Goal: Task Accomplishment & Management: Manage account settings

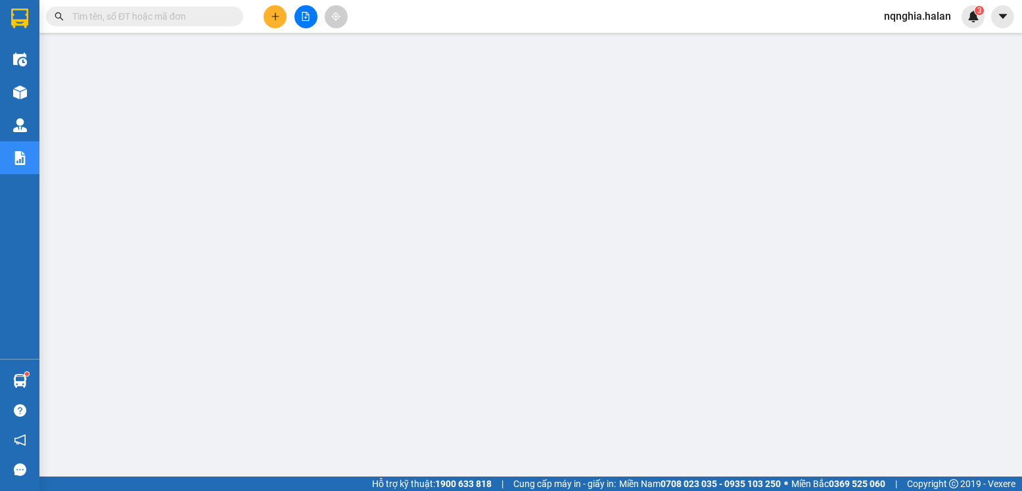
click at [277, 19] on icon "plus" at bounding box center [275, 16] width 9 height 9
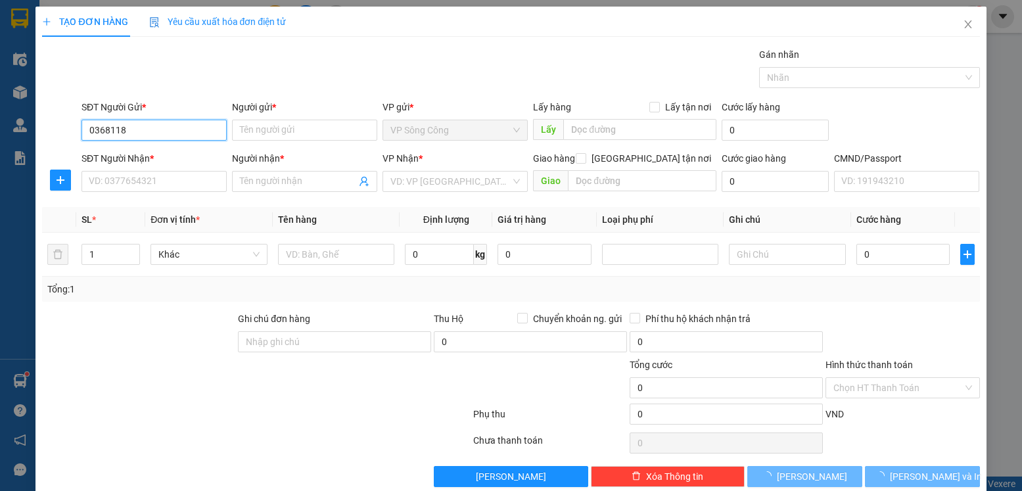
click at [193, 127] on input "0368118" at bounding box center [154, 130] width 145 height 21
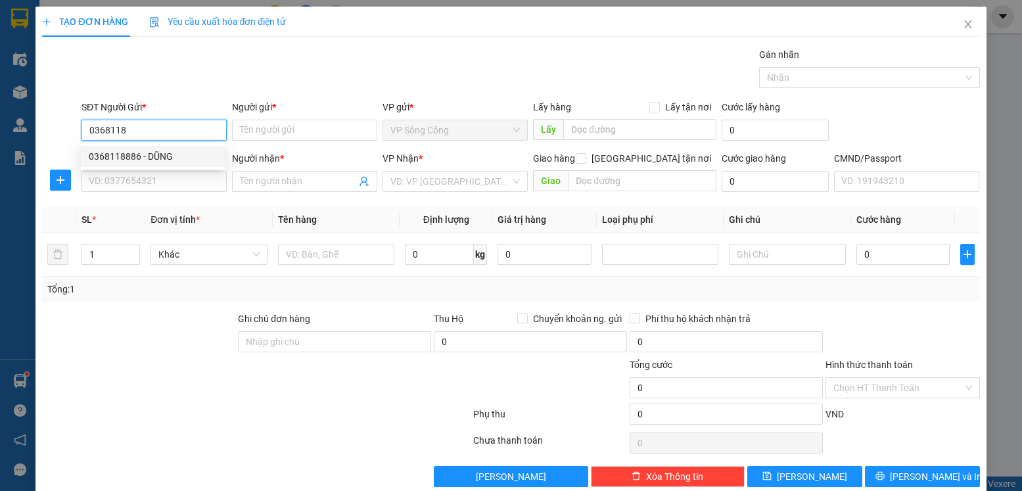
click at [169, 155] on div "0368118886 - DŨNG" at bounding box center [153, 156] width 128 height 14
type input "0368118886"
type input "DŨNG"
type input "0368118886"
click at [169, 183] on input "SĐT Người Nhận *" at bounding box center [154, 181] width 145 height 21
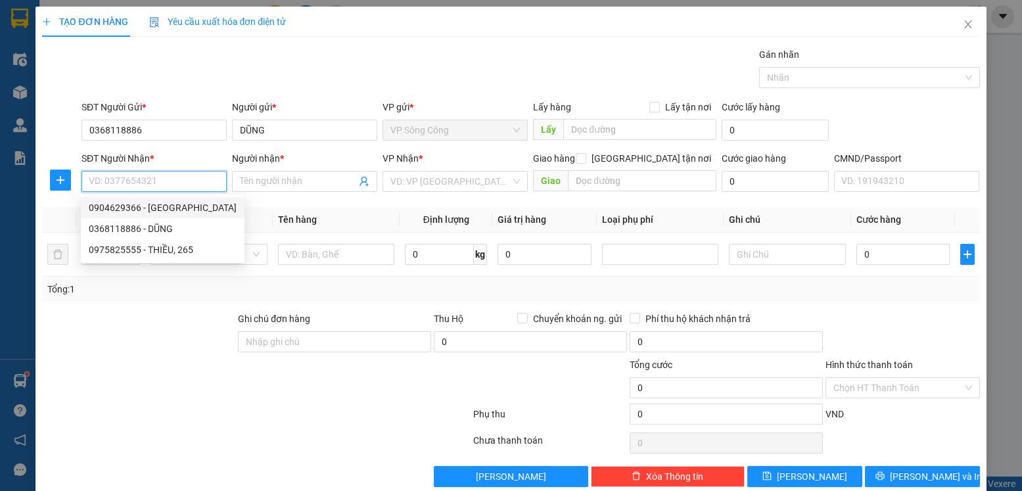
click at [168, 209] on div "0904629366 - [GEOGRAPHIC_DATA]" at bounding box center [163, 208] width 148 height 14
type input "0904629366"
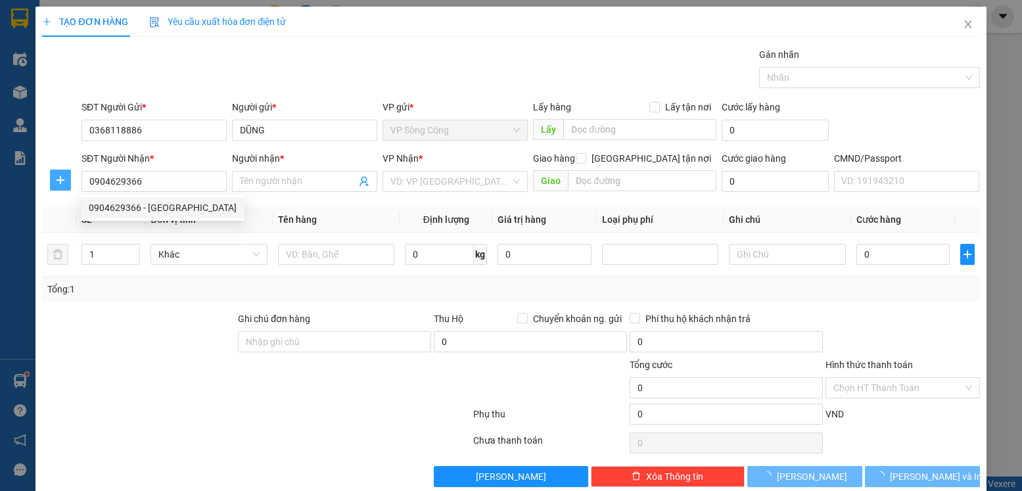
type input "ANH QUỐC"
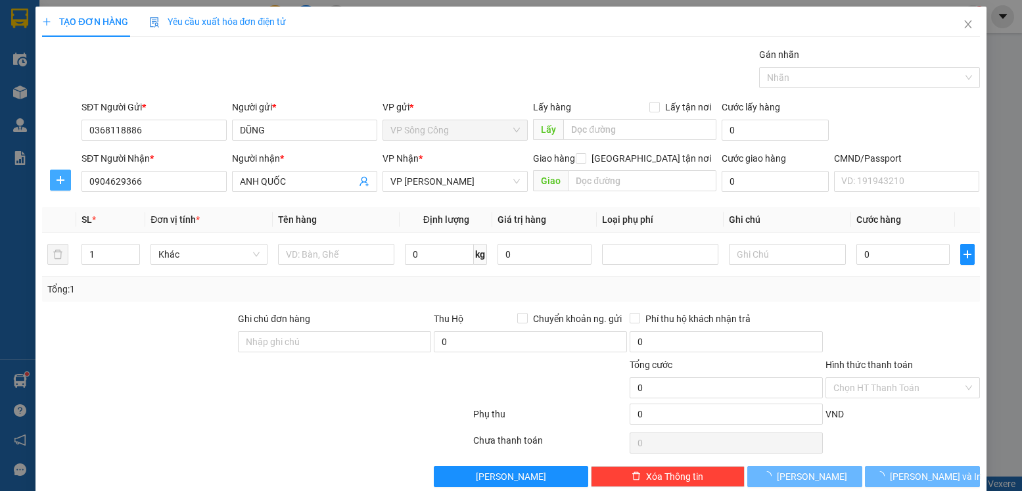
click at [65, 186] on button "button" at bounding box center [60, 180] width 21 height 21
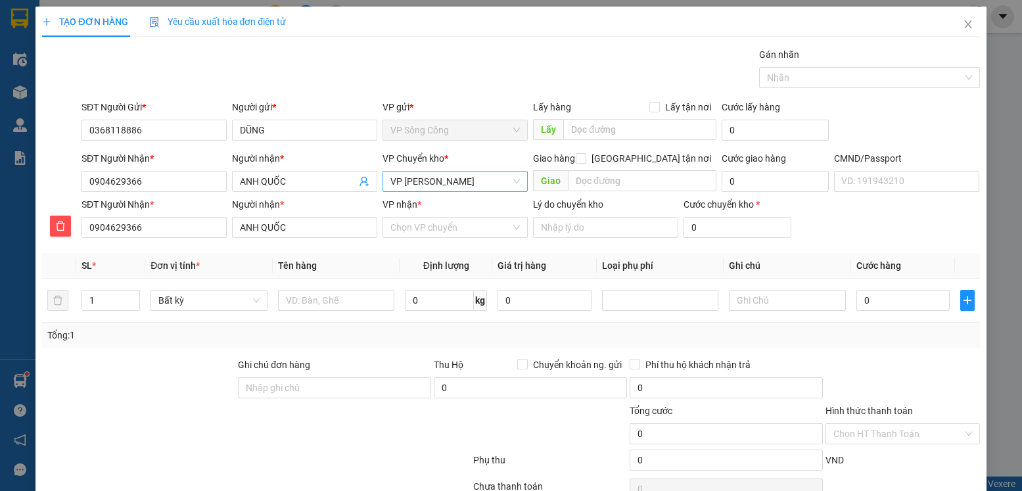
click at [425, 176] on span "VP [PERSON_NAME]" at bounding box center [456, 182] width 130 height 20
type input "y"
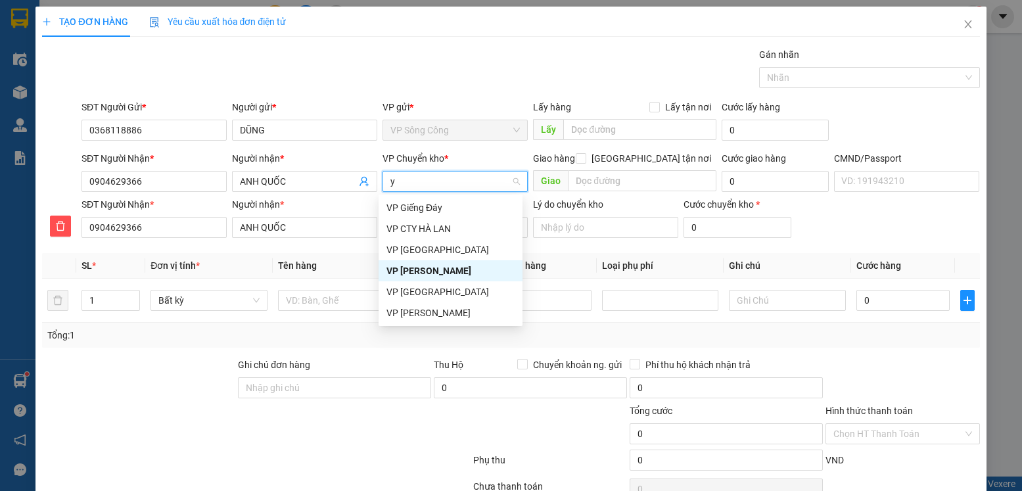
scroll to position [0, 0]
click at [448, 252] on div "VP [GEOGRAPHIC_DATA]" at bounding box center [451, 250] width 128 height 14
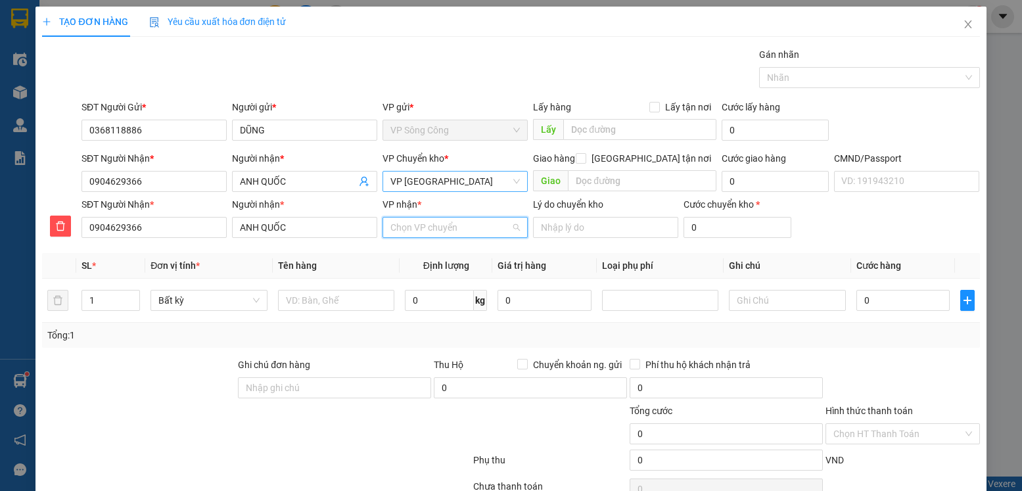
click at [433, 231] on input "VP nhận *" at bounding box center [451, 228] width 120 height 20
type input "trã"
click at [450, 250] on div "VP [PERSON_NAME]" at bounding box center [451, 254] width 128 height 14
click at [348, 290] on input "text" at bounding box center [336, 300] width 117 height 21
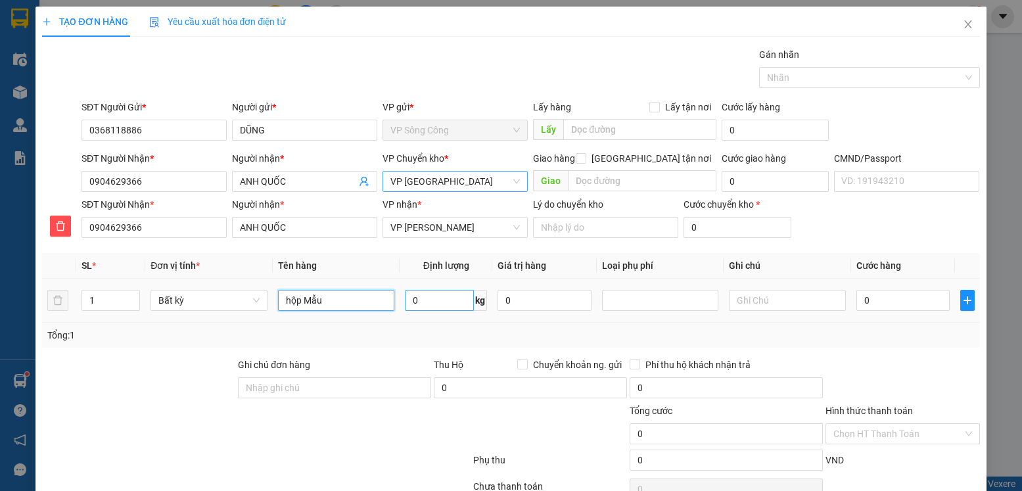
type input "hộp Mẫu"
click at [420, 299] on input "0" at bounding box center [439, 300] width 69 height 21
type input "4"
type input "1"
click at [830, 345] on div "Tổng: 1" at bounding box center [511, 335] width 938 height 25
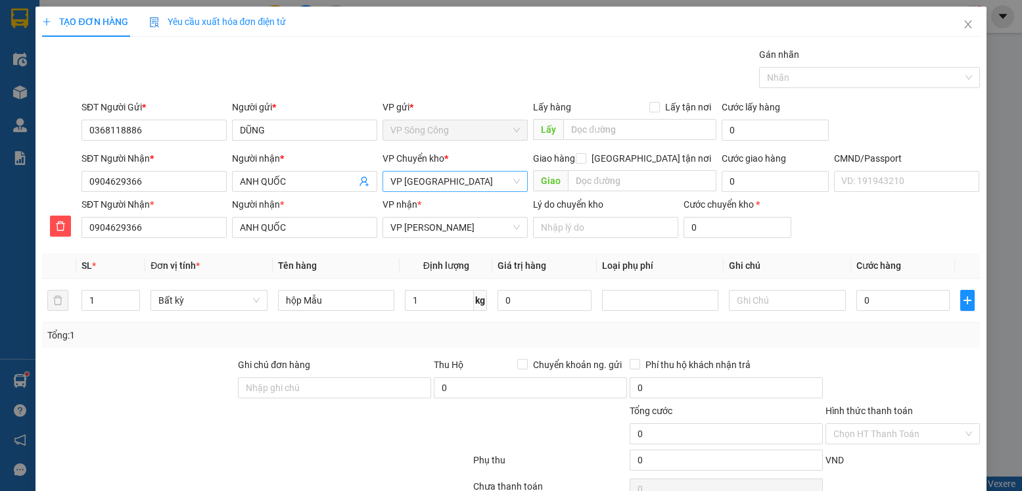
type input "35.000"
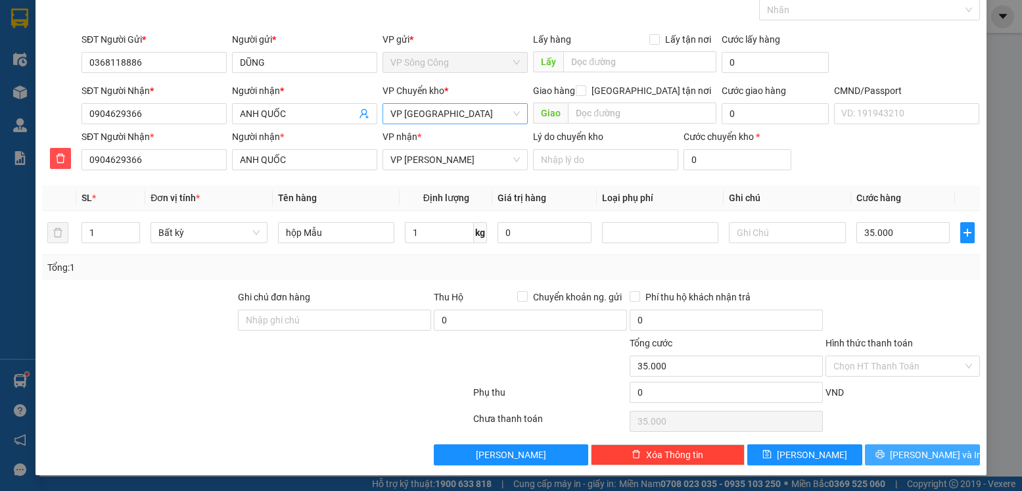
click at [916, 449] on span "[PERSON_NAME] và In" at bounding box center [936, 455] width 92 height 14
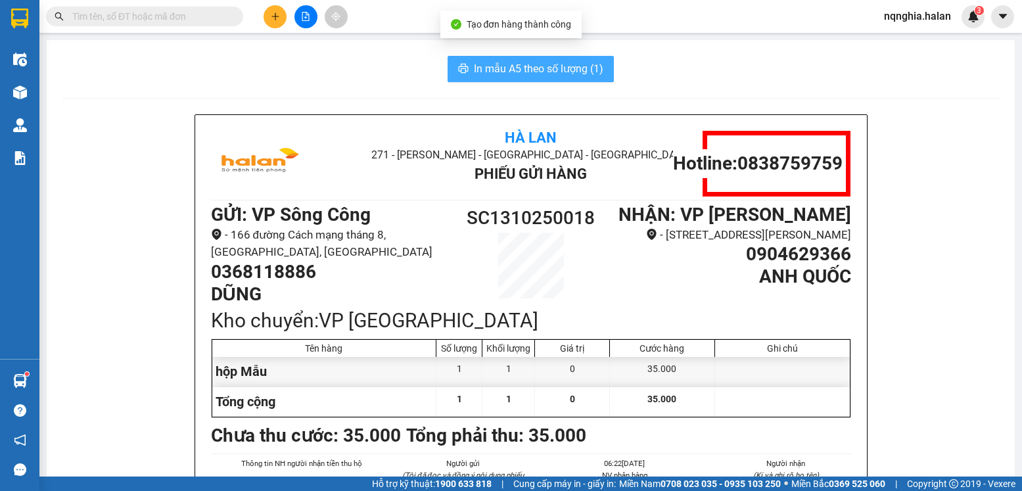
click at [508, 58] on button "In mẫu A5 theo số lượng (1)" at bounding box center [531, 69] width 166 height 26
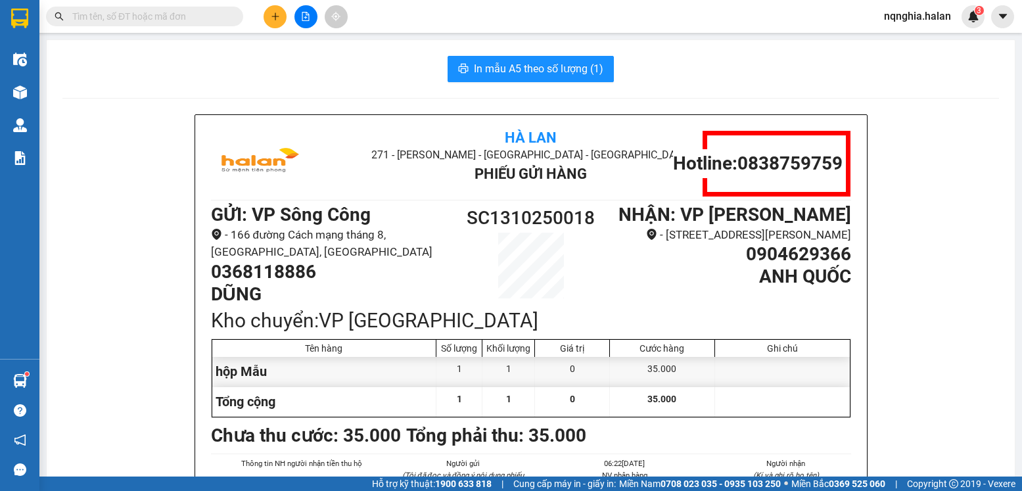
click at [171, 18] on input "text" at bounding box center [149, 16] width 155 height 14
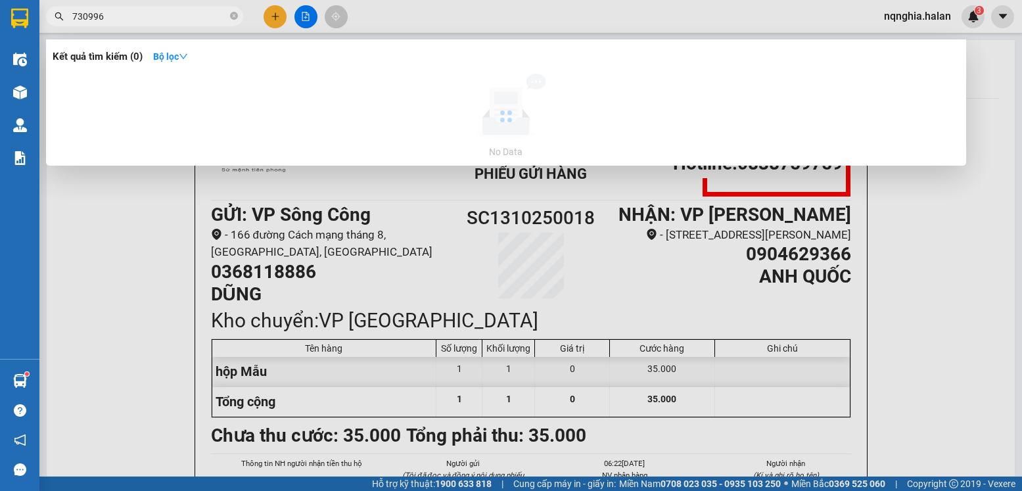
type input "730996"
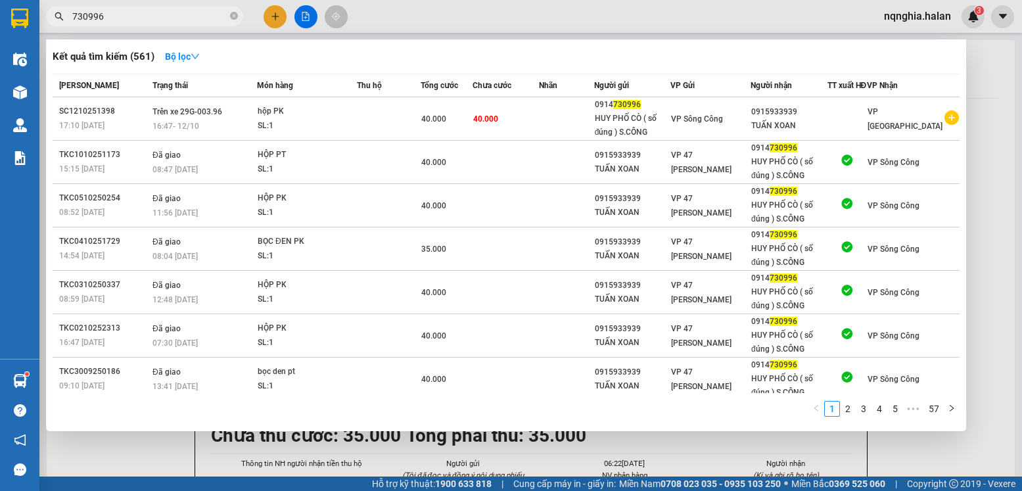
click at [271, 17] on div at bounding box center [511, 245] width 1022 height 491
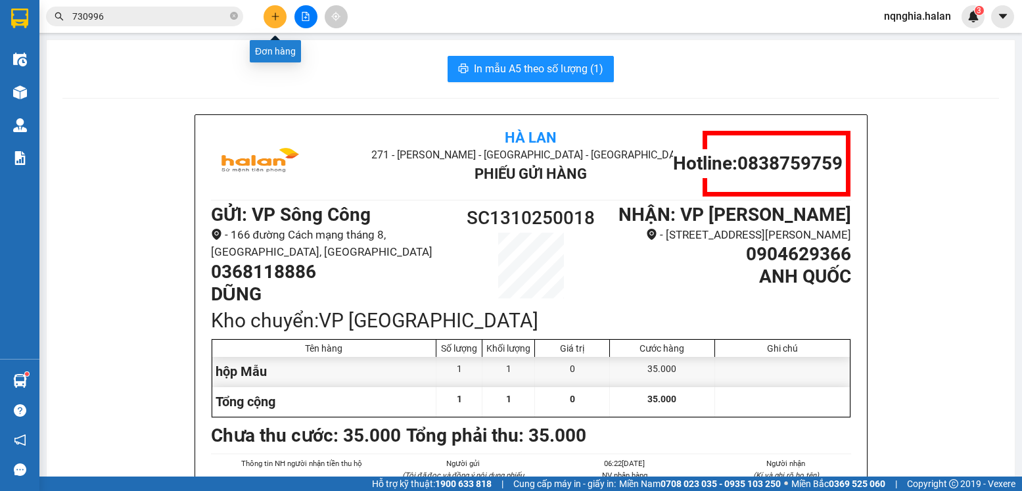
click at [271, 17] on icon "plus" at bounding box center [275, 16] width 9 height 9
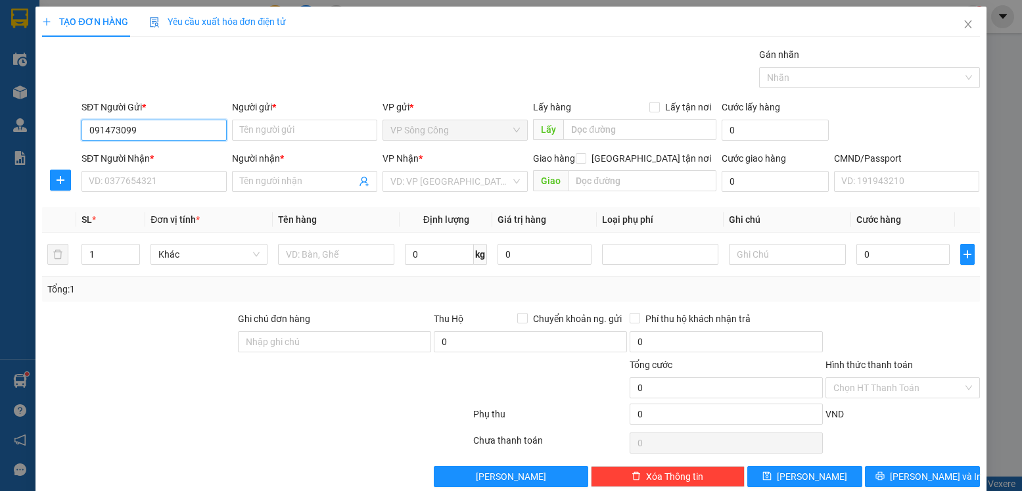
type input "0914730996"
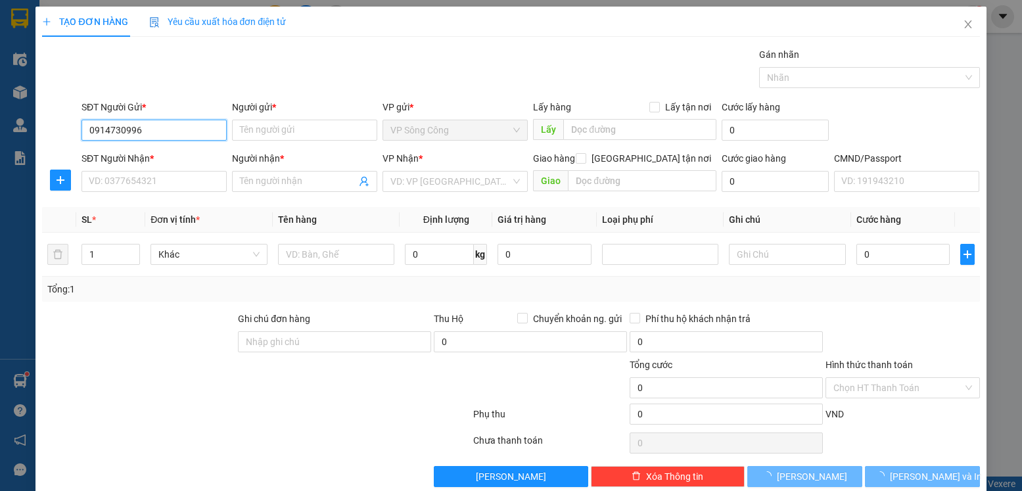
click at [215, 120] on input "0914730996" at bounding box center [154, 130] width 145 height 21
click at [200, 130] on input "0914730996" at bounding box center [154, 130] width 145 height 21
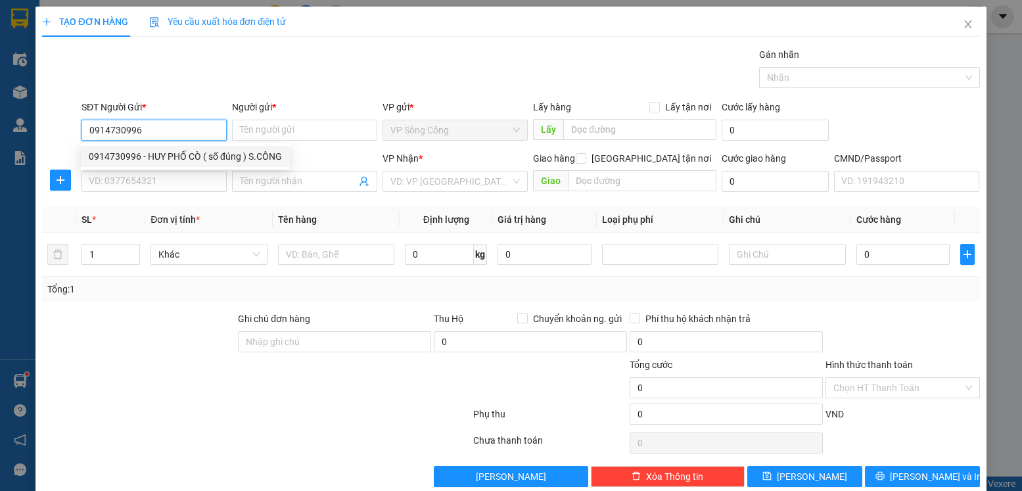
click at [194, 158] on div "0914730996 - HUY PHỐ CÒ ( số đúng ) S.CÔNG" at bounding box center [185, 156] width 193 height 14
type input "HUY PHỐ CÒ ( số đúng ) S.CÔNG"
type input "0914730996"
click at [179, 179] on input "SĐT Người Nhận *" at bounding box center [154, 181] width 145 height 21
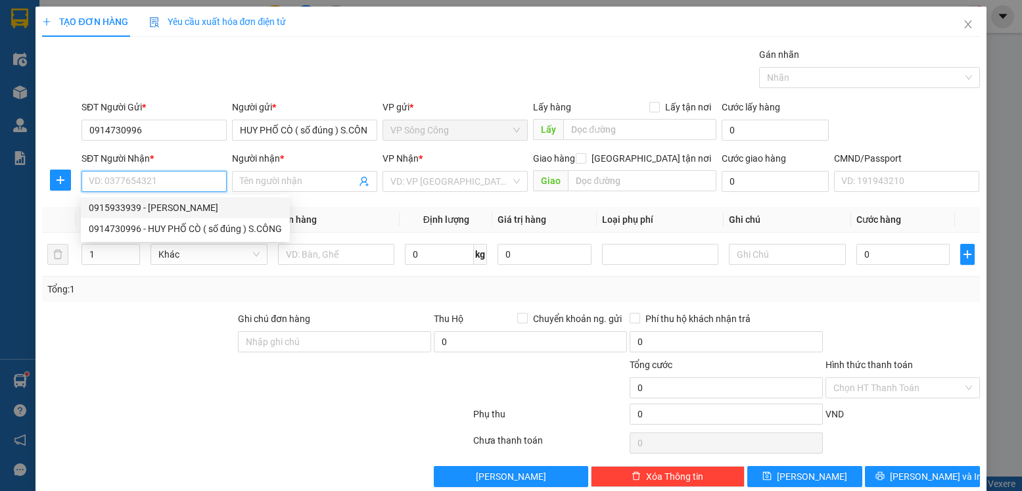
click at [176, 204] on div "0915933939 - [PERSON_NAME]" at bounding box center [185, 208] width 193 height 14
type input "0915933939"
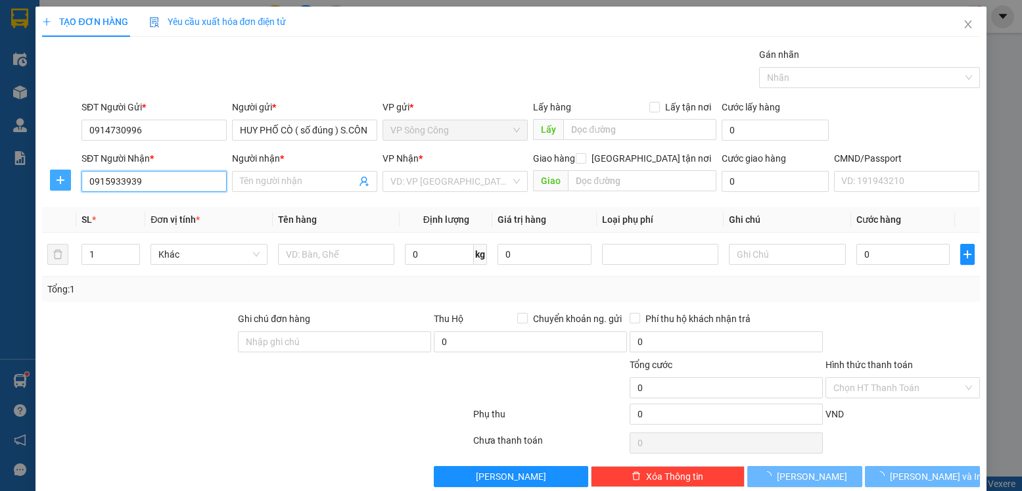
type input "TUẤN XOAN"
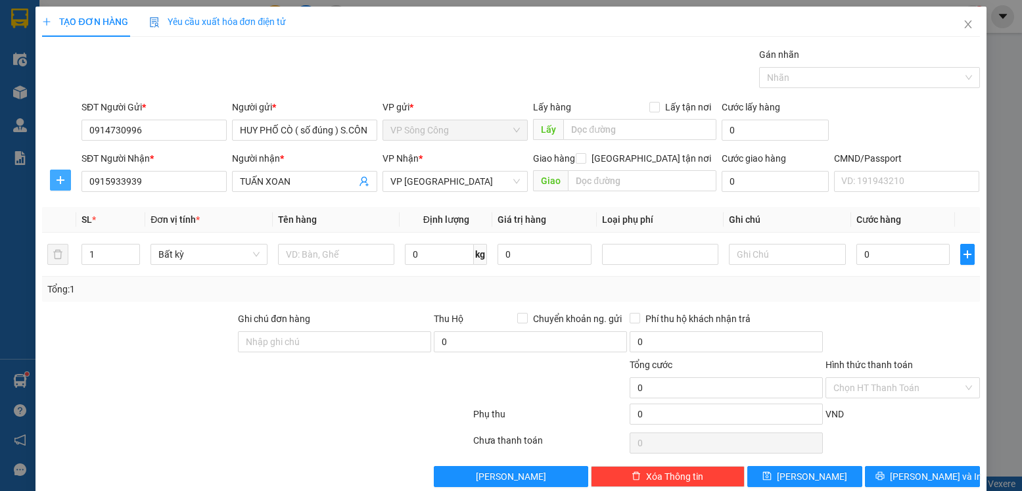
click at [56, 181] on icon "plus" at bounding box center [60, 180] width 11 height 11
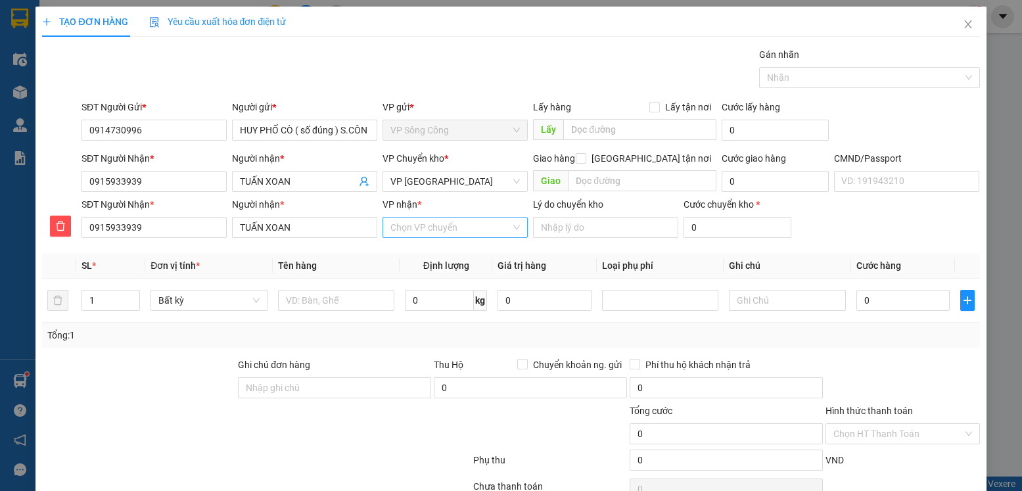
click at [439, 220] on input "VP nhận *" at bounding box center [451, 228] width 120 height 20
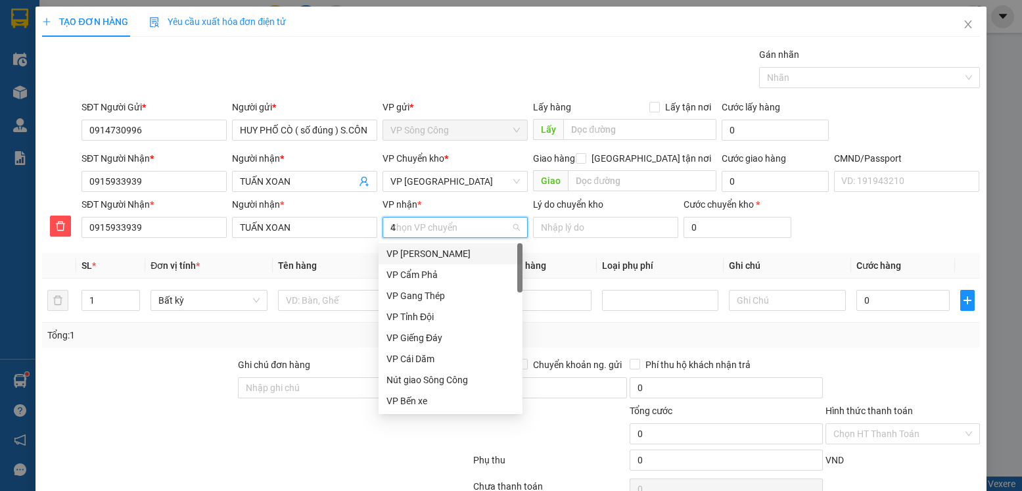
type input "47"
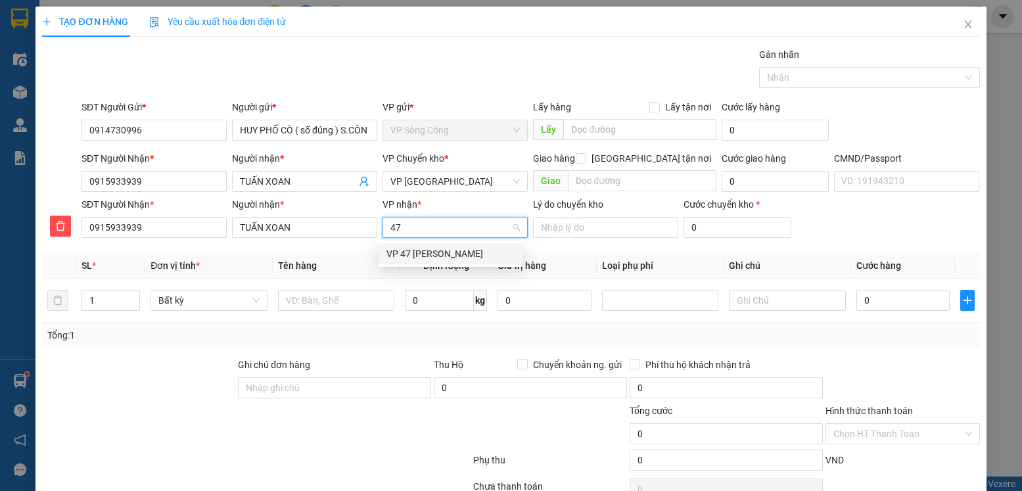
click at [431, 262] on div "VP 47 [PERSON_NAME]" at bounding box center [451, 253] width 144 height 21
click at [346, 297] on input "text" at bounding box center [336, 300] width 117 height 21
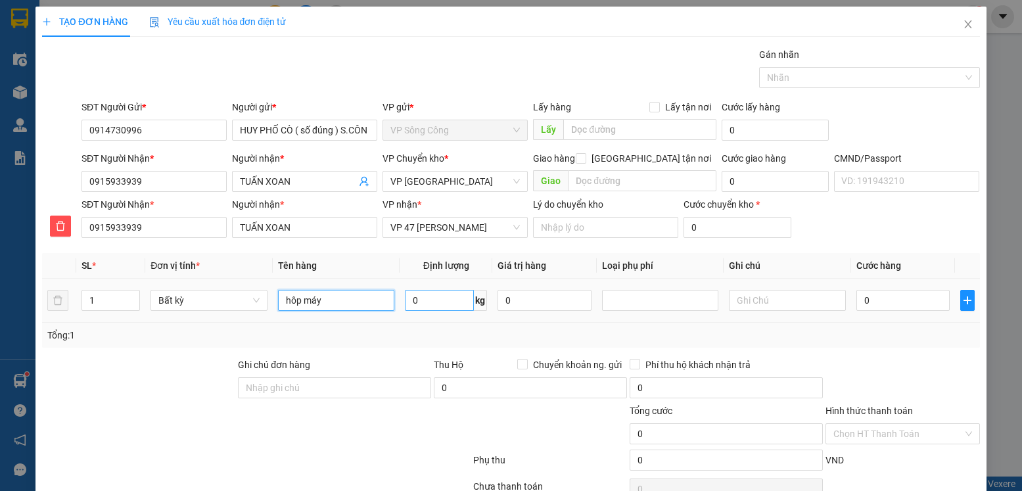
type input "hôp máy"
click at [449, 300] on input "0" at bounding box center [439, 300] width 69 height 21
type input "40"
click at [737, 298] on input "text" at bounding box center [787, 300] width 117 height 21
click at [845, 350] on div "Transit Pickup Surcharge Ids Transit Deliver Surcharge Ids Transit Deliver Surc…" at bounding box center [511, 290] width 938 height 486
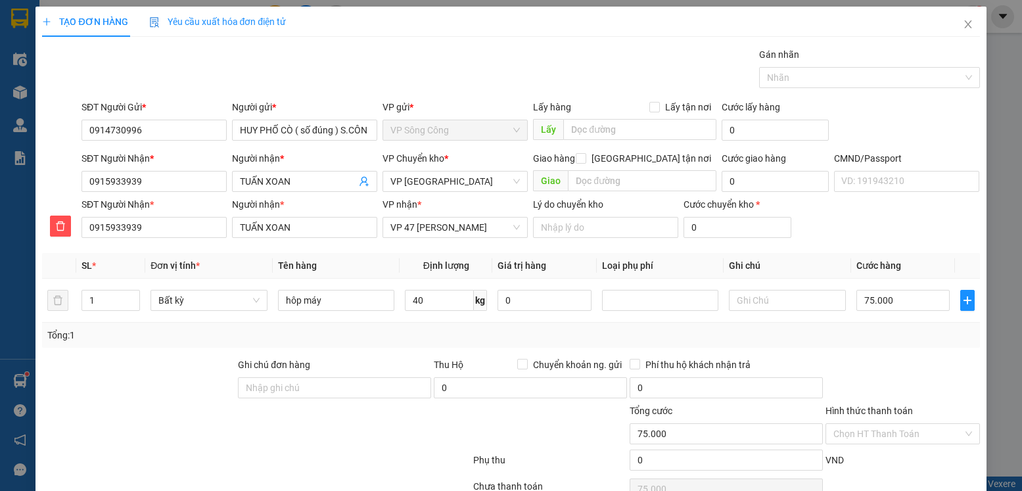
type input "75.000"
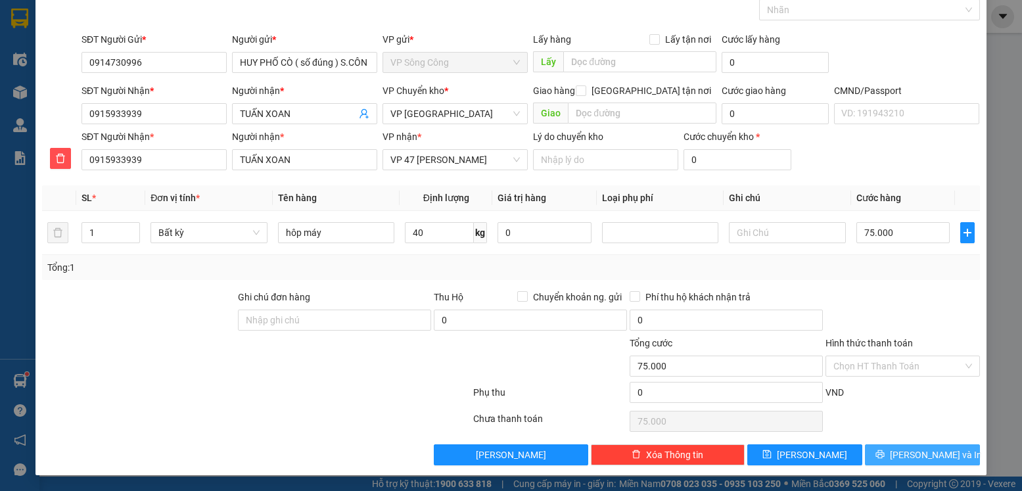
click at [920, 452] on span "[PERSON_NAME] và In" at bounding box center [936, 455] width 92 height 14
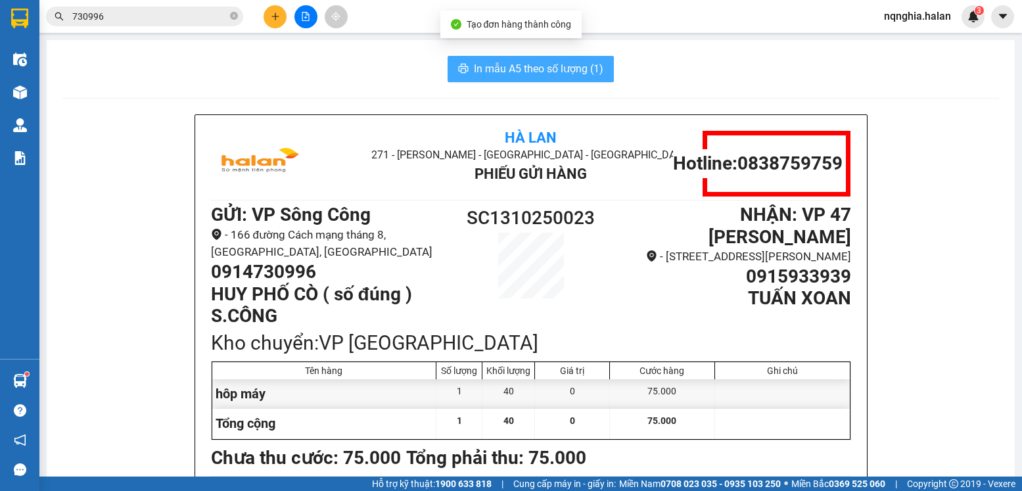
click at [512, 73] on span "In mẫu A5 theo số lượng (1)" at bounding box center [539, 68] width 130 height 16
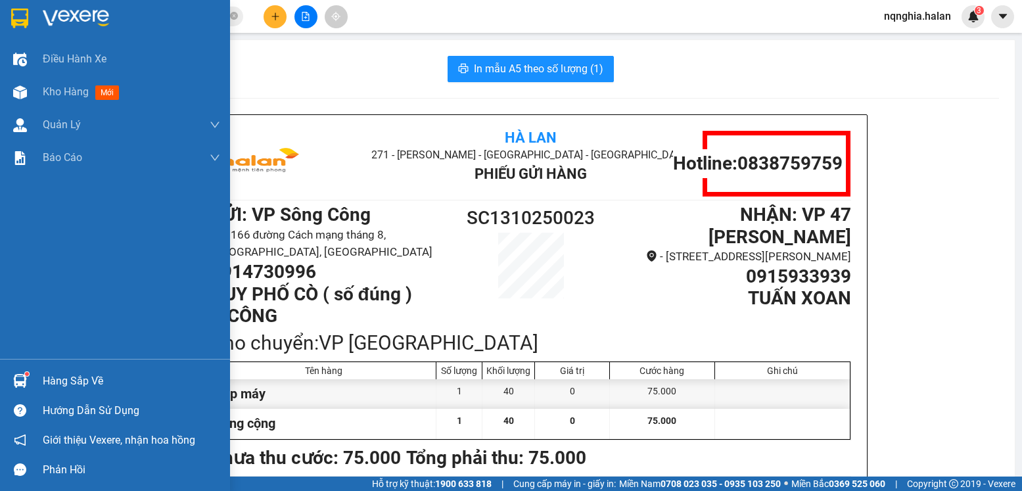
click at [11, 383] on div at bounding box center [20, 381] width 23 height 23
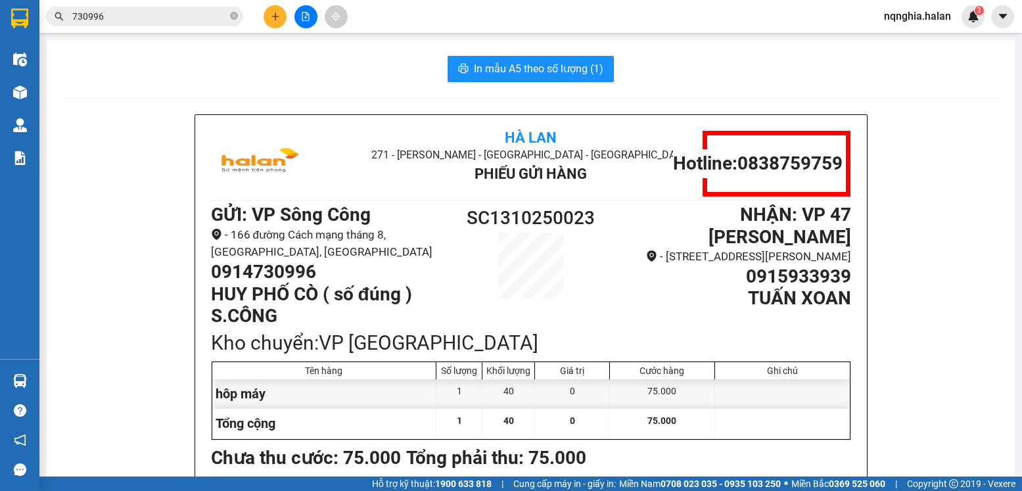
click at [113, 291] on section "Kết quả tìm kiếm ( 561 ) Bộ lọc Mã ĐH Trạng thái Món hàng Thu hộ Tổng cước Chưa…" at bounding box center [511, 245] width 1022 height 491
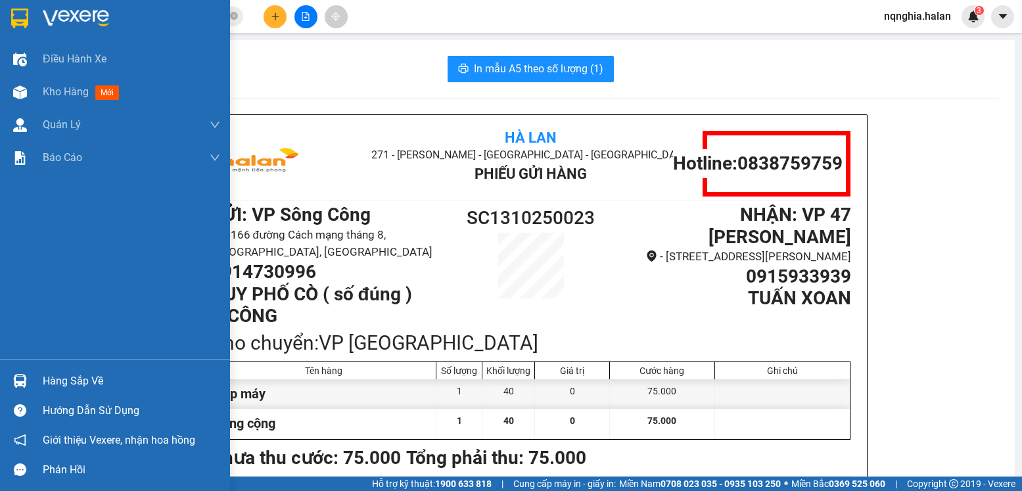
click at [28, 372] on div at bounding box center [20, 381] width 23 height 23
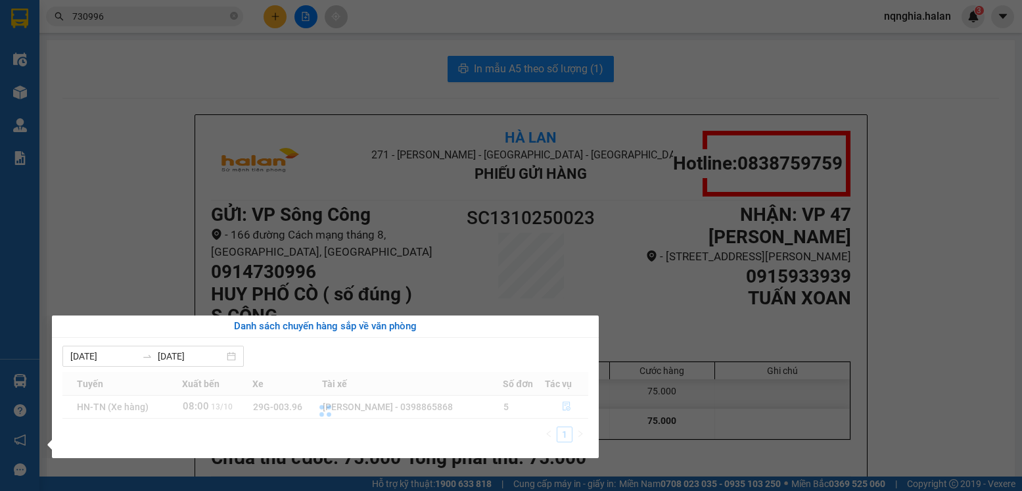
click at [107, 273] on section "Kết quả tìm kiếm ( 561 ) Bộ lọc Mã ĐH Trạng thái Món hàng Thu hộ Tổng cước Chưa…" at bounding box center [511, 245] width 1022 height 491
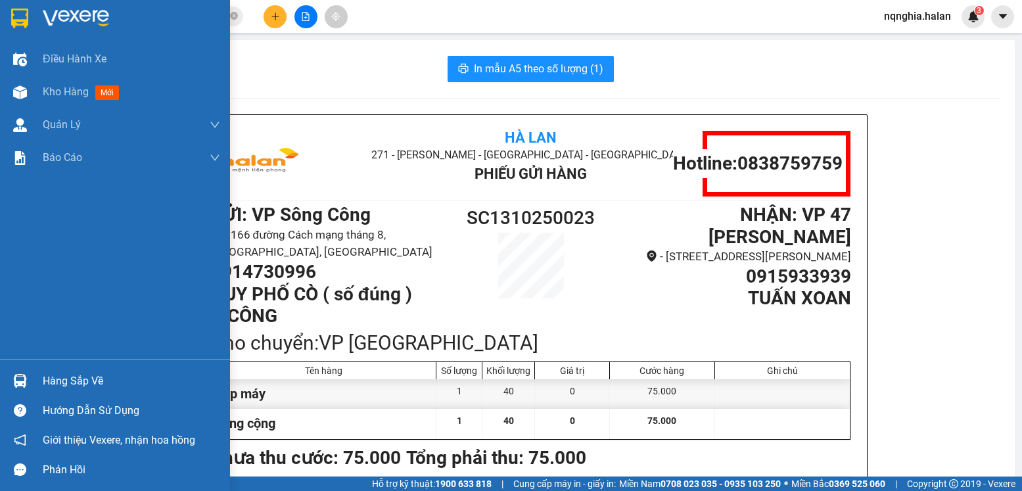
click at [24, 371] on div at bounding box center [20, 381] width 23 height 23
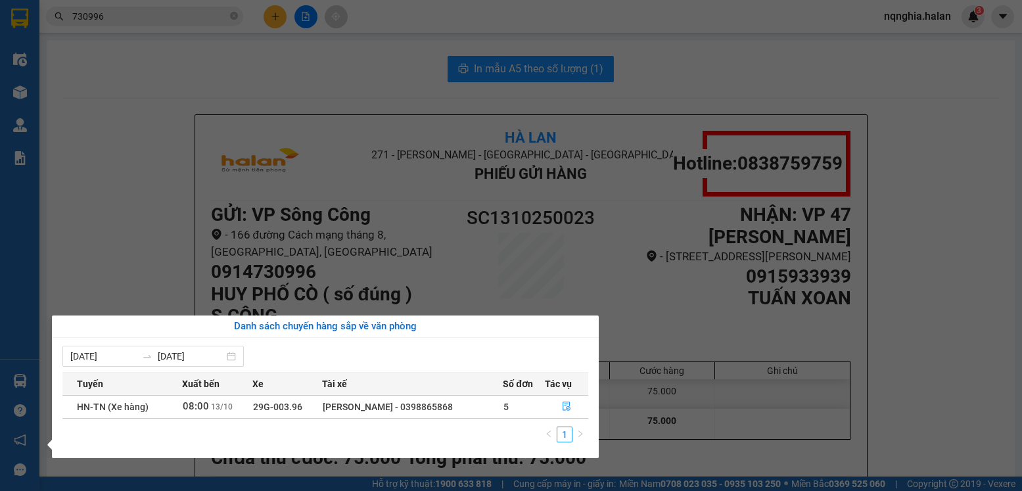
click at [160, 168] on section "Kết quả tìm kiếm ( 561 ) Bộ lọc Mã ĐH Trạng thái Món hàng Thu hộ Tổng cước Chưa…" at bounding box center [511, 245] width 1022 height 491
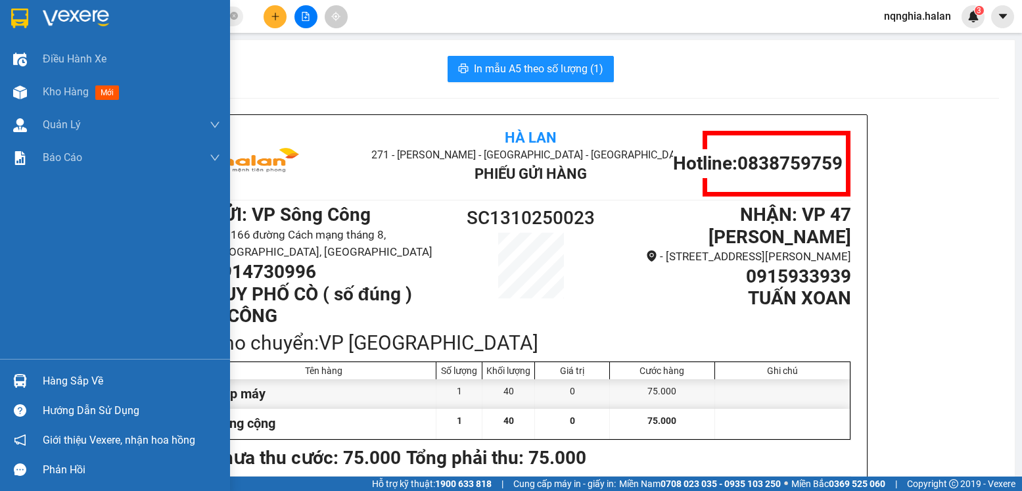
click at [30, 368] on div "Hàng sắp về" at bounding box center [115, 381] width 230 height 30
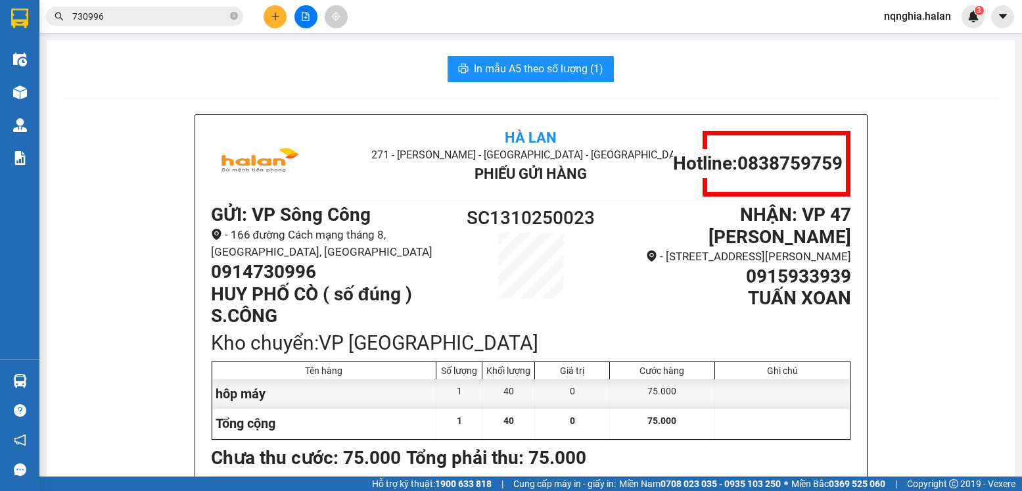
click at [83, 239] on section "Kết quả tìm kiếm ( 561 ) Bộ lọc Mã ĐH Trạng thái Món hàng Thu hộ Tổng cước Chưa…" at bounding box center [511, 245] width 1022 height 491
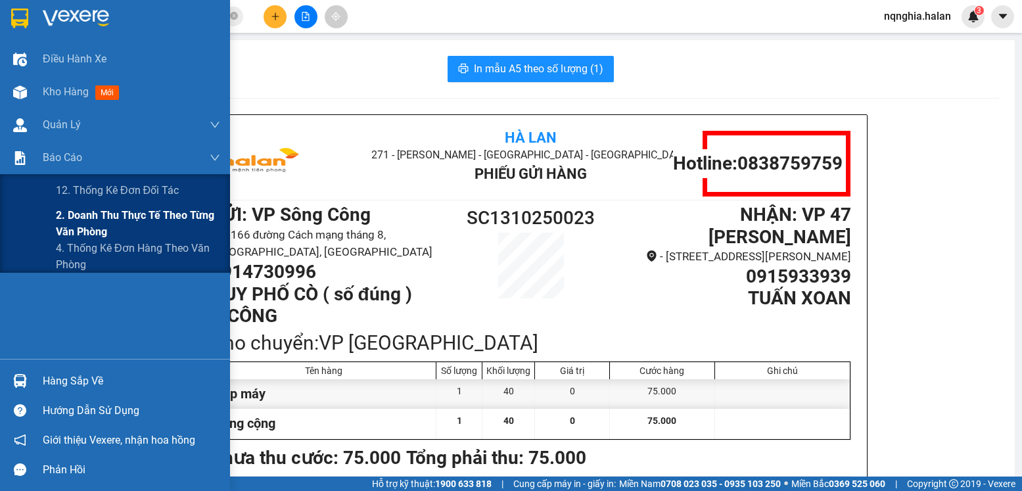
click at [89, 219] on span "2. Doanh thu thực tế theo từng văn phòng" at bounding box center [138, 223] width 164 height 33
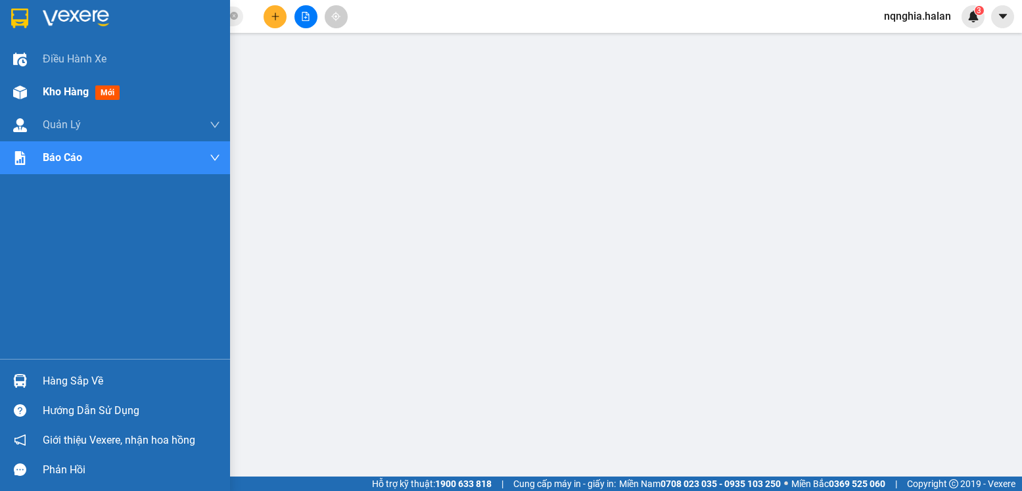
click at [31, 90] on div at bounding box center [20, 92] width 23 height 23
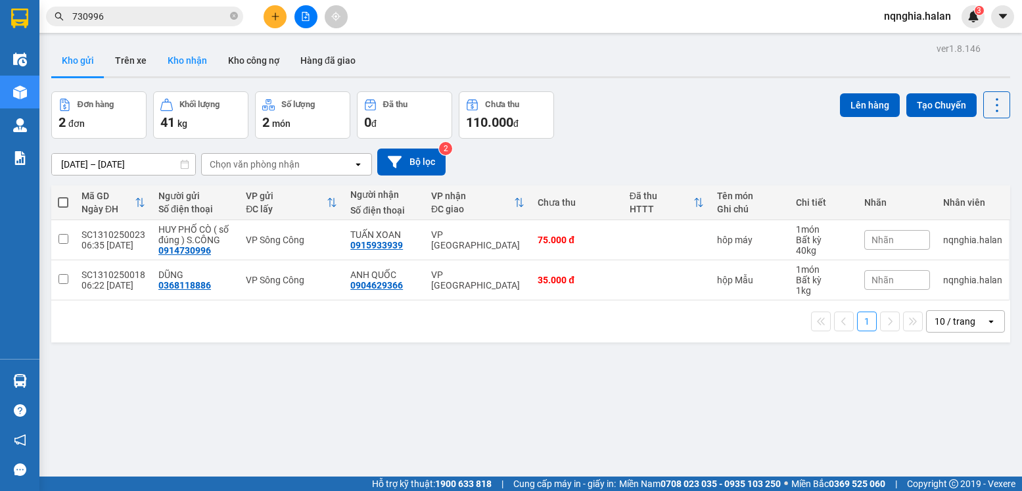
click at [168, 60] on button "Kho nhận" at bounding box center [187, 61] width 60 height 32
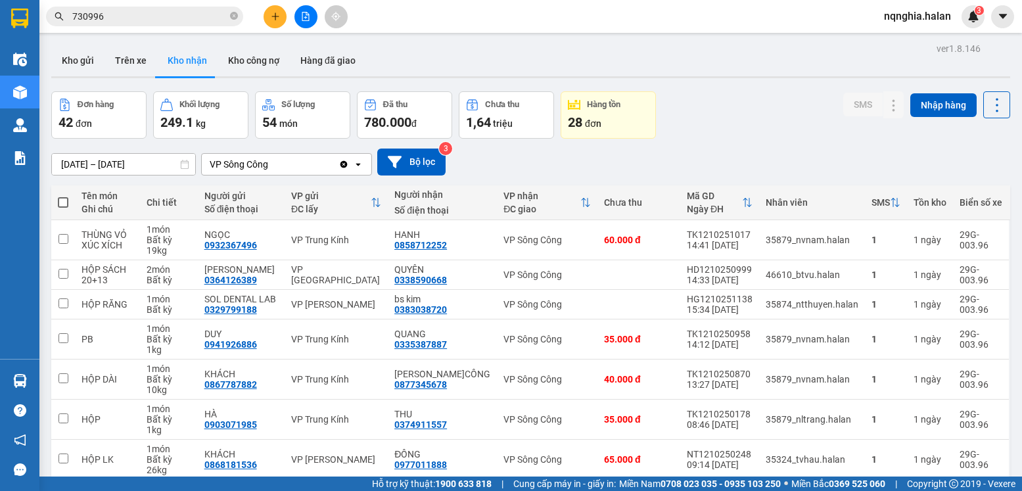
click at [283, 22] on button at bounding box center [275, 16] width 23 height 23
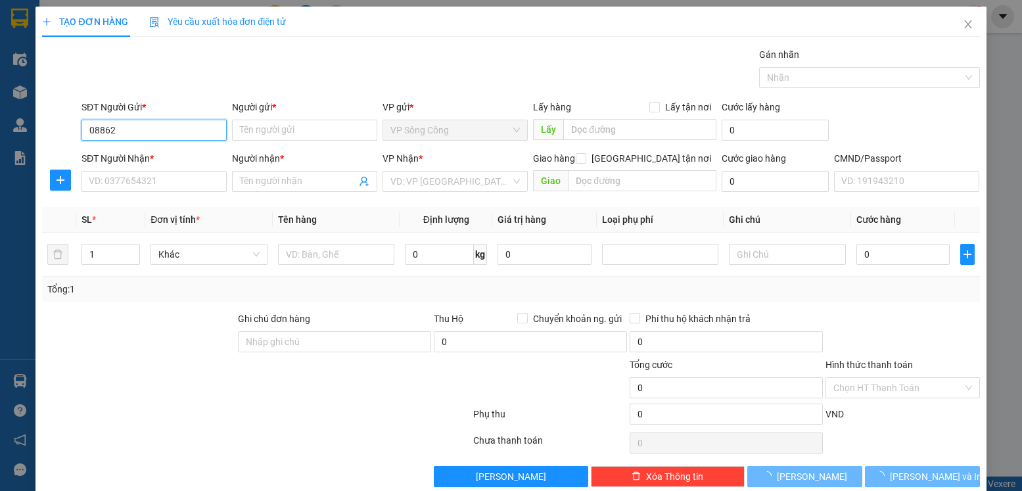
click at [156, 126] on input "08862" at bounding box center [154, 130] width 145 height 21
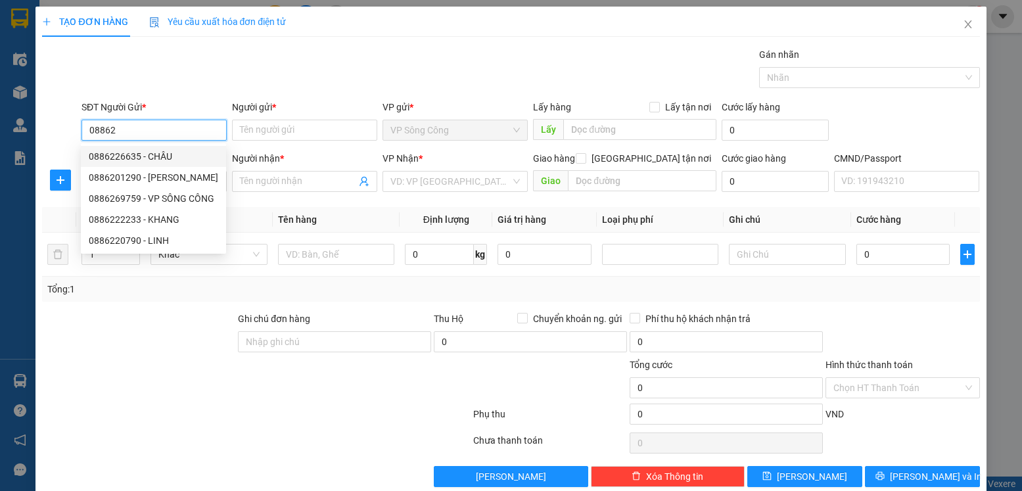
click at [157, 127] on input "08862" at bounding box center [154, 130] width 145 height 21
click at [169, 201] on div "0886269759 - VP SÔNG CÔNG" at bounding box center [154, 198] width 130 height 14
type input "0886269759"
type input "VP SÔNG CÔNG"
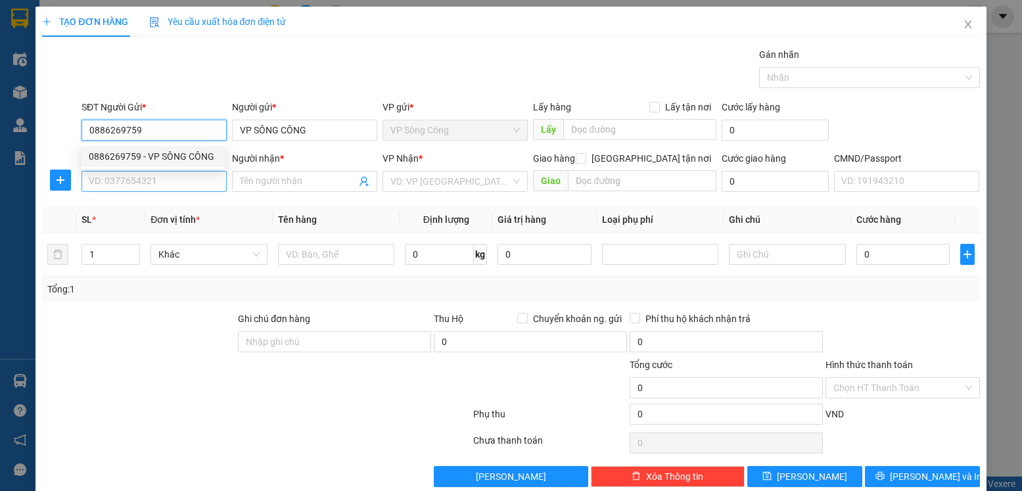
type input "0886269759"
click at [169, 191] on input "SĐT Người Nhận *" at bounding box center [154, 181] width 145 height 21
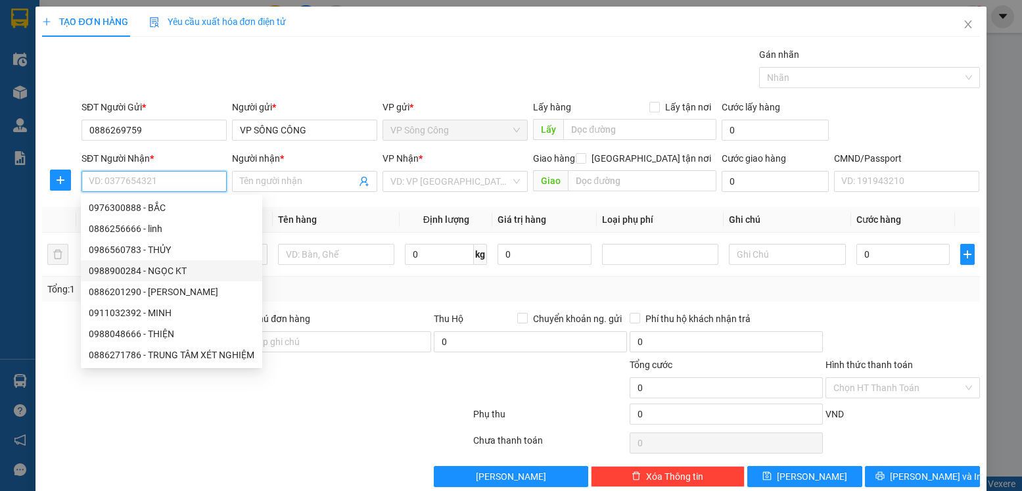
click at [170, 270] on div "0988900284 - NGỌC KT" at bounding box center [172, 271] width 166 height 14
type input "0988900284"
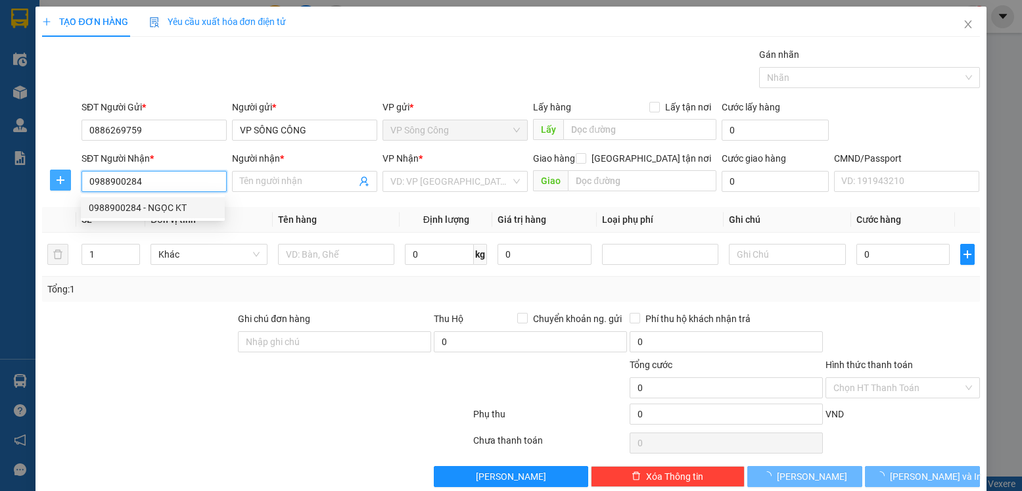
type input "NGỌC KẾ TOÁN"
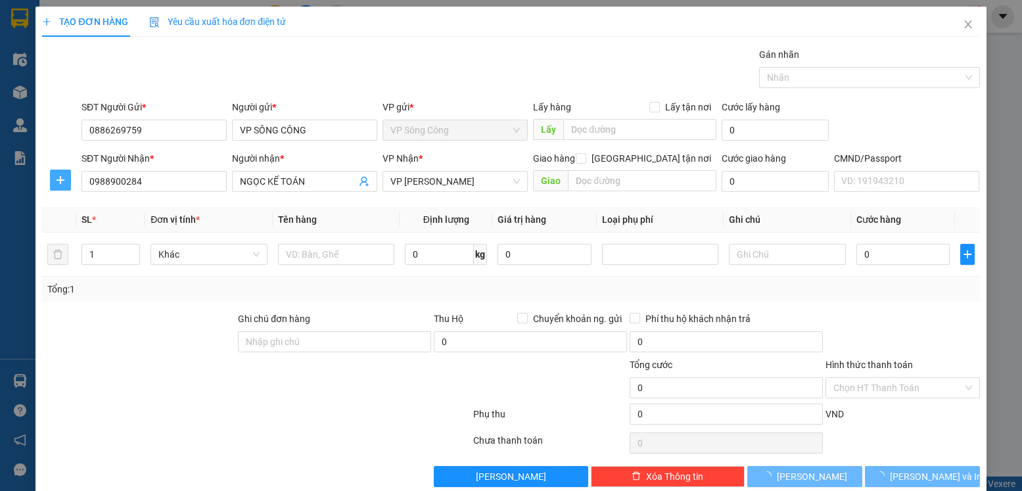
click at [51, 178] on span "plus" at bounding box center [61, 180] width 20 height 11
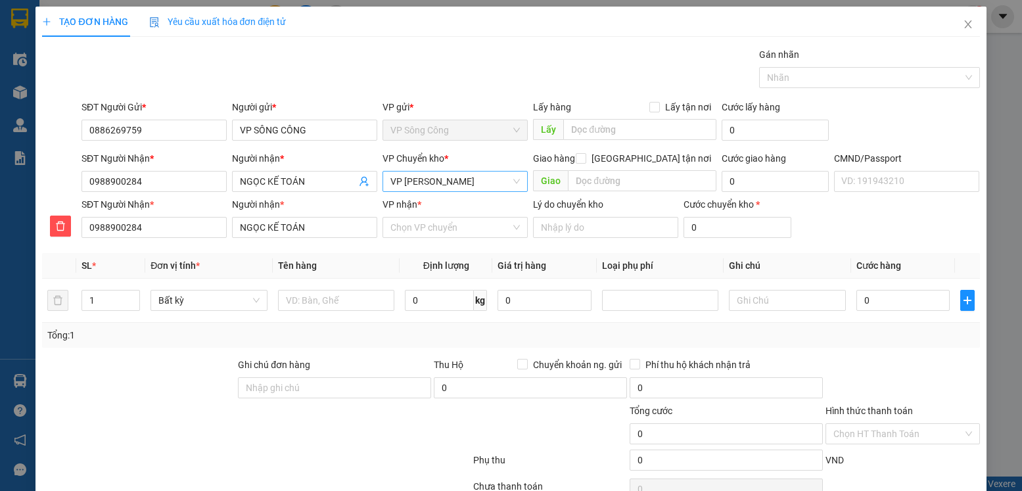
click at [454, 181] on span "VP [PERSON_NAME]" at bounding box center [456, 182] width 130 height 20
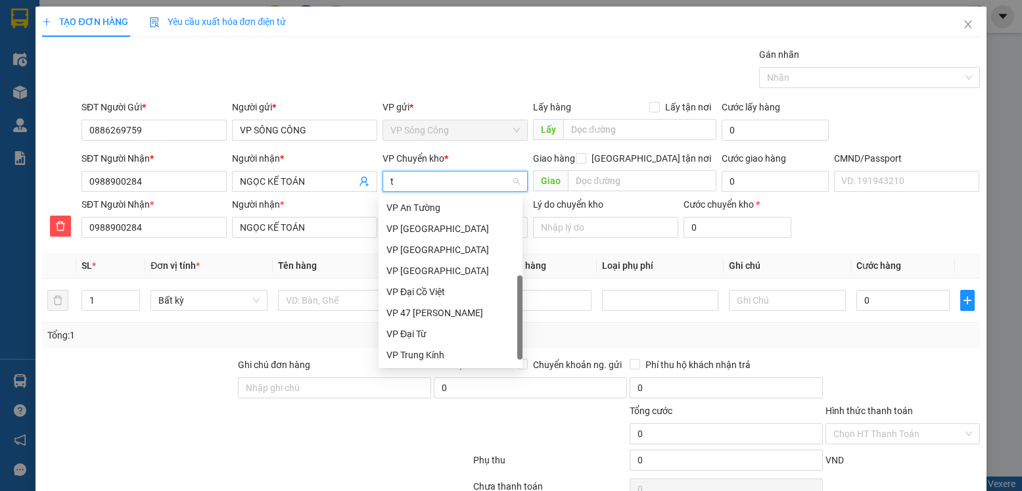
scroll to position [131, 0]
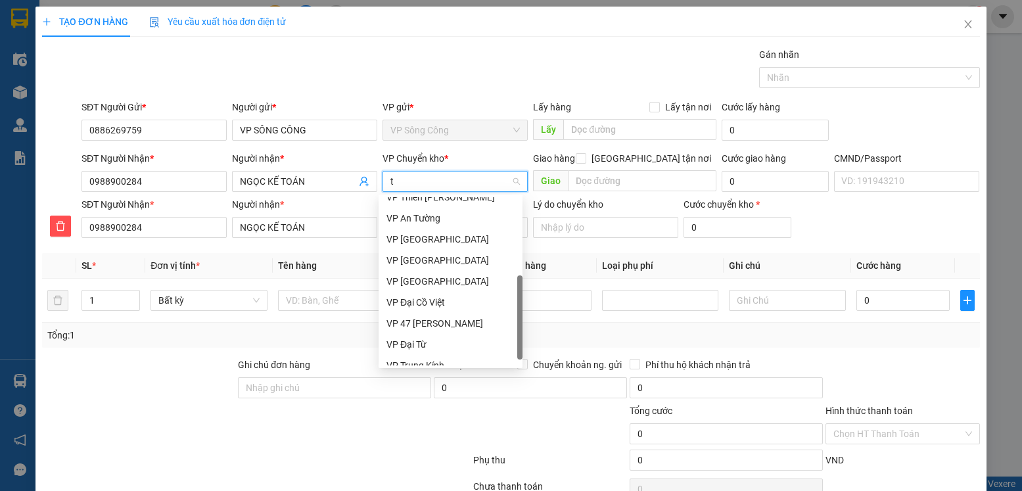
click at [454, 188] on input "t" at bounding box center [451, 182] width 120 height 20
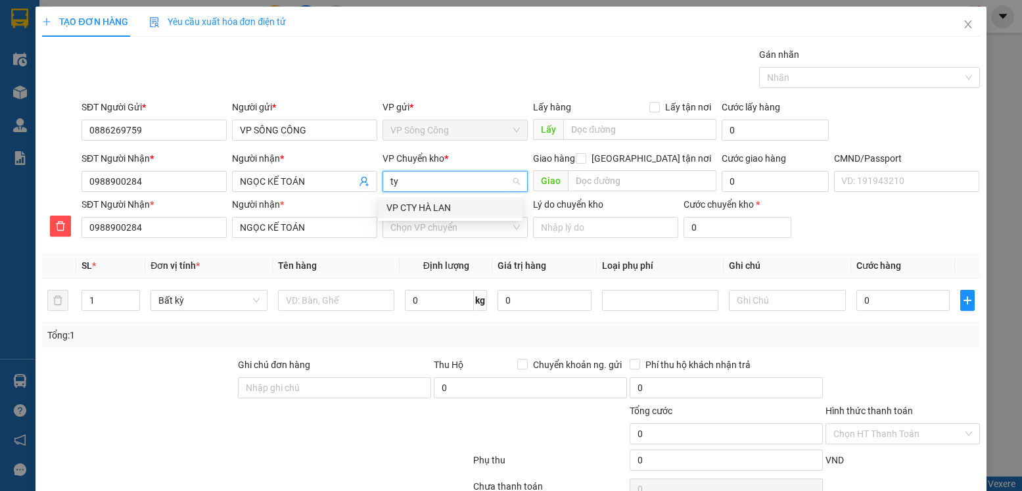
click at [454, 188] on input "ty" at bounding box center [451, 182] width 120 height 20
type input "y"
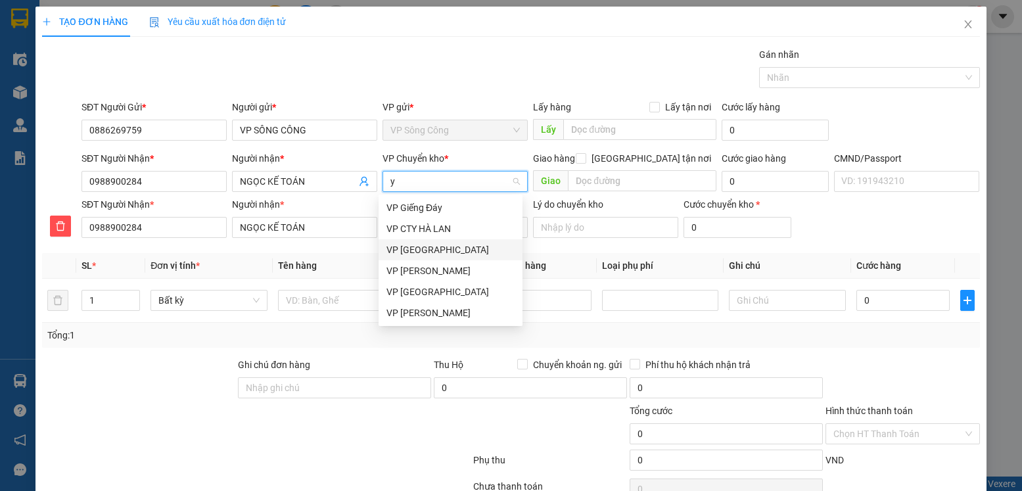
click at [429, 254] on div "VP [GEOGRAPHIC_DATA]" at bounding box center [451, 250] width 128 height 14
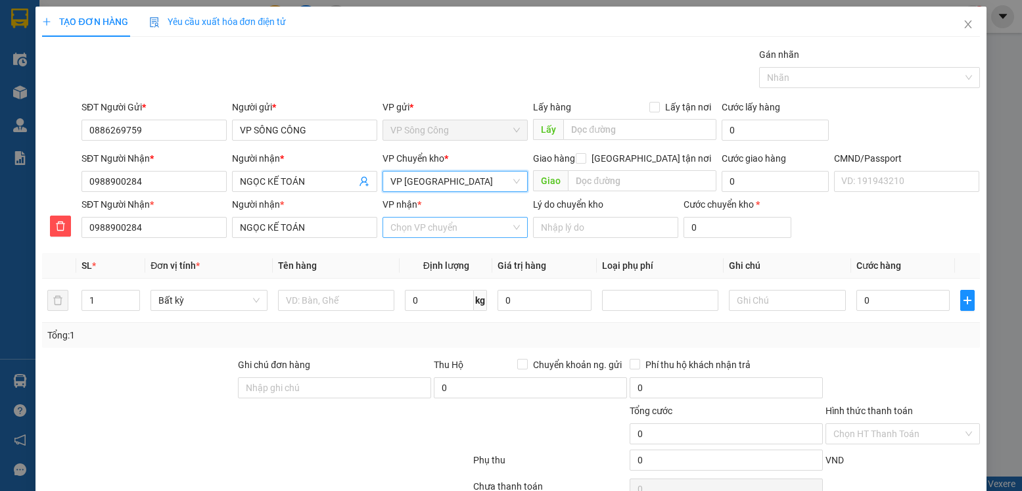
click at [435, 227] on input "VP nhận *" at bounding box center [451, 228] width 120 height 20
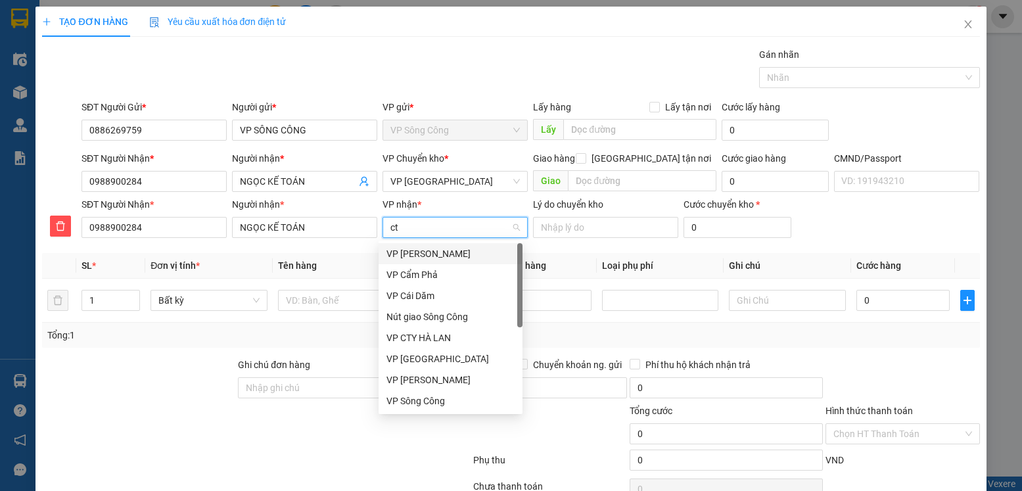
type input "cty"
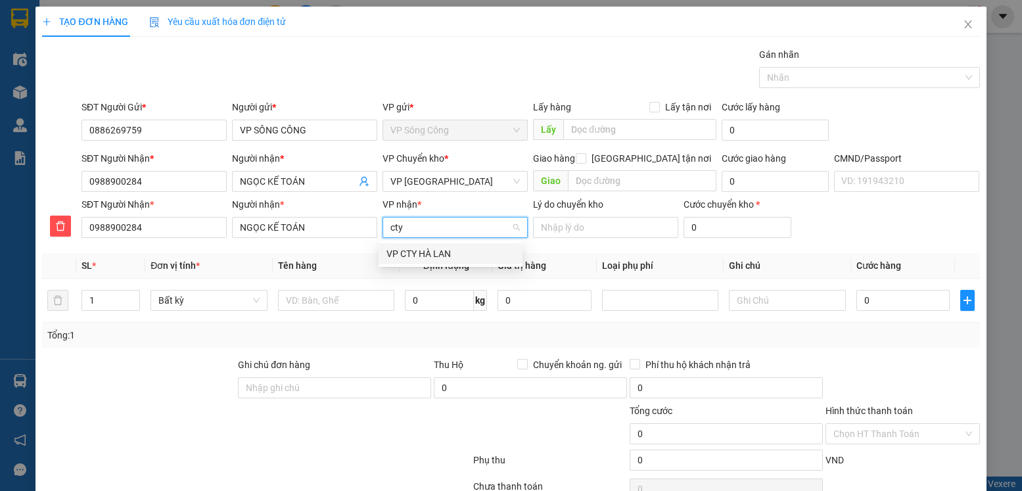
click at [437, 251] on div "VP CTY HÀ LAN" at bounding box center [451, 254] width 128 height 14
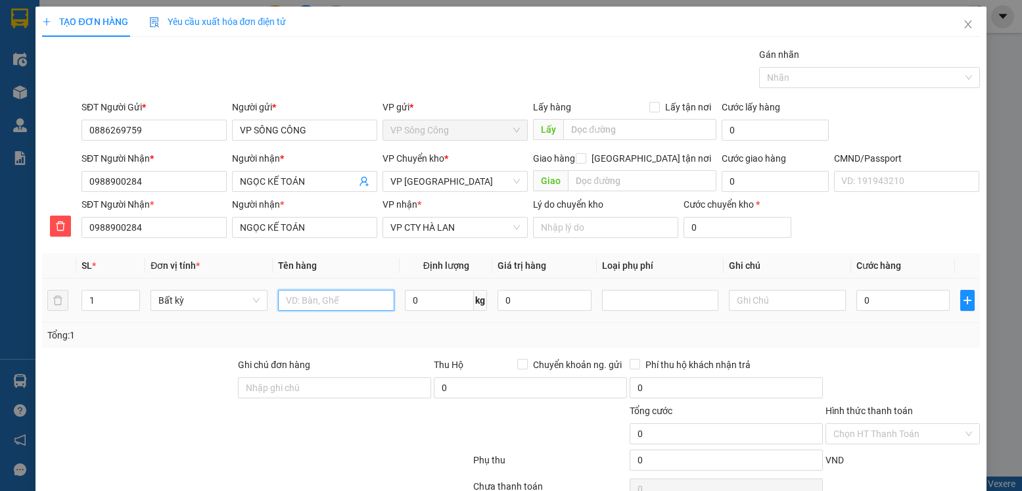
click at [335, 301] on input "text" at bounding box center [336, 300] width 117 height 21
type input "[PERSON_NAME]"
click at [414, 295] on input "0" at bounding box center [439, 300] width 69 height 21
type input "1"
type input "0"
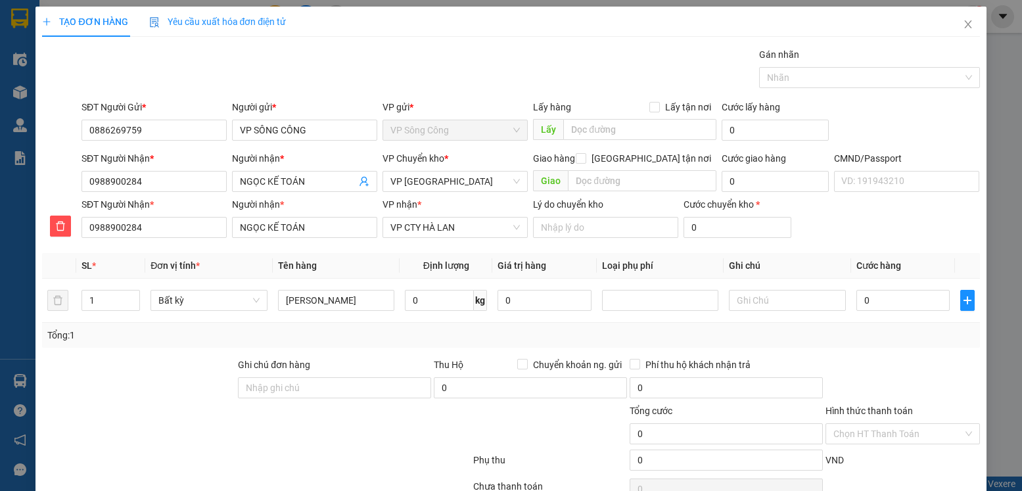
drag, startPoint x: 849, startPoint y: 332, endPoint x: 869, endPoint y: 375, distance: 47.9
click at [849, 332] on div "Tổng: 1" at bounding box center [510, 335] width 927 height 14
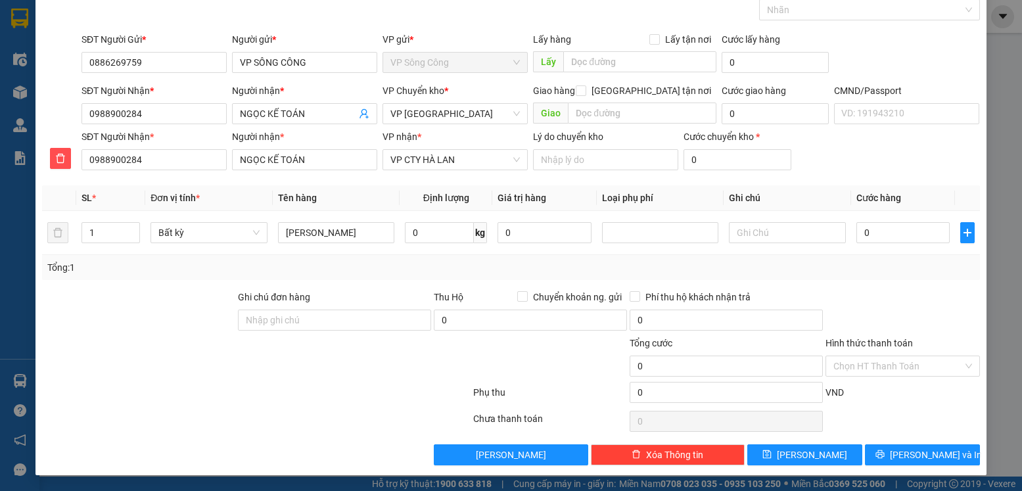
click at [862, 377] on div "Hình thức thanh toán Chọn HT Thanh Toán" at bounding box center [903, 359] width 154 height 46
click at [862, 371] on input "Hình thức thanh toán" at bounding box center [898, 366] width 129 height 20
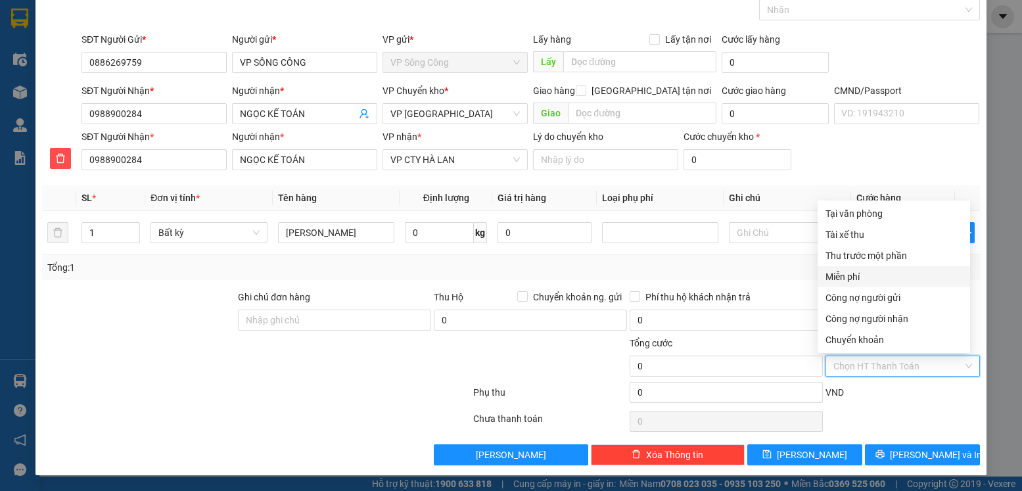
click at [865, 277] on div "Miễn phí" at bounding box center [894, 277] width 137 height 14
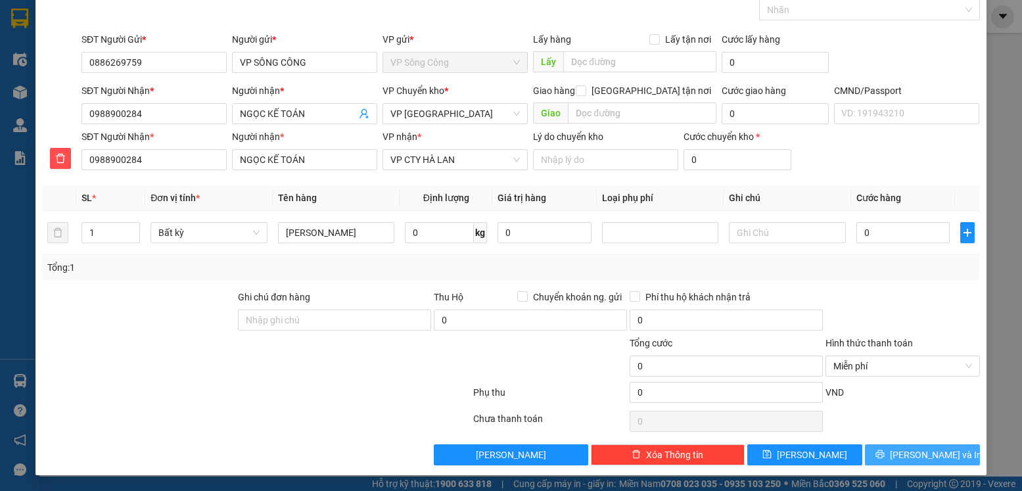
click at [920, 450] on span "[PERSON_NAME] và In" at bounding box center [936, 455] width 92 height 14
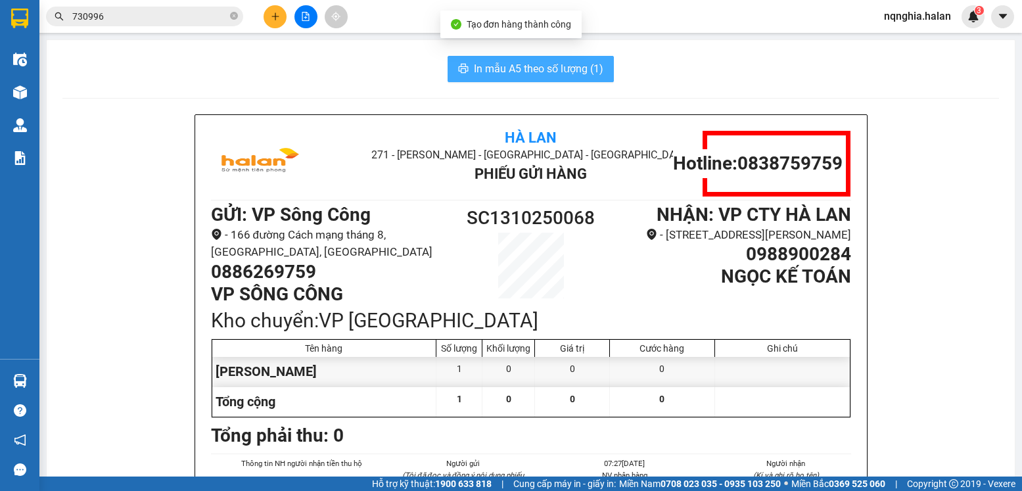
click at [540, 64] on span "In mẫu A5 theo số lượng (1)" at bounding box center [539, 68] width 130 height 16
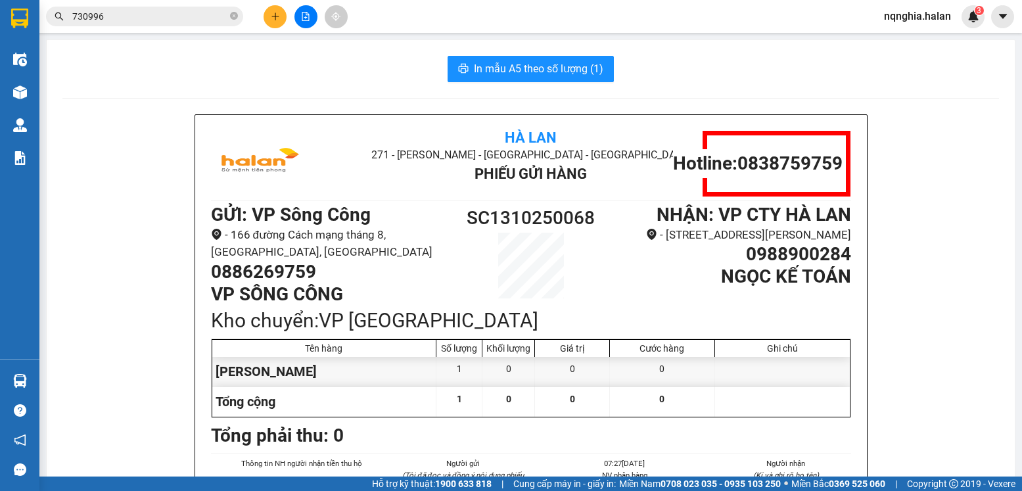
click at [221, 7] on span "730996" at bounding box center [144, 17] width 197 height 20
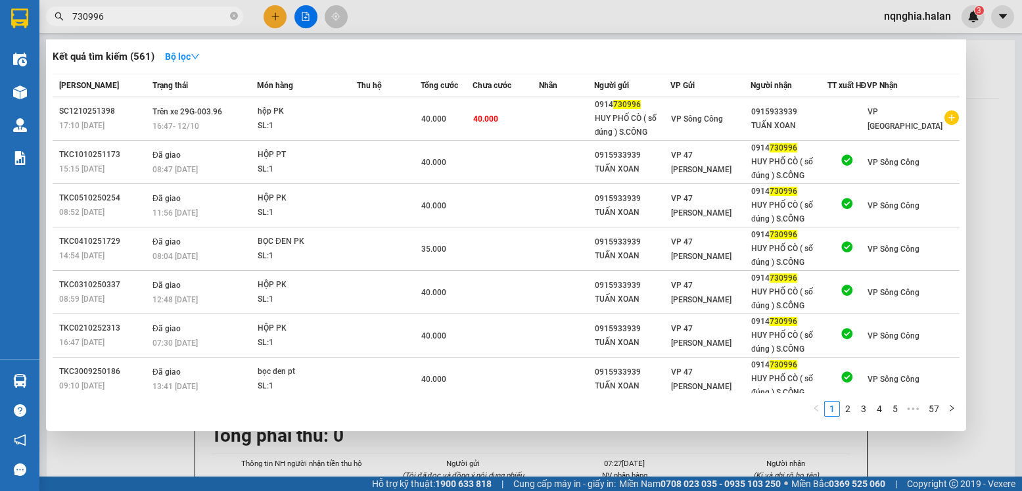
click at [149, 10] on input "730996" at bounding box center [149, 16] width 155 height 14
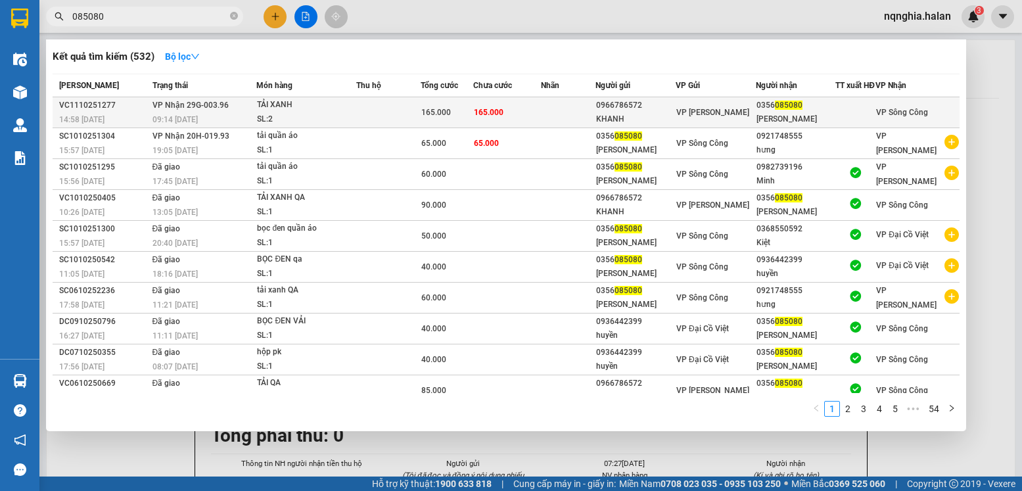
type input "085080"
click at [491, 128] on td "165.000" at bounding box center [507, 112] width 68 height 31
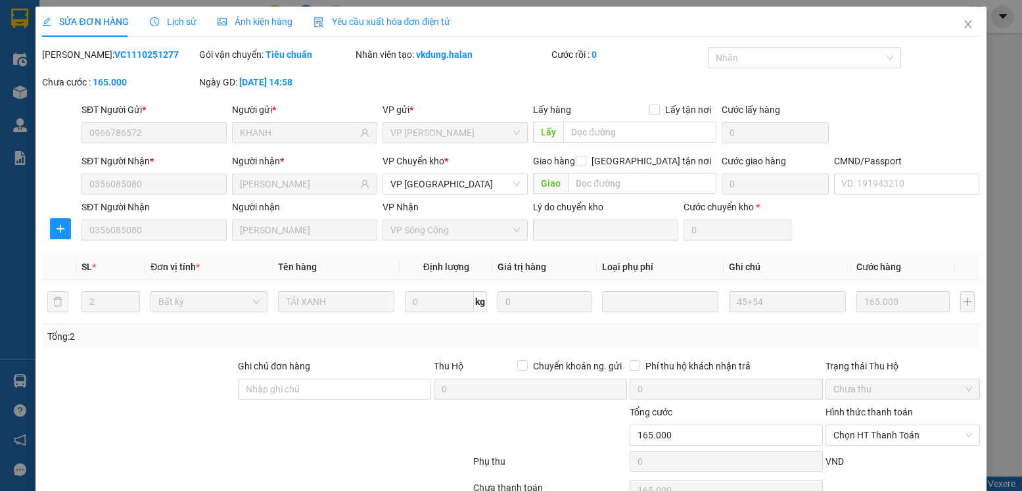
type input "0966786572"
type input "KHANH"
type input "0356085080"
type input "[PERSON_NAME]"
type input "0"
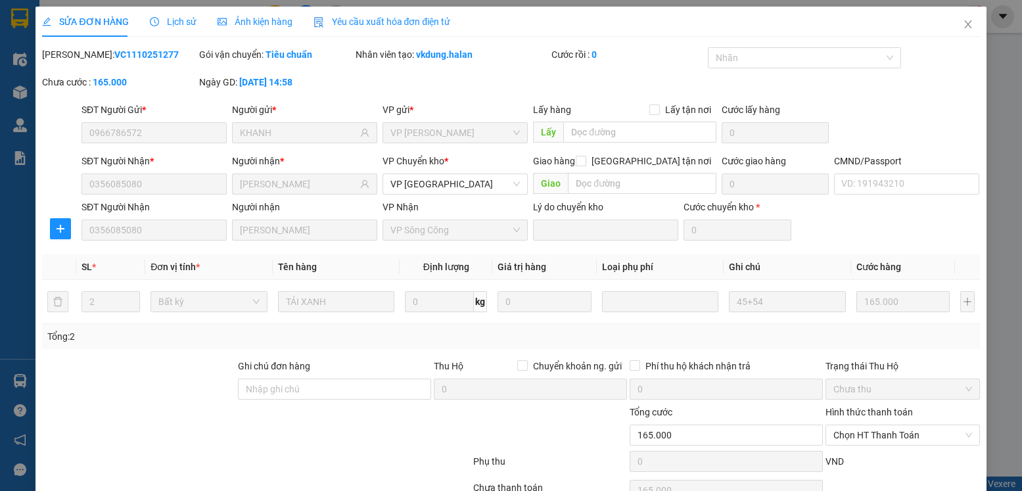
type input "165.000"
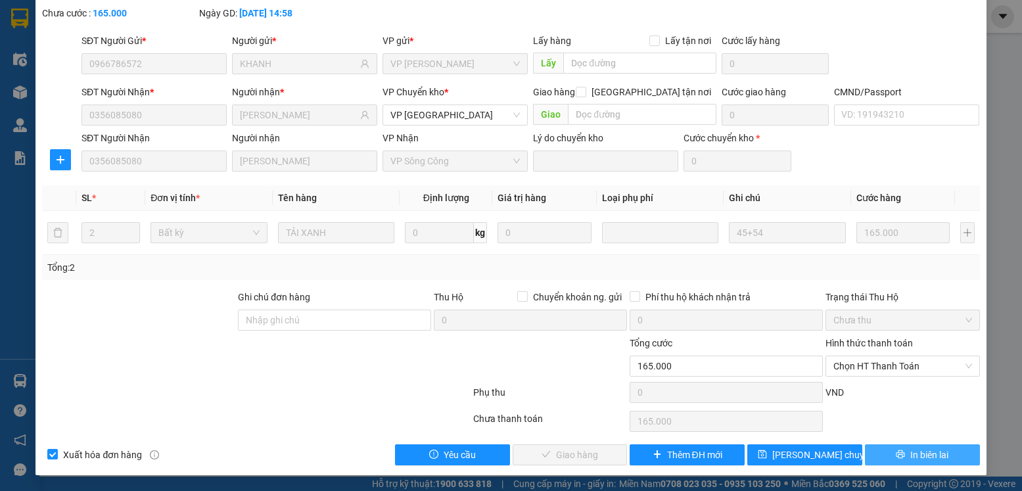
click at [911, 457] on span "In biên lai" at bounding box center [930, 455] width 38 height 14
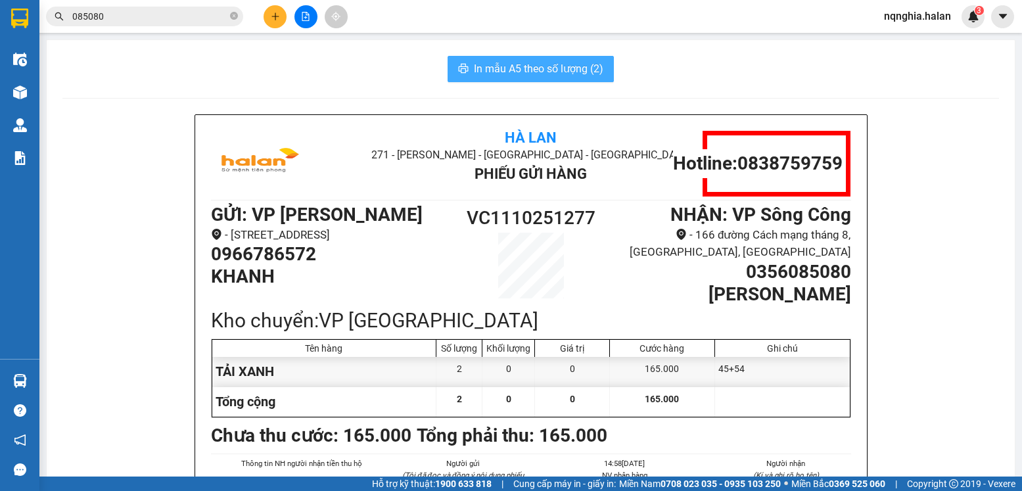
click at [533, 70] on span "In mẫu A5 theo số lượng (2)" at bounding box center [539, 68] width 130 height 16
click at [160, 22] on input "085080" at bounding box center [149, 16] width 155 height 14
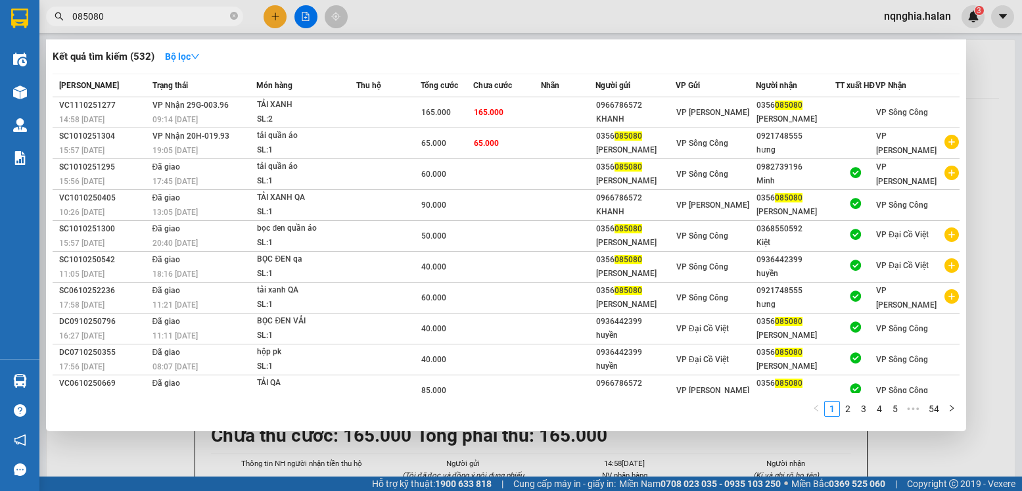
click at [160, 22] on input "085080" at bounding box center [149, 16] width 155 height 14
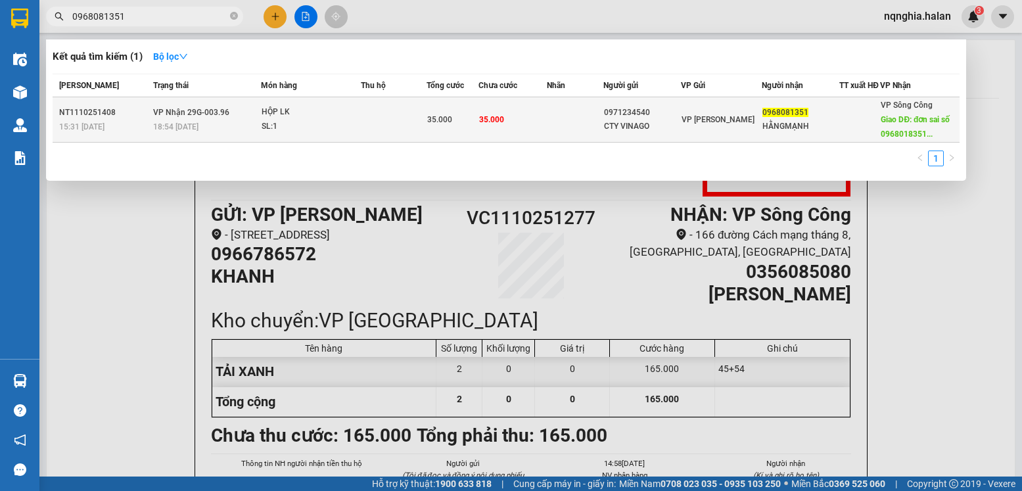
type input "0968081351"
click at [392, 128] on td at bounding box center [394, 119] width 66 height 45
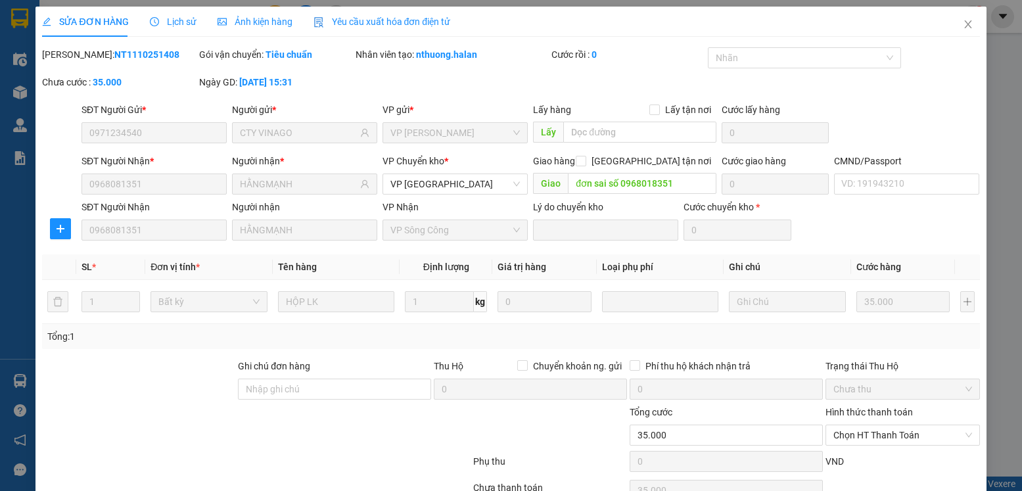
type input "0971234540"
type input "CTY VINAGO"
type input "0968081351"
type input "HẰNGMẠNH"
type input "đơn sai số 0968018351"
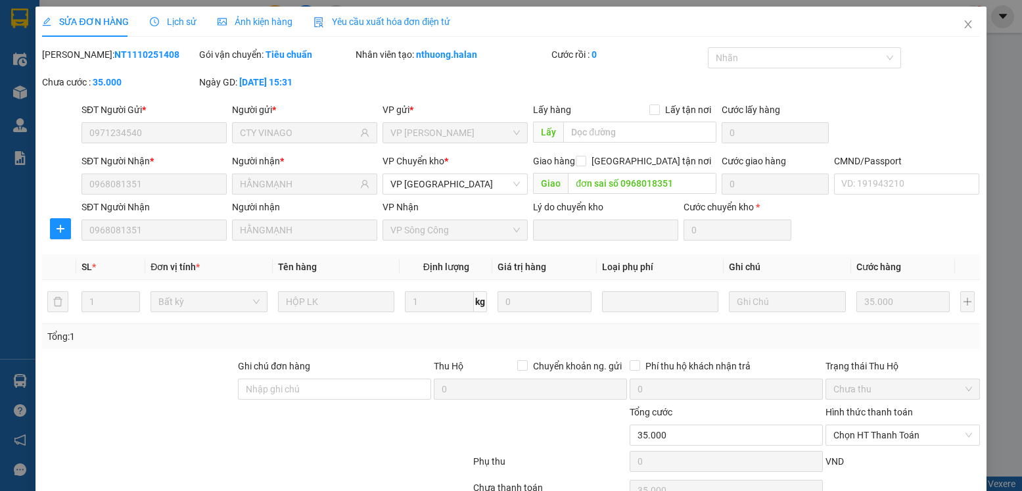
type input "0"
type input "35.000"
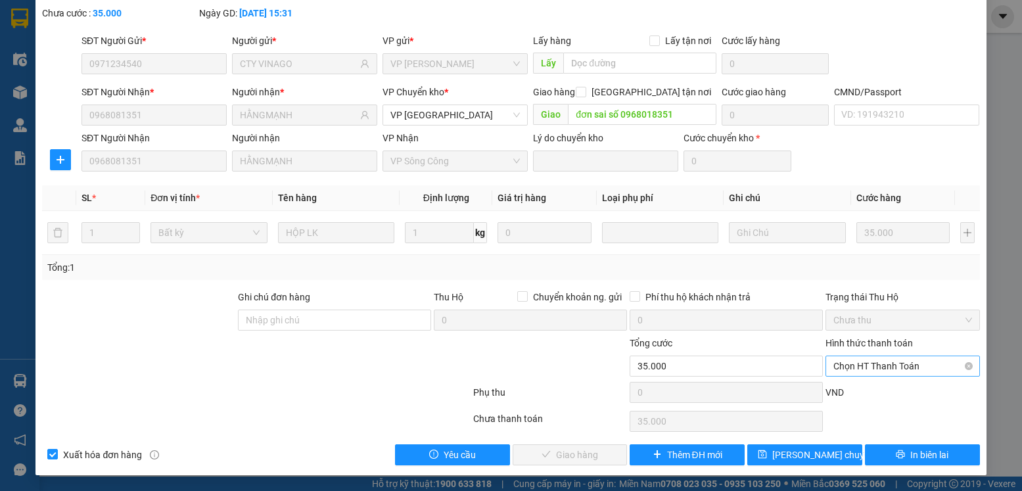
click at [860, 364] on span "Chọn HT Thanh Toán" at bounding box center [903, 366] width 138 height 20
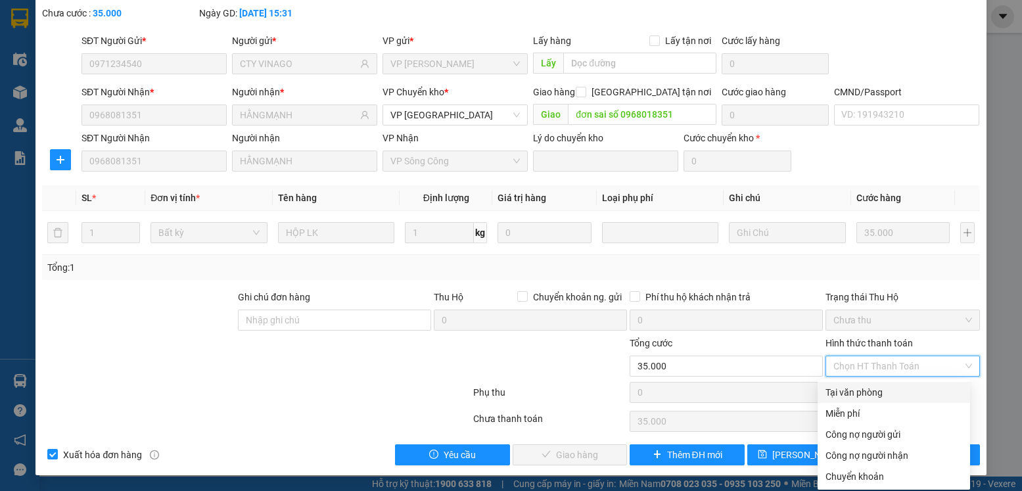
click at [857, 383] on div "Tại văn phòng" at bounding box center [894, 392] width 153 height 21
type input "0"
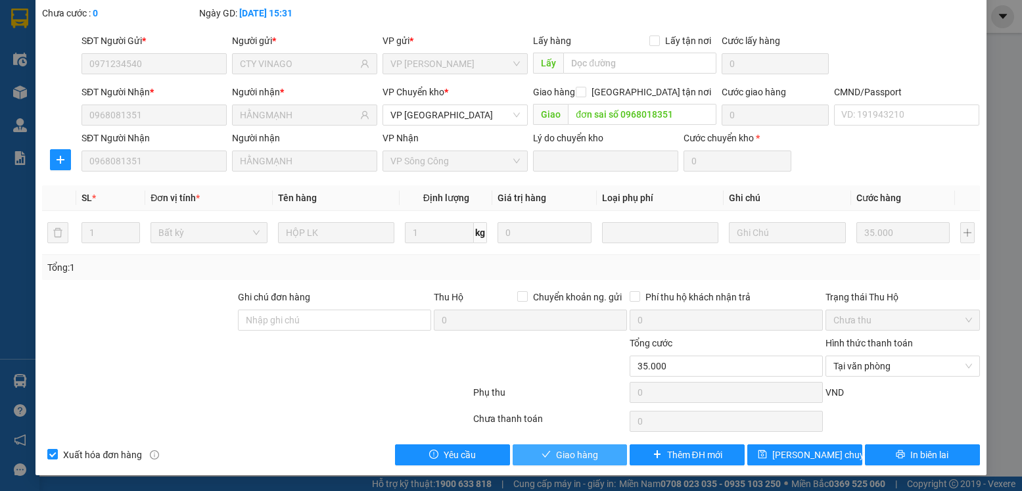
click at [575, 457] on span "Giao hàng" at bounding box center [577, 455] width 42 height 14
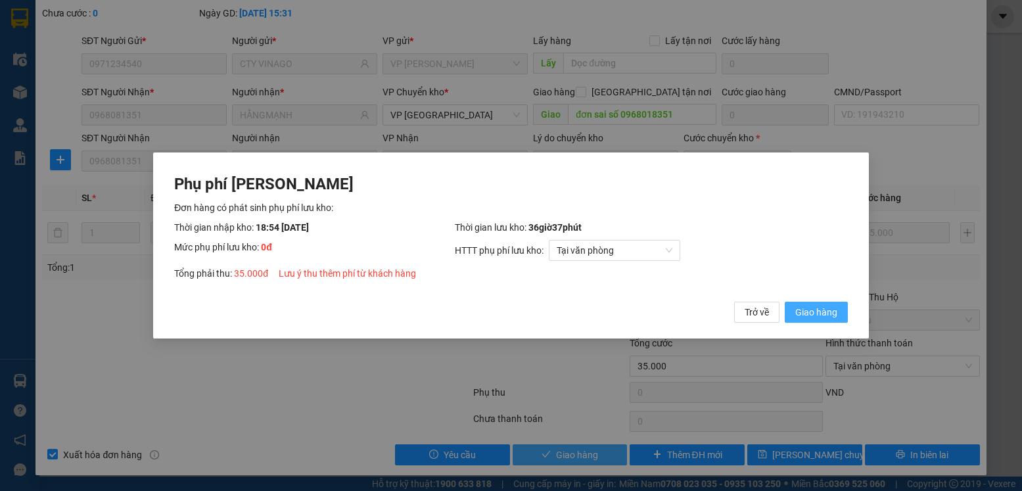
click at [785, 302] on button "Giao hàng" at bounding box center [816, 312] width 63 height 21
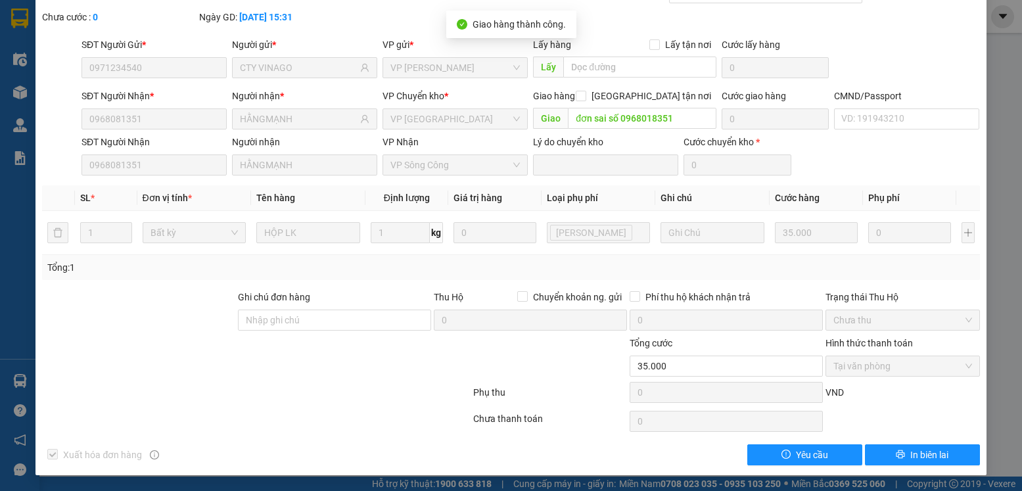
scroll to position [0, 0]
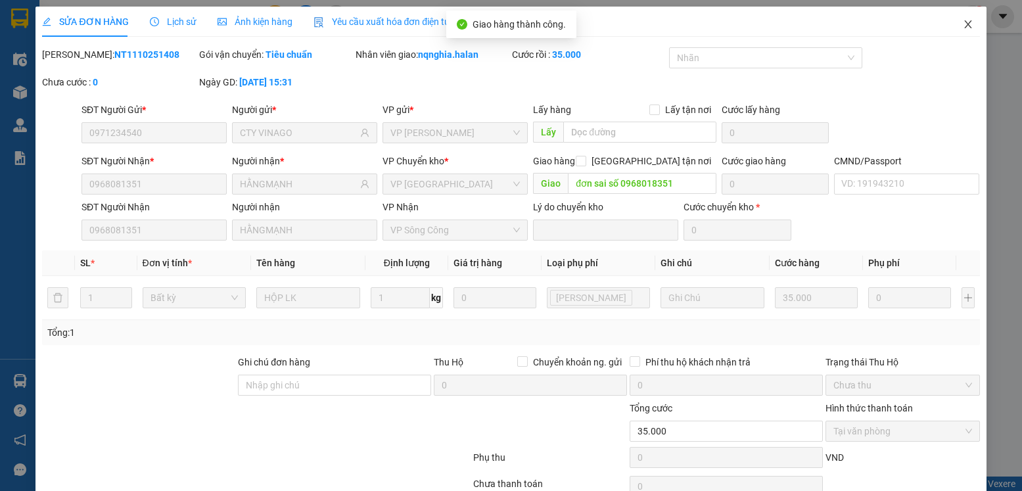
click at [958, 30] on span "Close" at bounding box center [968, 25] width 37 height 37
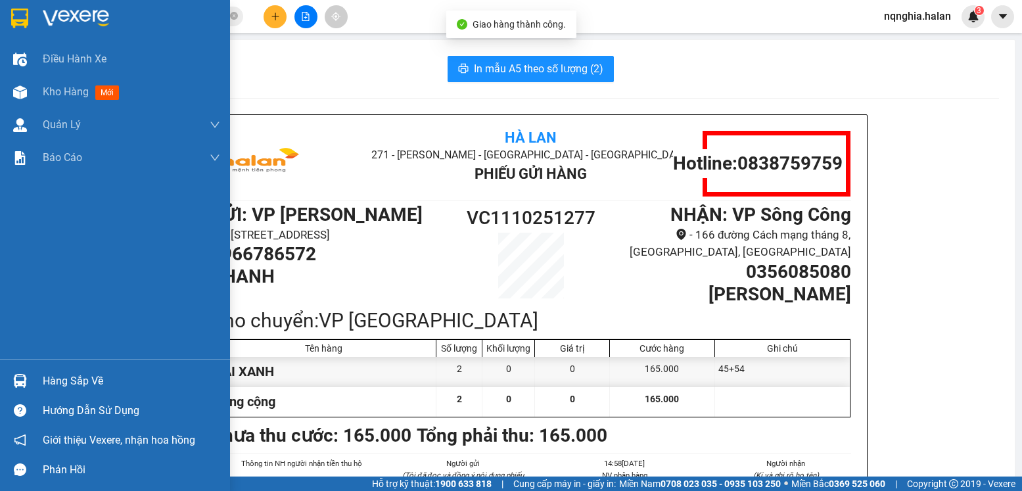
click at [18, 385] on img at bounding box center [20, 381] width 14 height 14
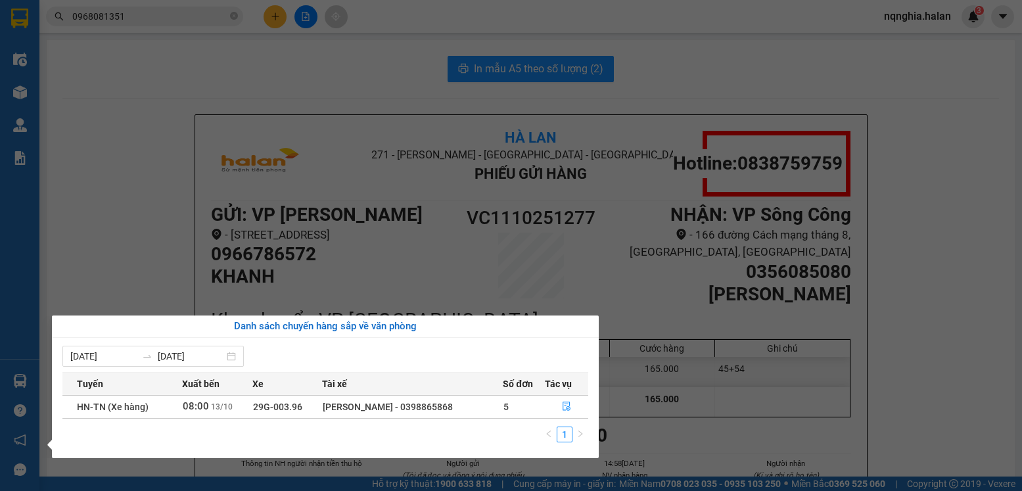
click at [185, 221] on section "Kết quả tìm kiếm ( 1 ) Bộ lọc Mã ĐH Trạng thái Món hàng Thu hộ Tổng cước Chưa c…" at bounding box center [511, 245] width 1022 height 491
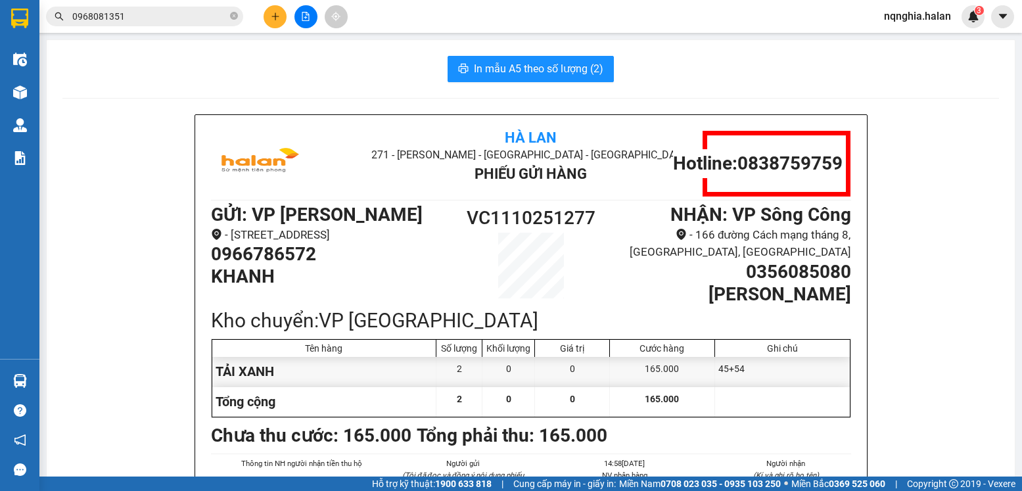
click at [34, 373] on div "Hàng sắp về" at bounding box center [19, 381] width 39 height 30
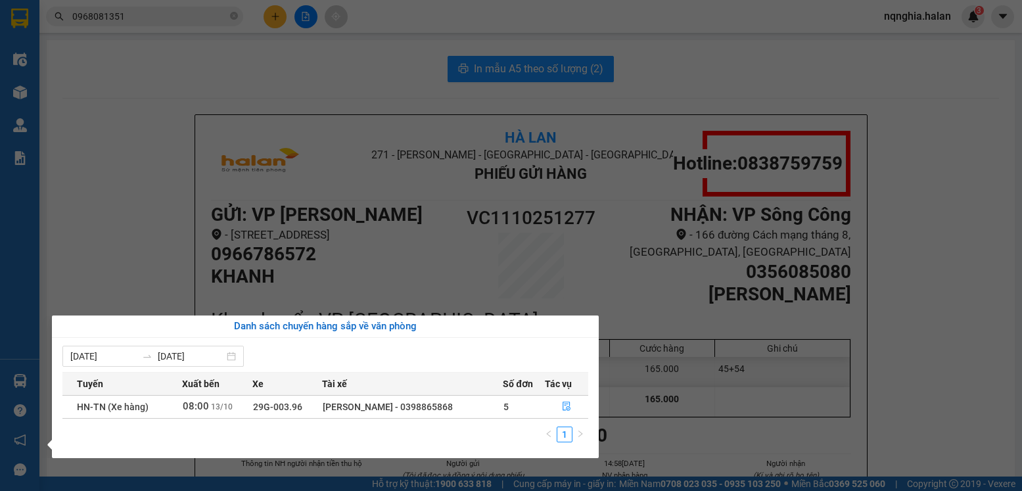
click at [94, 247] on section "Kết quả tìm kiếm ( 1 ) Bộ lọc Mã ĐH Trạng thái Món hàng Thu hộ Tổng cước Chưa c…" at bounding box center [511, 245] width 1022 height 491
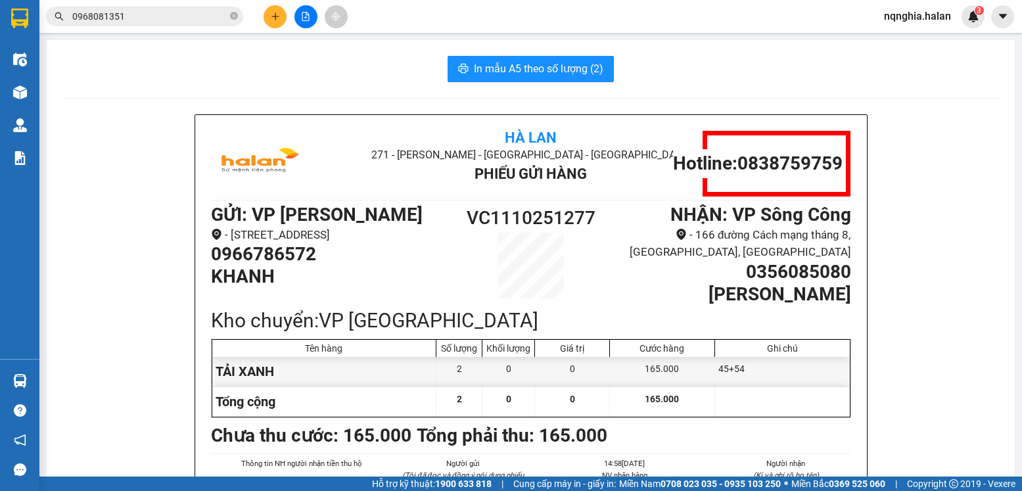
click at [139, 19] on input "0968081351" at bounding box center [149, 16] width 155 height 14
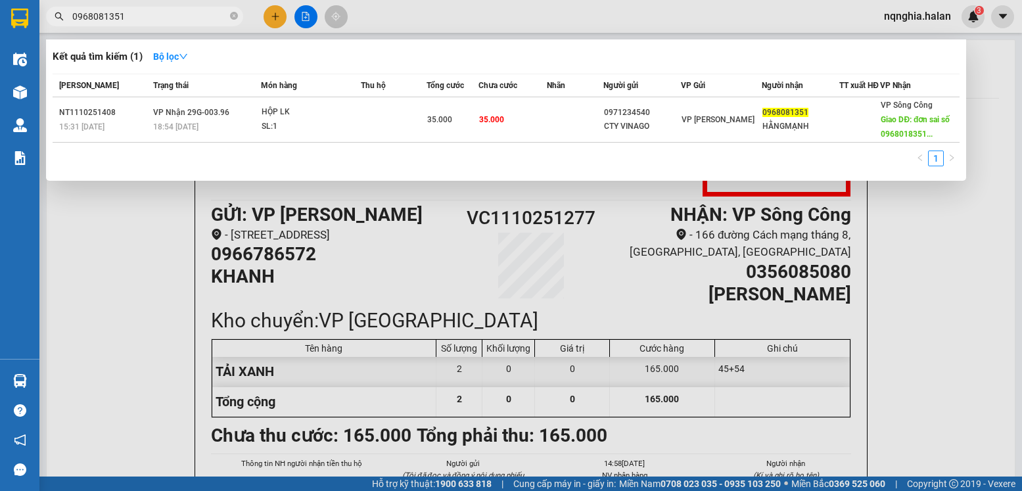
click at [139, 19] on input "0968081351" at bounding box center [149, 16] width 155 height 14
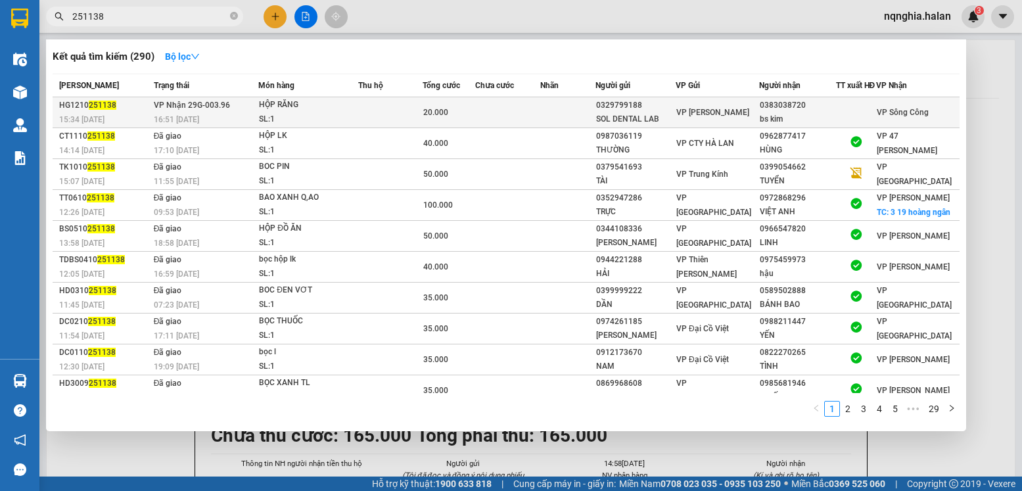
type input "251138"
click at [374, 124] on td at bounding box center [390, 112] width 64 height 31
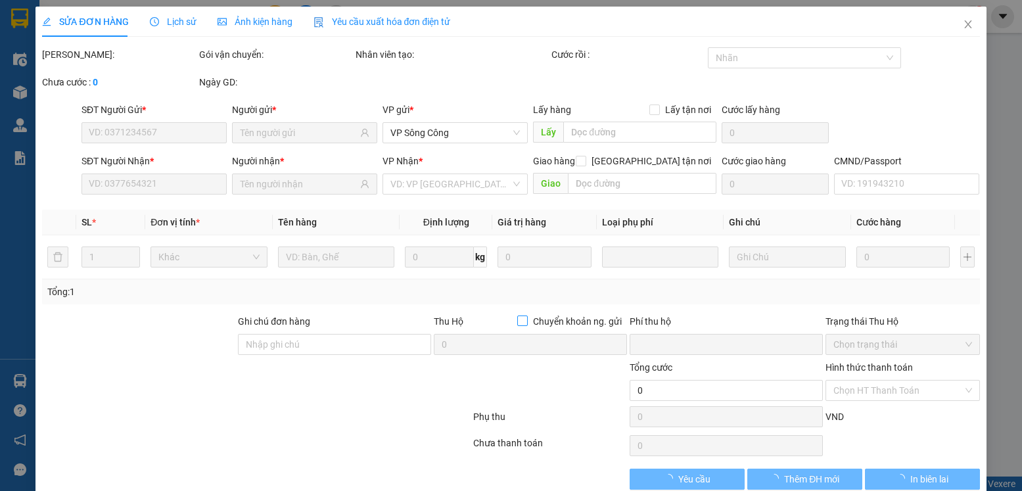
type input "0329799188"
type input "SOL DENTAL LAB"
type input "0383038720"
type input "bs kim"
type input "0"
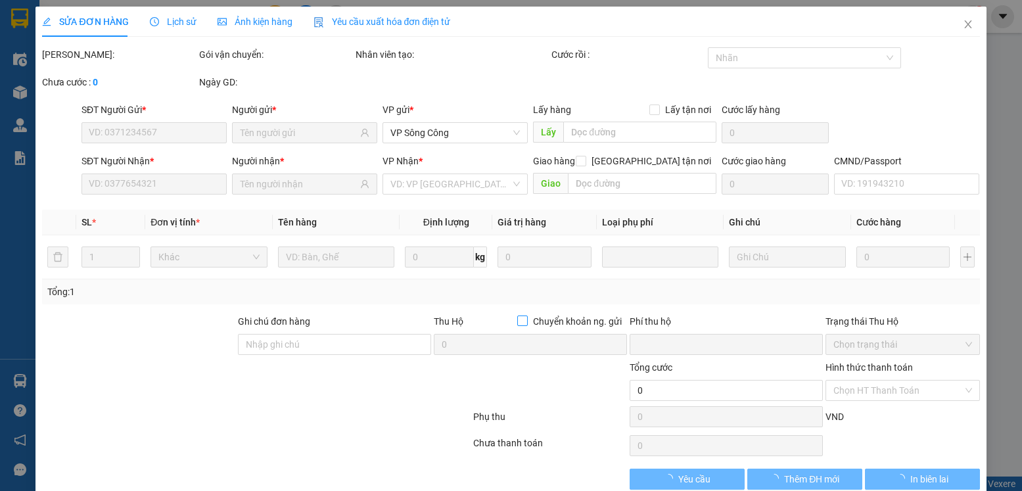
type input "20.000"
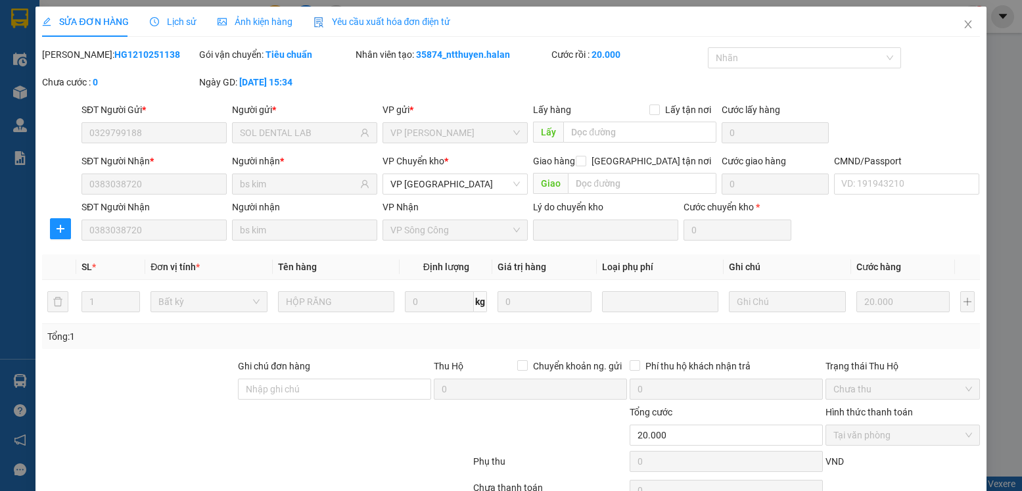
scroll to position [69, 0]
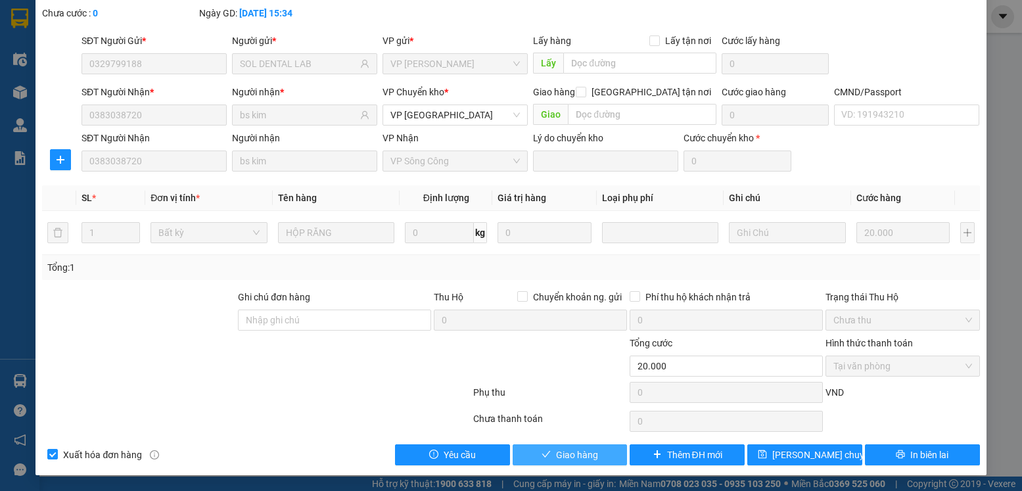
click at [578, 450] on span "Giao hàng" at bounding box center [577, 455] width 42 height 14
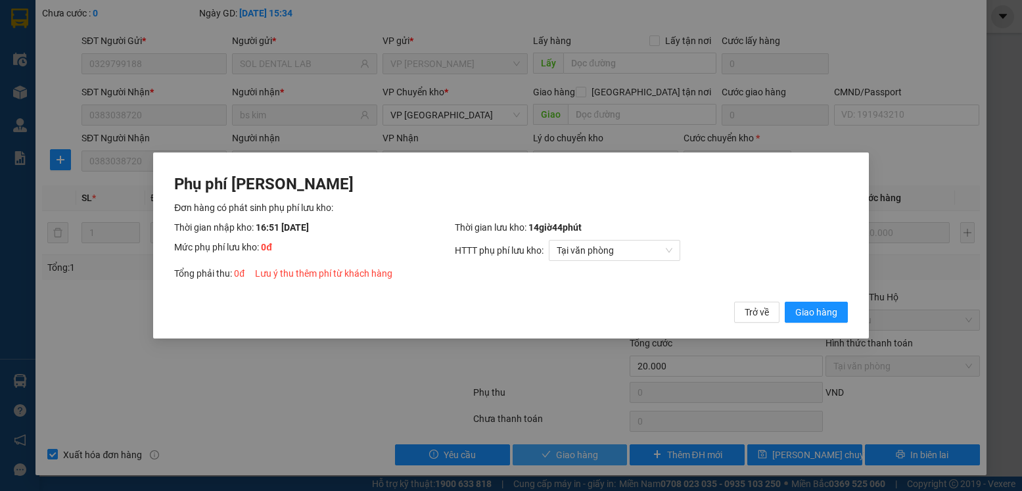
click at [785, 302] on button "Giao hàng" at bounding box center [816, 312] width 63 height 21
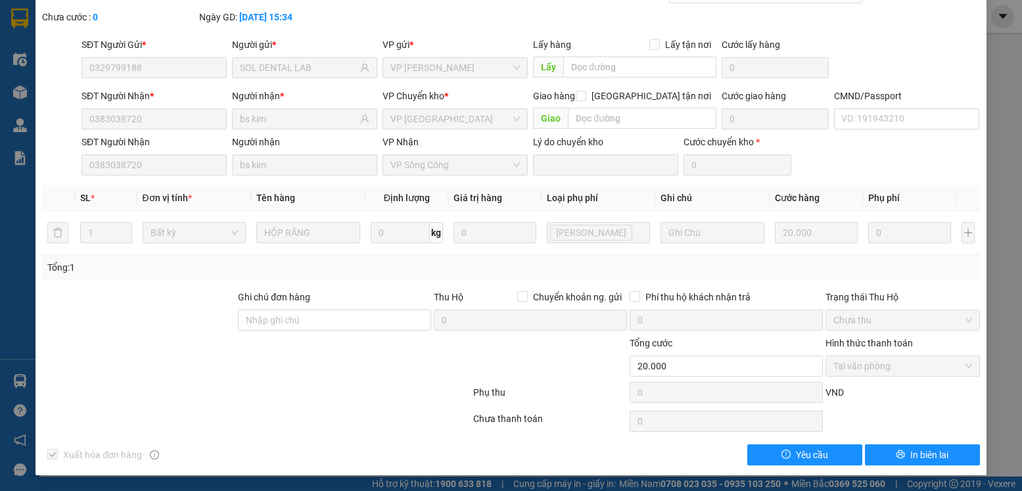
scroll to position [0, 0]
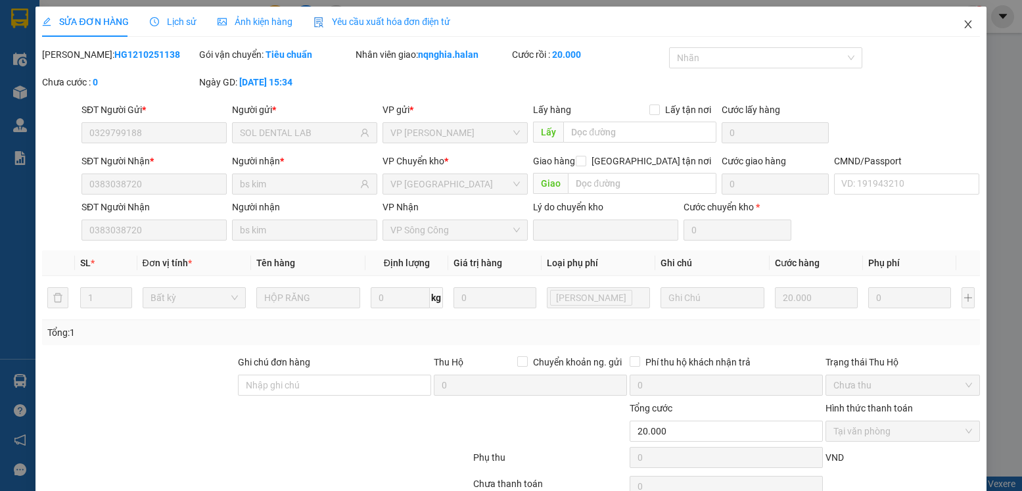
click at [963, 22] on icon "close" at bounding box center [968, 24] width 11 height 11
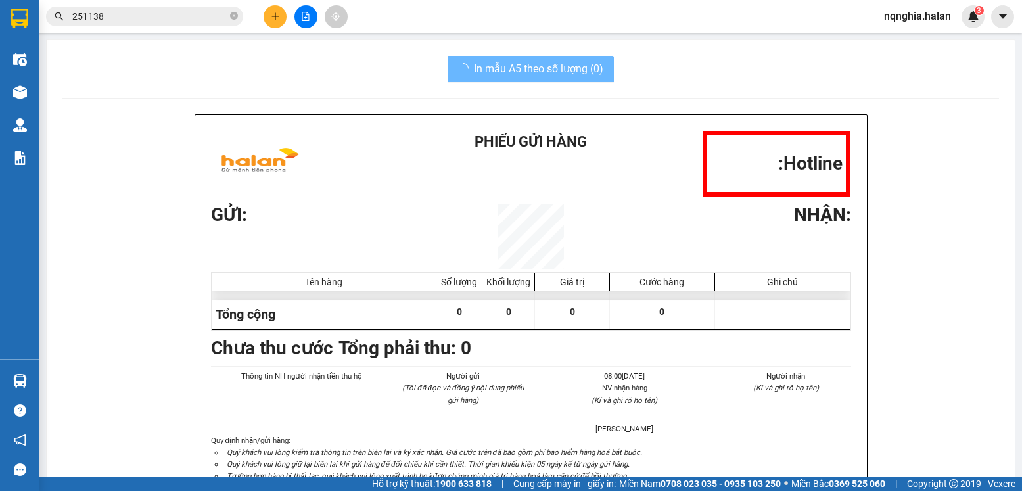
click at [201, 17] on input "251138" at bounding box center [149, 16] width 155 height 14
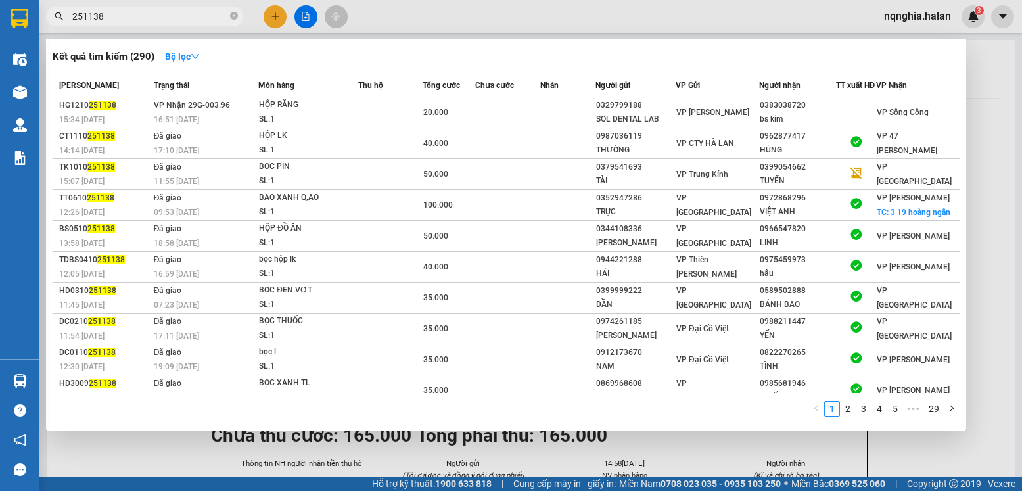
click at [201, 17] on input "251138" at bounding box center [149, 16] width 155 height 14
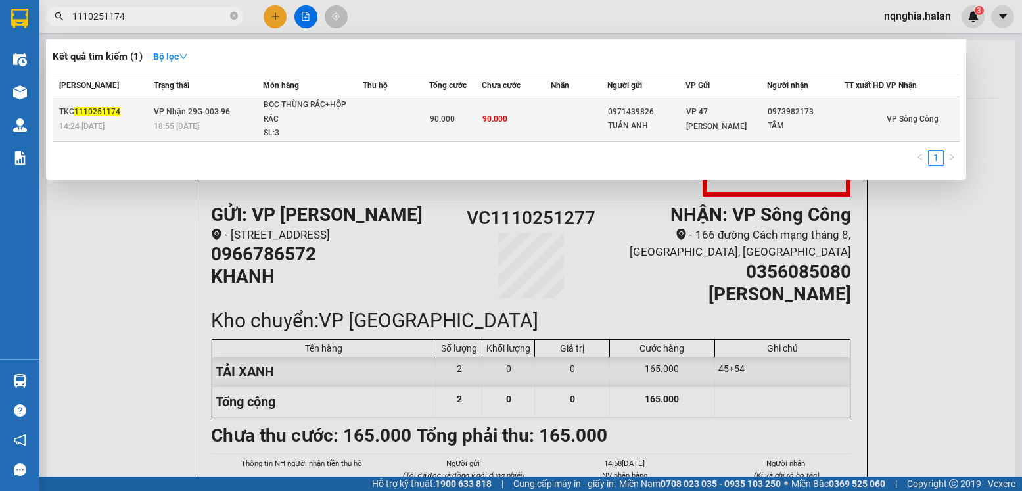
type input "1110251174"
click at [433, 120] on div "90.000" at bounding box center [455, 119] width 51 height 14
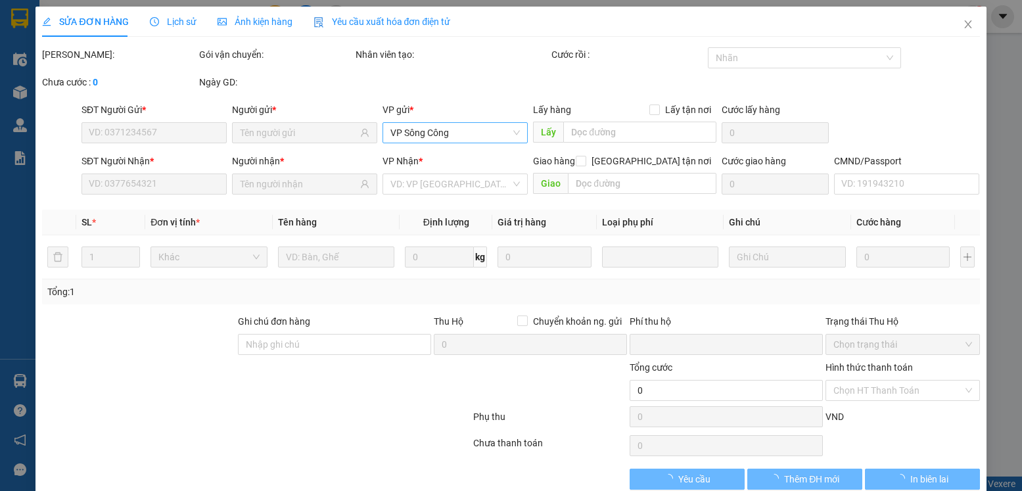
type input "0971439826"
type input "TUÁN ANH"
type input "0973982173"
type input "TÂM"
type input "0"
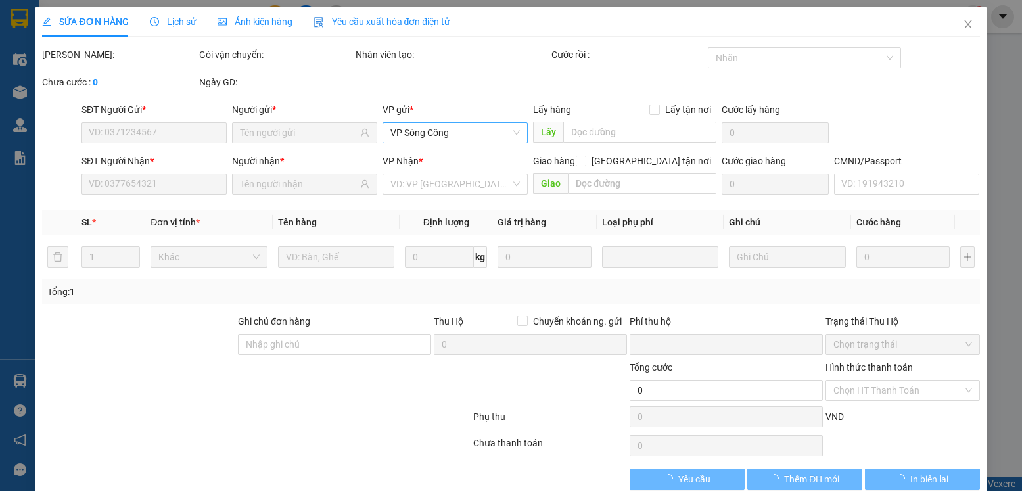
type input "90.000"
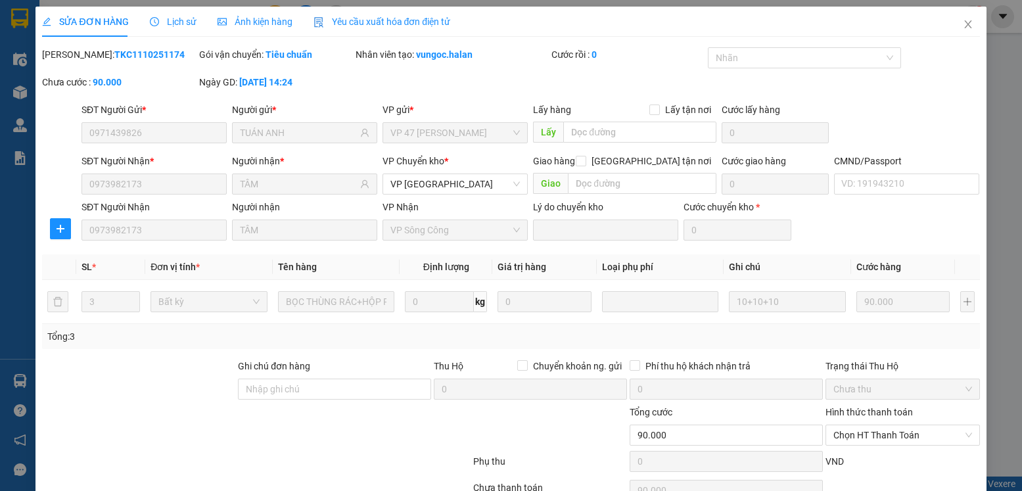
scroll to position [69, 0]
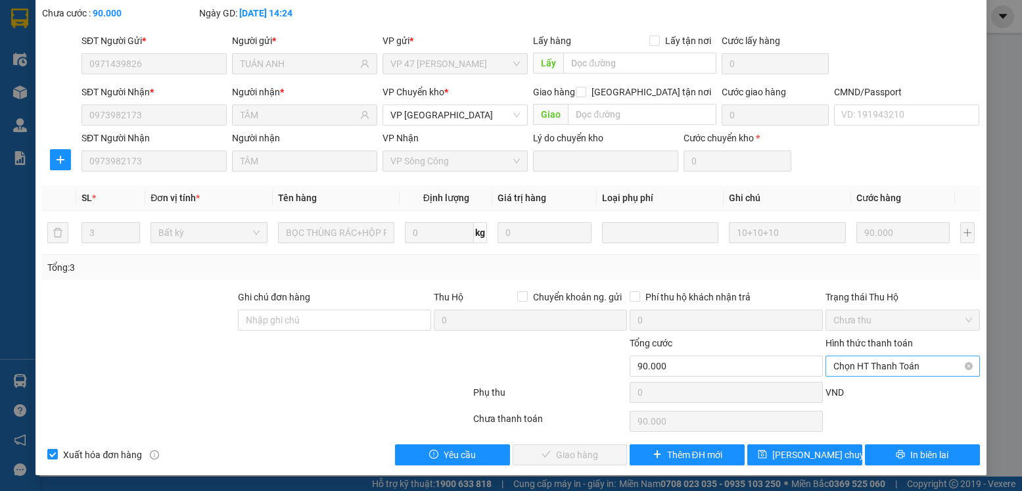
click at [848, 366] on span "Chọn HT Thanh Toán" at bounding box center [903, 366] width 138 height 20
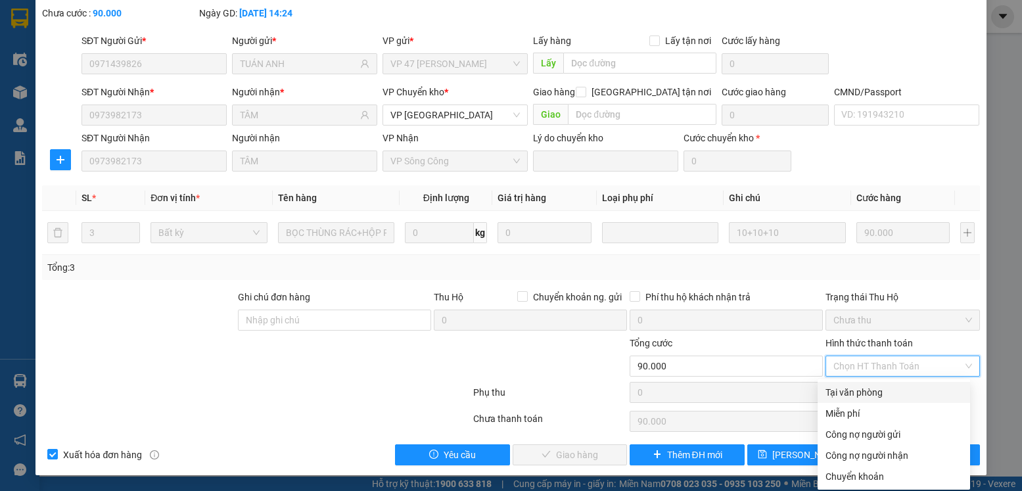
click at [855, 394] on div "Tại văn phòng" at bounding box center [894, 392] width 137 height 14
type input "0"
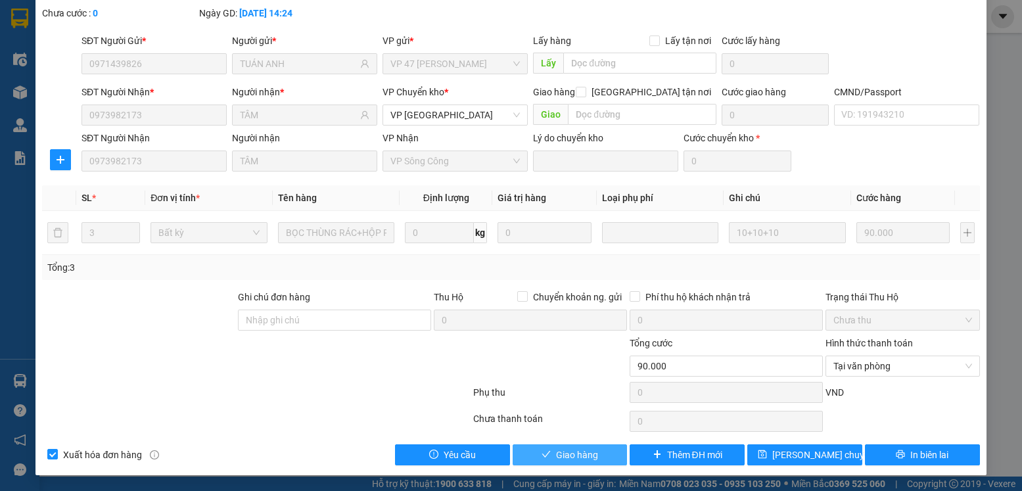
click at [547, 454] on button "Giao hàng" at bounding box center [570, 454] width 115 height 21
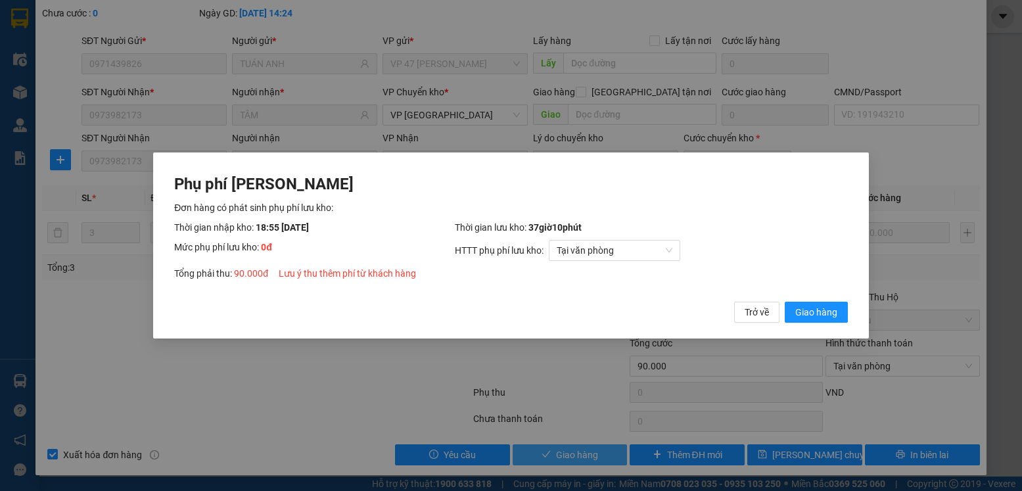
click at [785, 302] on button "Giao hàng" at bounding box center [816, 312] width 63 height 21
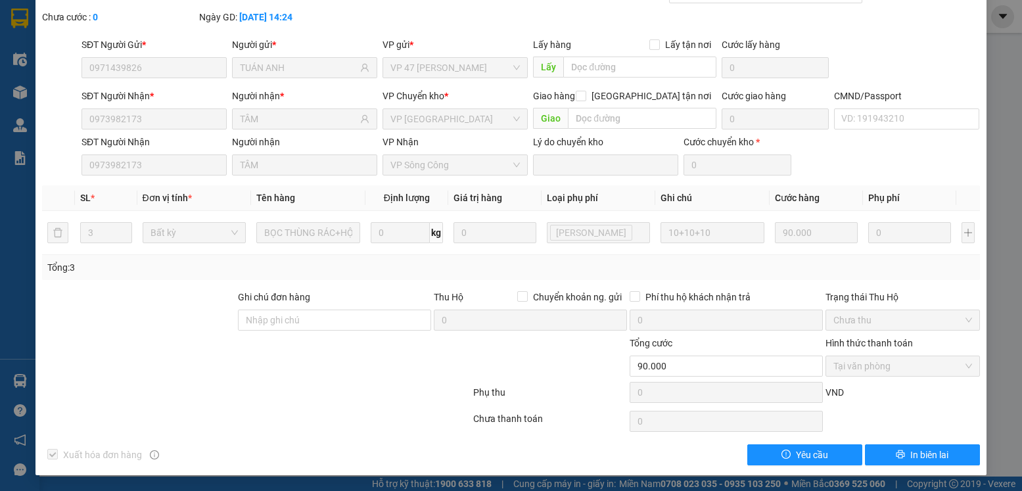
scroll to position [0, 0]
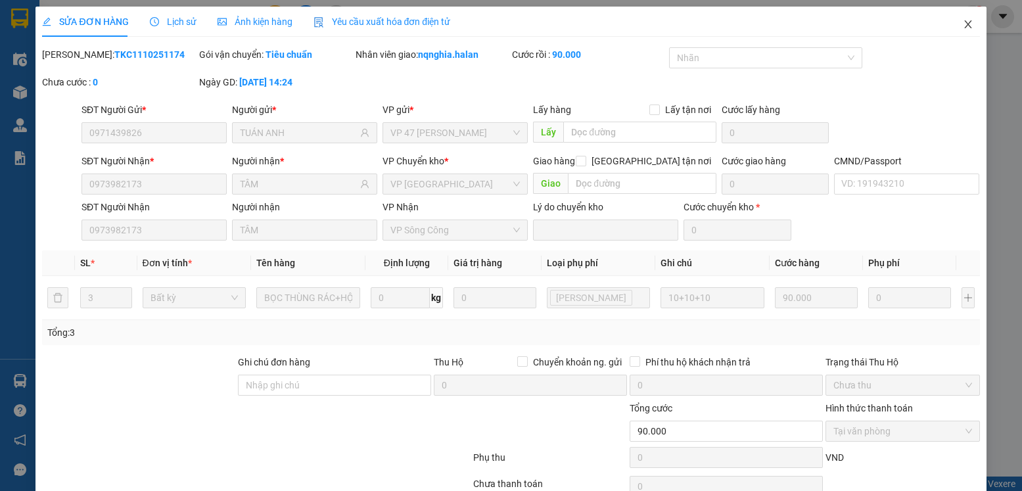
click at [964, 34] on span "Close" at bounding box center [968, 25] width 37 height 37
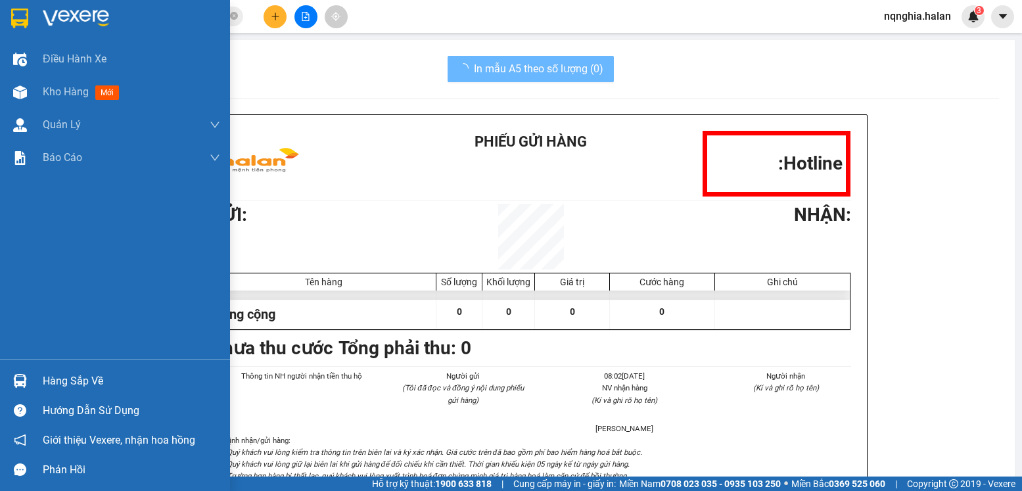
click at [11, 387] on div at bounding box center [20, 381] width 23 height 23
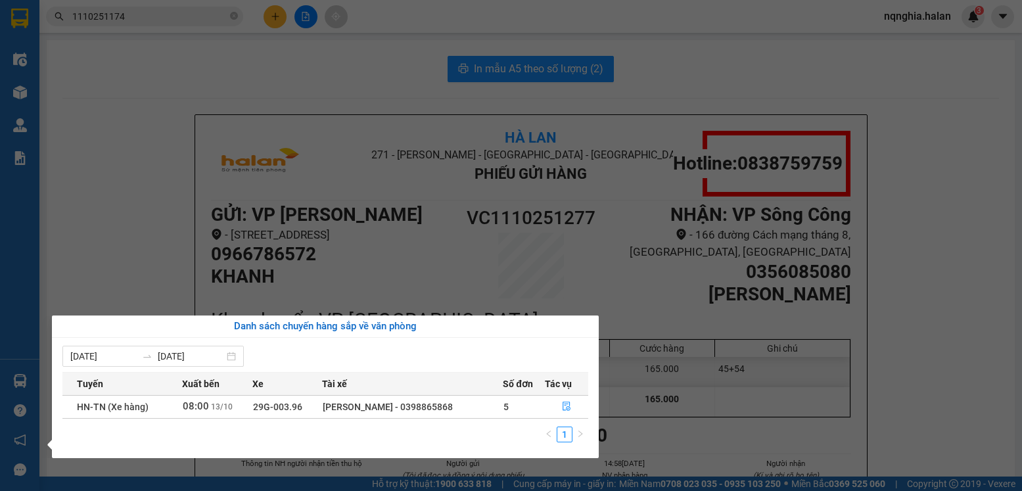
click at [183, 213] on section "Kết quả tìm kiếm ( 1 ) Bộ lọc Mã ĐH Trạng thái Món hàng Thu hộ Tổng cước Chưa c…" at bounding box center [511, 245] width 1022 height 491
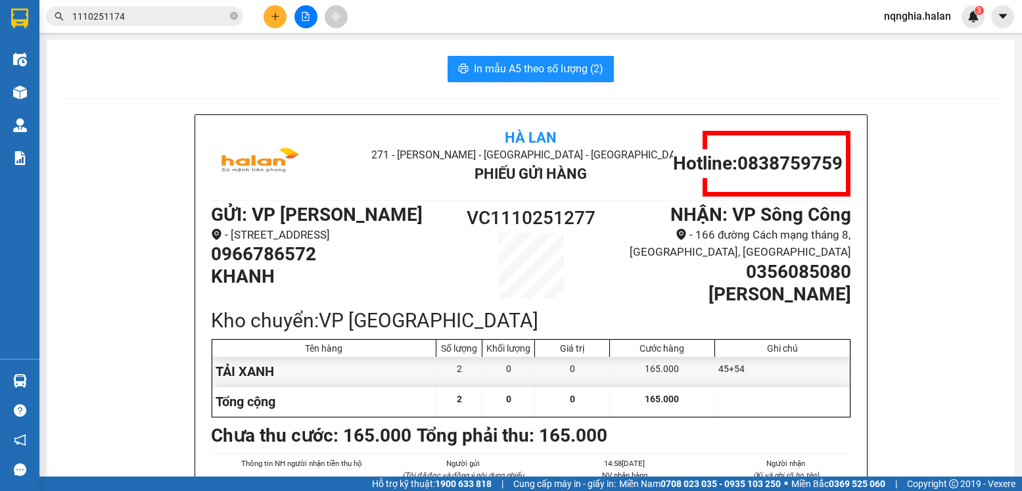
scroll to position [174, 0]
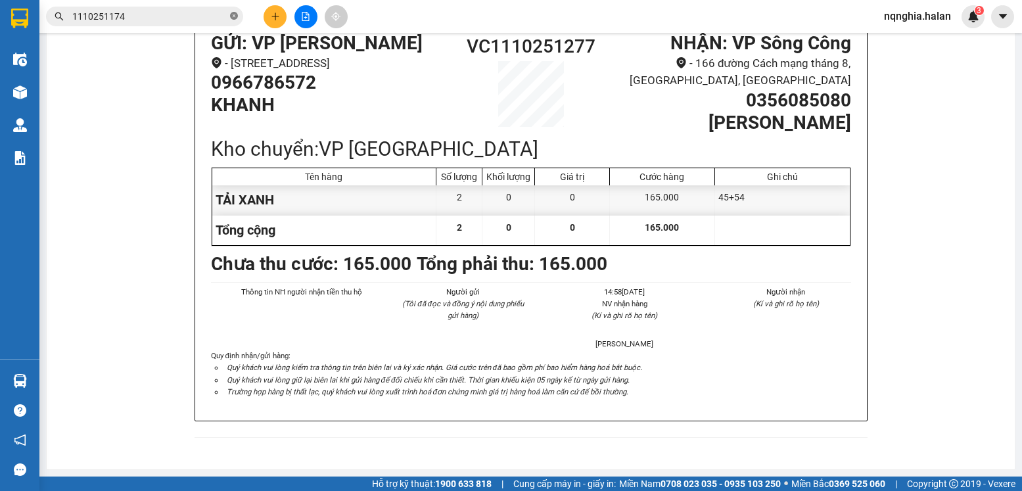
click at [237, 16] on icon "close-circle" at bounding box center [234, 16] width 8 height 8
click at [146, 20] on input "text" at bounding box center [149, 16] width 155 height 14
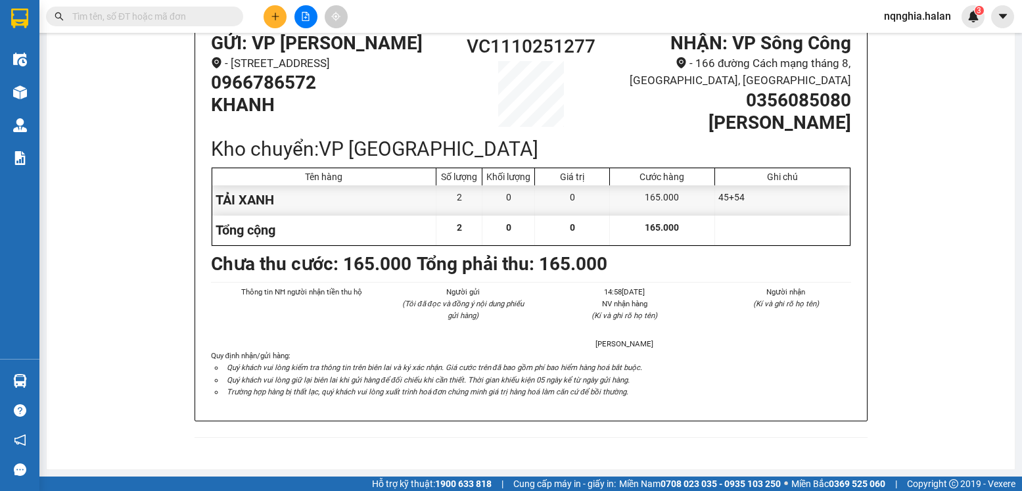
click at [146, 20] on input "text" at bounding box center [149, 16] width 155 height 14
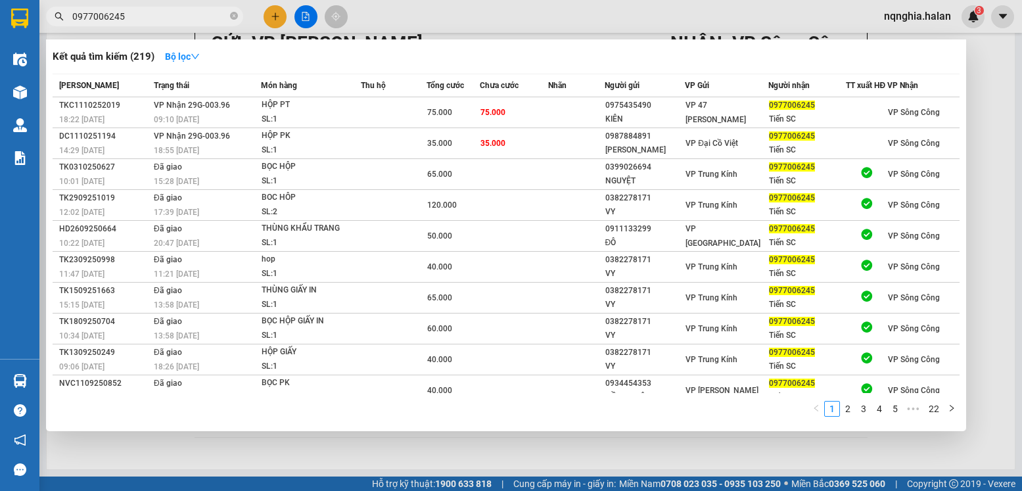
type input "0977006245"
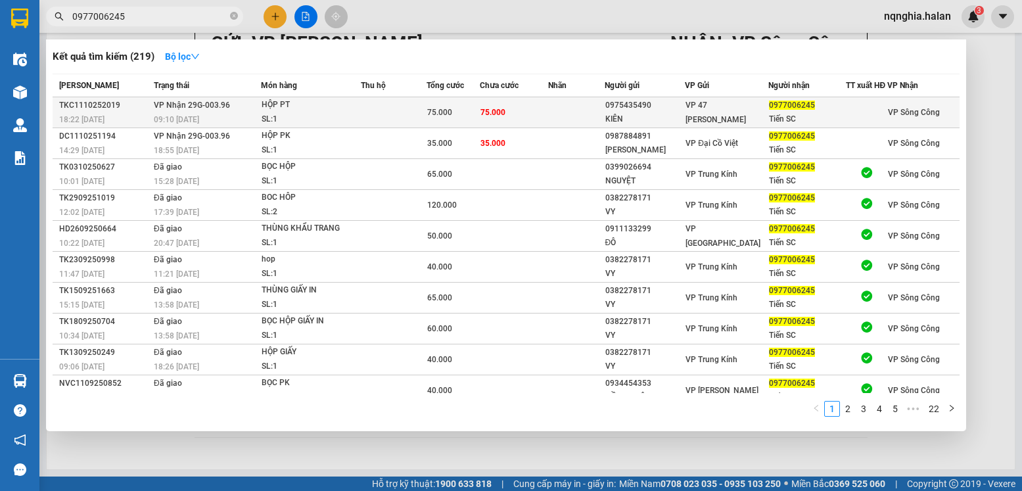
click at [535, 122] on td "75.000" at bounding box center [514, 112] width 68 height 31
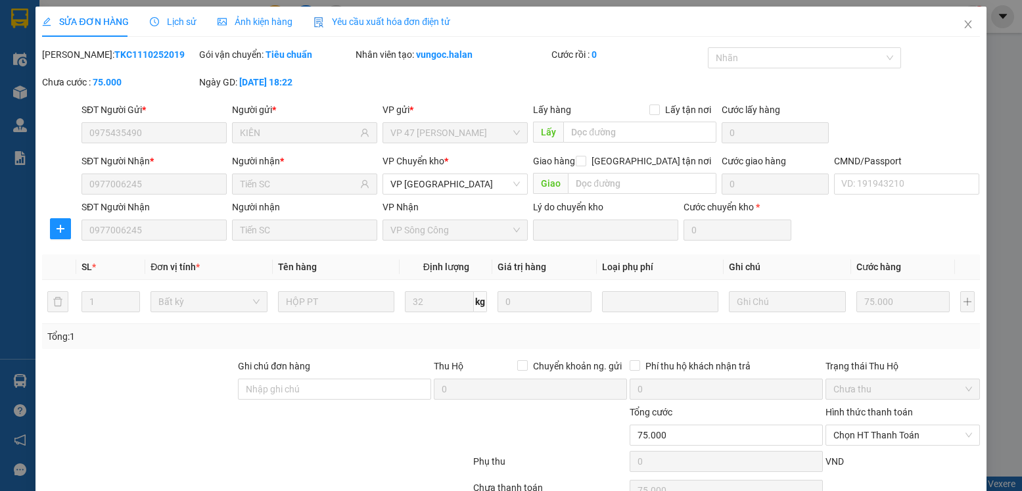
type input "0975435490"
type input "KIÊN"
type input "0977006245"
type input "Tiến SC"
type input "0"
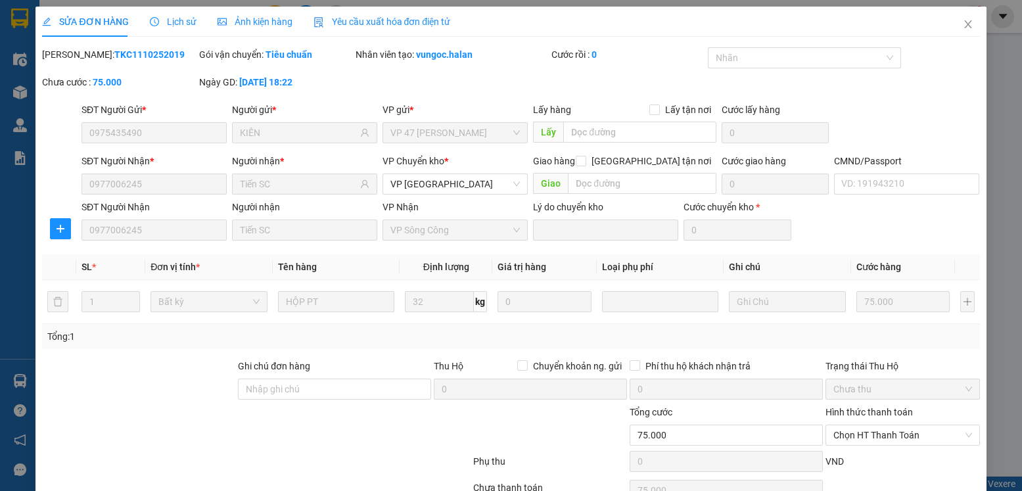
type input "75.000"
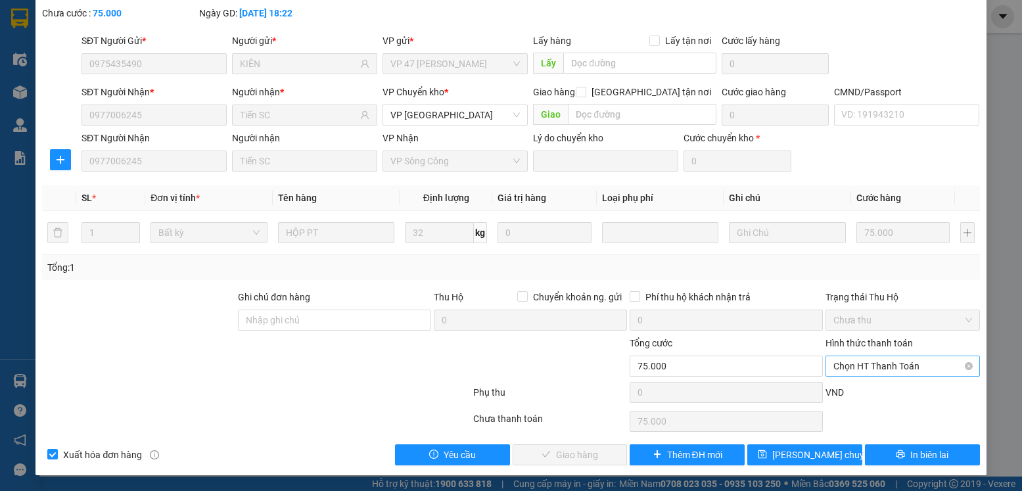
click at [889, 371] on span "Chọn HT Thanh Toán" at bounding box center [903, 366] width 138 height 20
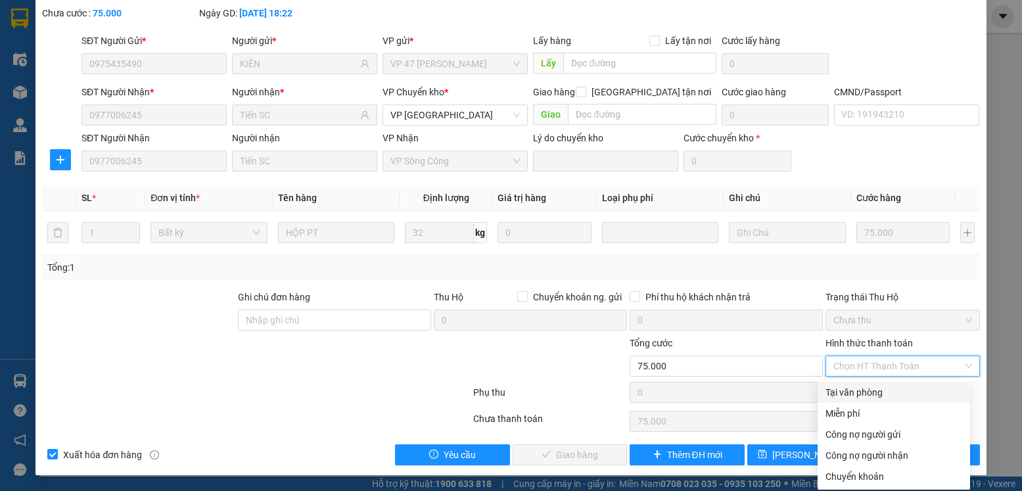
click at [871, 390] on div "Tại văn phòng" at bounding box center [894, 392] width 137 height 14
type input "0"
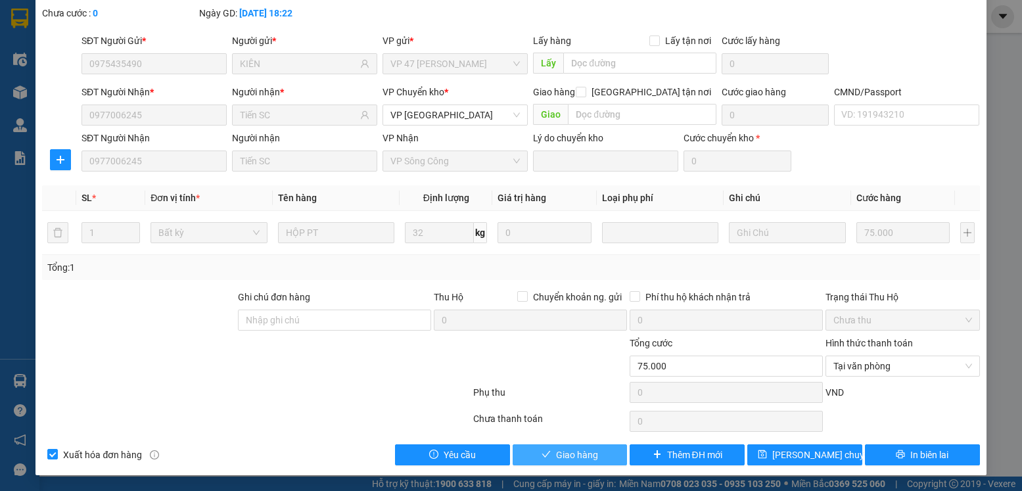
click at [606, 462] on button "Giao hàng" at bounding box center [570, 454] width 115 height 21
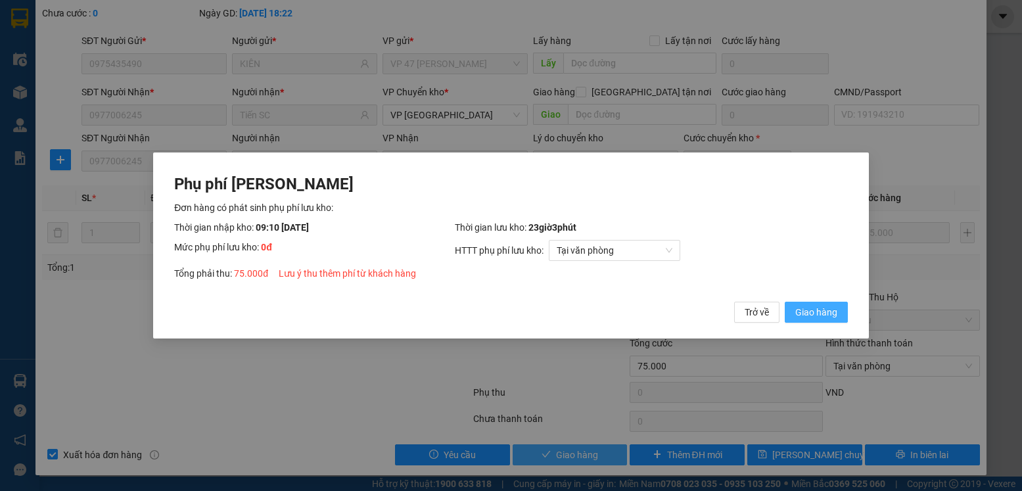
click at [785, 302] on button "Giao hàng" at bounding box center [816, 312] width 63 height 21
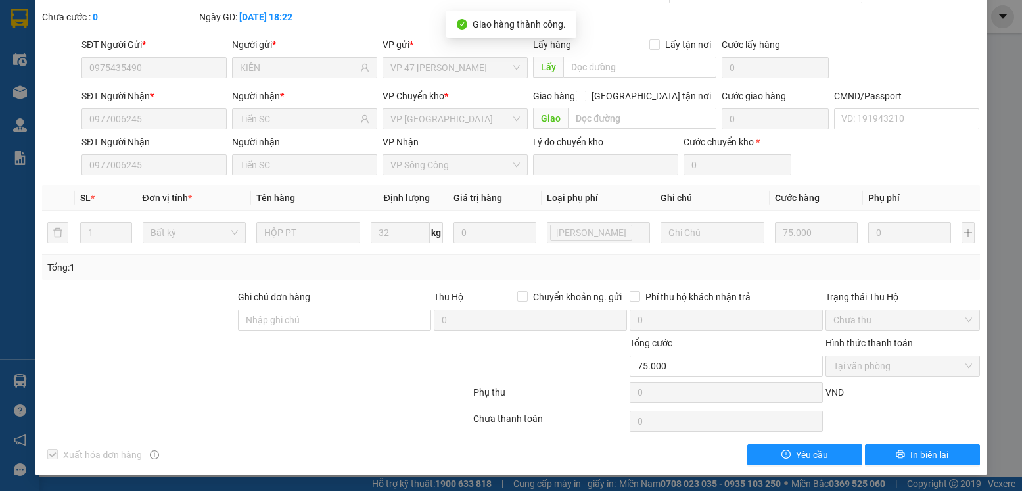
scroll to position [0, 0]
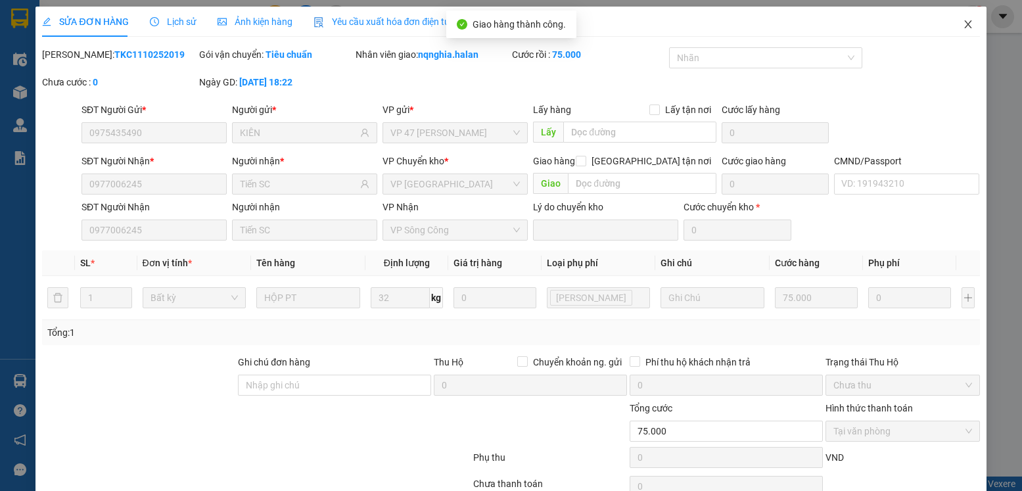
click at [958, 34] on span "Close" at bounding box center [968, 25] width 37 height 37
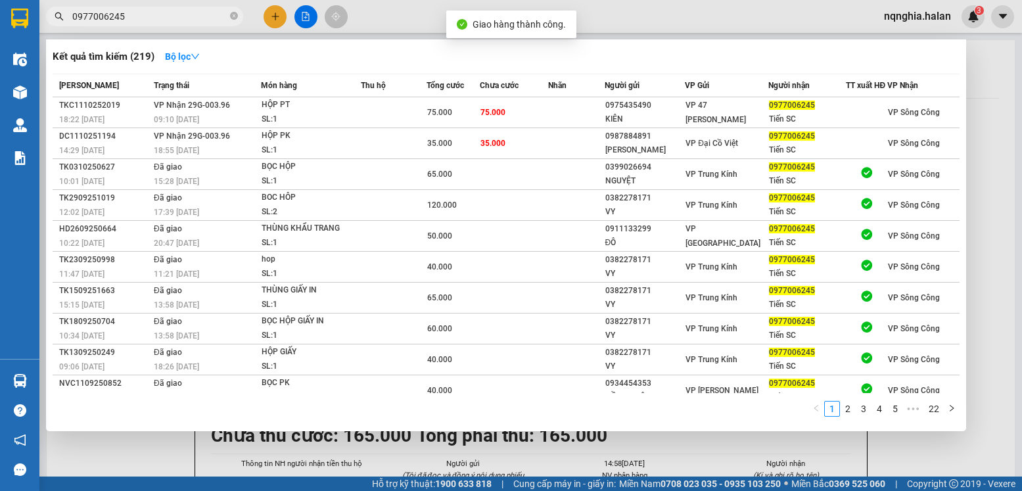
click at [185, 18] on input "0977006245" at bounding box center [149, 16] width 155 height 14
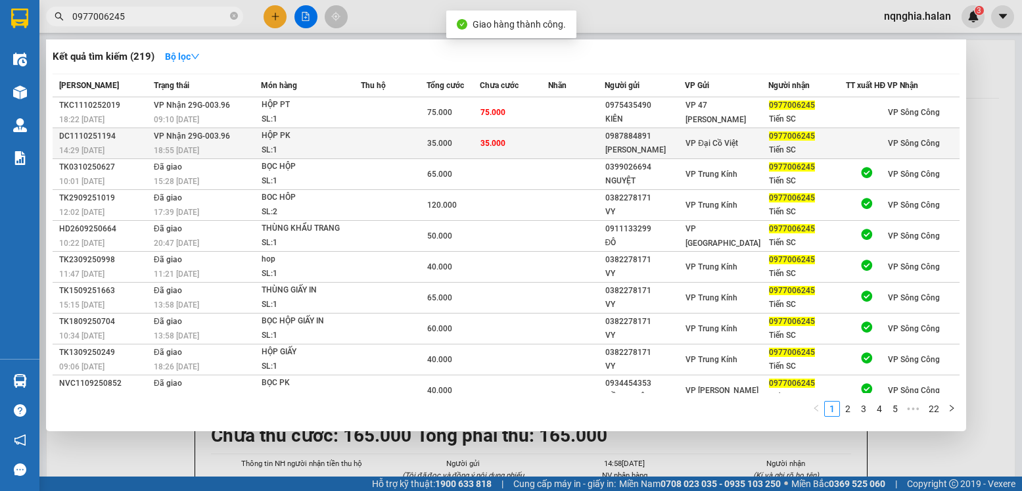
click at [526, 149] on td "35.000" at bounding box center [514, 143] width 68 height 31
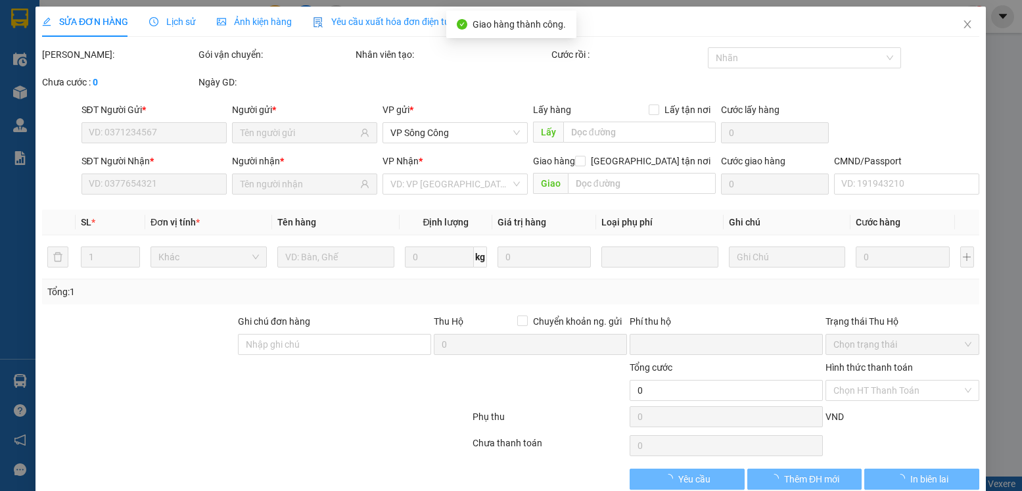
type input "0987884891"
type input "[PERSON_NAME]"
type input "0977006245"
type input "Tiến SC"
type input "0"
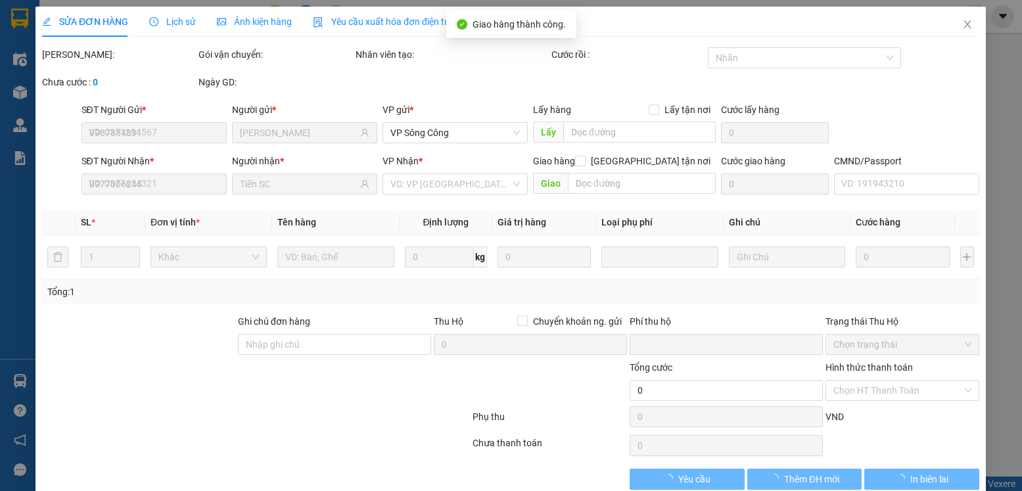
type input "35.000"
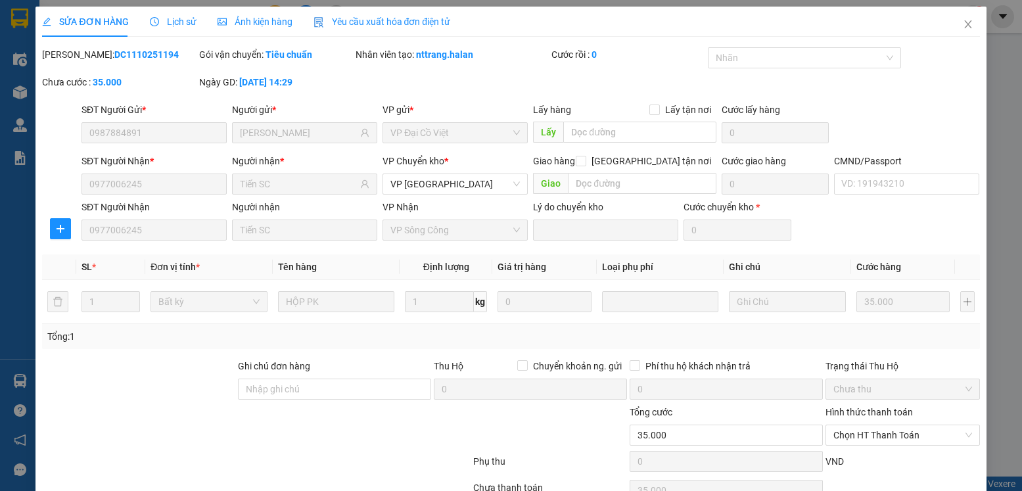
scroll to position [69, 0]
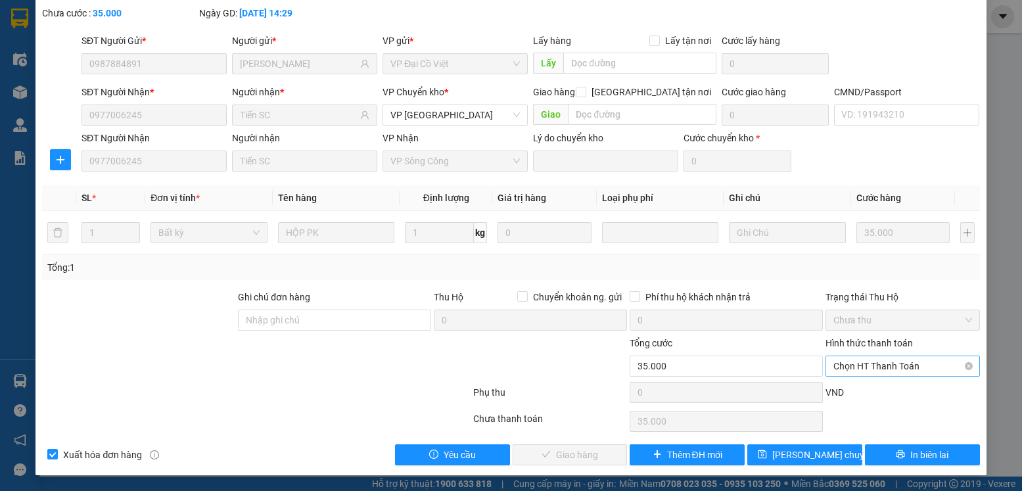
click at [861, 371] on span "Chọn HT Thanh Toán" at bounding box center [903, 366] width 138 height 20
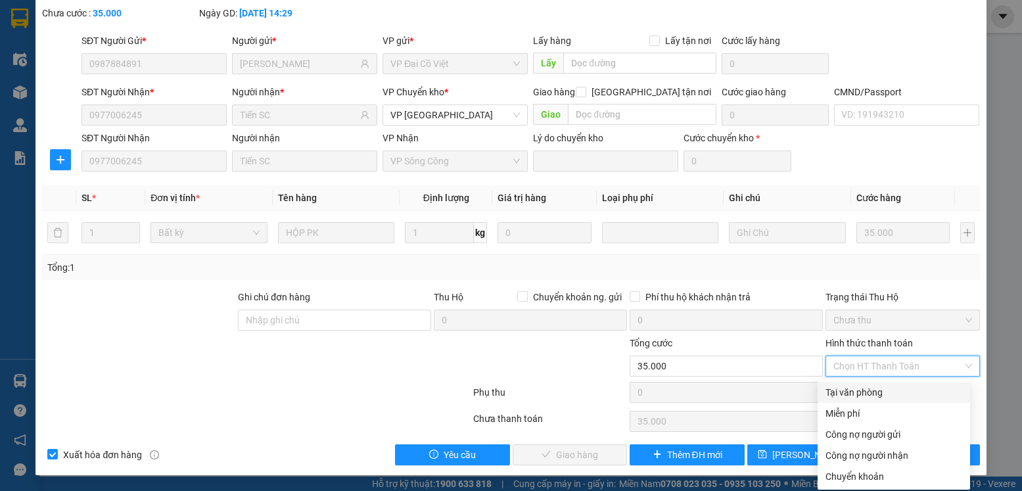
click at [838, 392] on div "Tại văn phòng" at bounding box center [894, 392] width 137 height 14
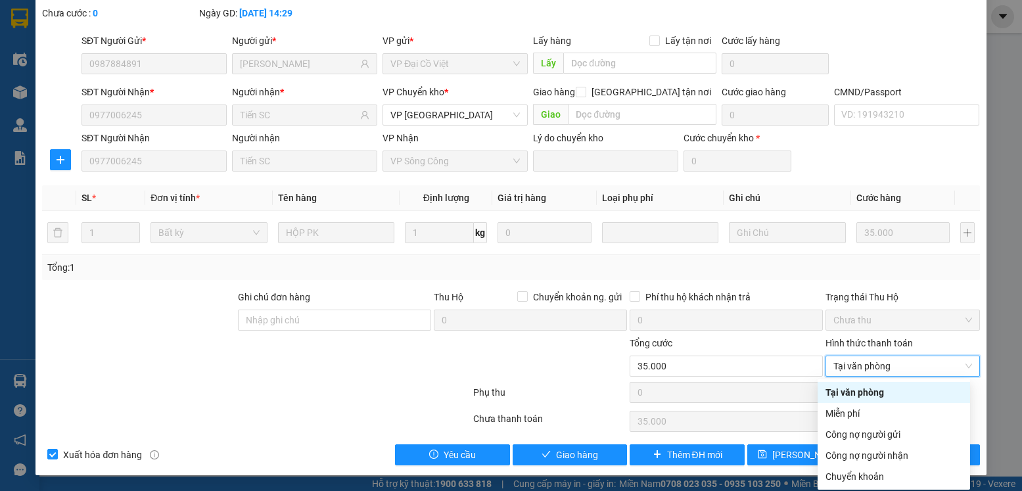
type input "0"
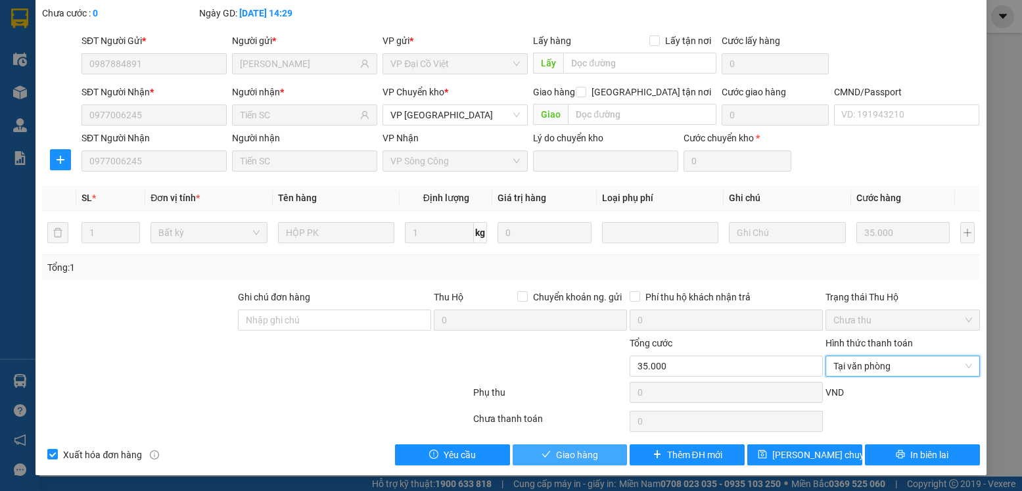
click at [573, 460] on span "Giao hàng" at bounding box center [577, 455] width 42 height 14
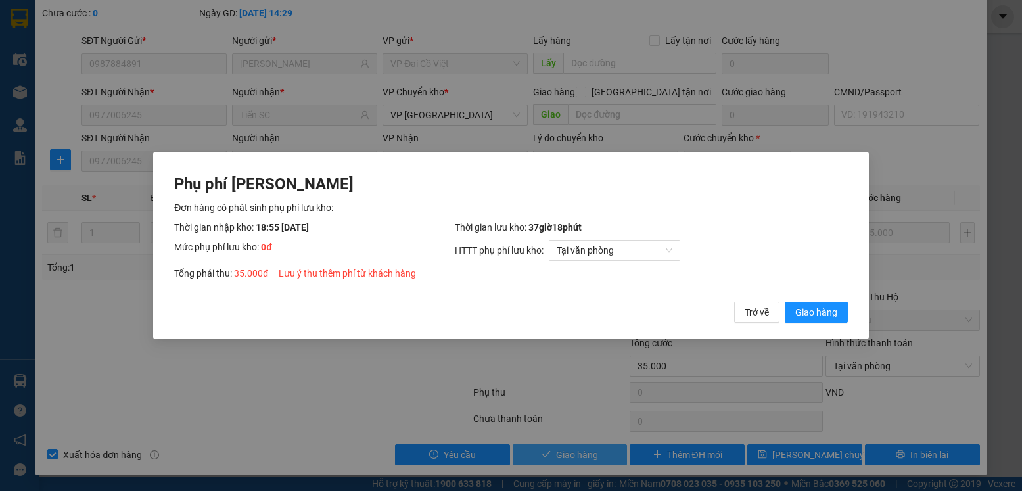
click at [785, 302] on button "Giao hàng" at bounding box center [816, 312] width 63 height 21
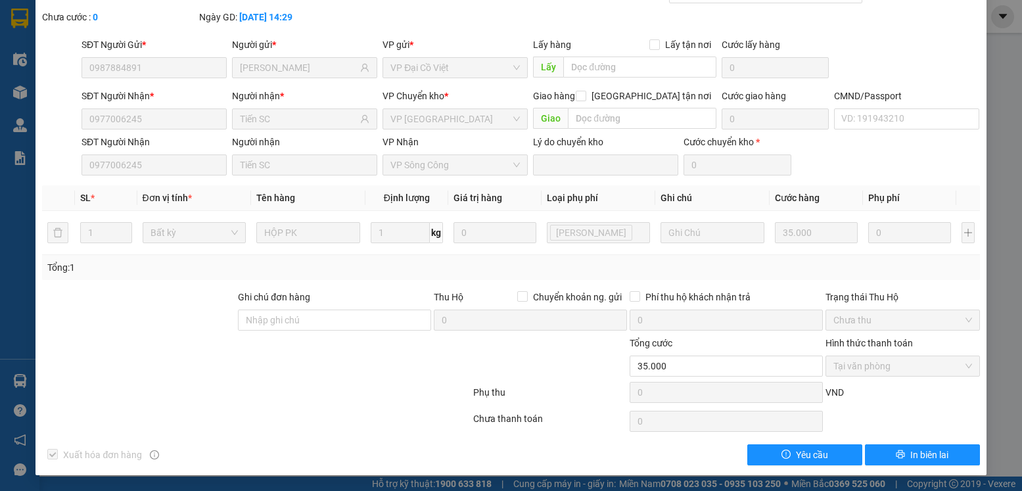
scroll to position [0, 0]
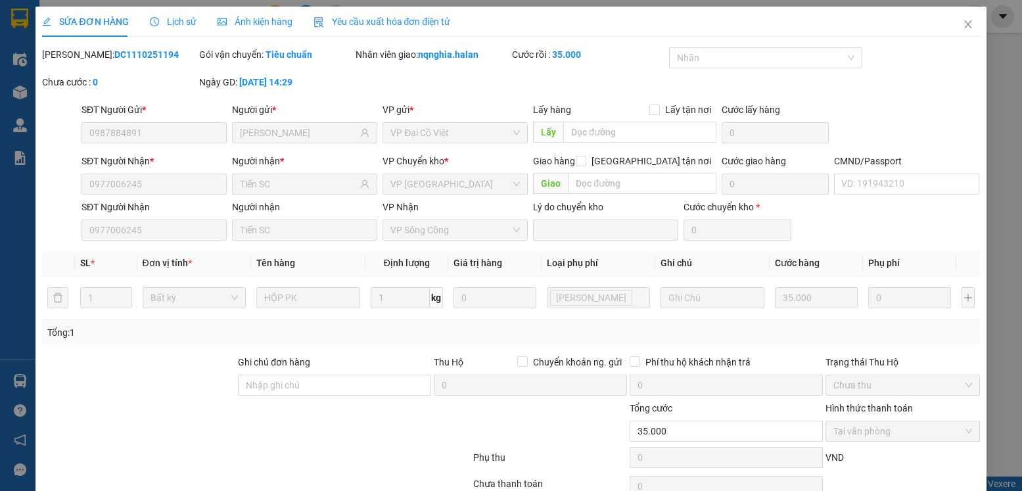
click at [978, 30] on div "SỬA ĐƠN HÀNG Lịch sử Ảnh kiện hàng Yêu cầu xuất hóa đơn điện tử Total Paid Fee …" at bounding box center [511, 245] width 1022 height 491
click at [968, 28] on span "Close" at bounding box center [968, 25] width 37 height 37
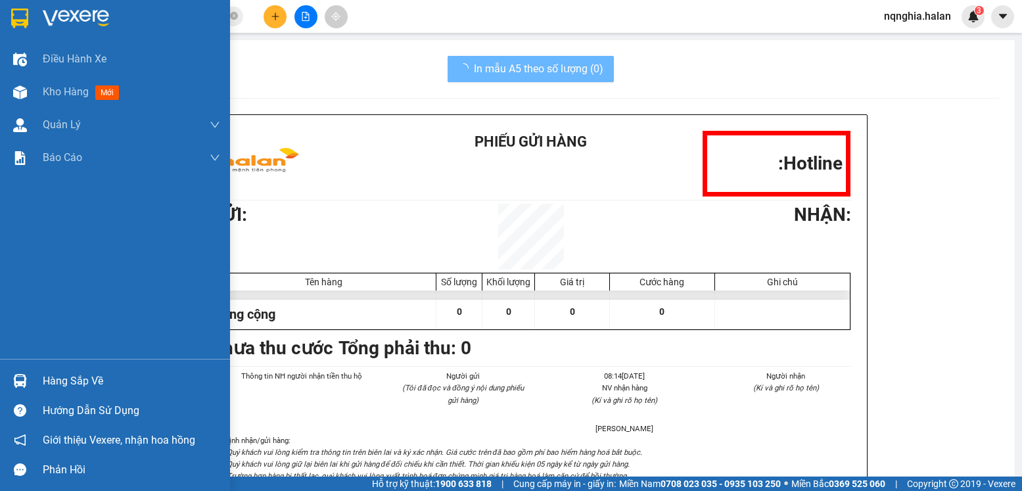
click at [28, 375] on div at bounding box center [20, 381] width 23 height 23
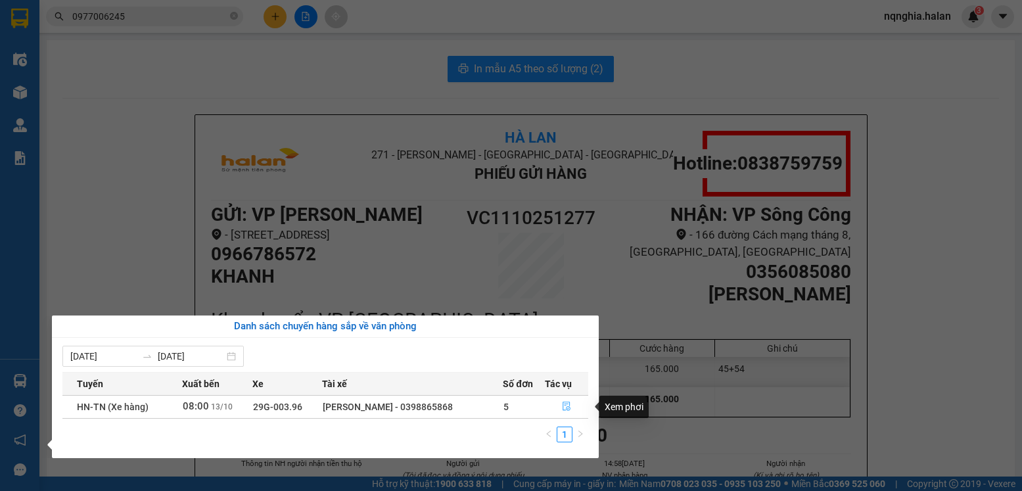
click at [579, 416] on button "button" at bounding box center [567, 406] width 42 height 21
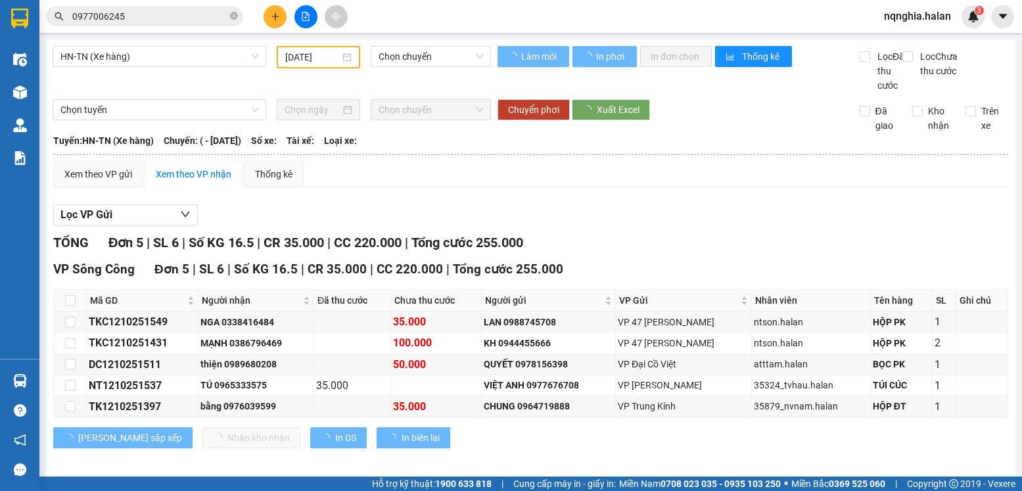
type input "[DATE]"
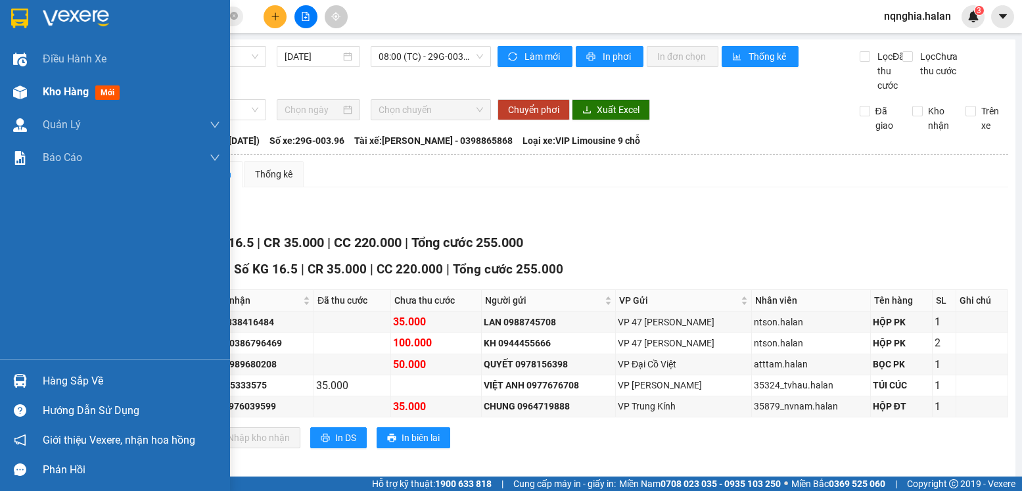
click at [22, 99] on div at bounding box center [20, 92] width 23 height 23
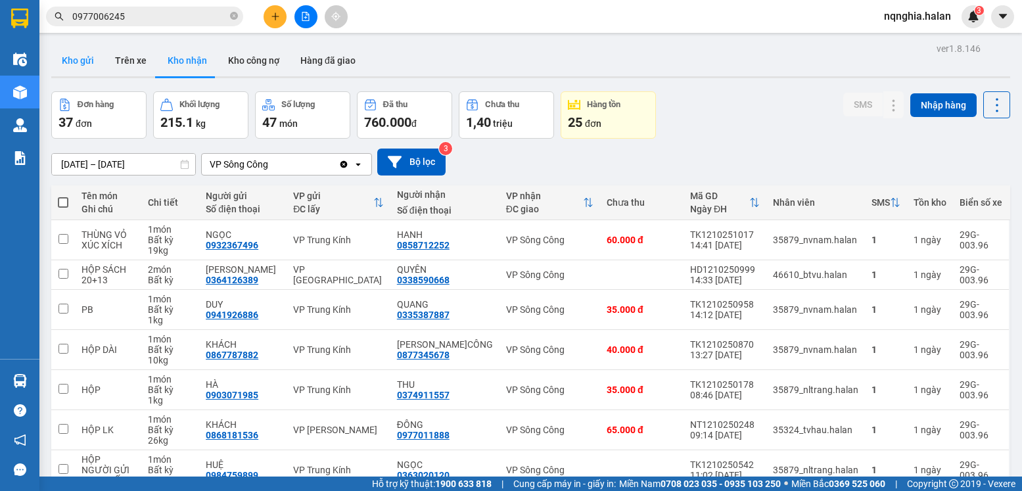
click at [84, 61] on button "Kho gửi" at bounding box center [77, 61] width 53 height 32
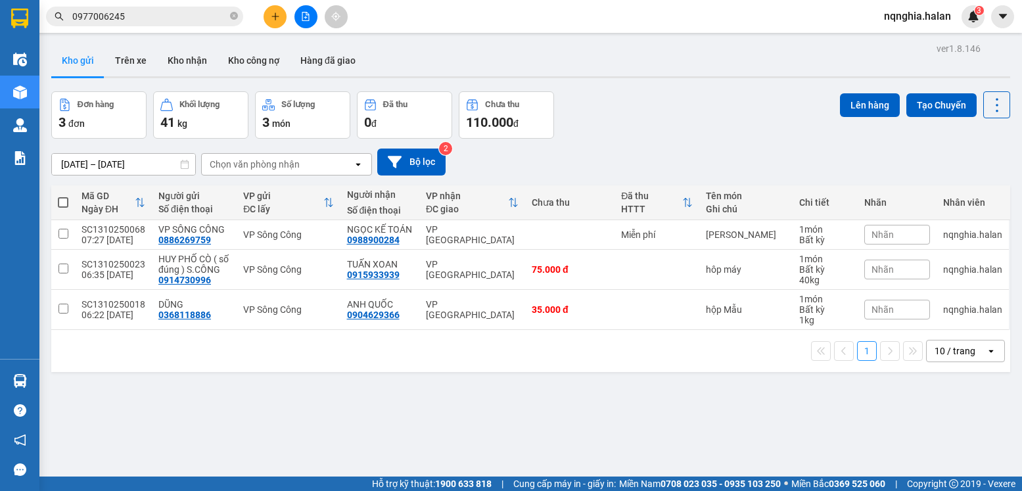
click at [271, 16] on icon "plus" at bounding box center [275, 16] width 9 height 9
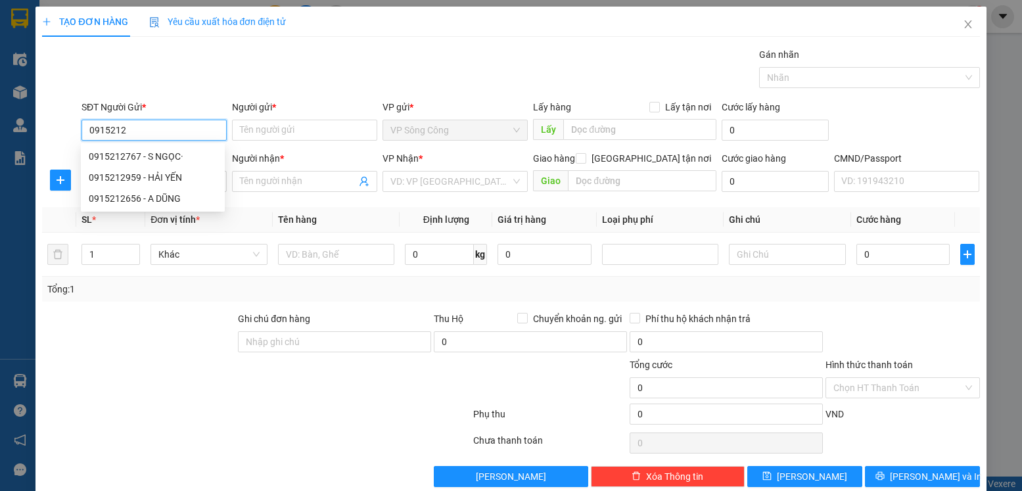
click at [160, 124] on input "0915212" at bounding box center [154, 130] width 145 height 21
click at [185, 158] on div "0915212767 - S NGỌC·" at bounding box center [153, 156] width 128 height 14
type input "0915212767"
type input "S NGỌC·"
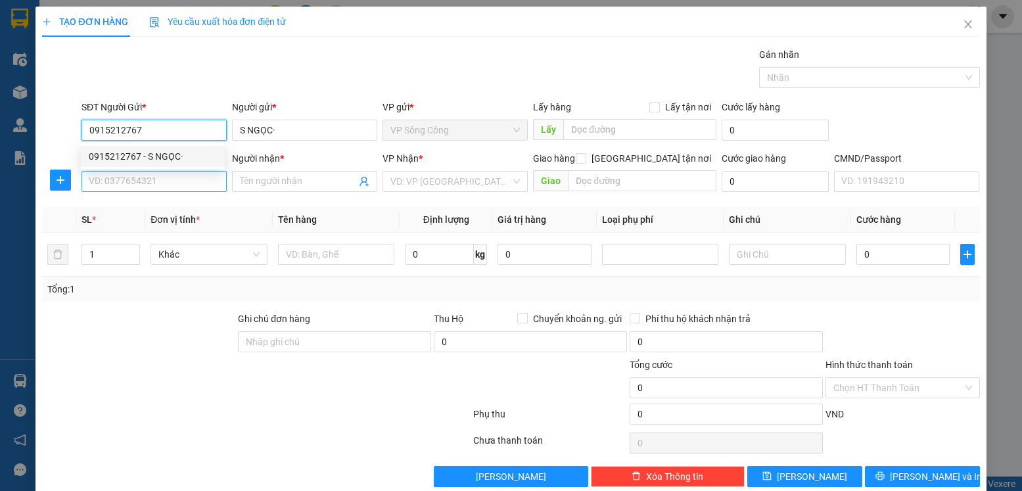
type input "0915212767"
click at [175, 173] on input "SĐT Người Nhận *" at bounding box center [154, 181] width 145 height 21
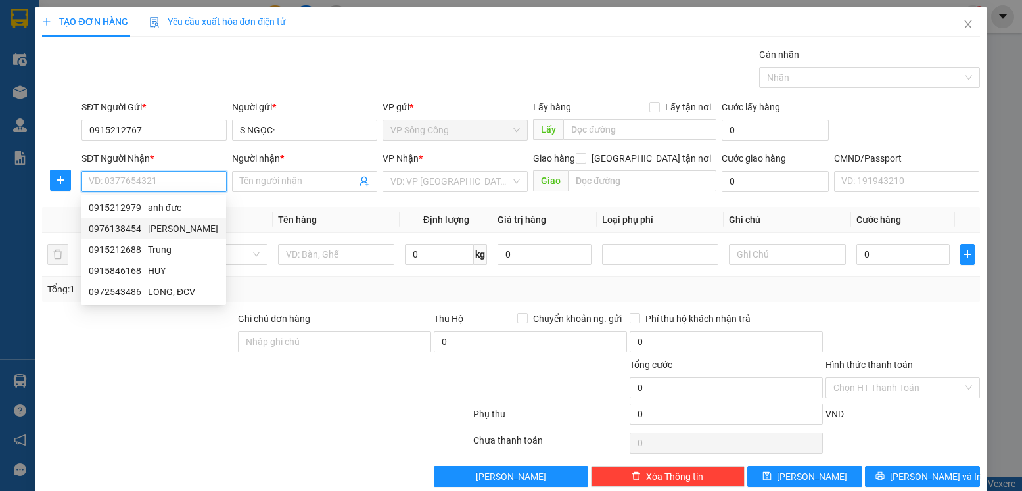
click at [178, 229] on div "0976138454 - [PERSON_NAME]" at bounding box center [154, 229] width 130 height 14
type input "0976138454"
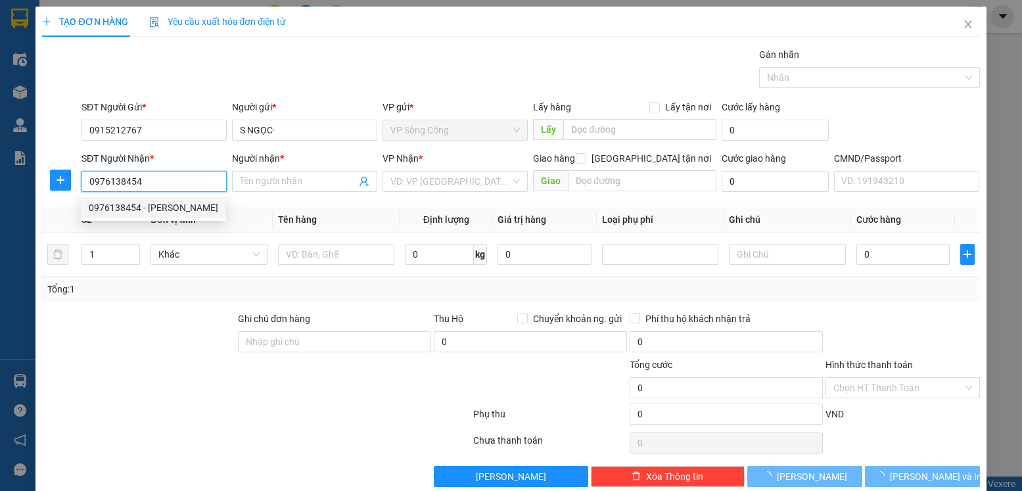
type input "[PERSON_NAME]"
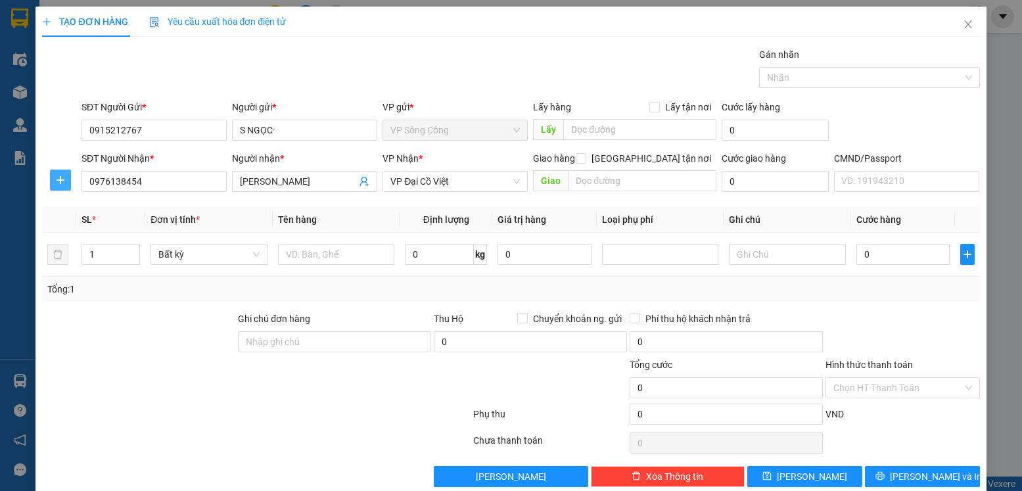
click at [60, 183] on icon "plus" at bounding box center [60, 180] width 1 height 9
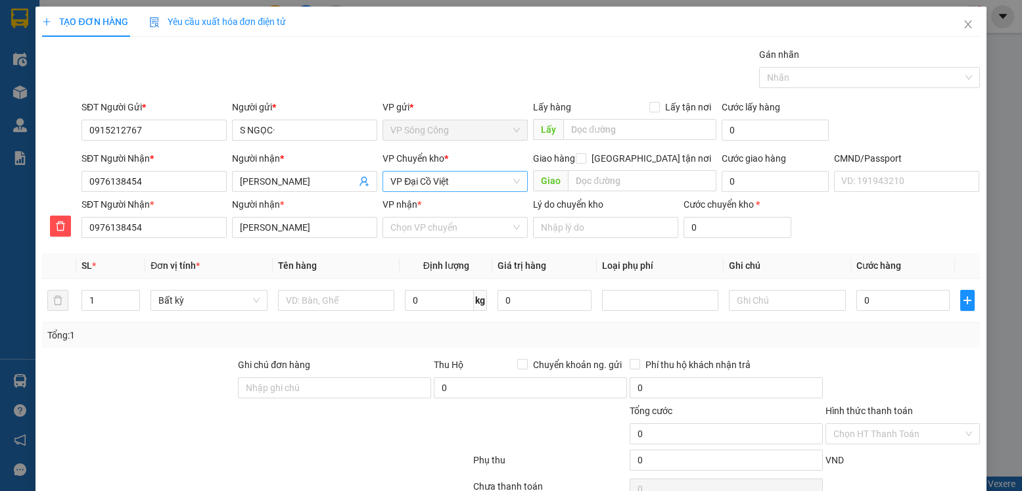
click at [450, 185] on span "VP Đại Cồ Việt" at bounding box center [456, 182] width 130 height 20
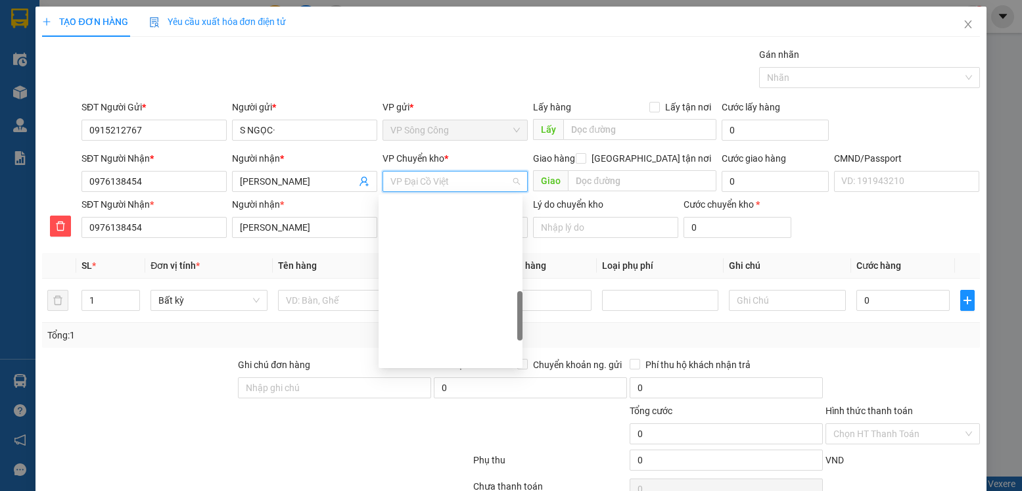
scroll to position [394, 0]
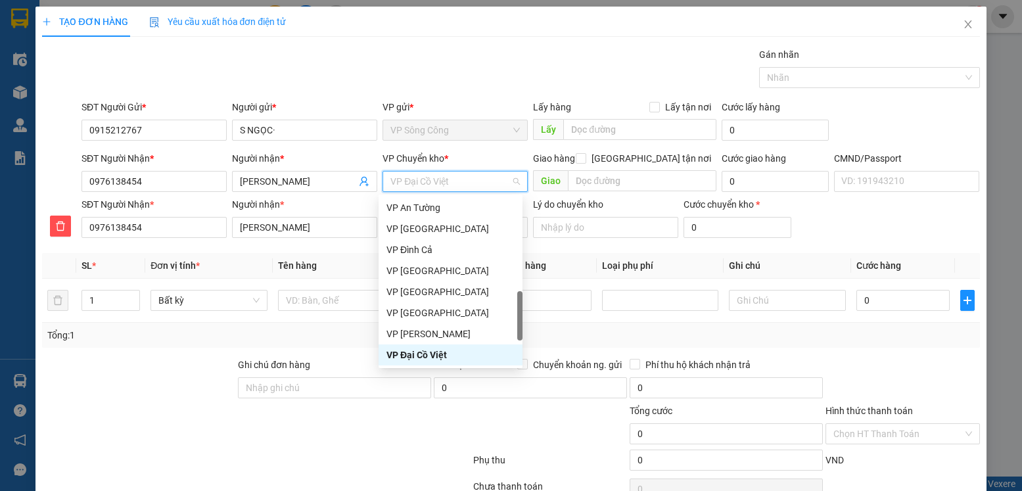
type input "y"
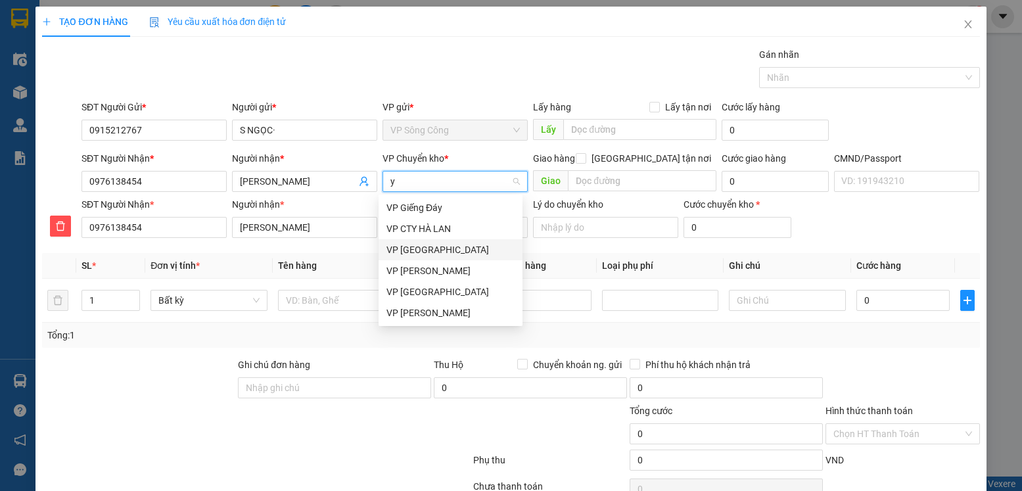
click at [427, 249] on div "VP [GEOGRAPHIC_DATA]" at bounding box center [451, 250] width 128 height 14
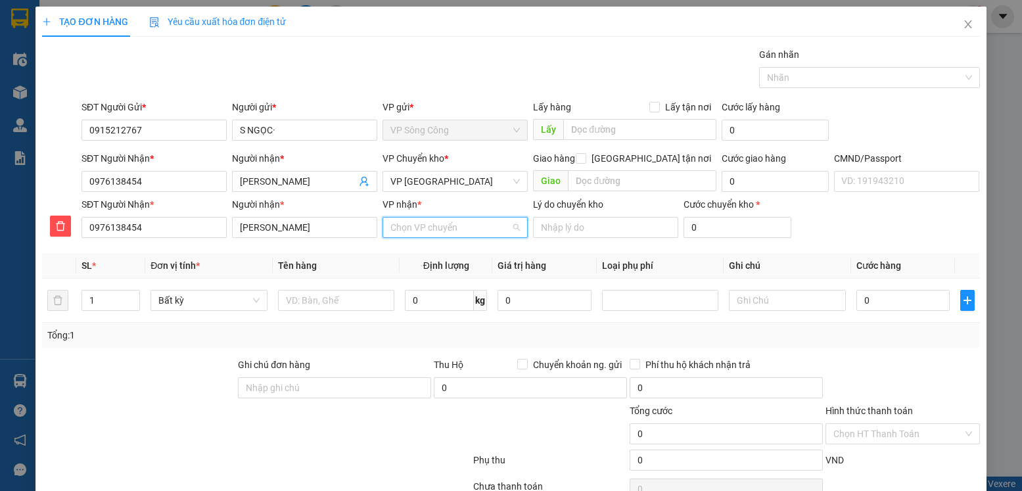
click at [428, 223] on input "VP nhận *" at bounding box center [451, 228] width 120 height 20
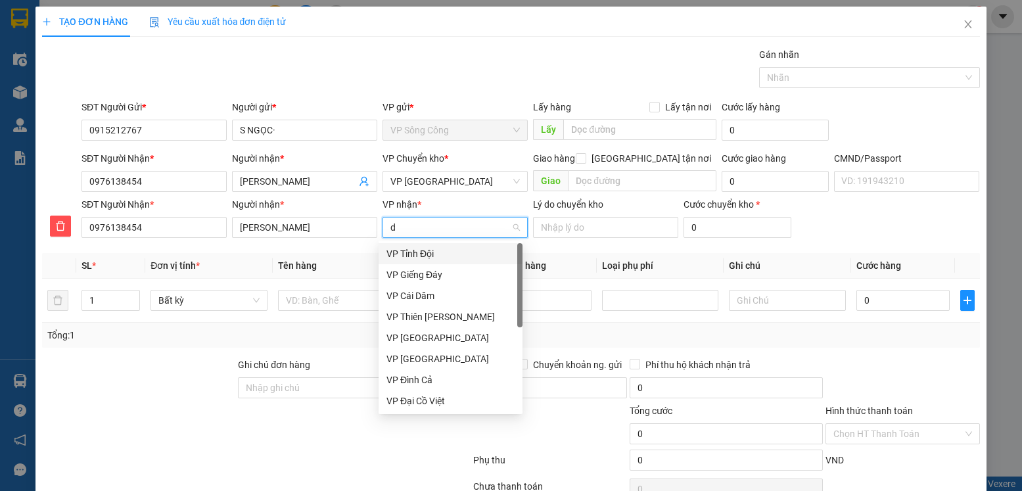
type input "d"
type input "đa"
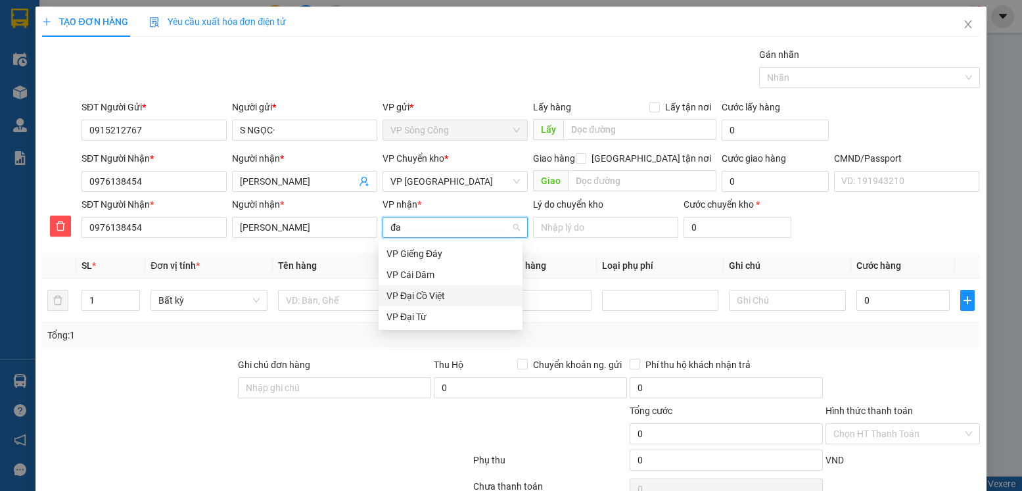
click at [441, 289] on div "VP Đại Cồ Việt" at bounding box center [451, 296] width 128 height 14
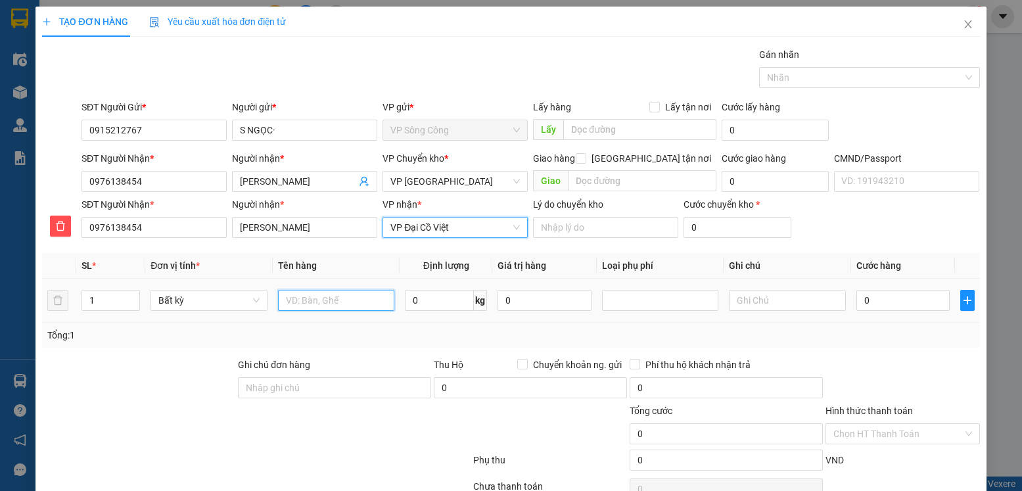
click at [309, 293] on input "text" at bounding box center [336, 300] width 117 height 21
type input "hộp mẫu"
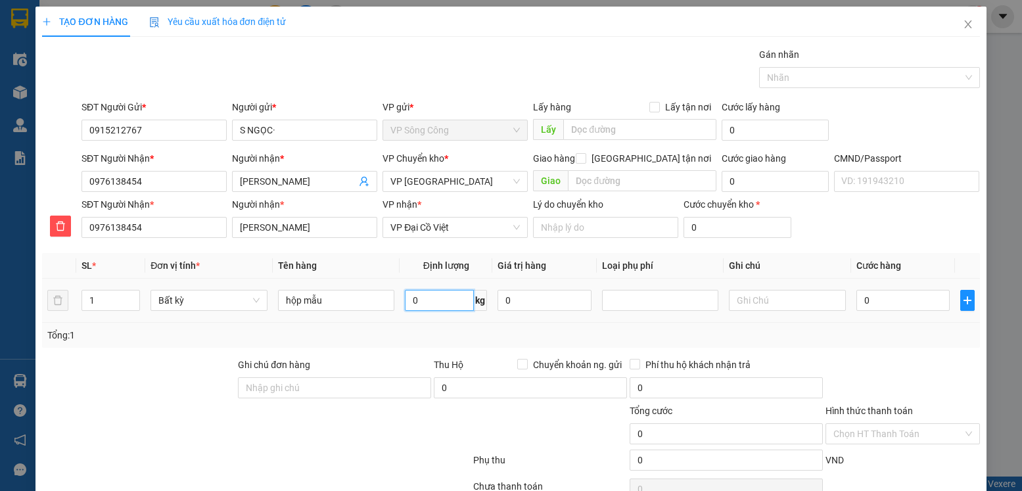
click at [461, 308] on input "0" at bounding box center [439, 300] width 69 height 21
type input "1"
click at [865, 332] on div "Tổng: 1" at bounding box center [510, 335] width 927 height 14
type input "35.000"
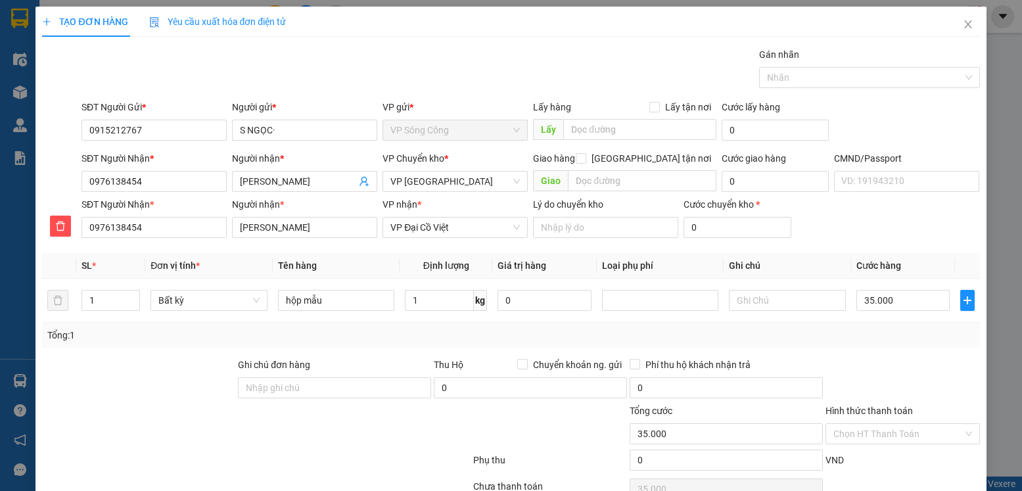
scroll to position [66, 0]
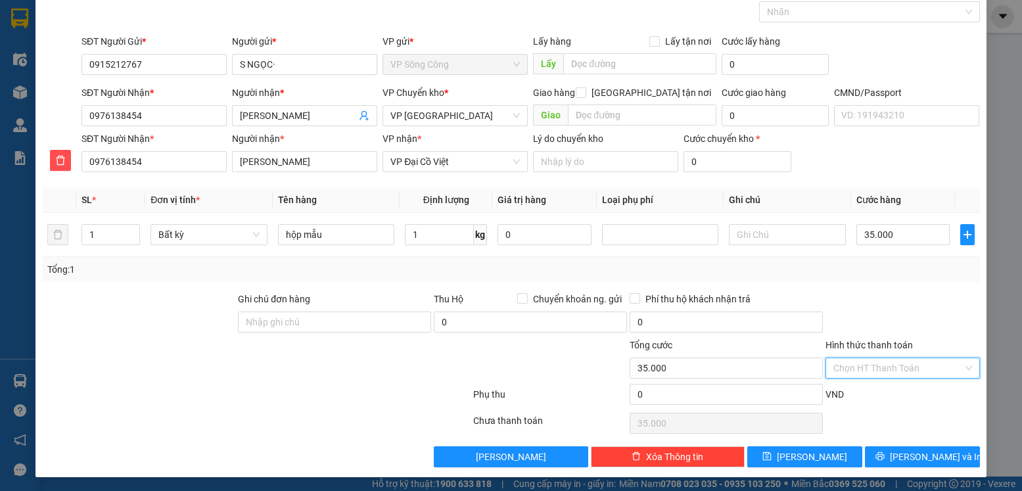
click at [882, 368] on input "Hình thức thanh toán" at bounding box center [898, 368] width 129 height 20
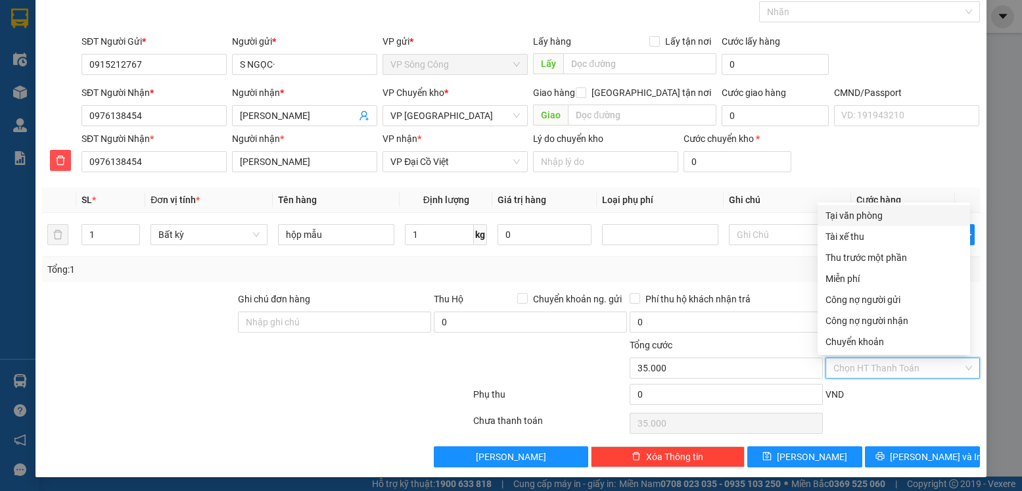
click at [870, 217] on div "Tại văn phòng" at bounding box center [894, 215] width 137 height 14
type input "0"
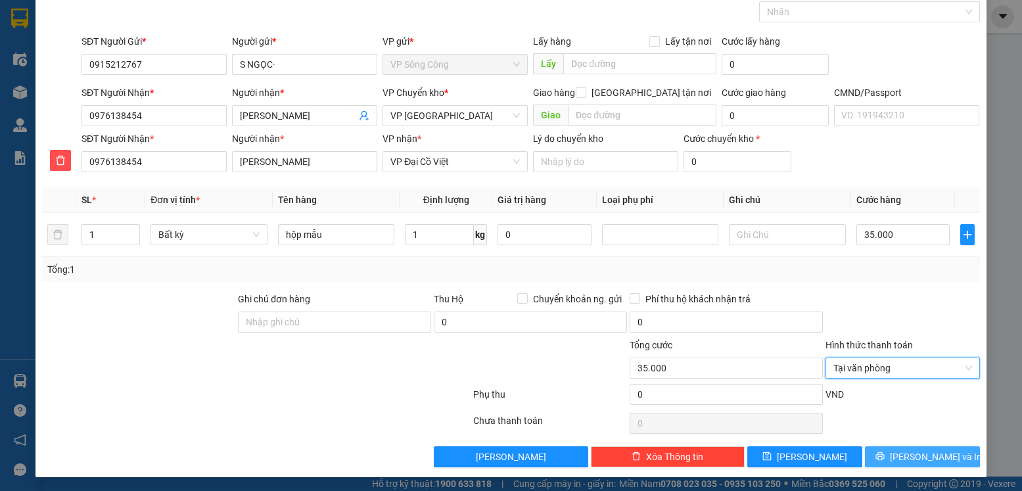
click at [903, 450] on span "[PERSON_NAME] và In" at bounding box center [936, 457] width 92 height 14
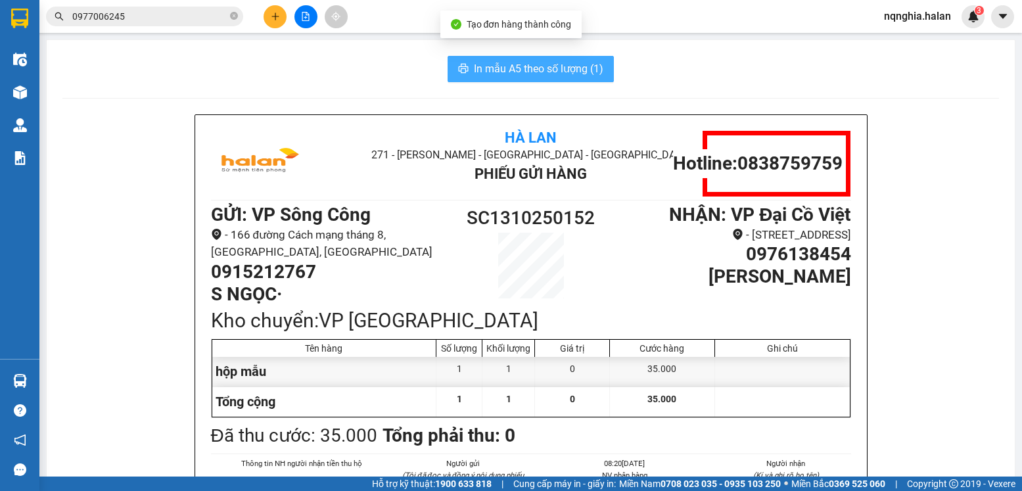
click at [548, 66] on span "In mẫu A5 theo số lượng (1)" at bounding box center [539, 68] width 130 height 16
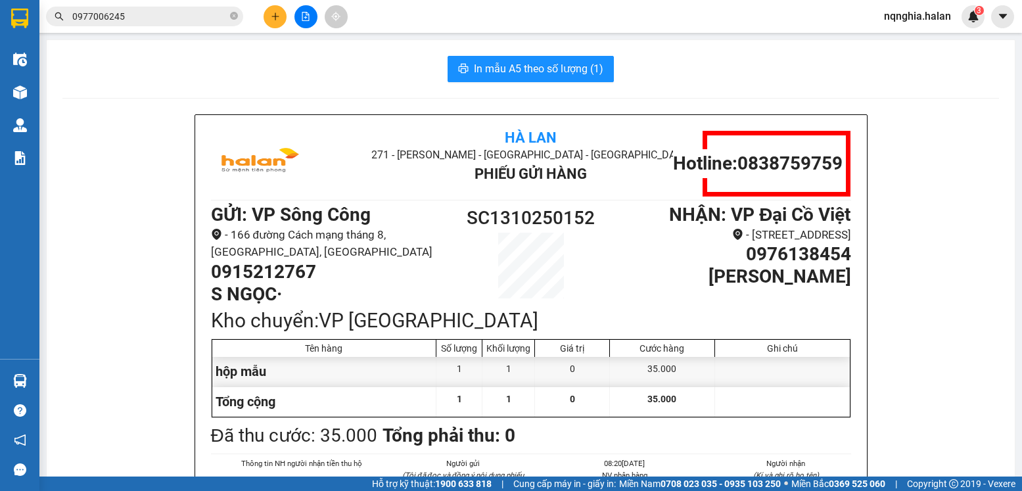
click at [108, 18] on input "0977006245" at bounding box center [149, 16] width 155 height 14
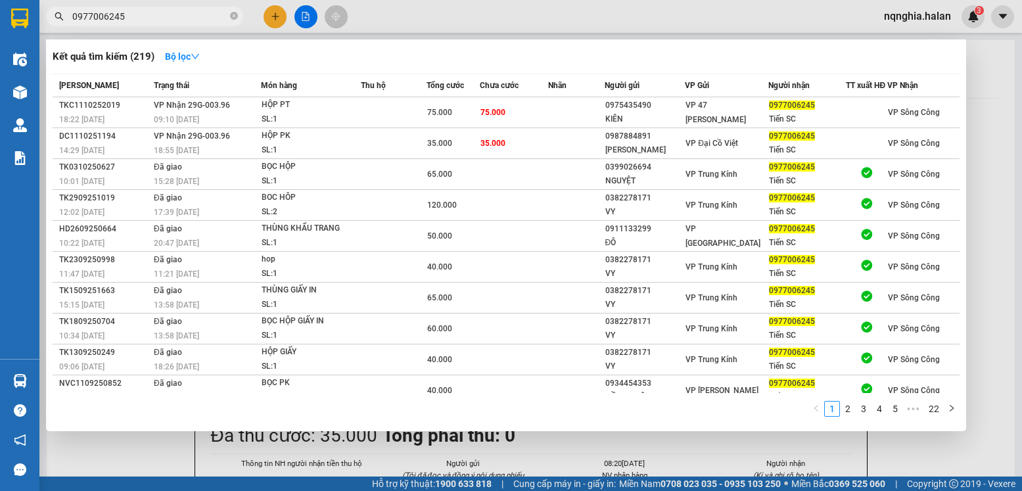
click at [108, 18] on input "0977006245" at bounding box center [149, 16] width 155 height 14
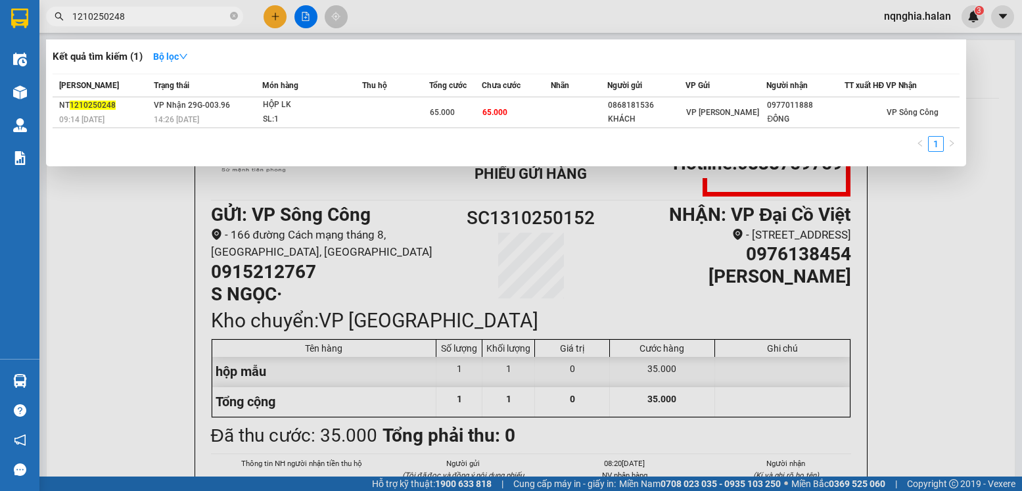
type input "1210250248"
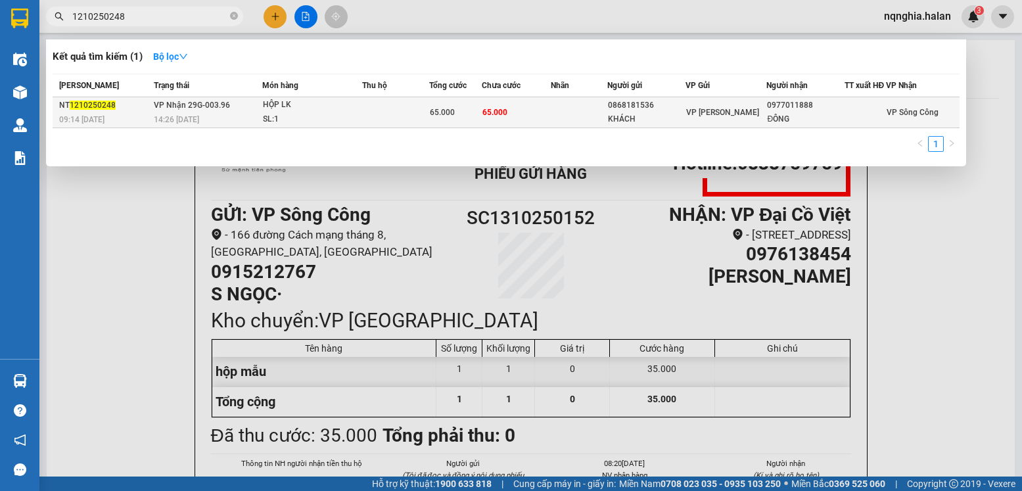
click at [513, 121] on td "65.000" at bounding box center [516, 112] width 69 height 31
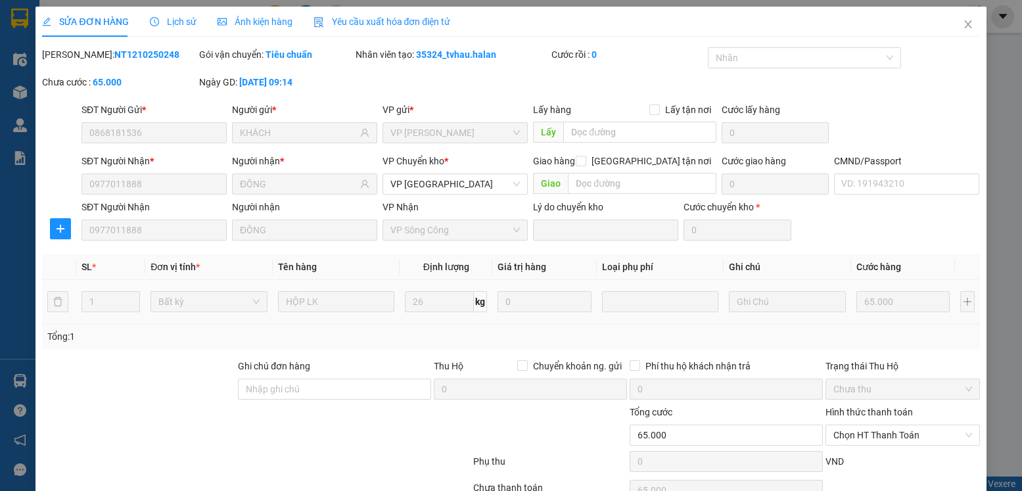
type input "0868181536"
type input "KHÁCH"
type input "0977011888"
type input "ĐÔNG"
type input "0"
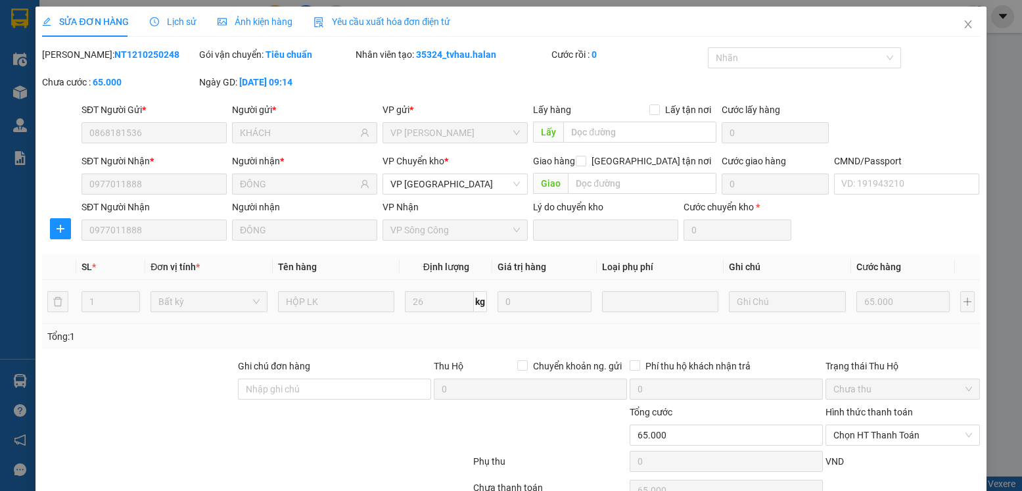
type input "65.000"
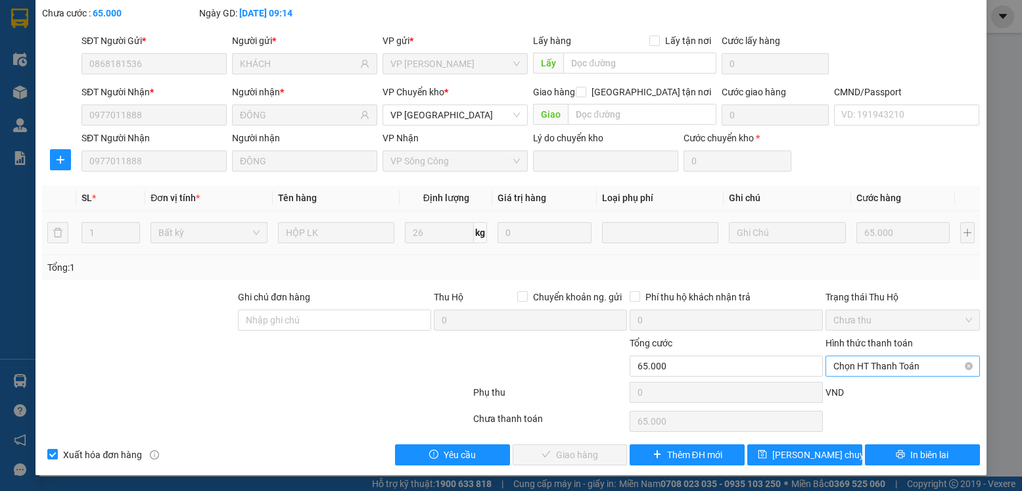
click at [859, 371] on span "Chọn HT Thanh Toán" at bounding box center [903, 366] width 138 height 20
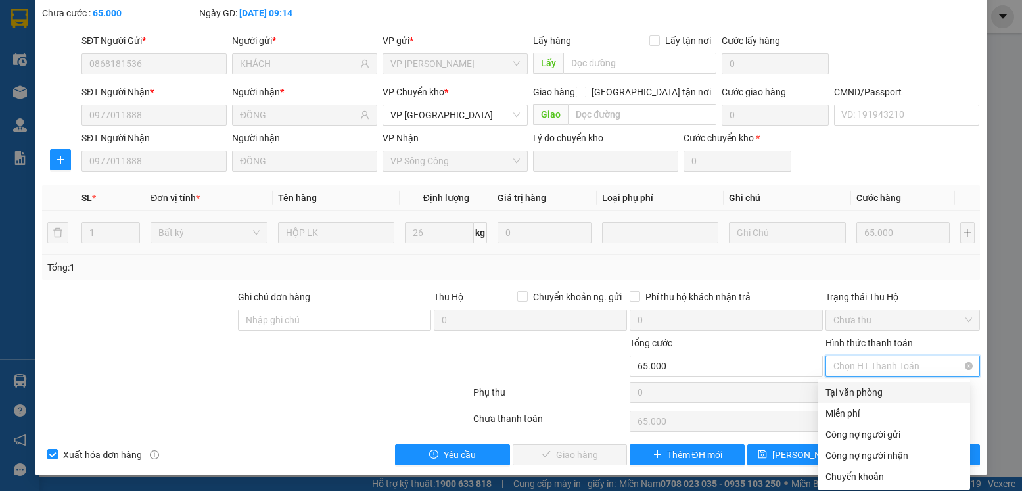
click at [855, 394] on div "Tại văn phòng" at bounding box center [894, 392] width 137 height 14
type input "0"
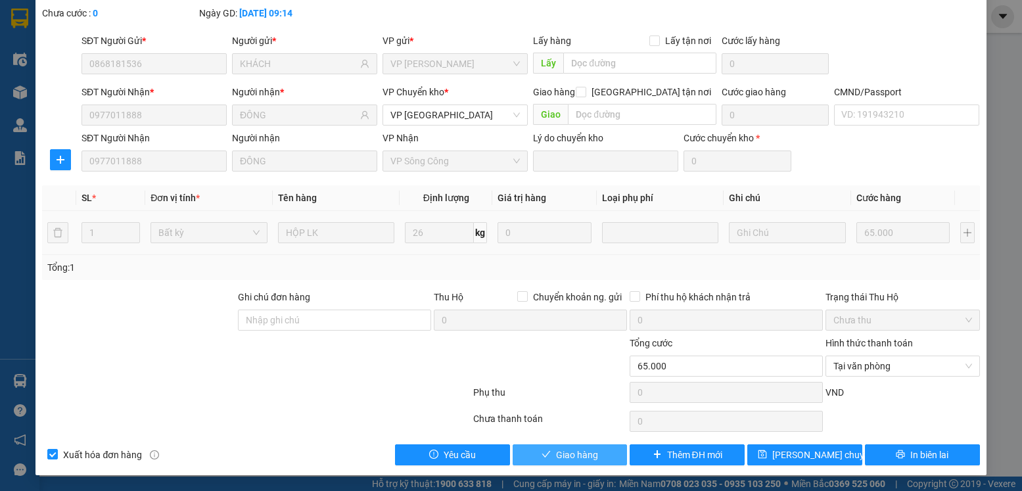
click at [582, 463] on button "Giao hàng" at bounding box center [570, 454] width 115 height 21
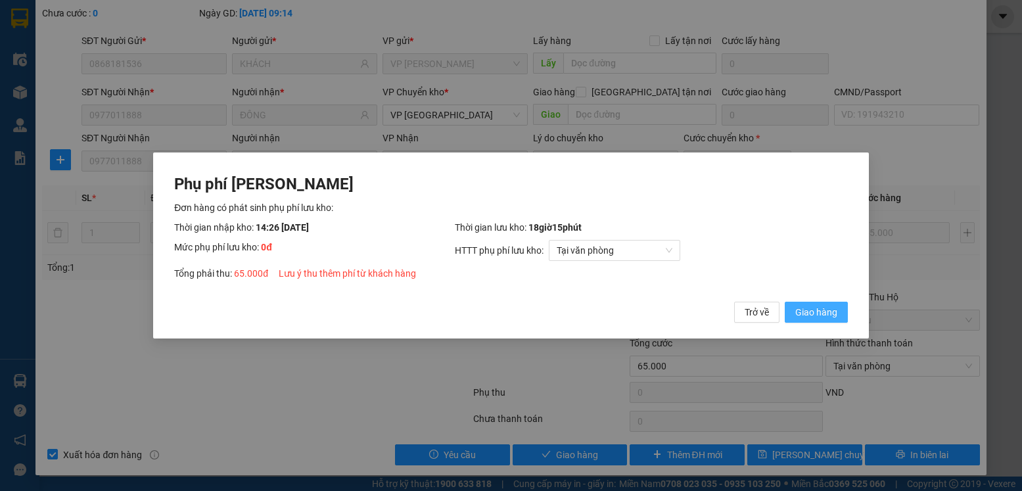
click at [785, 302] on button "Giao hàng" at bounding box center [816, 312] width 63 height 21
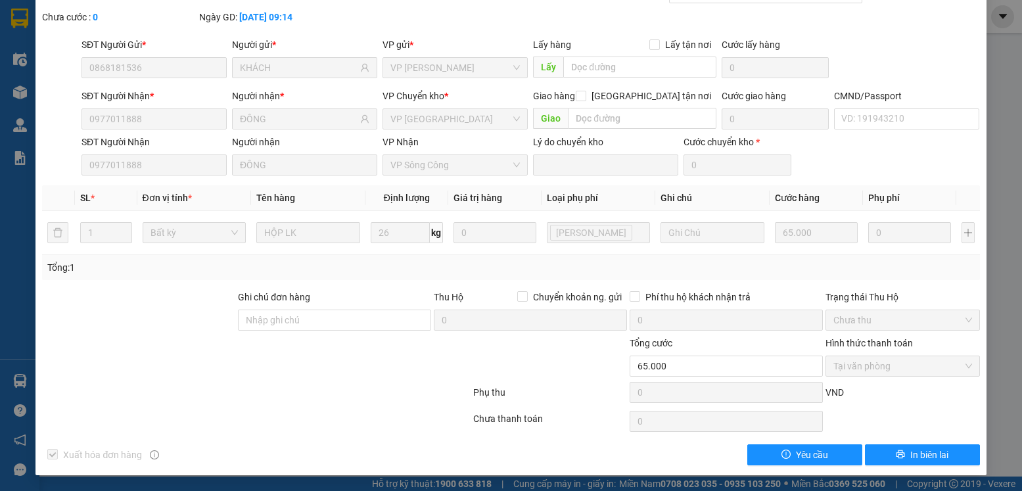
scroll to position [0, 0]
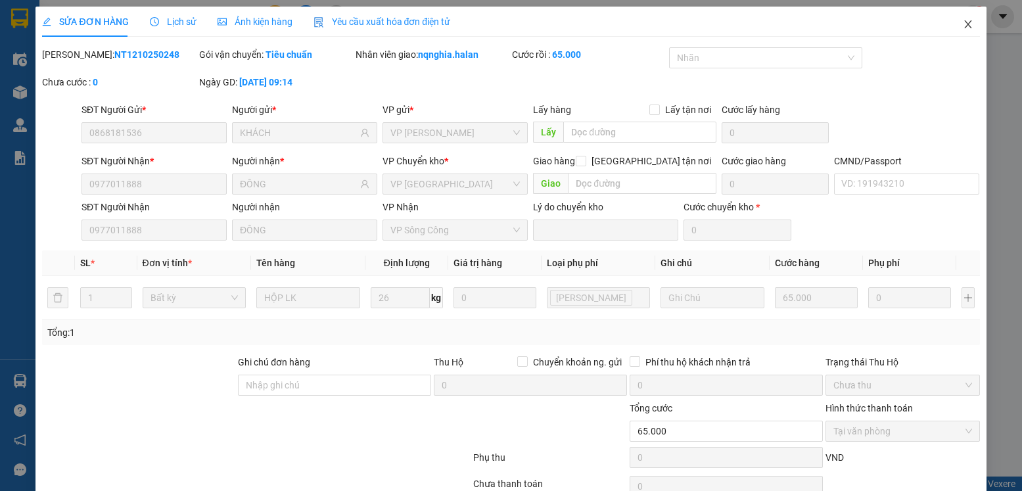
click at [962, 32] on span "Close" at bounding box center [968, 25] width 37 height 37
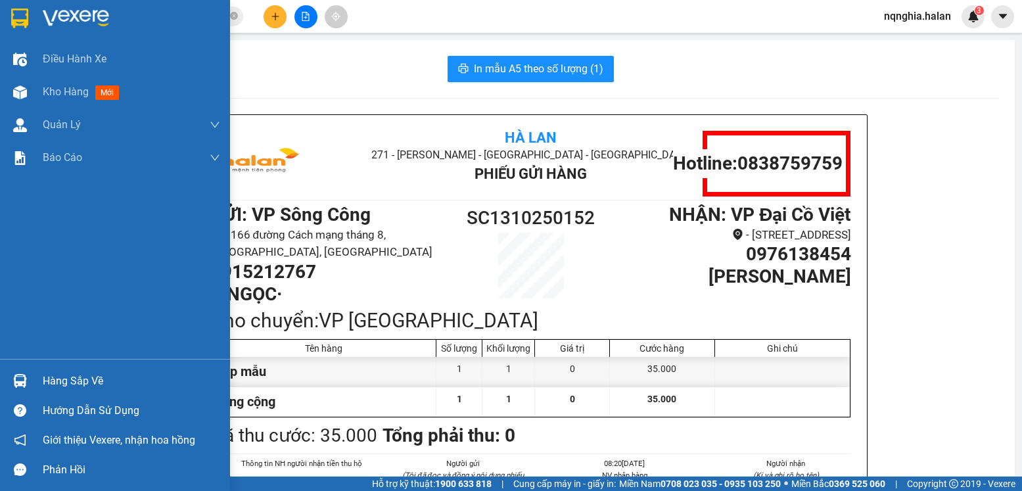
click at [31, 388] on div at bounding box center [20, 381] width 23 height 23
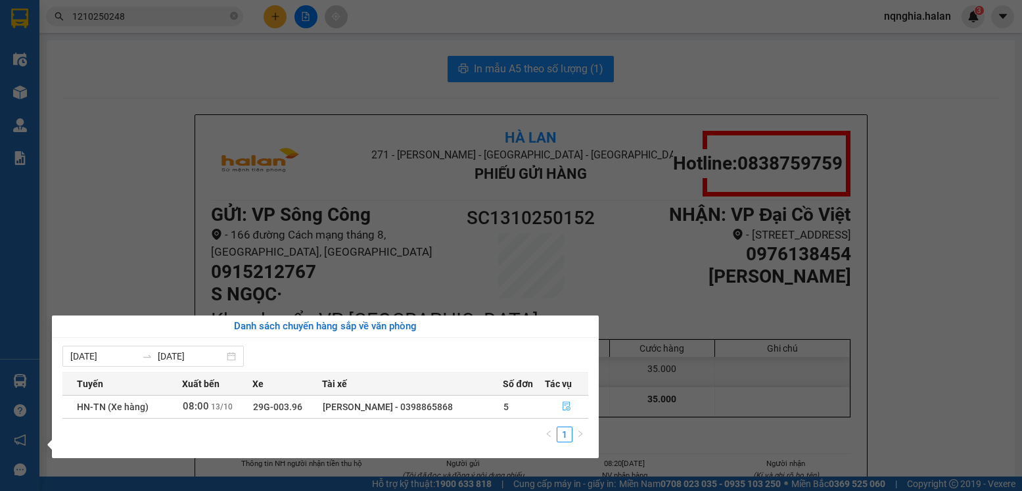
click at [549, 406] on button "button" at bounding box center [567, 406] width 42 height 21
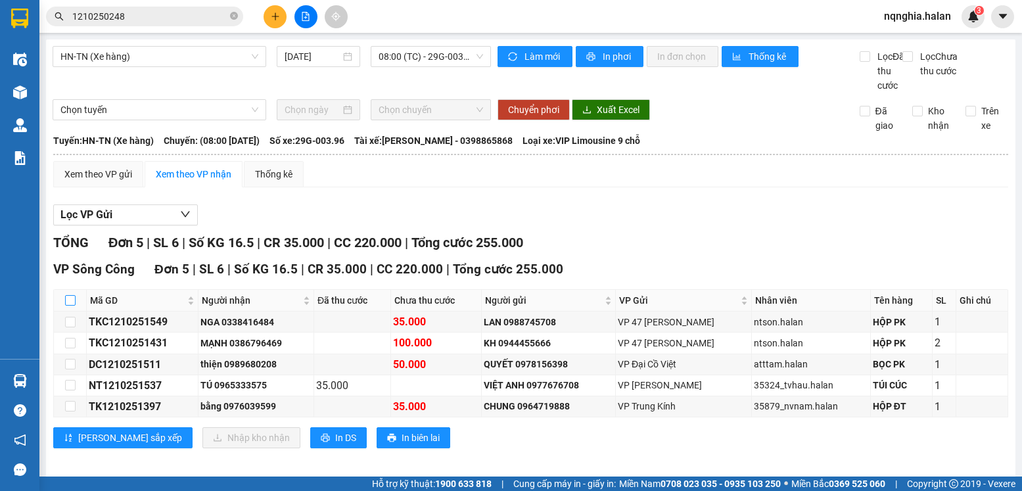
click at [70, 306] on input "checkbox" at bounding box center [70, 300] width 11 height 11
checkbox input "true"
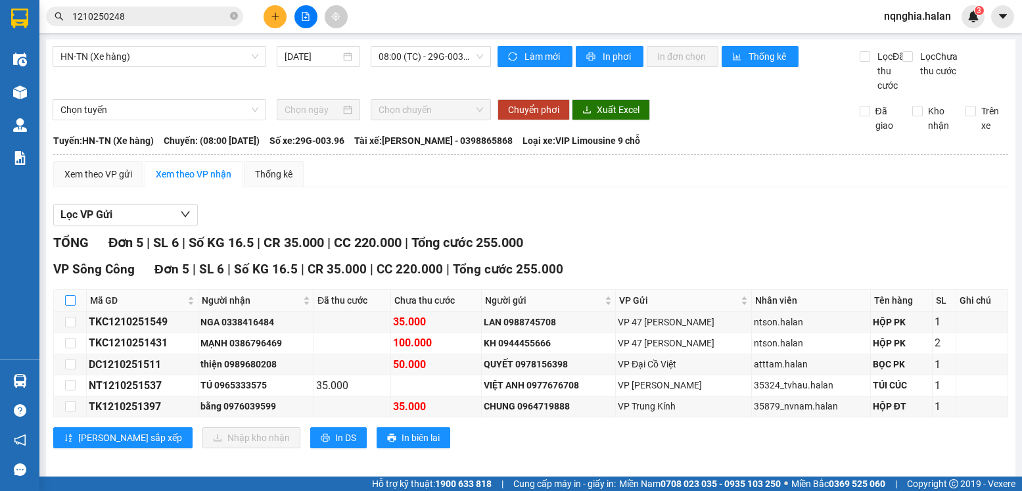
checkbox input "true"
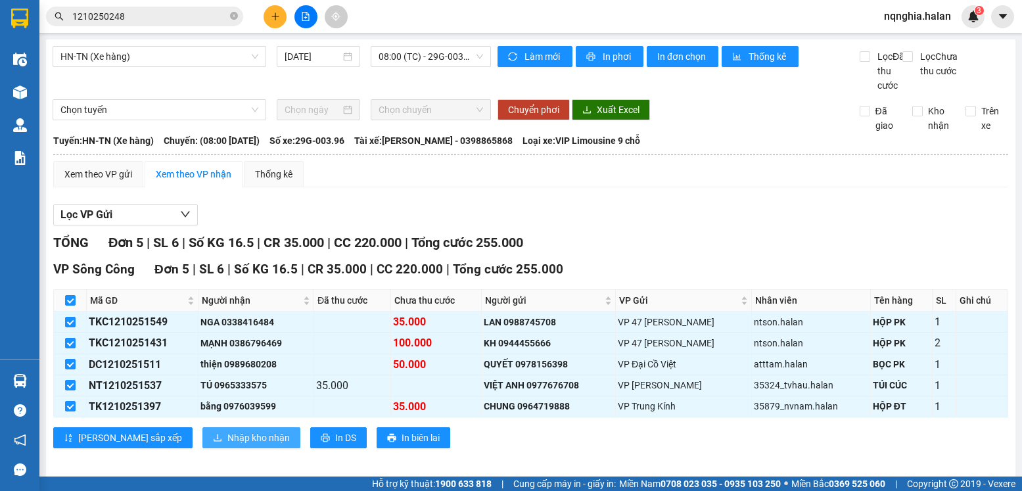
click at [227, 445] on span "Nhập kho nhận" at bounding box center [258, 438] width 62 height 14
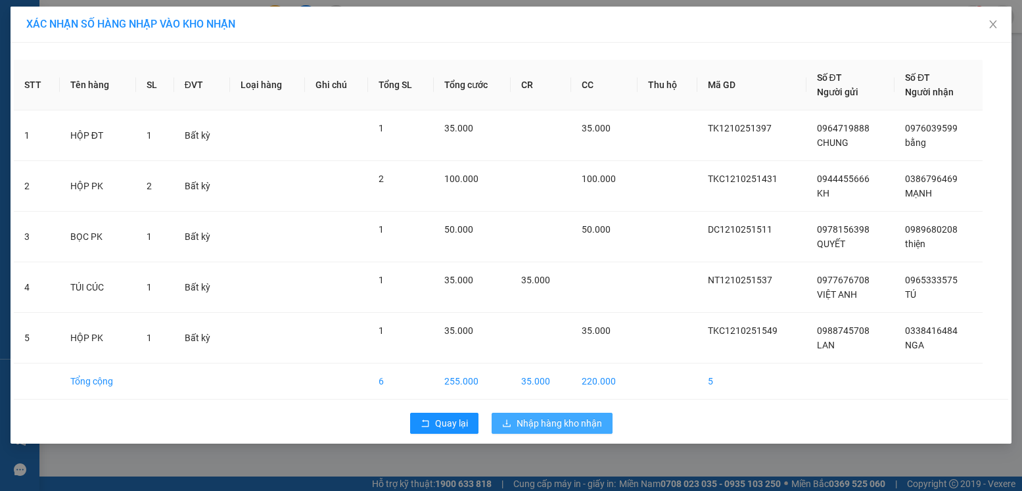
click at [569, 417] on span "Nhập hàng kho nhận" at bounding box center [559, 423] width 85 height 14
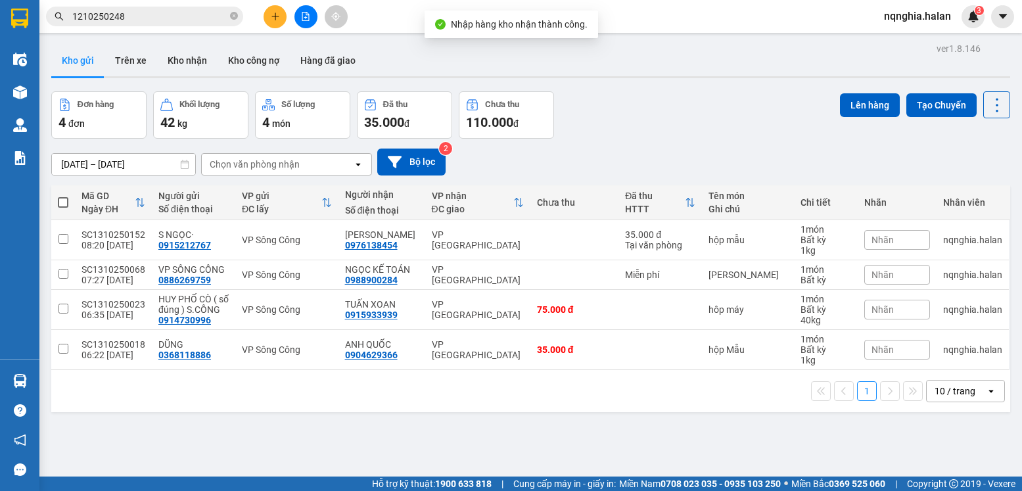
click at [62, 202] on span at bounding box center [63, 202] width 11 height 11
click at [63, 196] on input "checkbox" at bounding box center [63, 196] width 0 height 0
checkbox input "true"
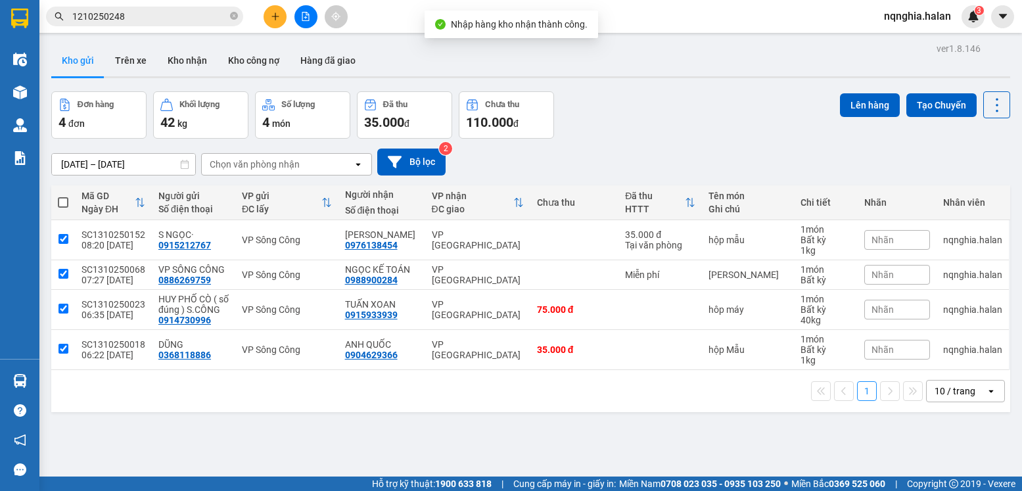
checkbox input "true"
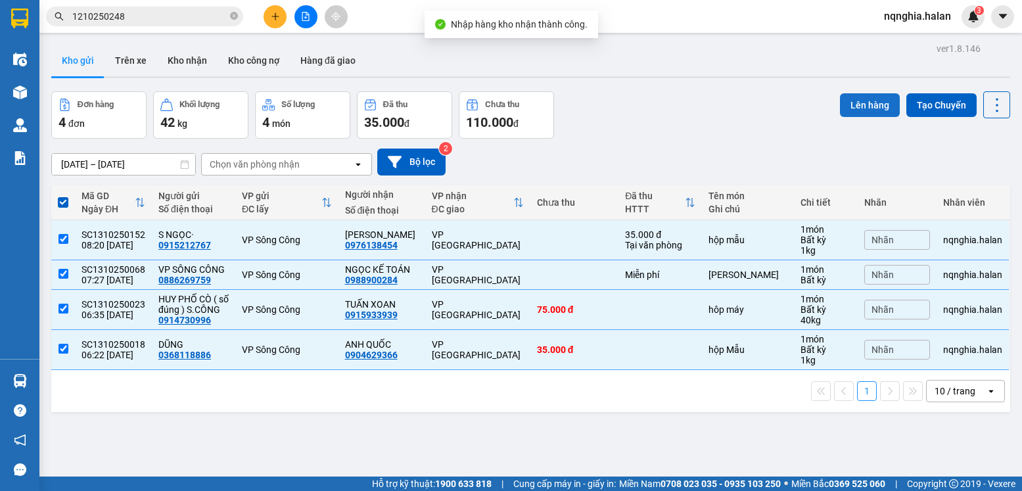
click at [840, 104] on button "Lên hàng" at bounding box center [870, 105] width 60 height 24
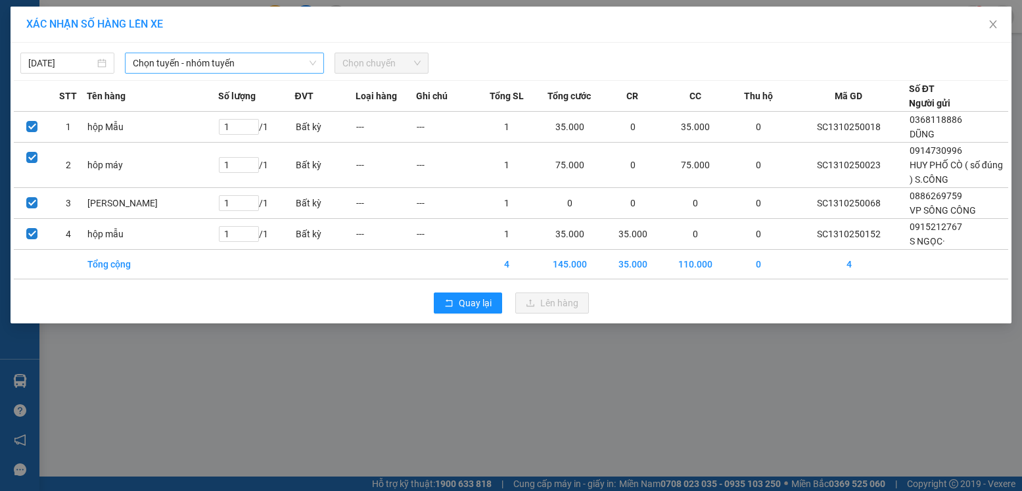
click at [222, 56] on span "Chọn tuyến - nhóm tuyến" at bounding box center [224, 63] width 183 height 20
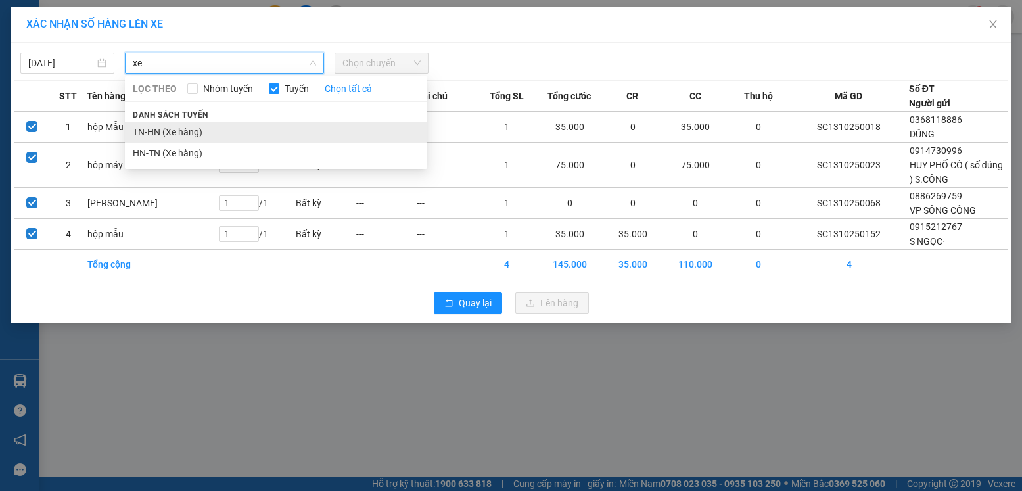
type input "xe"
click at [177, 128] on li "TN-HN (Xe hàng)" at bounding box center [276, 132] width 302 height 21
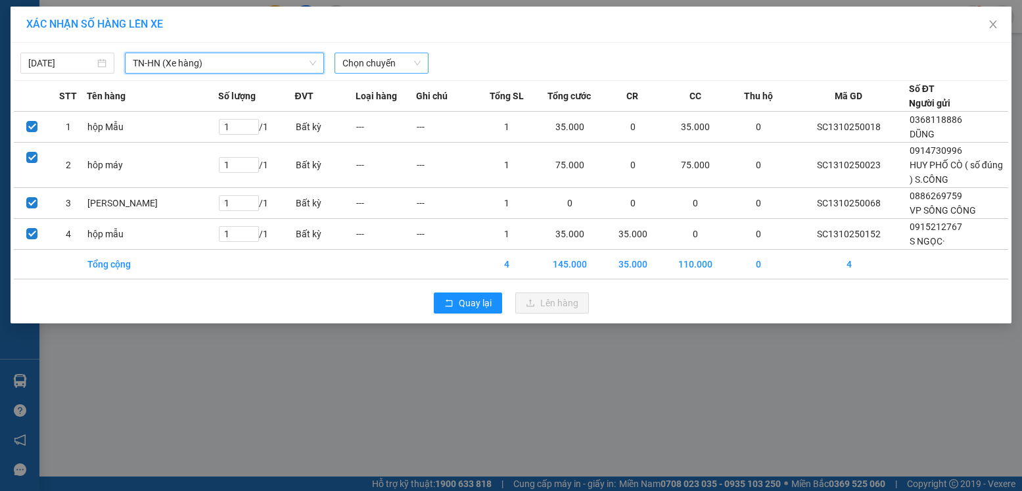
click at [366, 71] on span "Chọn chuyến" at bounding box center [382, 63] width 78 height 20
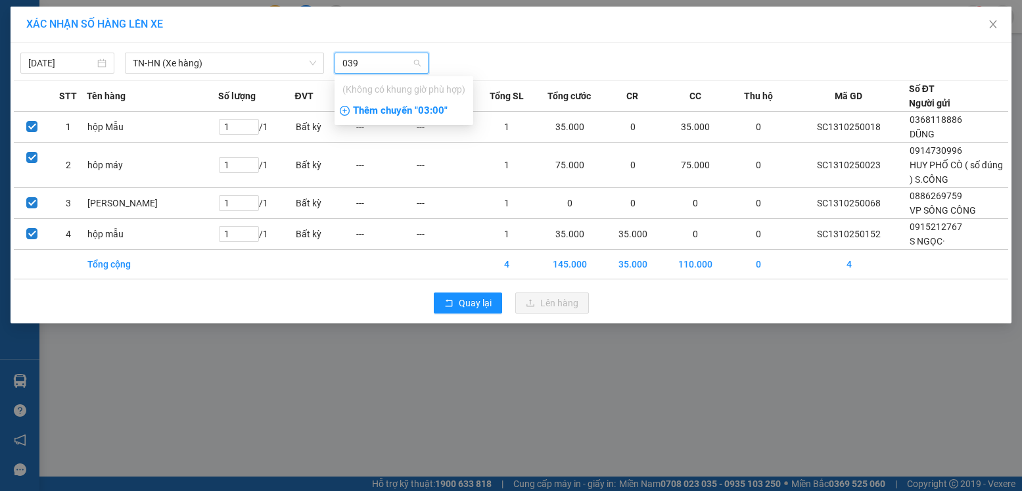
type input "0396"
click at [366, 71] on input "0396" at bounding box center [377, 63] width 69 height 20
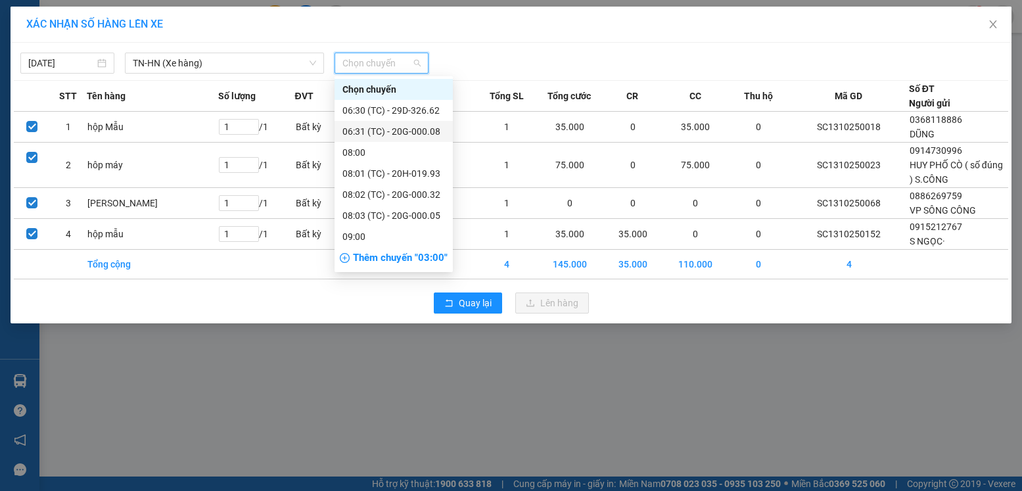
scroll to position [66, 0]
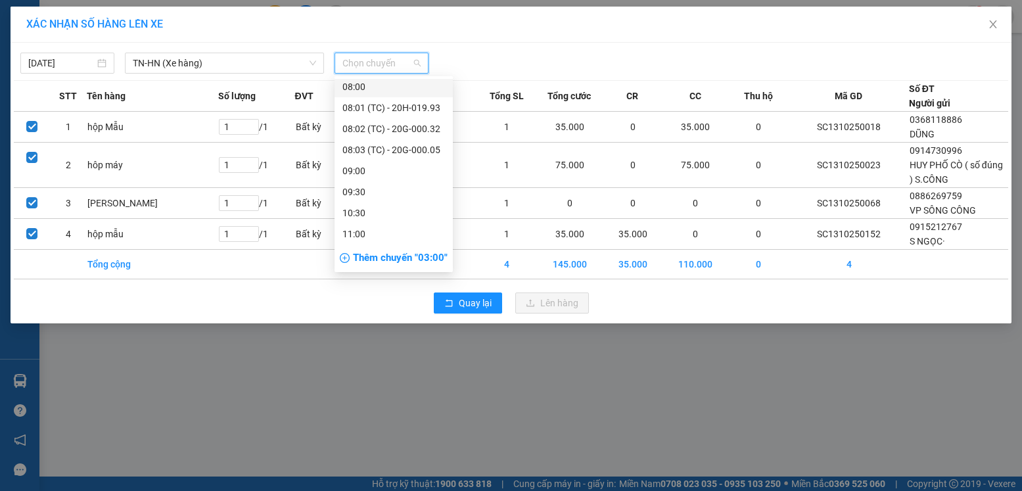
click at [378, 84] on div "08:00" at bounding box center [394, 87] width 103 height 14
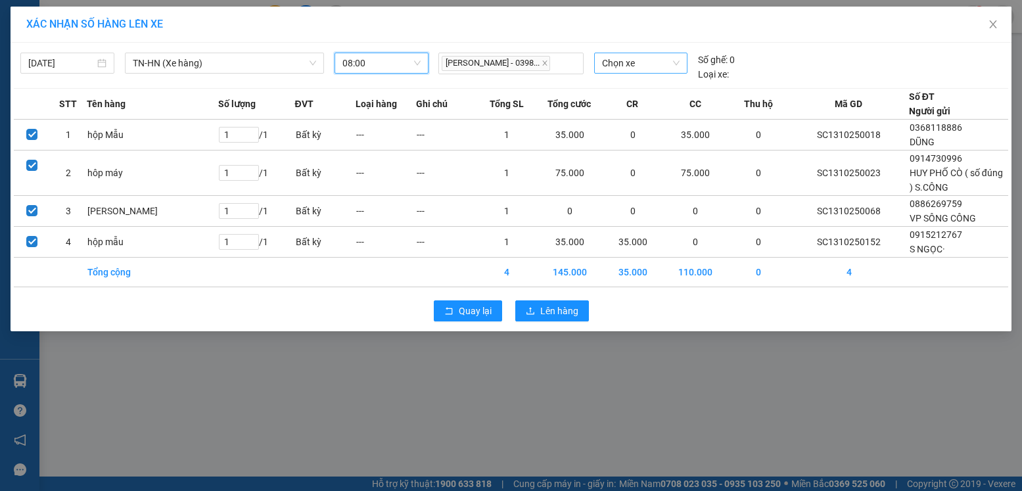
click at [633, 64] on span "Chọn xe" at bounding box center [641, 63] width 78 height 20
type input "0396"
click at [636, 84] on div "29G-003.96" at bounding box center [641, 89] width 78 height 14
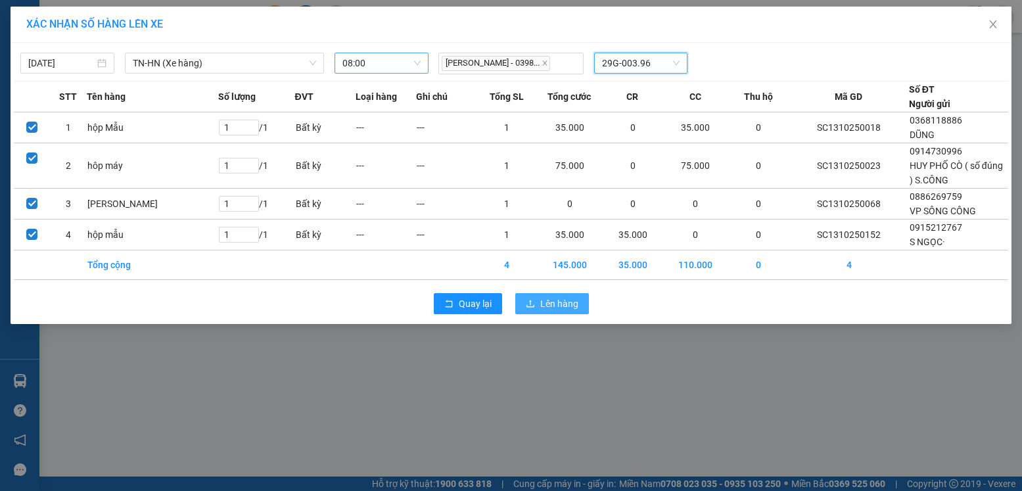
click at [577, 300] on span "Lên hàng" at bounding box center [559, 304] width 38 height 14
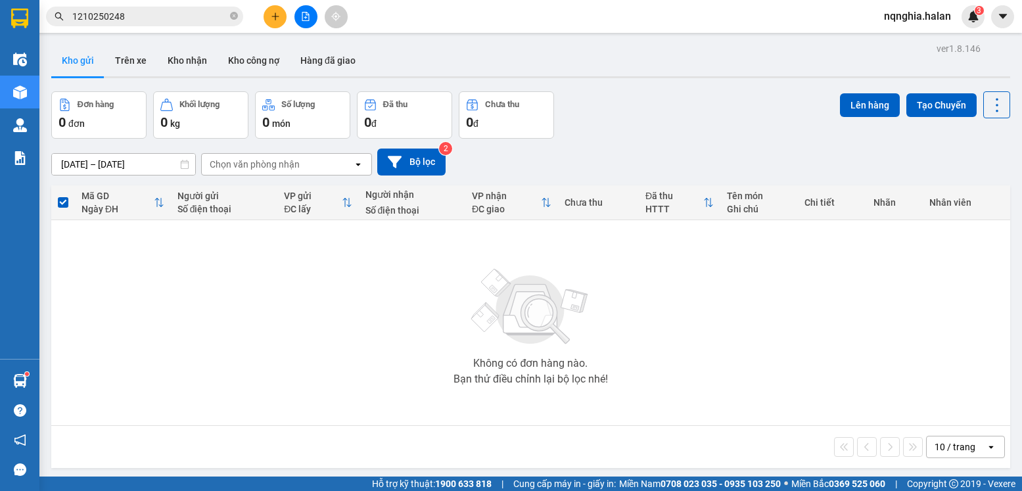
click at [163, 19] on input "1210250248" at bounding box center [149, 16] width 155 height 14
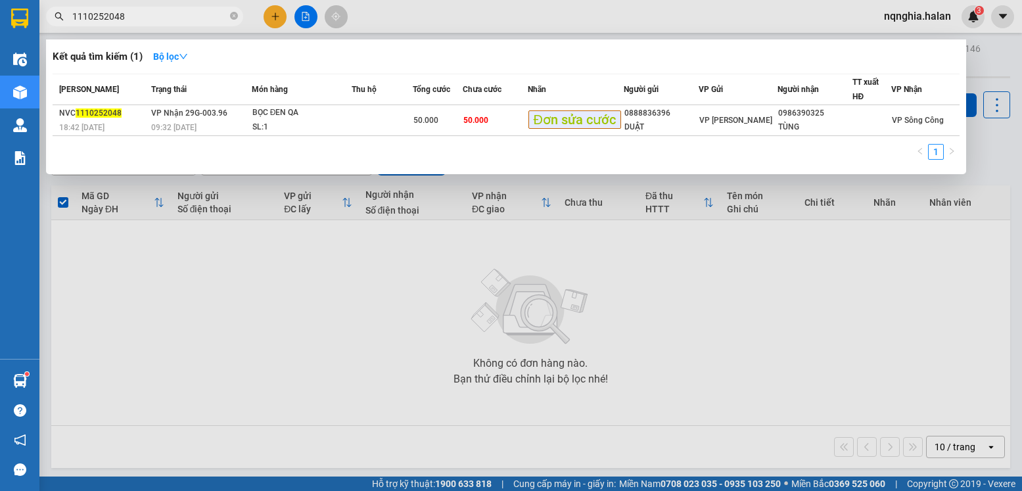
type input "1110252048"
click at [231, 13] on icon "close-circle" at bounding box center [234, 16] width 8 height 8
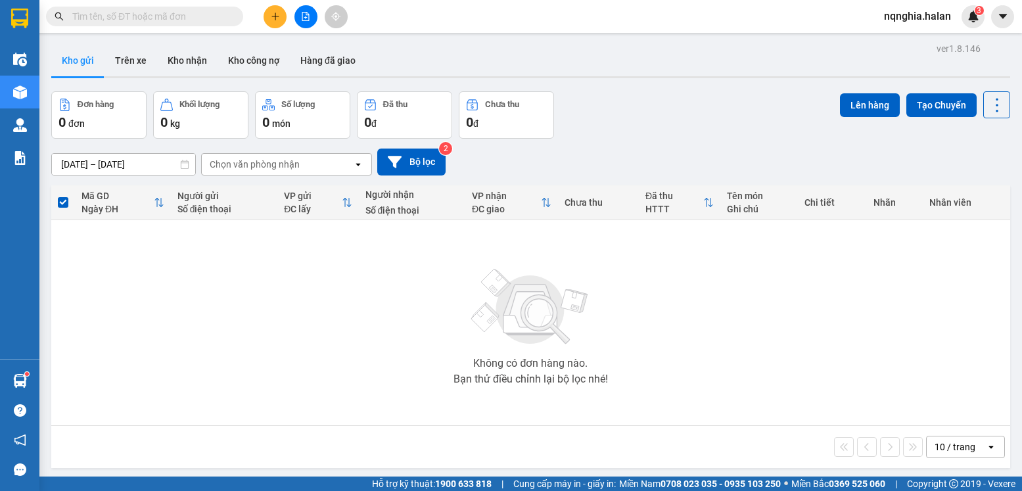
click at [201, 20] on input "text" at bounding box center [149, 16] width 155 height 14
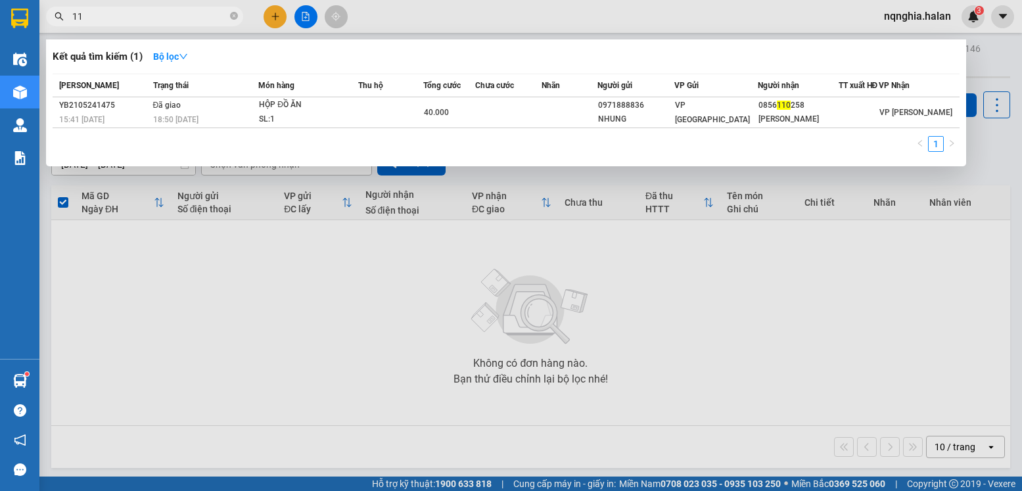
type input "1"
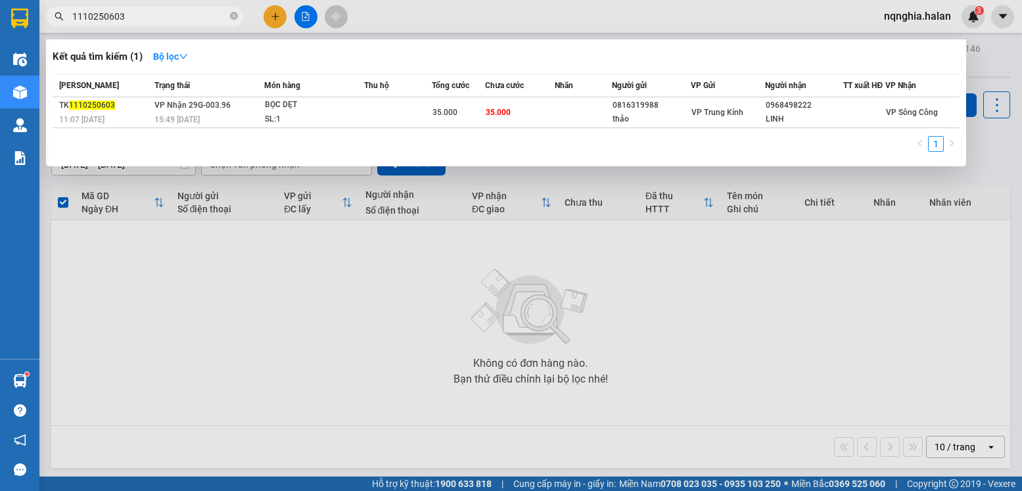
type input "1110250603"
click at [422, 136] on div "Mã ĐH Trạng thái Món hàng Thu hộ Tổng cước Chưa cước Nhãn Người gửi VP Gửi Ngườ…" at bounding box center [506, 117] width 907 height 86
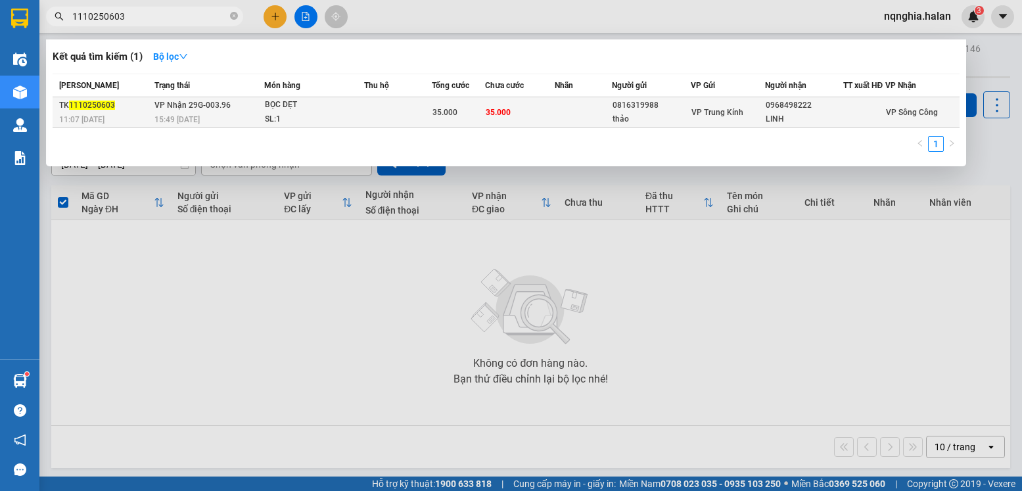
click at [462, 117] on div "35.000" at bounding box center [459, 112] width 52 height 14
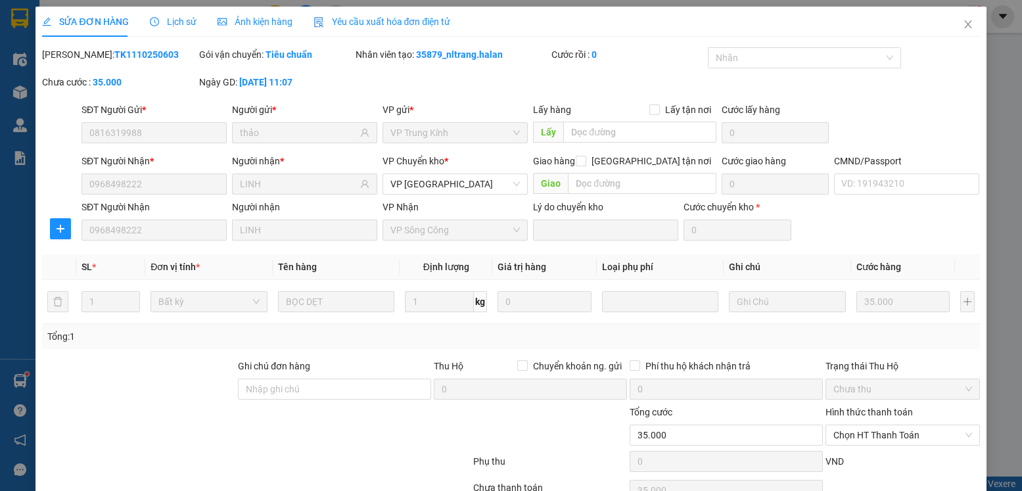
type input "0816319988"
type input "thảo"
type input "0968498222"
type input "LINH"
type input "0"
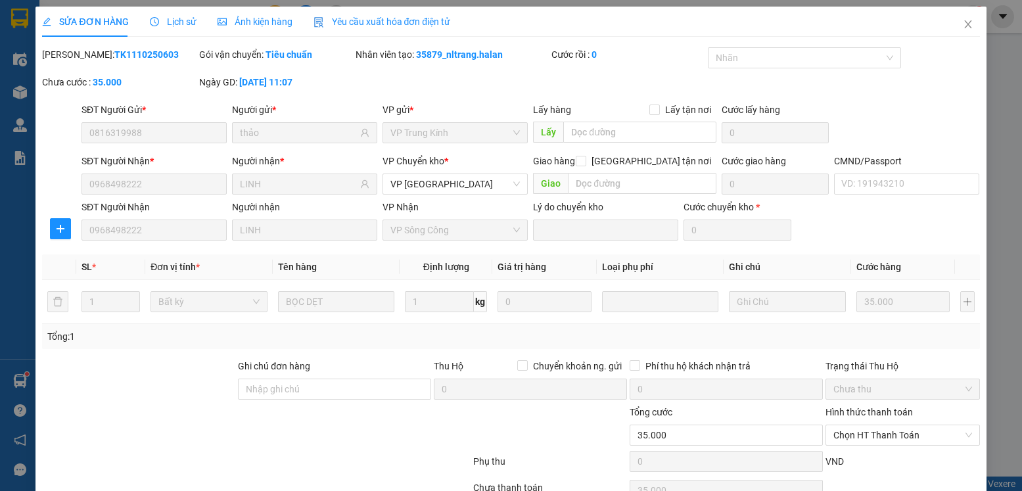
type input "35.000"
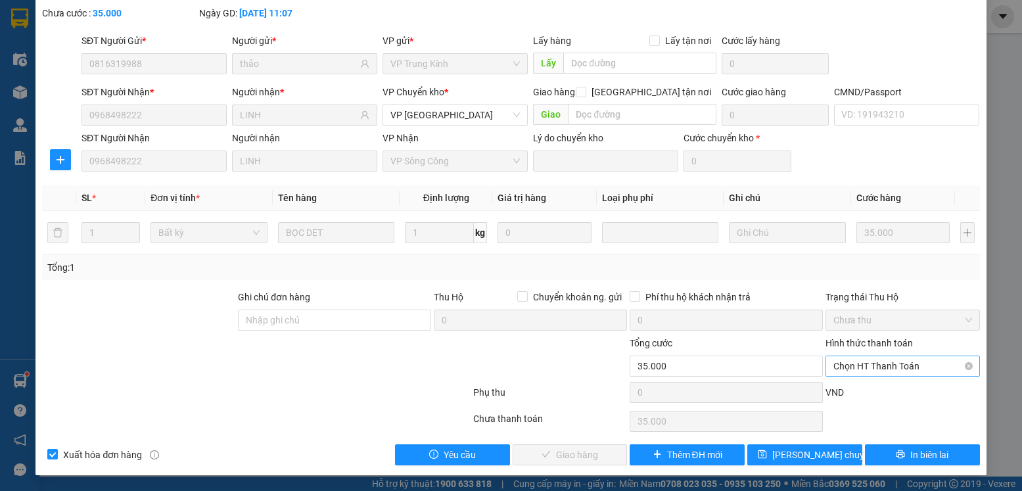
click at [844, 362] on span "Chọn HT Thanh Toán" at bounding box center [903, 366] width 138 height 20
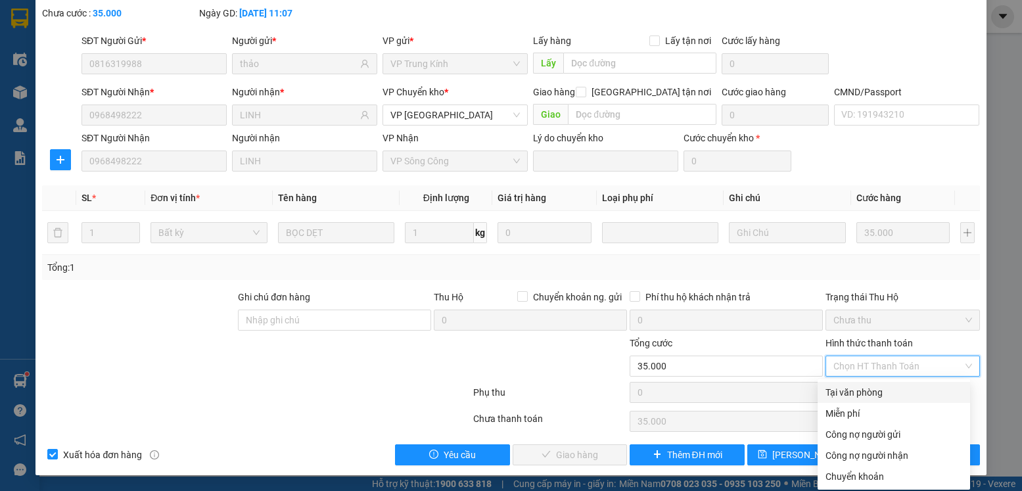
click at [849, 388] on div "Tại văn phòng" at bounding box center [894, 392] width 137 height 14
type input "0"
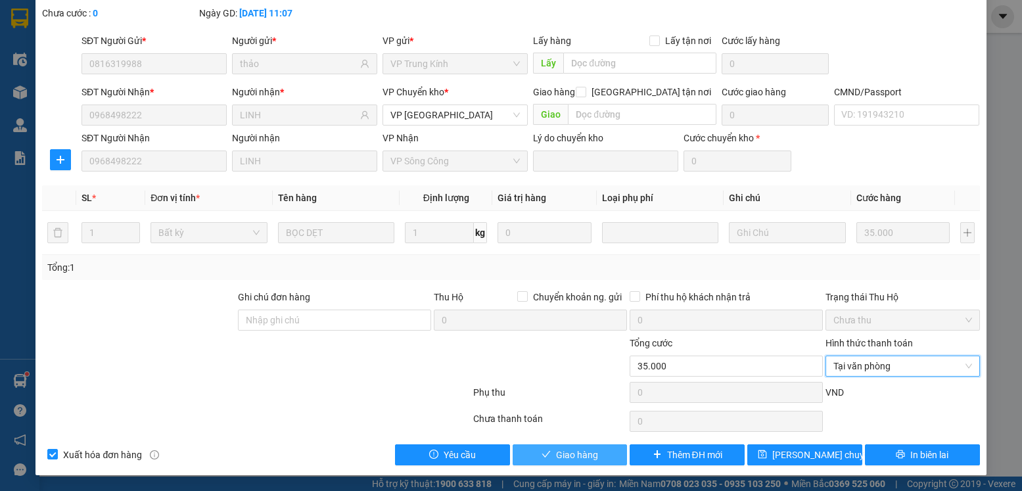
click at [565, 452] on span "Giao hàng" at bounding box center [577, 455] width 42 height 14
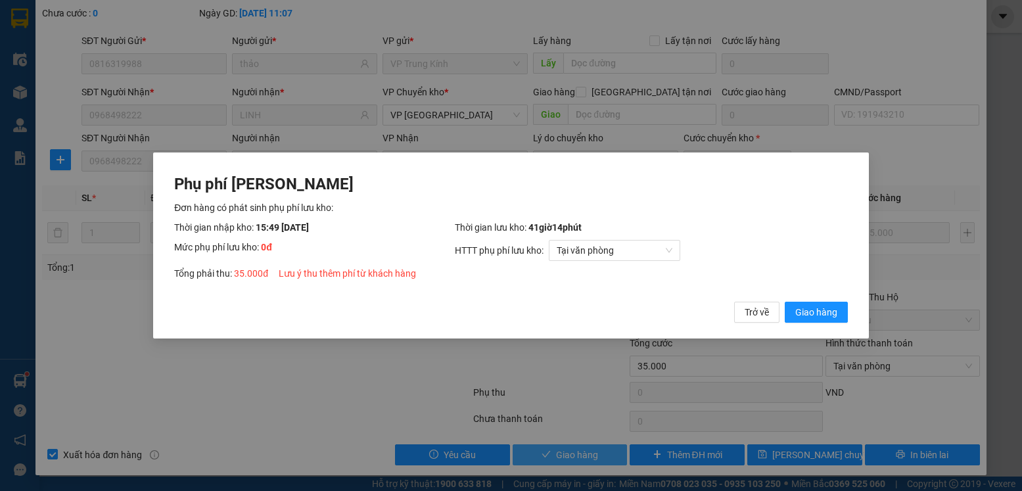
click at [785, 302] on button "Giao hàng" at bounding box center [816, 312] width 63 height 21
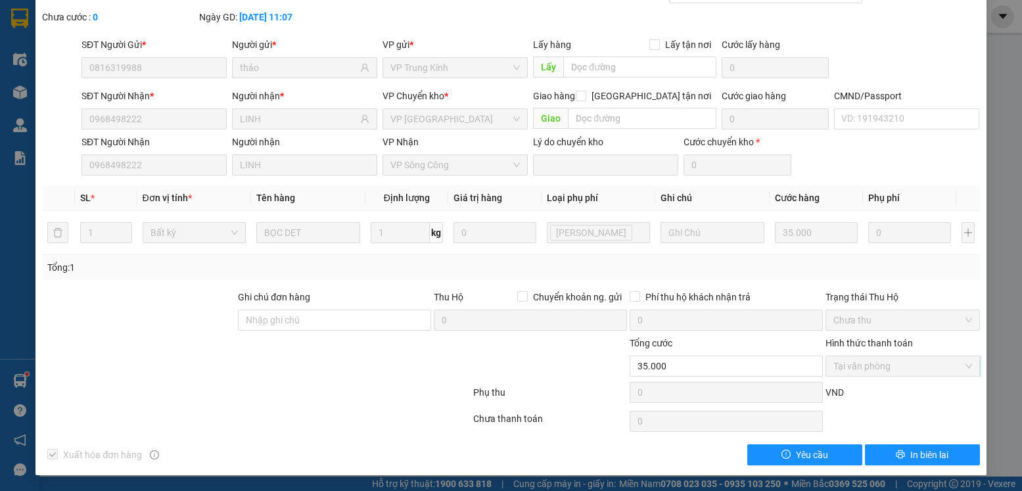
scroll to position [0, 0]
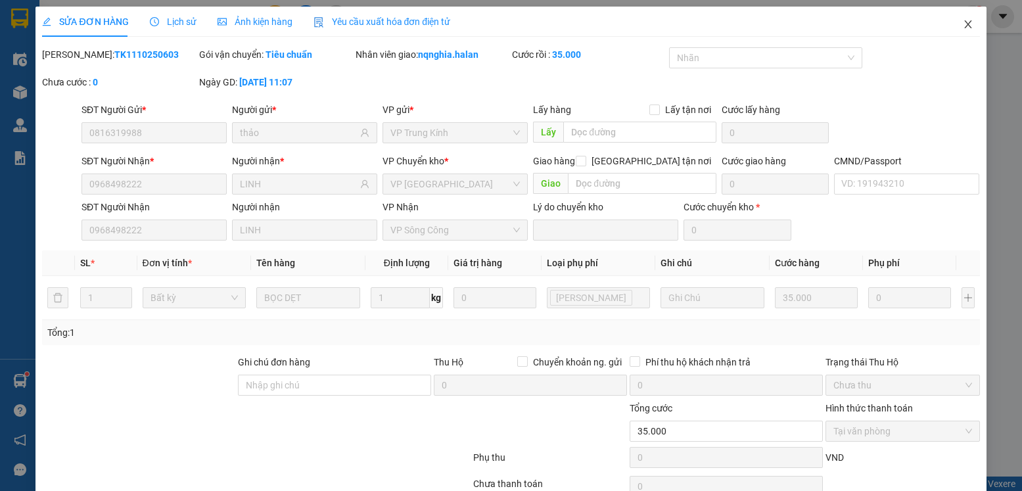
click at [959, 32] on span "Close" at bounding box center [968, 25] width 37 height 37
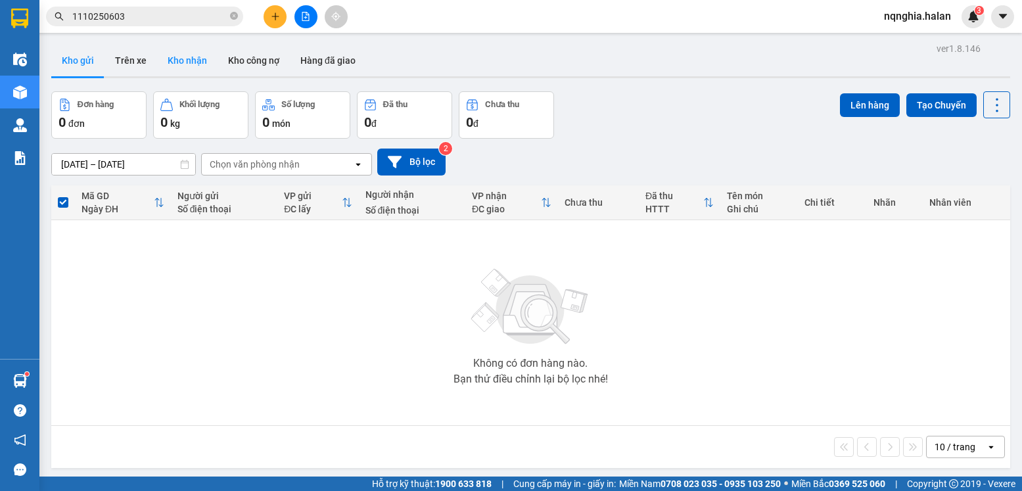
click at [178, 72] on button "Kho nhận" at bounding box center [187, 61] width 60 height 32
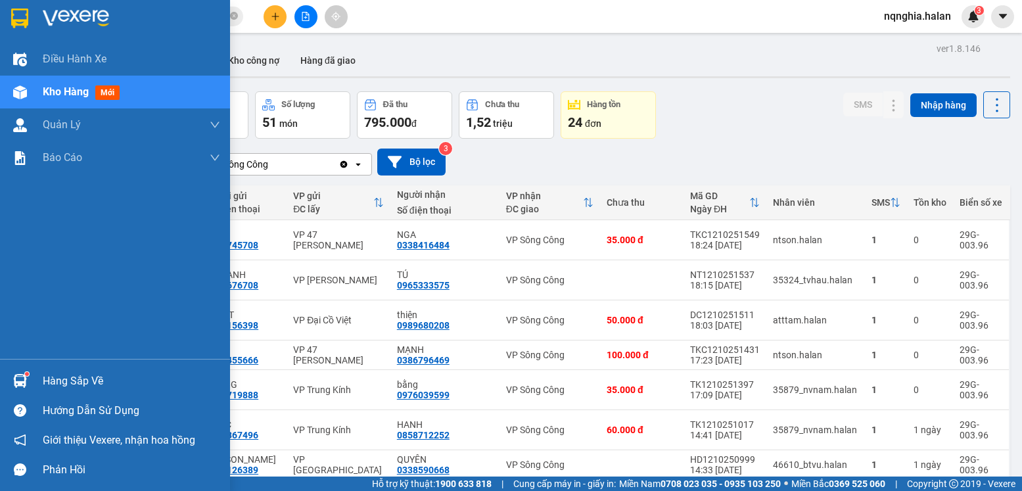
click at [28, 373] on div at bounding box center [20, 381] width 23 height 23
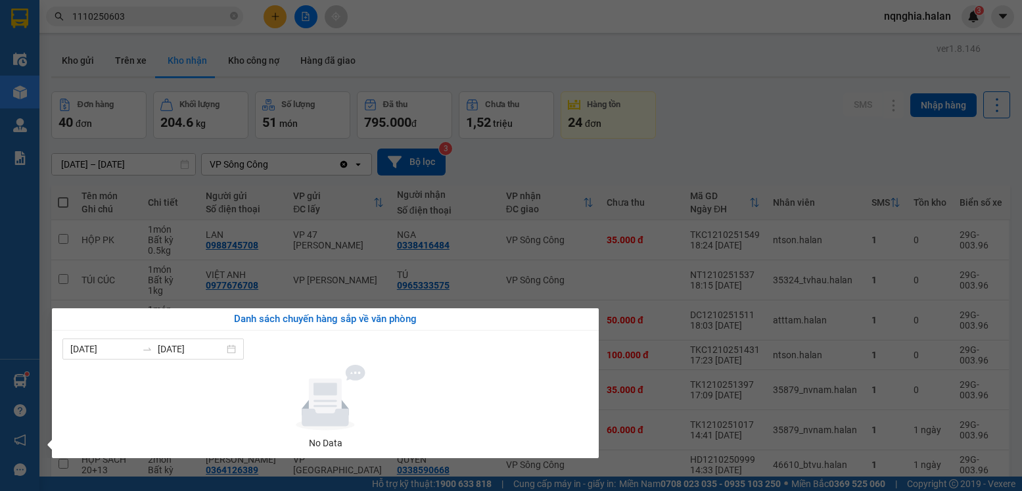
click at [672, 191] on section "Kết quả tìm kiếm ( 1 ) Bộ lọc Mã ĐH Trạng thái Món hàng Thu hộ Tổng cước Chưa c…" at bounding box center [511, 245] width 1022 height 491
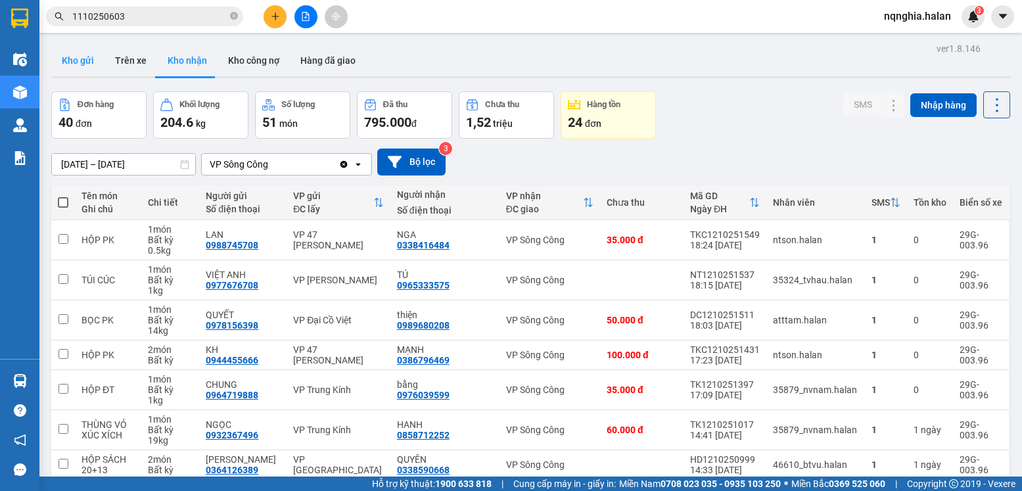
click at [74, 69] on button "Kho gửi" at bounding box center [77, 61] width 53 height 32
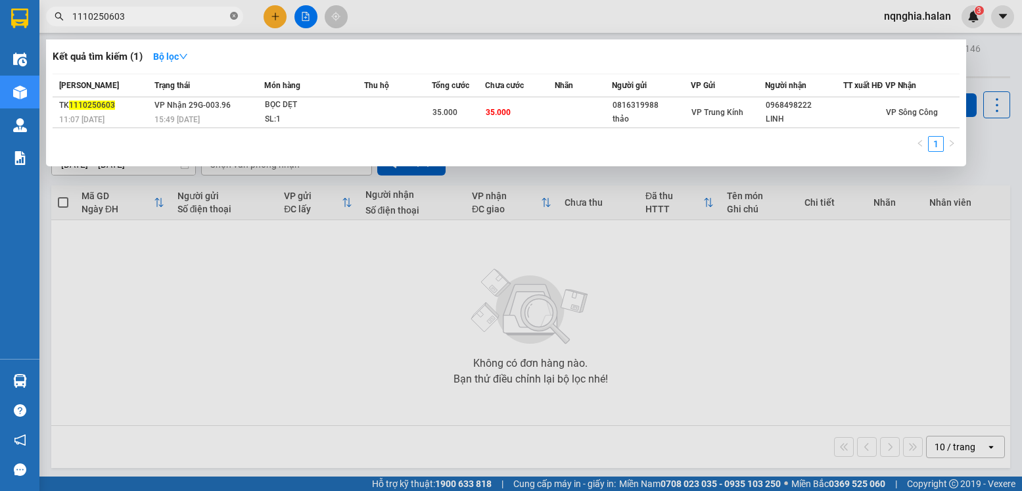
click at [231, 18] on icon "close-circle" at bounding box center [234, 16] width 8 height 8
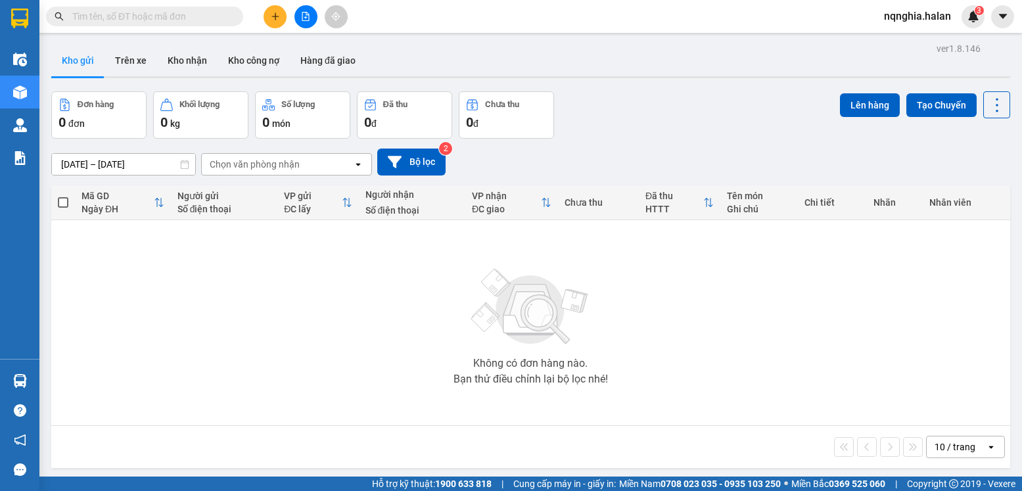
click at [200, 18] on input "text" at bounding box center [149, 16] width 155 height 14
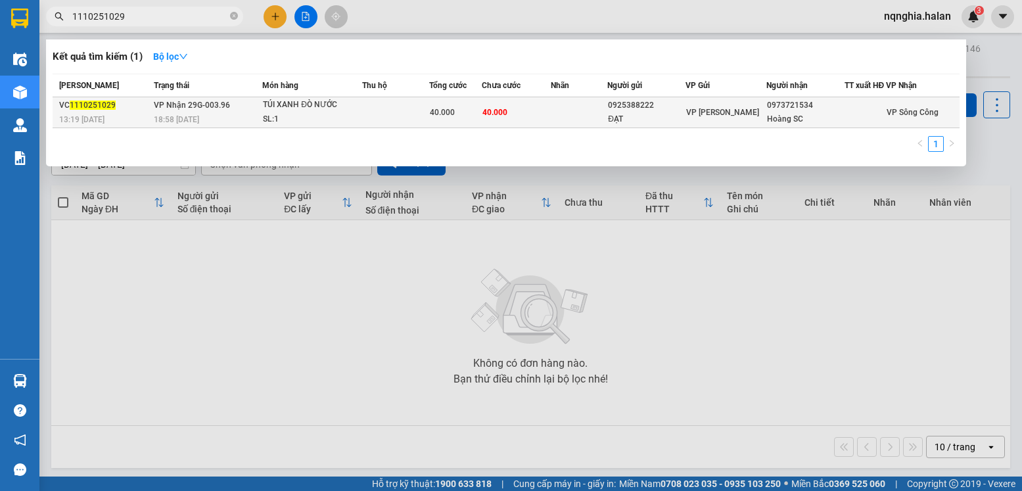
type input "1110251029"
click at [373, 106] on td at bounding box center [395, 112] width 66 height 31
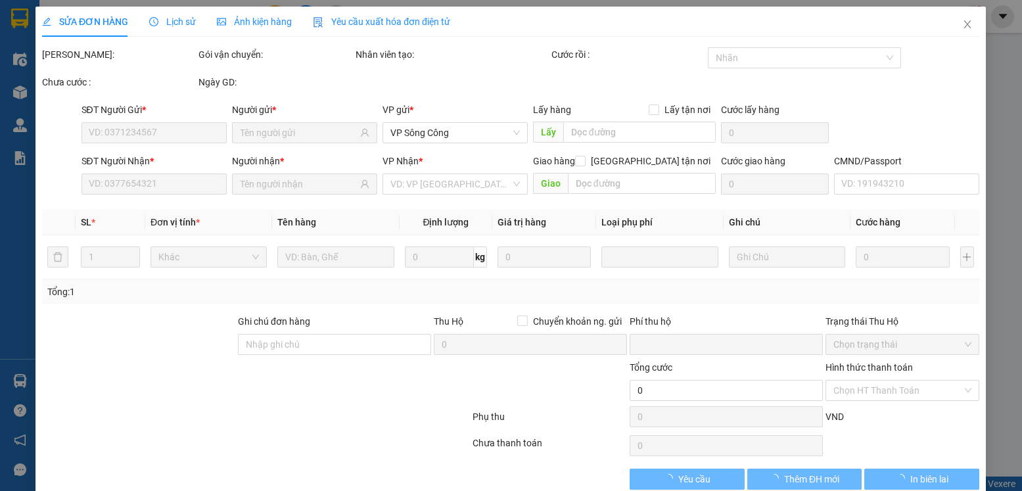
type input "0925388222"
type input "ĐẠT"
type input "0973721534"
type input "Hoàng SC"
type input "0"
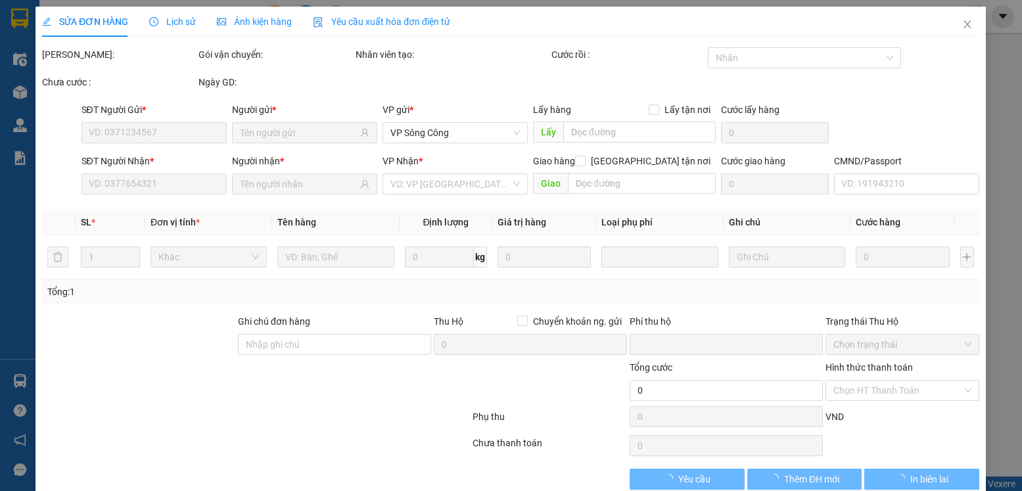
type input "40.000"
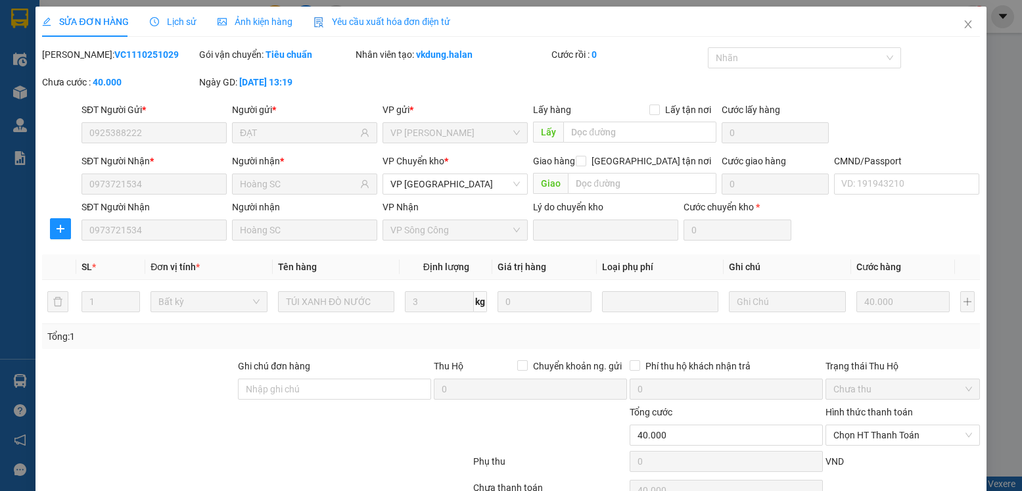
scroll to position [69, 0]
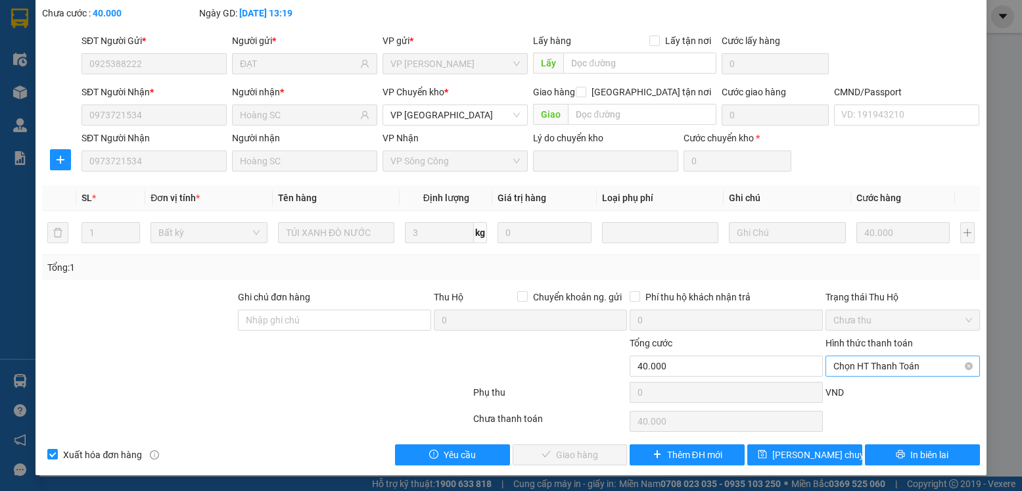
click at [869, 363] on span "Chọn HT Thanh Toán" at bounding box center [903, 366] width 138 height 20
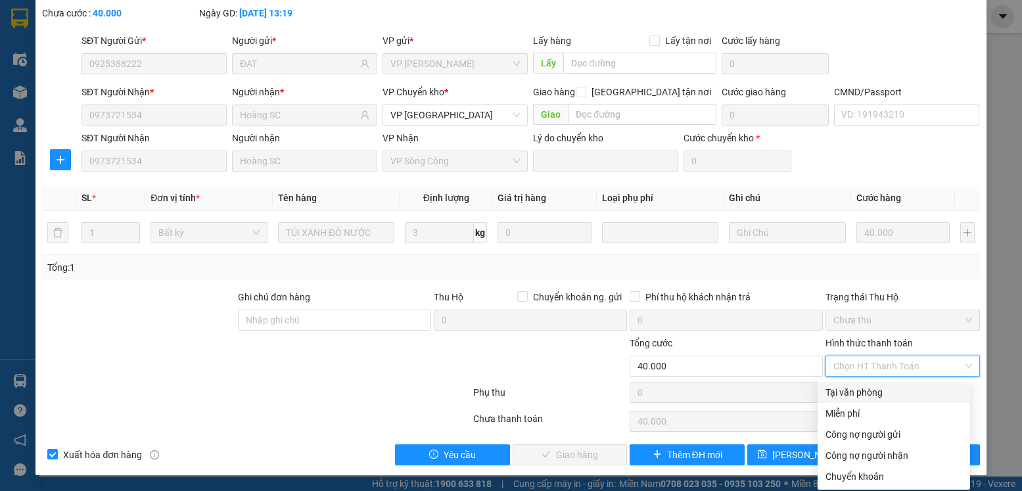
click at [853, 387] on div "Tại văn phòng" at bounding box center [894, 392] width 137 height 14
type input "0"
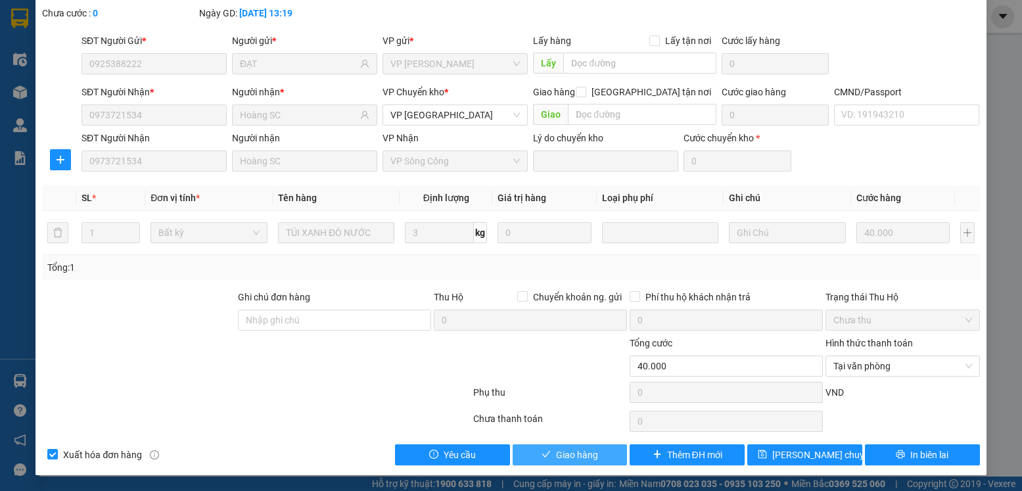
click at [556, 458] on span "Giao hàng" at bounding box center [577, 455] width 42 height 14
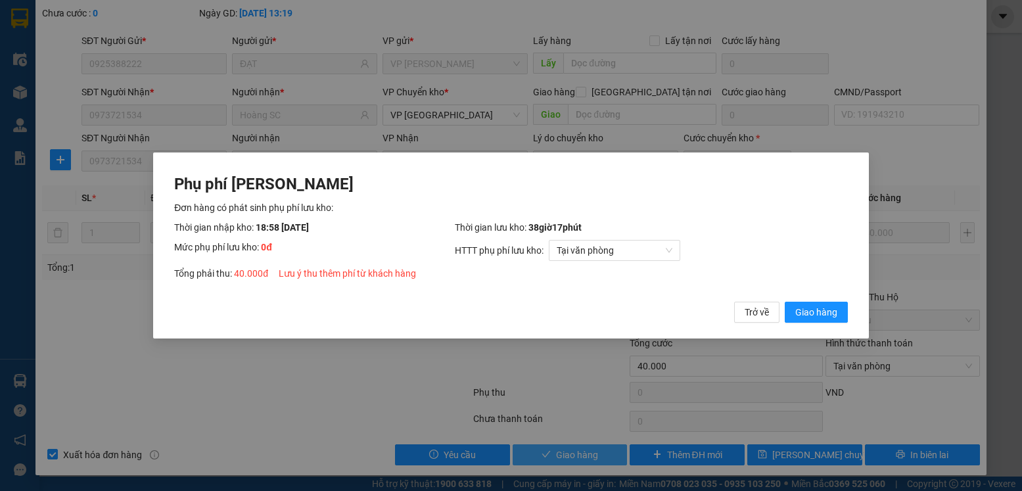
click at [785, 302] on button "Giao hàng" at bounding box center [816, 312] width 63 height 21
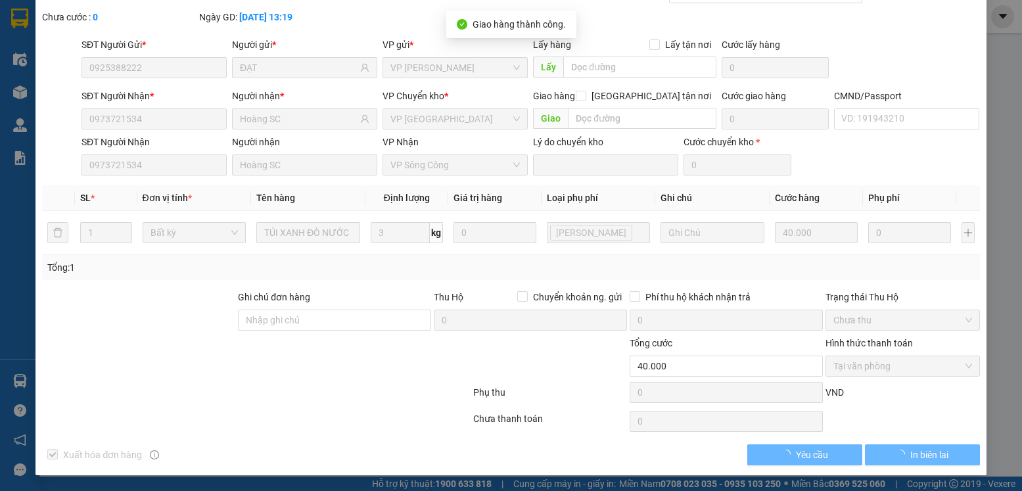
scroll to position [0, 0]
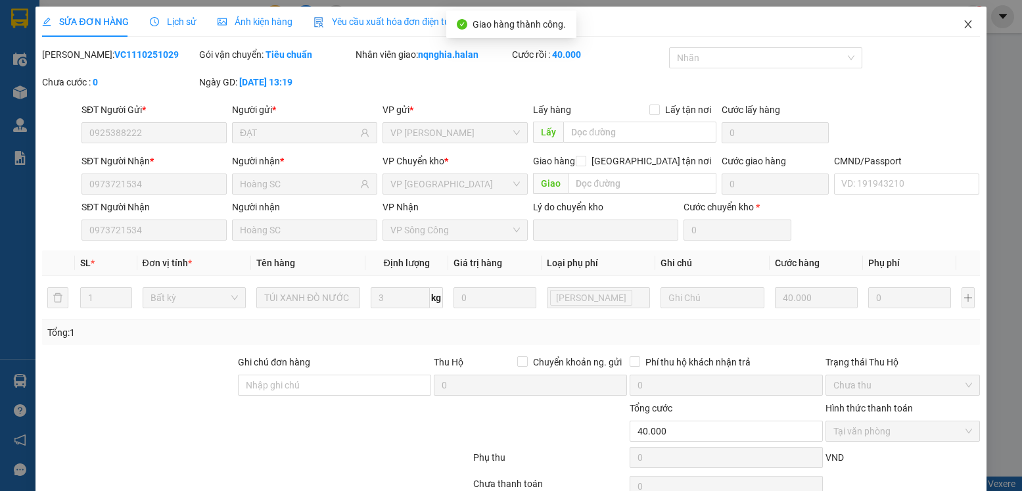
click at [963, 24] on icon "close" at bounding box center [968, 24] width 11 height 11
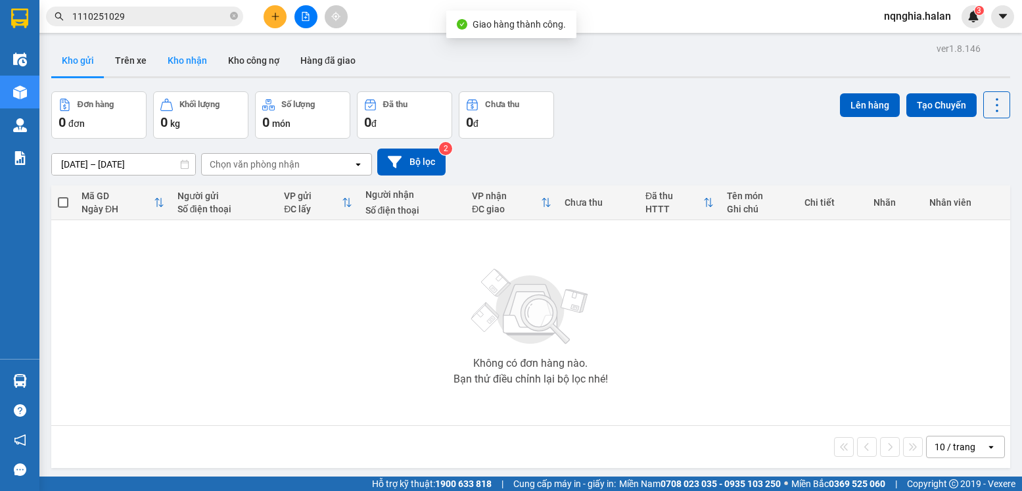
click at [184, 64] on button "Kho nhận" at bounding box center [187, 61] width 60 height 32
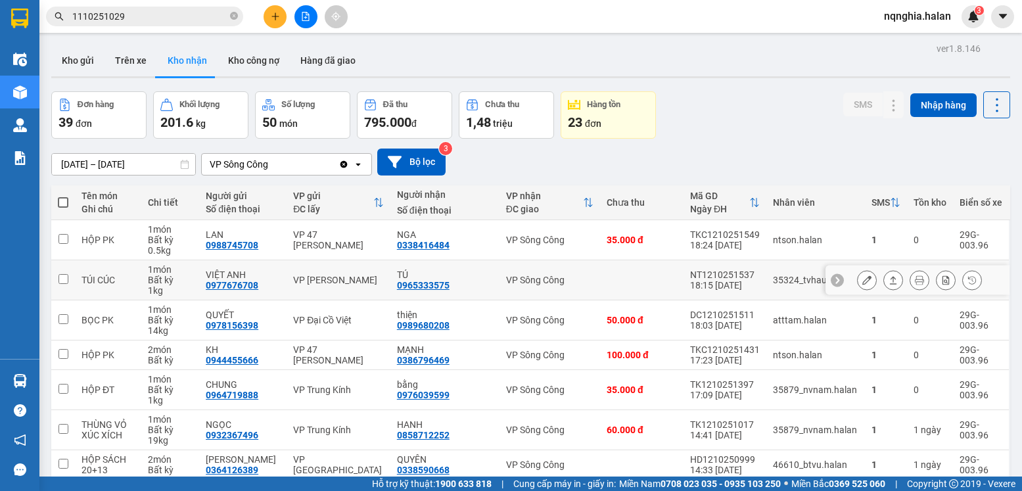
scroll to position [178, 0]
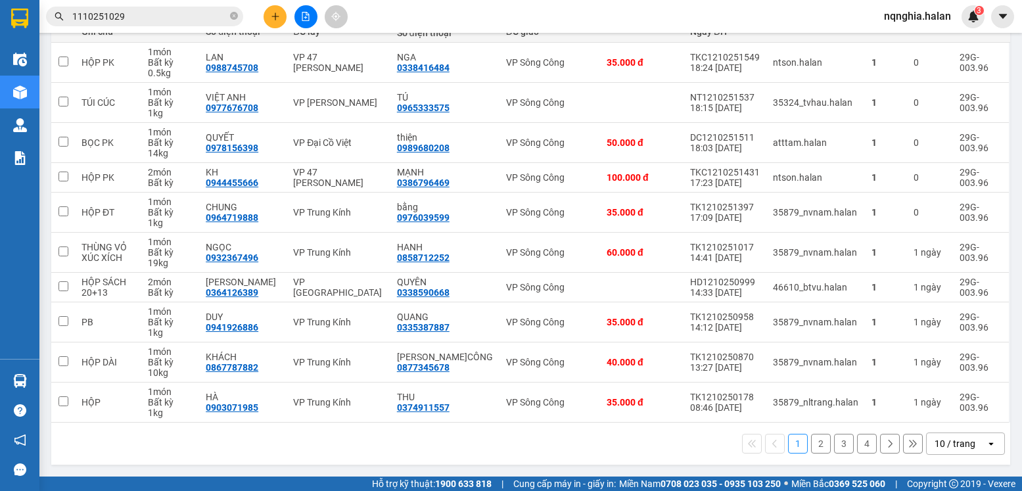
click at [954, 438] on div "10 / trang" at bounding box center [955, 443] width 41 height 13
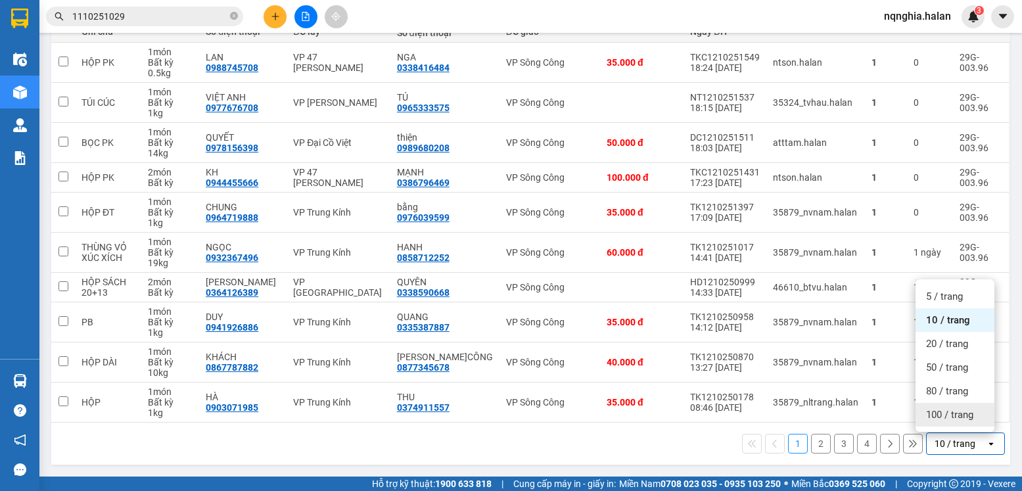
click at [945, 421] on span "100 / trang" at bounding box center [949, 414] width 47 height 13
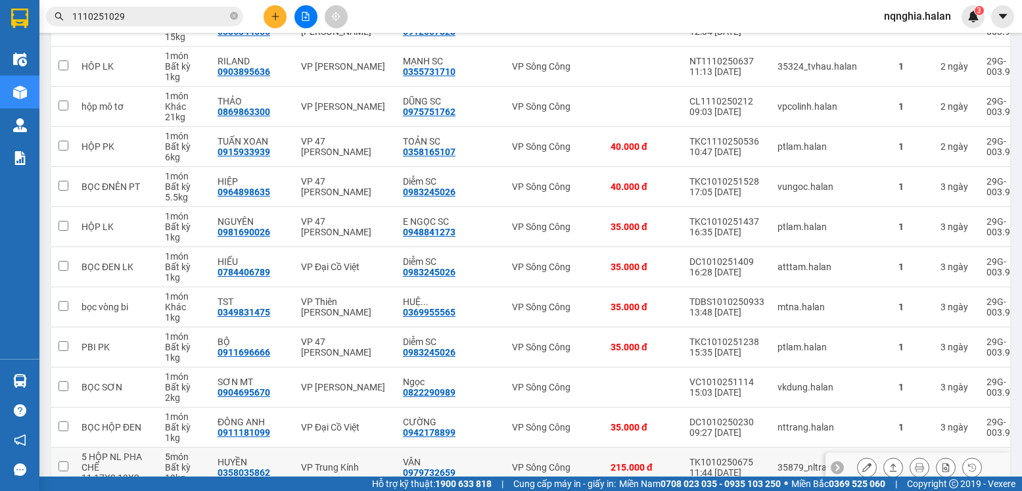
scroll to position [1229, 0]
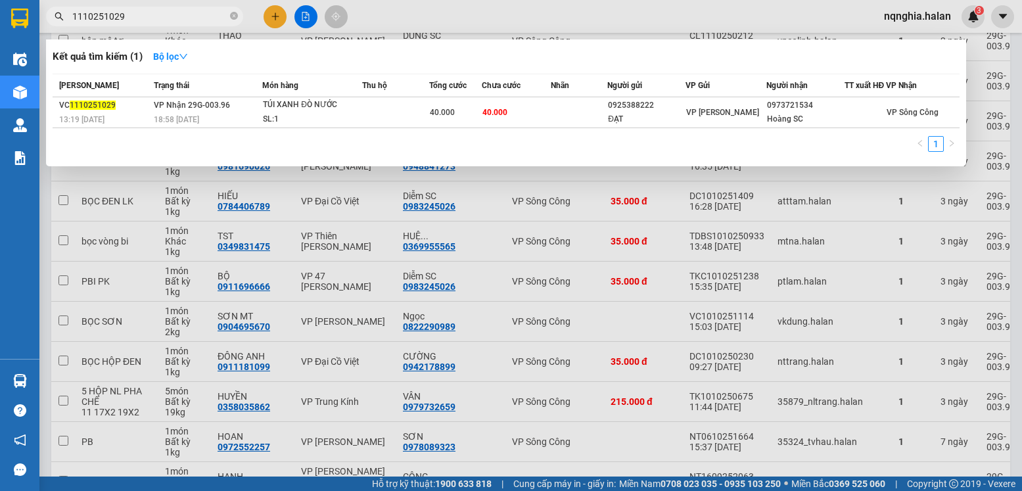
click at [135, 12] on input "1110251029" at bounding box center [149, 16] width 155 height 14
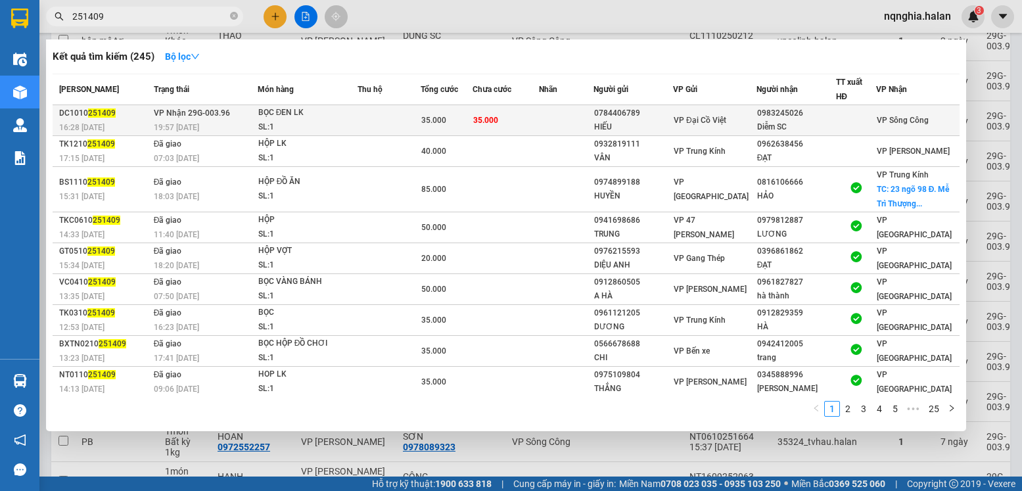
type input "251409"
click at [496, 117] on span "35.000" at bounding box center [485, 120] width 25 height 9
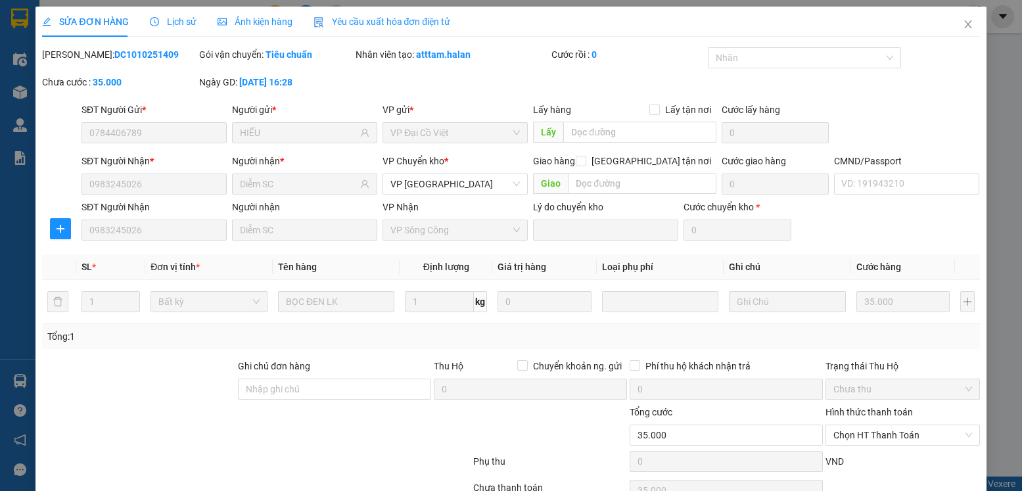
type input "0784406789"
type input "HIẾU"
type input "0983245026"
type input "Diễm SC"
type input "0"
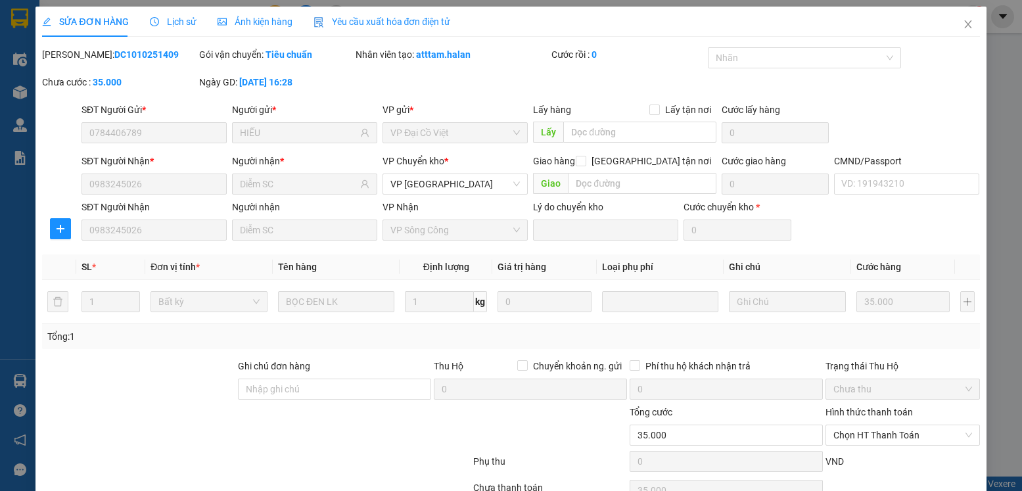
type input "35.000"
click at [951, 24] on span "Close" at bounding box center [968, 25] width 37 height 37
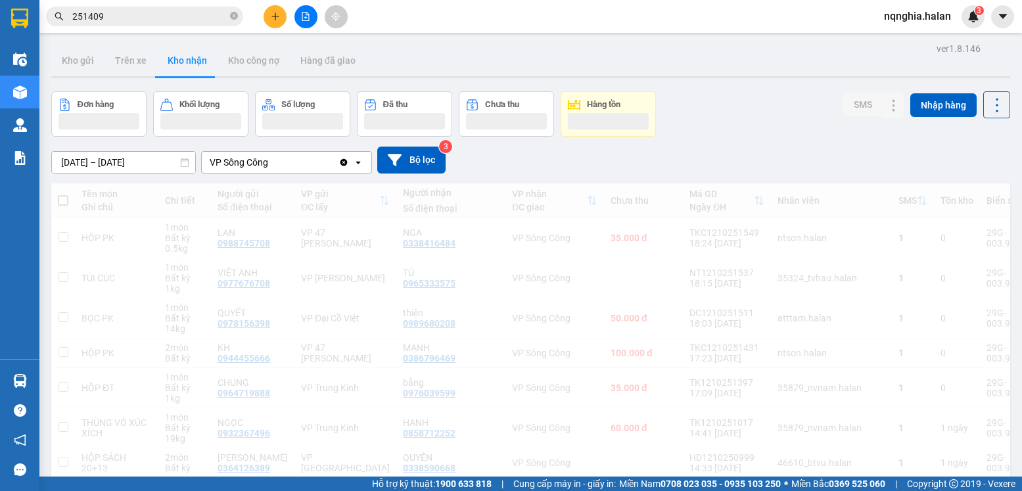
click at [161, 19] on input "251409" at bounding box center [149, 16] width 155 height 14
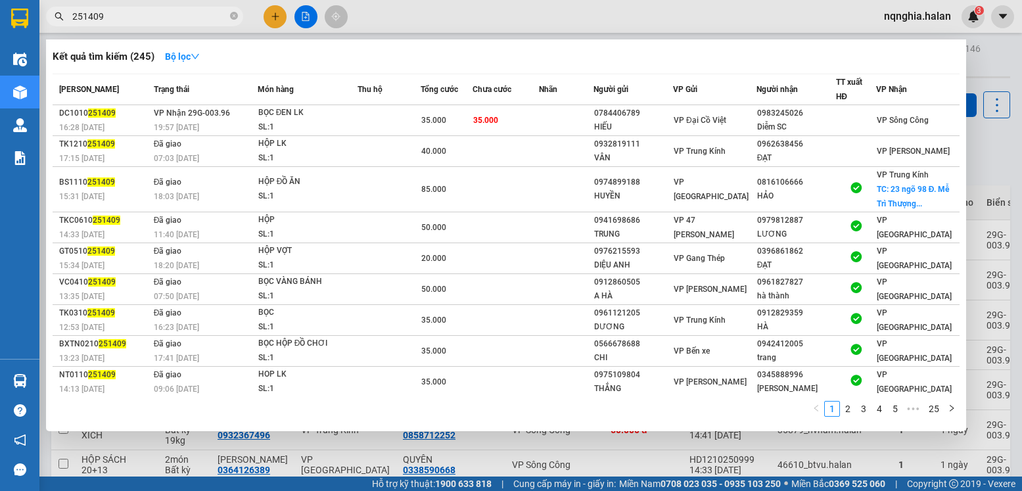
click at [161, 19] on input "251409" at bounding box center [149, 16] width 155 height 14
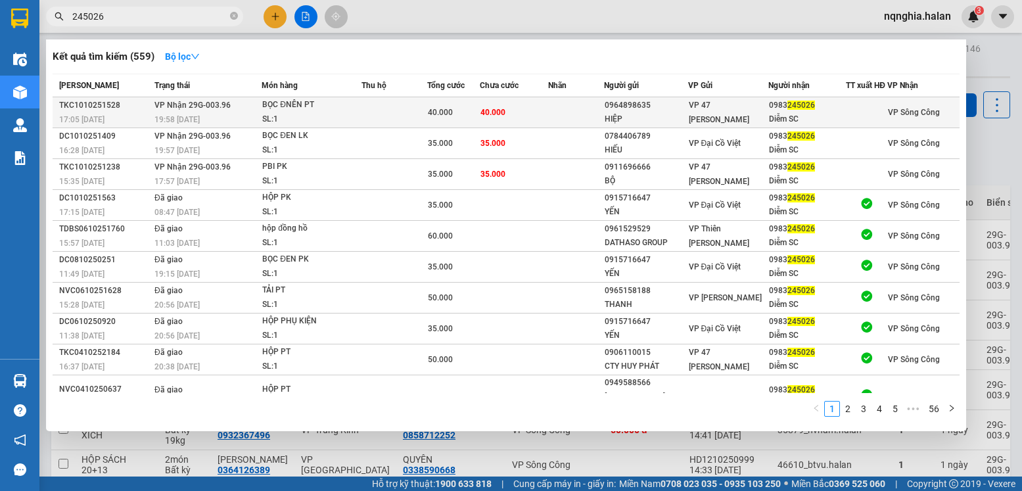
type input "245026"
click at [405, 120] on td at bounding box center [395, 112] width 66 height 31
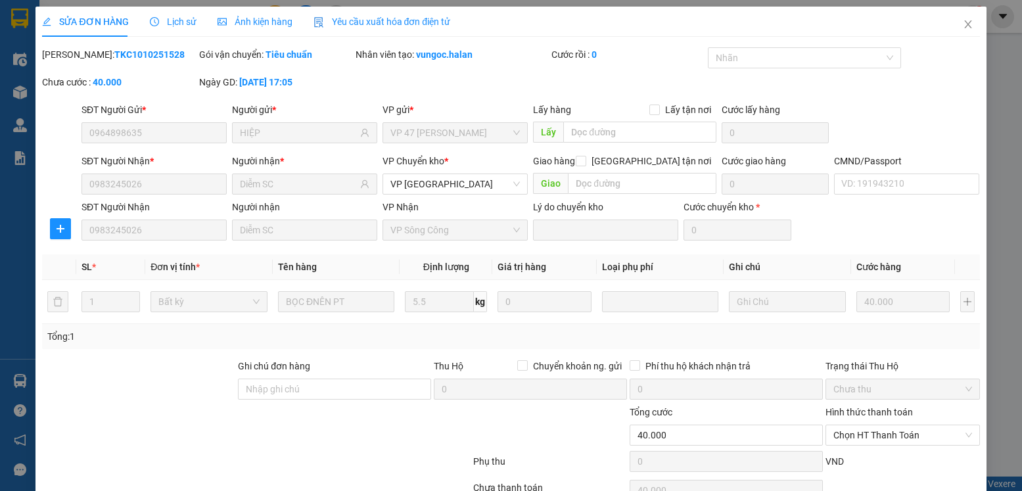
type input "0964898635"
type input "HIỆP"
type input "0983245026"
type input "Diễm SC"
type input "0"
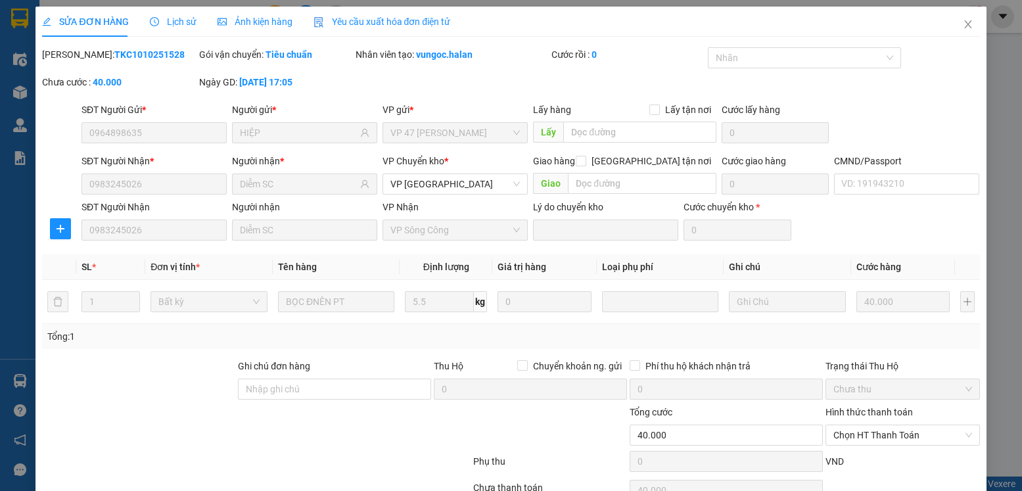
type input "40.000"
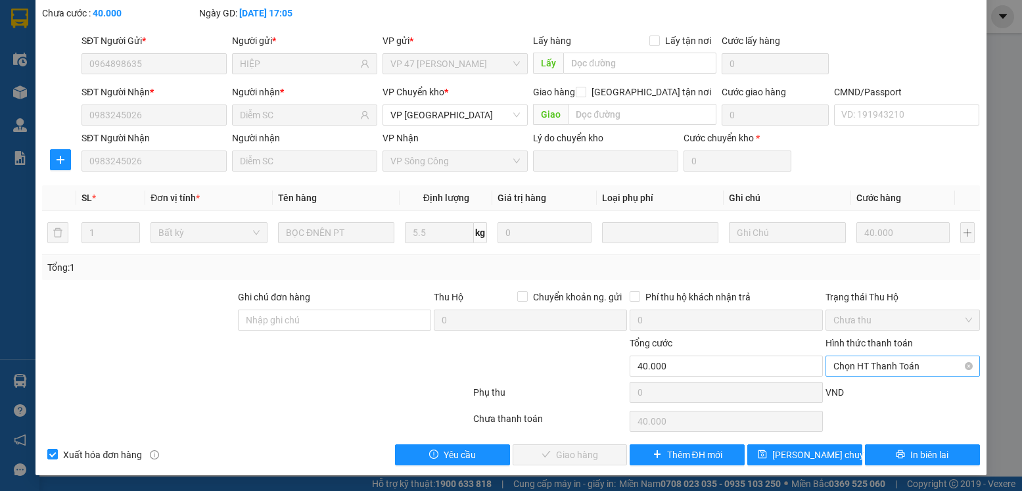
click at [853, 365] on span "Chọn HT Thanh Toán" at bounding box center [903, 366] width 138 height 20
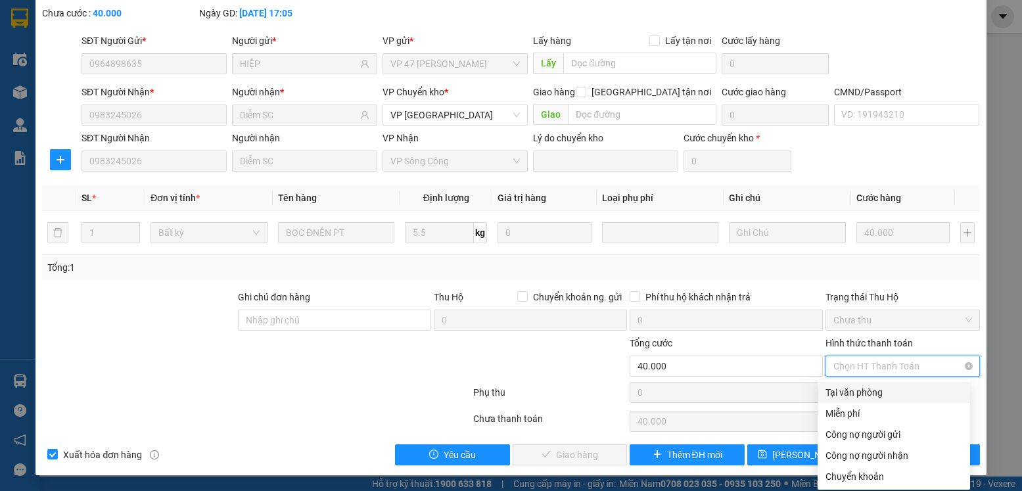
click at [836, 393] on div "Tại văn phòng" at bounding box center [894, 392] width 137 height 14
type input "0"
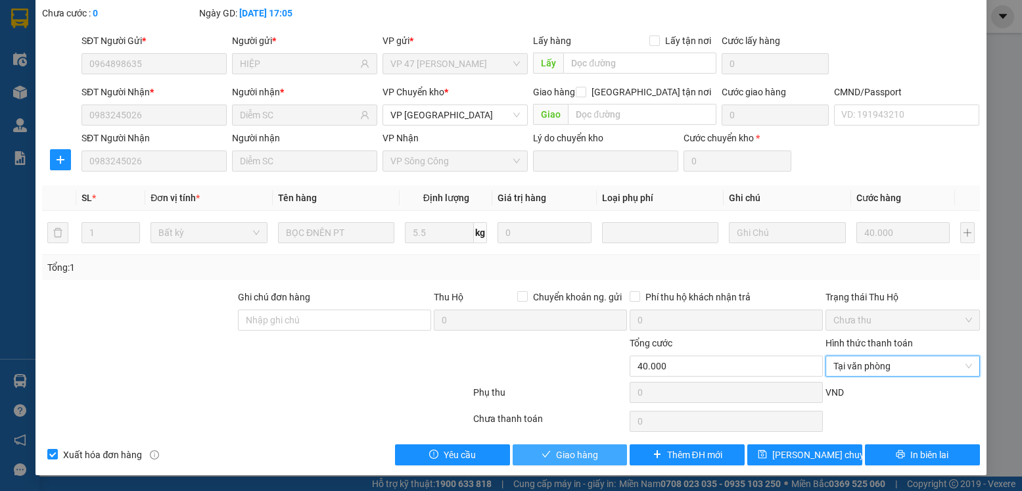
click at [527, 447] on button "Giao hàng" at bounding box center [570, 454] width 115 height 21
click at [785, 302] on button "Giao hàng" at bounding box center [816, 312] width 63 height 21
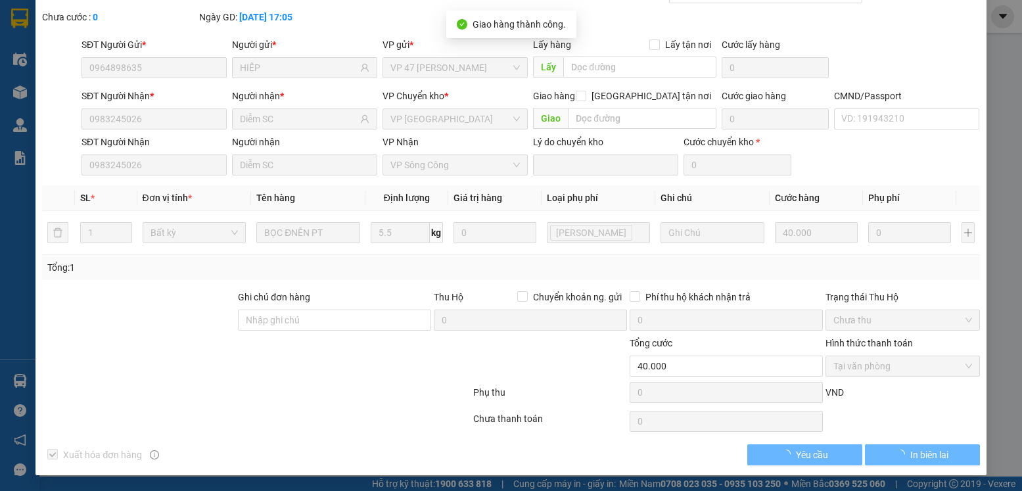
scroll to position [0, 0]
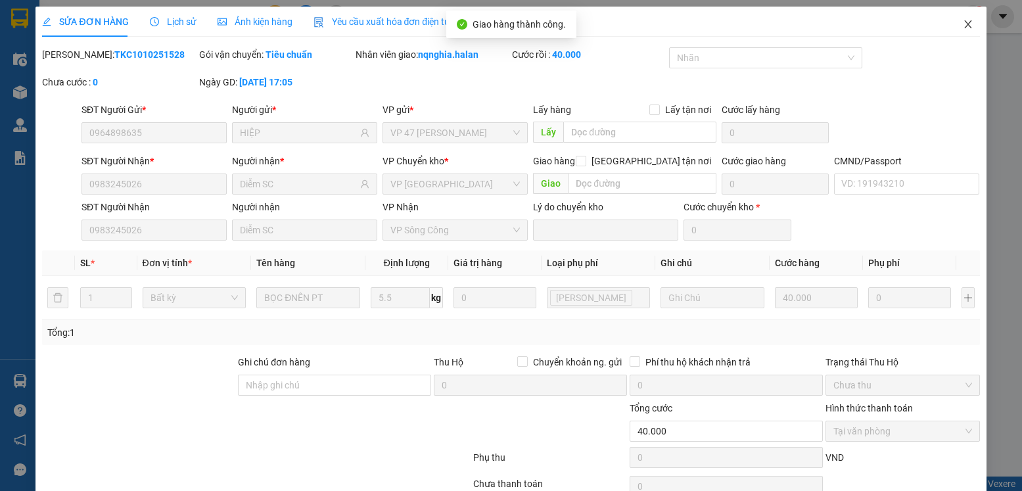
click at [963, 22] on icon "close" at bounding box center [968, 24] width 11 height 11
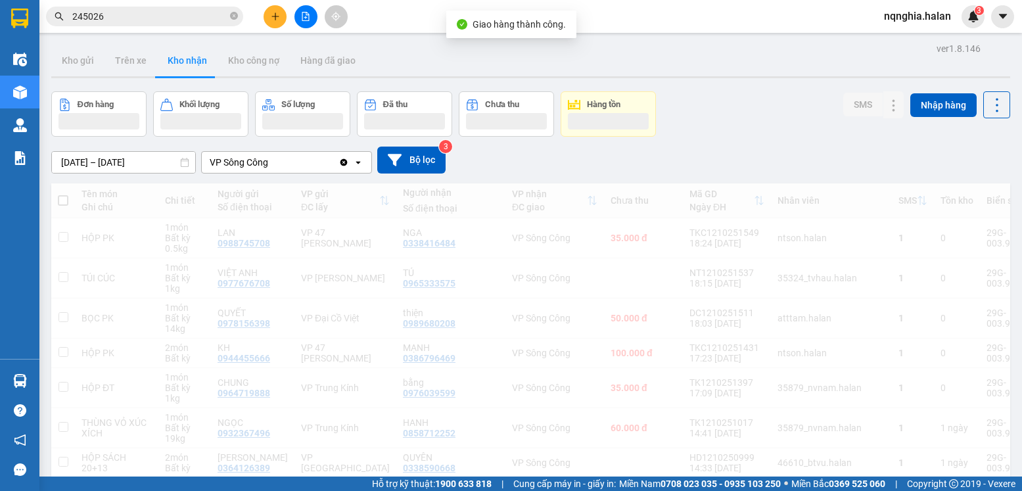
click at [153, 12] on input "245026" at bounding box center [149, 16] width 155 height 14
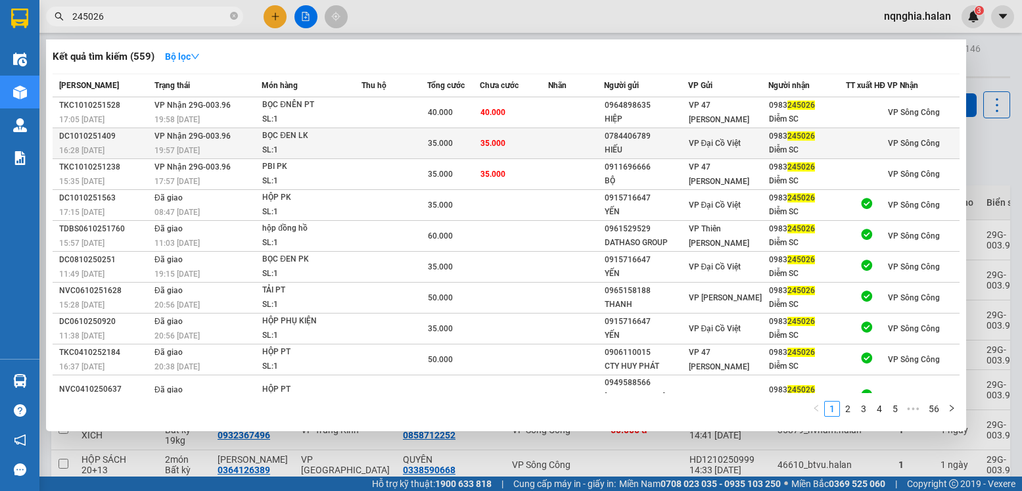
click at [404, 143] on td at bounding box center [395, 143] width 66 height 31
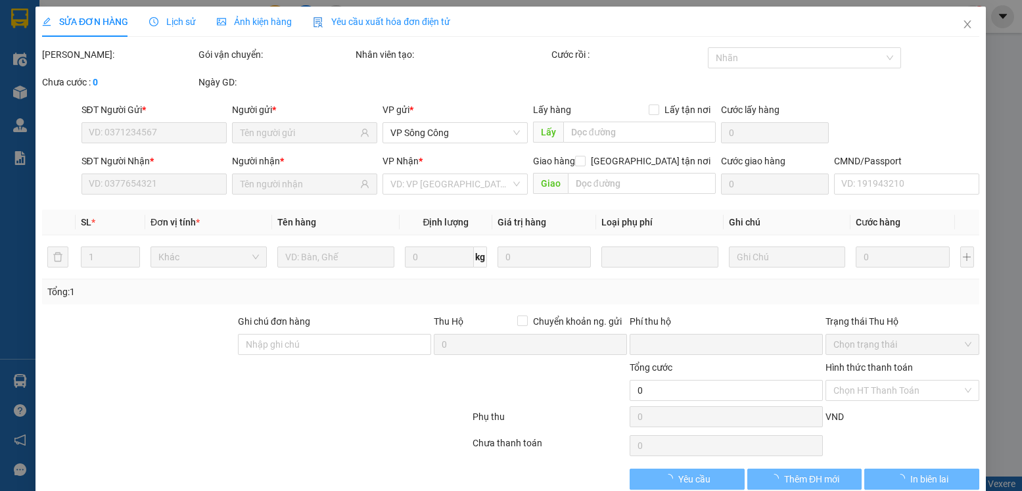
type input "0784406789"
type input "HIẾU"
type input "0983245026"
type input "Diễm SC"
type input "0"
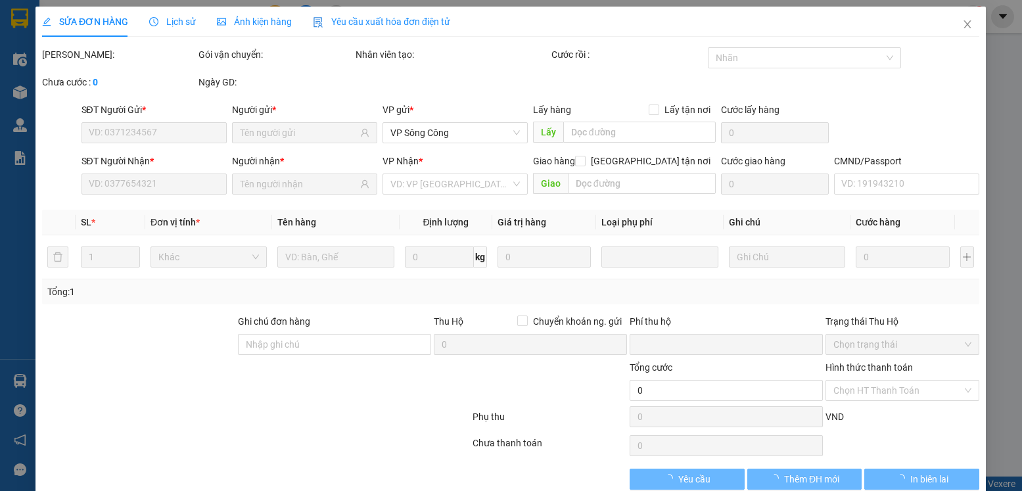
type input "35.000"
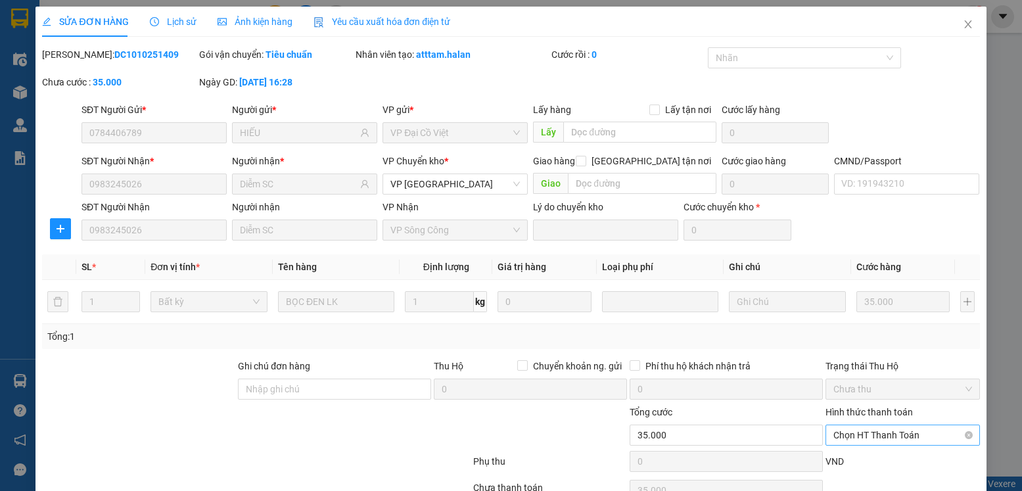
scroll to position [69, 0]
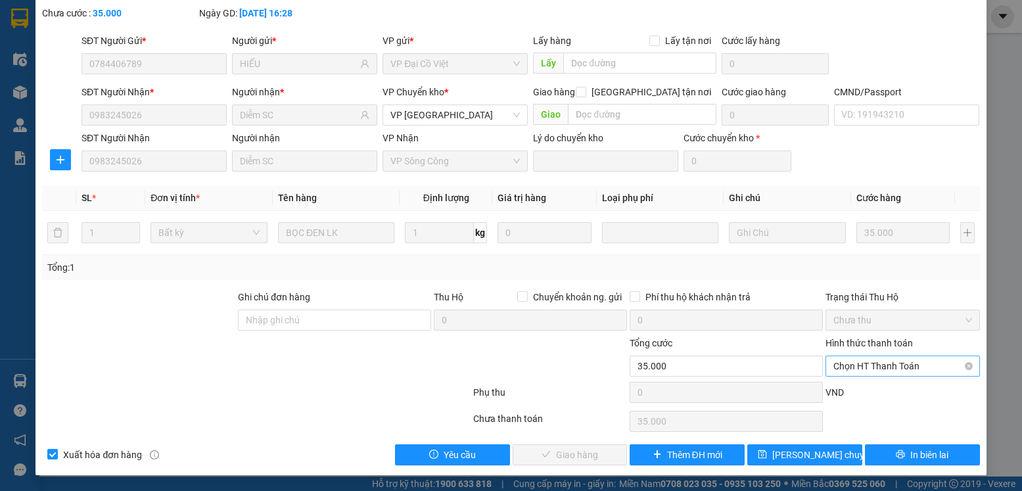
click at [899, 371] on span "Chọn HT Thanh Toán" at bounding box center [903, 366] width 138 height 20
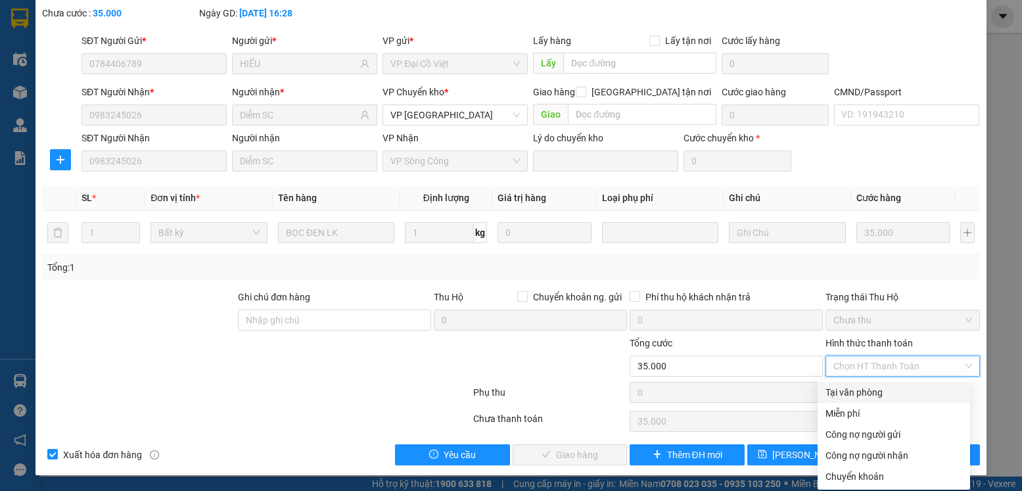
drag, startPoint x: 839, startPoint y: 394, endPoint x: 814, endPoint y: 394, distance: 25.0
click at [838, 394] on div "Tại văn phòng" at bounding box center [894, 392] width 137 height 14
type input "0"
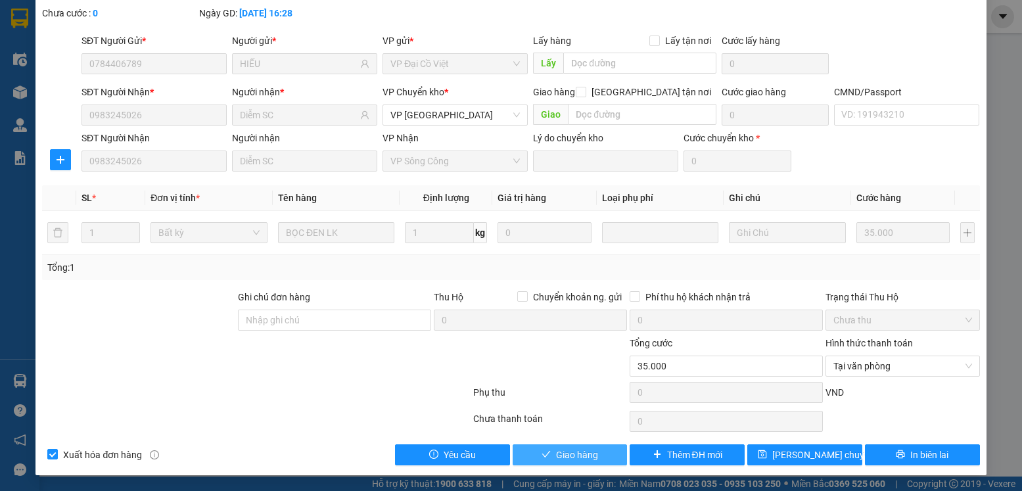
click at [561, 455] on span "Giao hàng" at bounding box center [577, 455] width 42 height 14
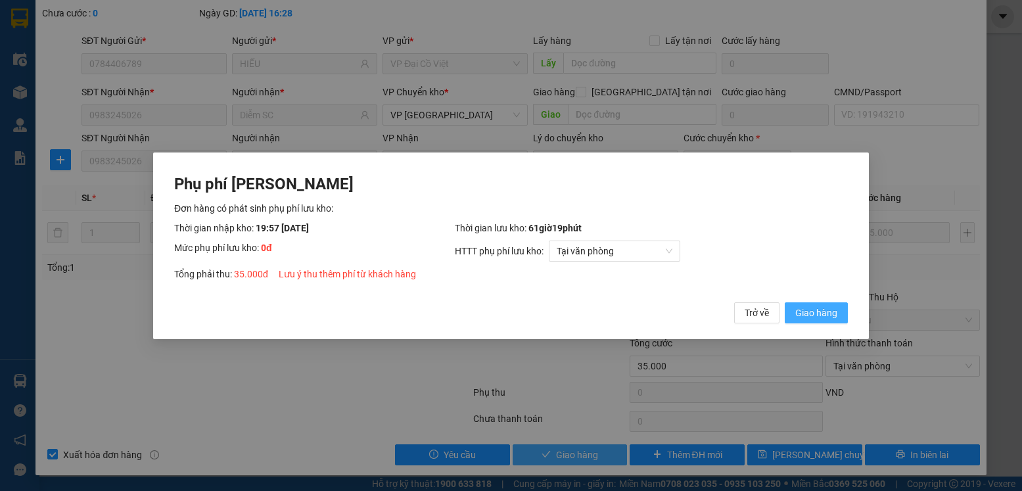
click at [785, 302] on button "Giao hàng" at bounding box center [816, 312] width 63 height 21
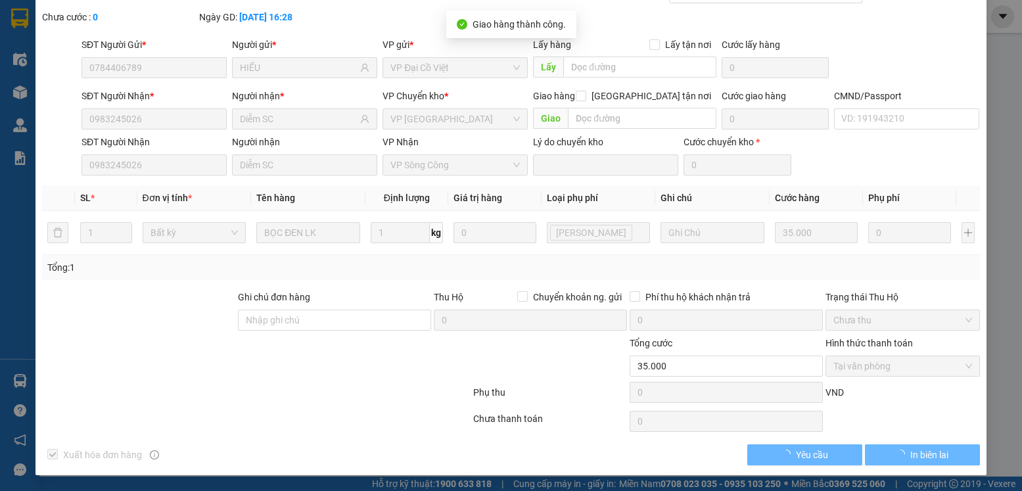
scroll to position [0, 0]
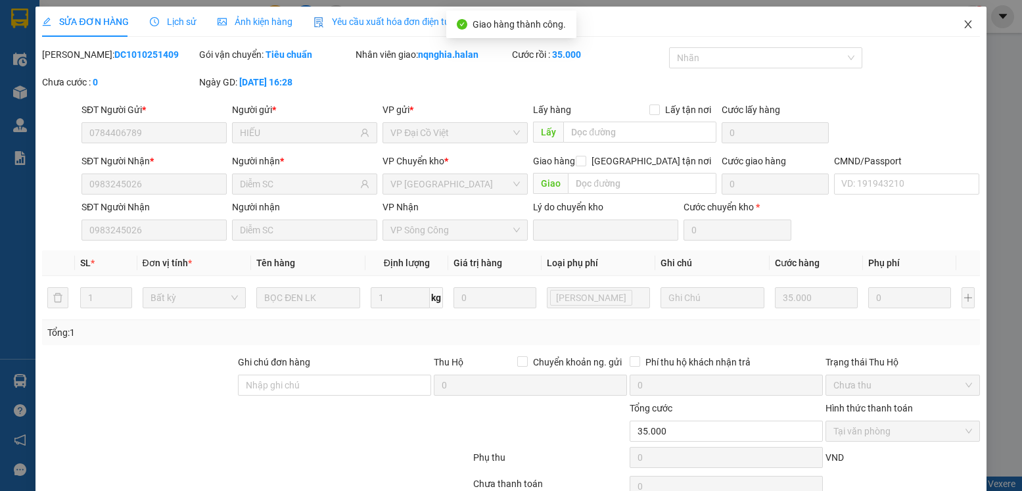
click at [960, 34] on span "Close" at bounding box center [968, 25] width 37 height 37
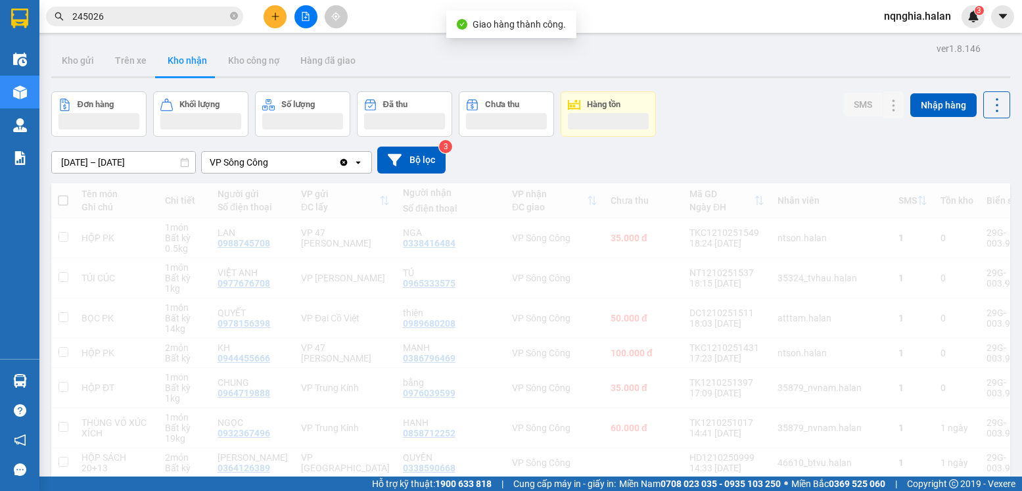
click at [173, 20] on input "245026" at bounding box center [149, 16] width 155 height 14
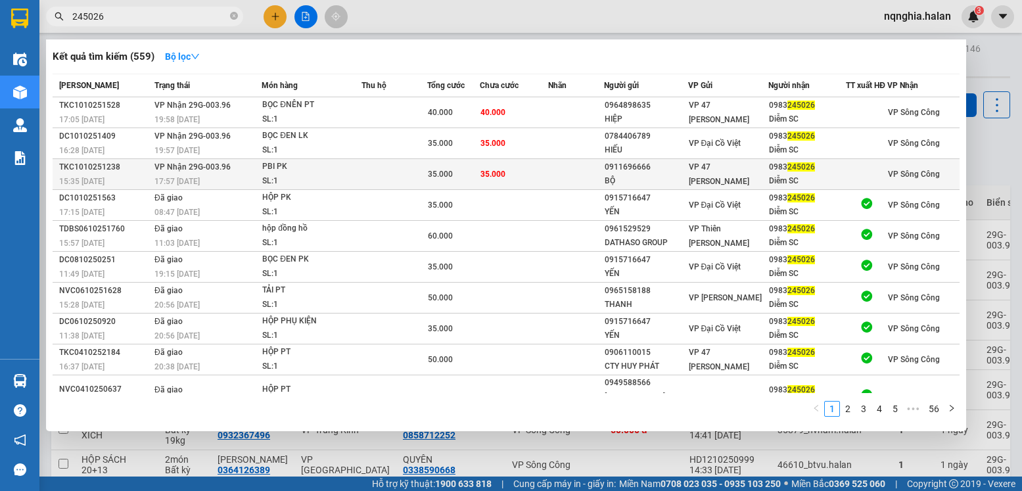
click at [414, 189] on td at bounding box center [395, 174] width 66 height 31
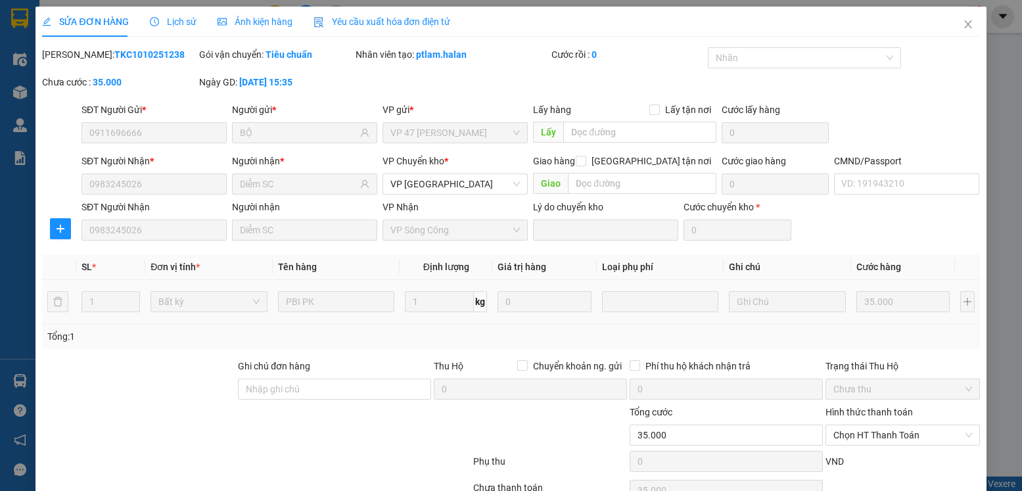
type input "0911696666"
type input "BỘ"
type input "0983245026"
type input "Diễm SC"
type input "0"
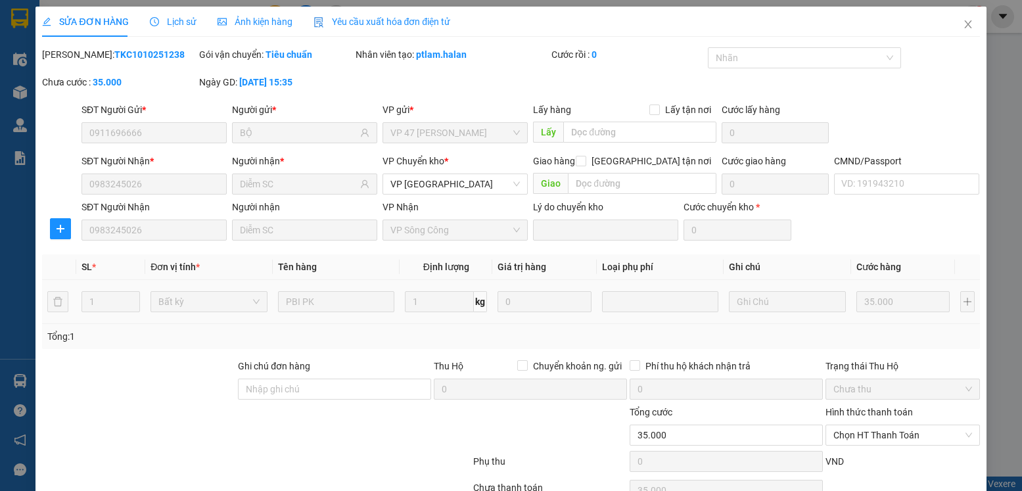
type input "35.000"
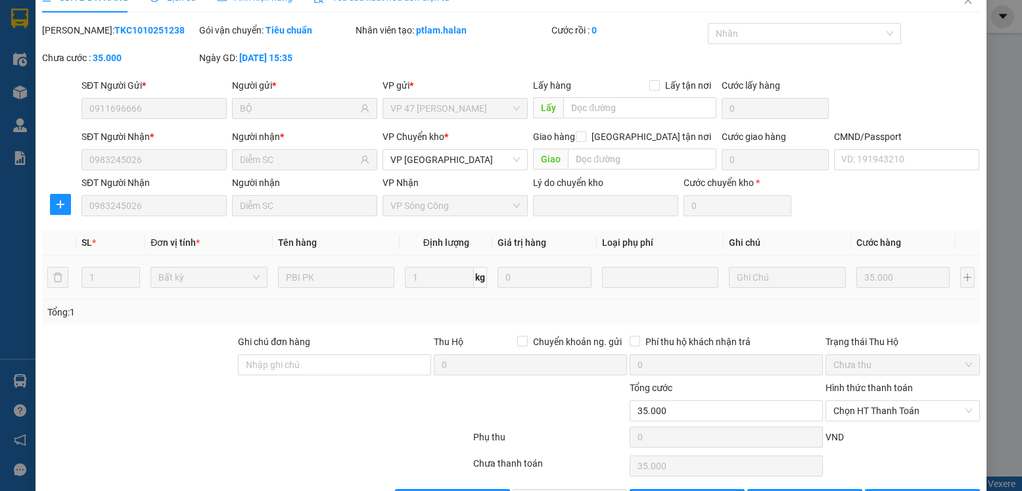
scroll to position [69, 0]
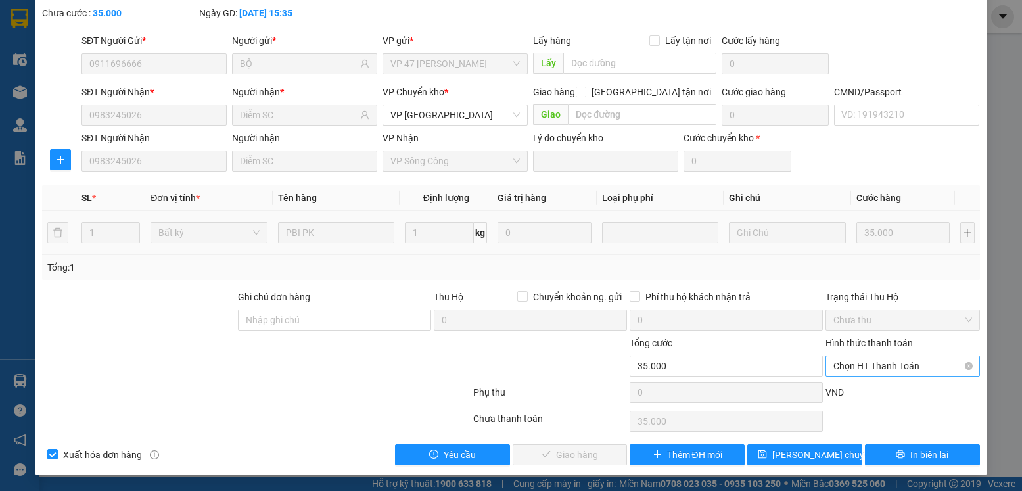
click at [855, 358] on span "Chọn HT Thanh Toán" at bounding box center [903, 366] width 138 height 20
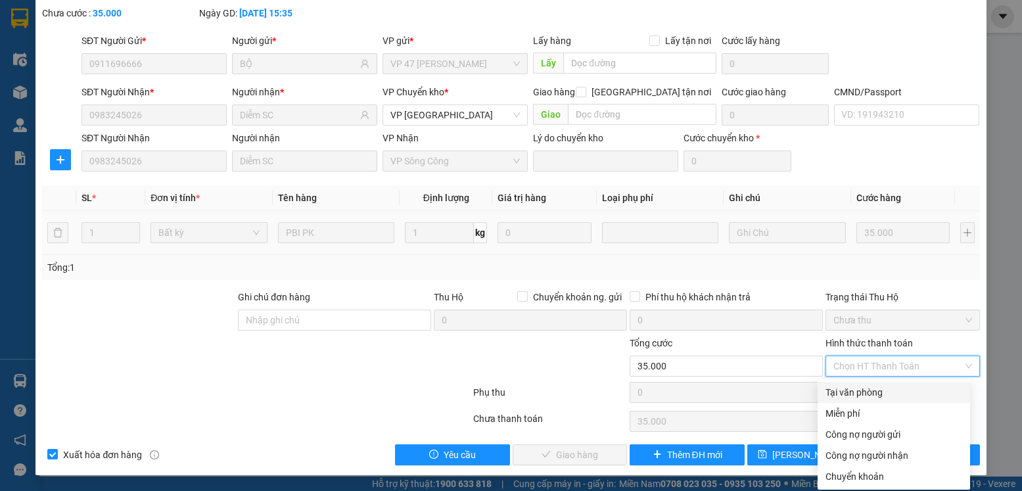
click at [847, 380] on div "Total Paid Fee 0 Total UnPaid Fee 35.000 Cash Collection Total Fee Mã ĐH: TKC10…" at bounding box center [511, 221] width 938 height 487
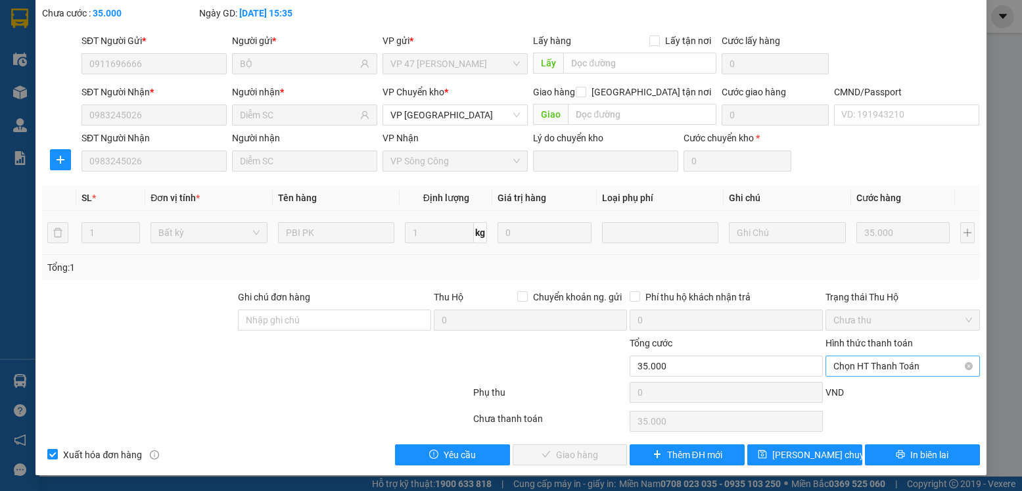
click at [835, 360] on span "Chọn HT Thanh Toán" at bounding box center [903, 366] width 138 height 20
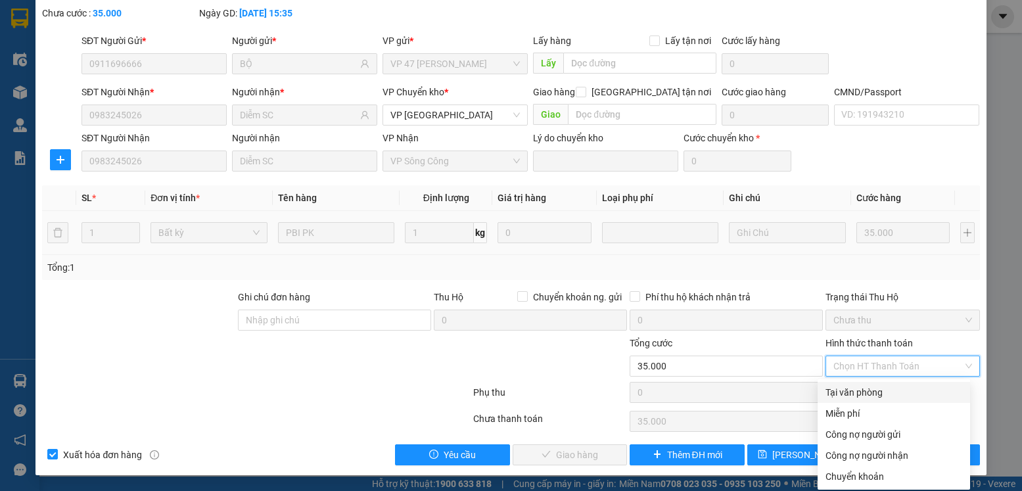
click at [844, 400] on div "Tại văn phòng" at bounding box center [894, 392] width 153 height 21
type input "0"
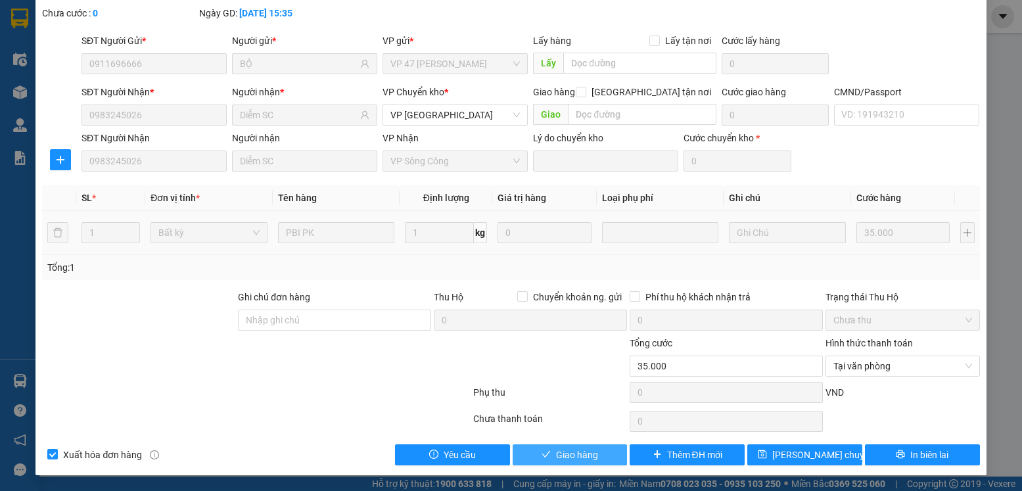
click at [583, 448] on span "Giao hàng" at bounding box center [577, 455] width 42 height 14
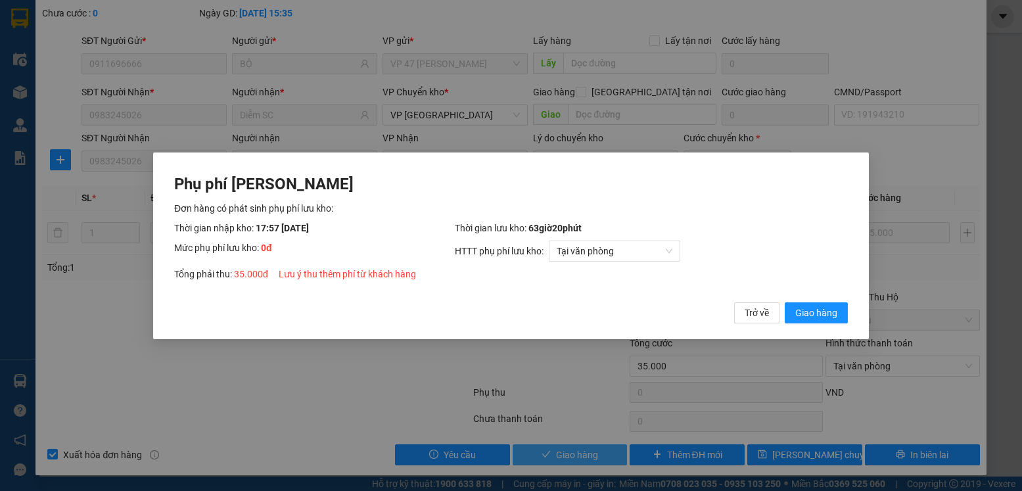
click at [785, 302] on button "Giao hàng" at bounding box center [816, 312] width 63 height 21
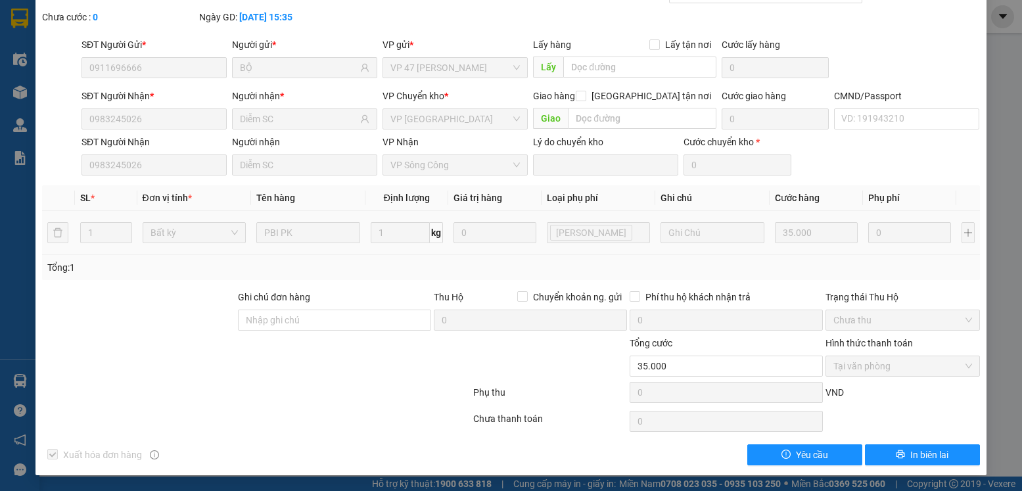
scroll to position [0, 0]
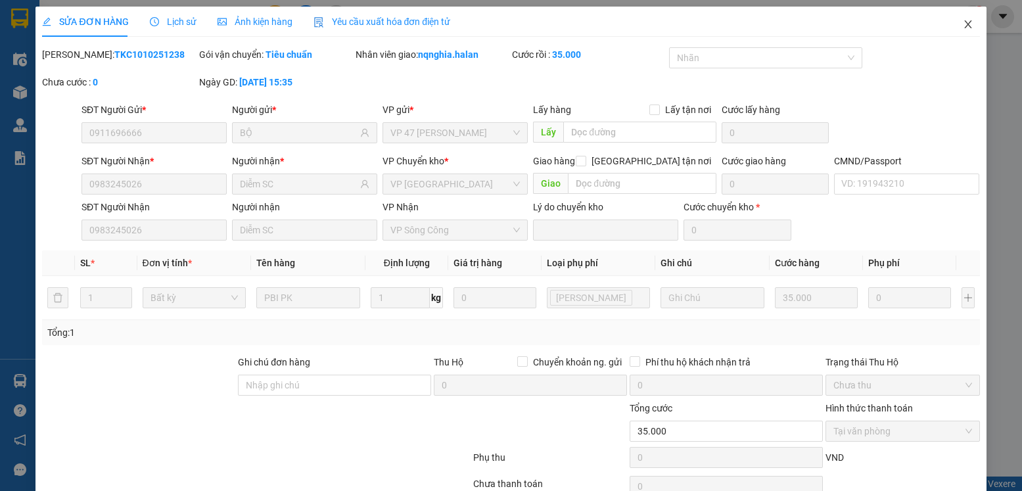
click at [950, 30] on span "Close" at bounding box center [968, 25] width 37 height 37
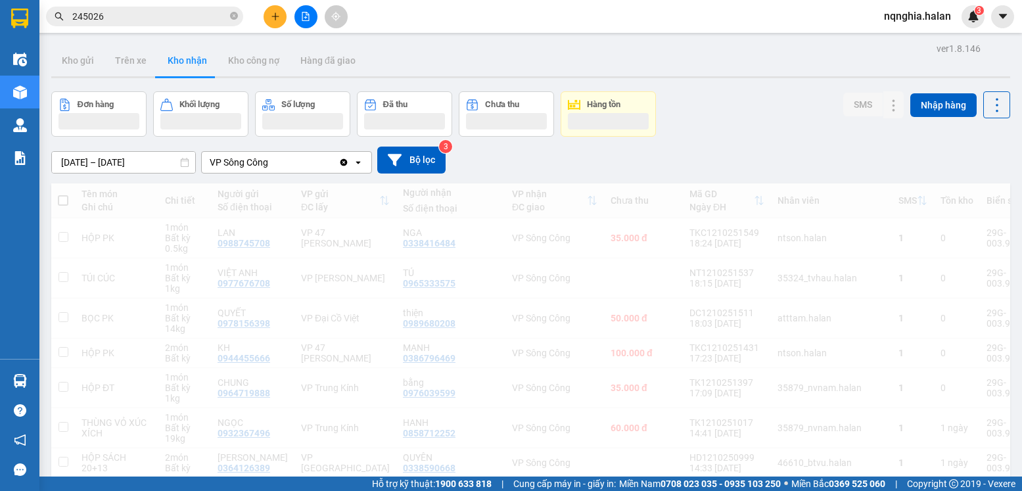
click at [134, 19] on input "245026" at bounding box center [149, 16] width 155 height 14
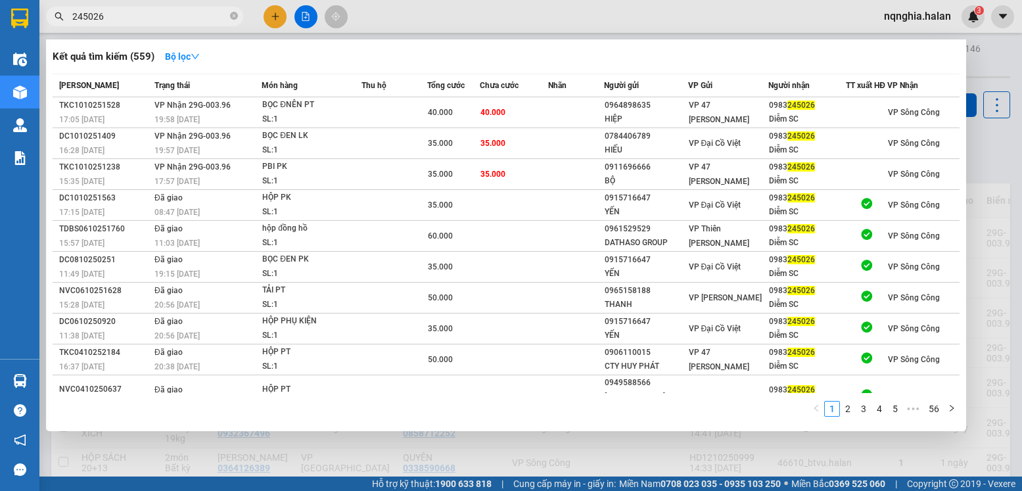
click at [134, 19] on input "245026" at bounding box center [149, 16] width 155 height 14
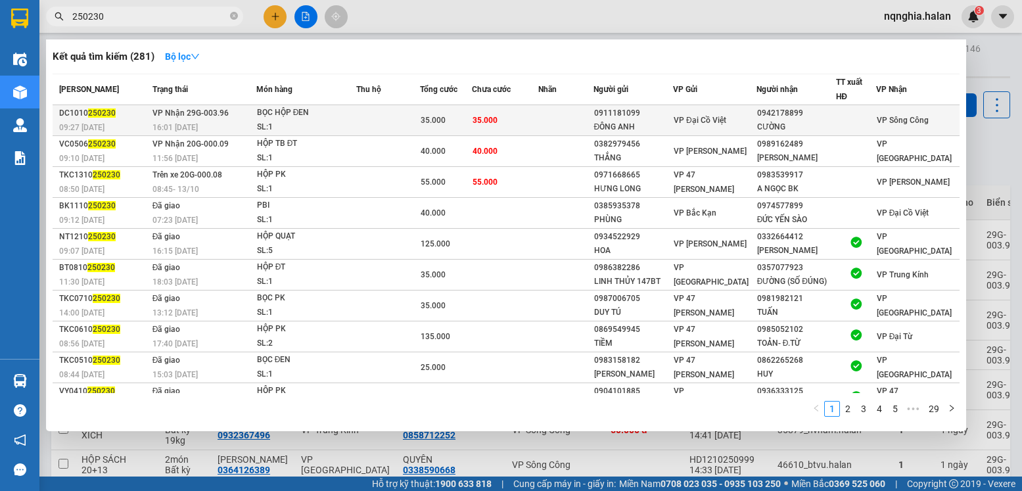
type input "250230"
click at [552, 120] on td at bounding box center [565, 120] width 55 height 31
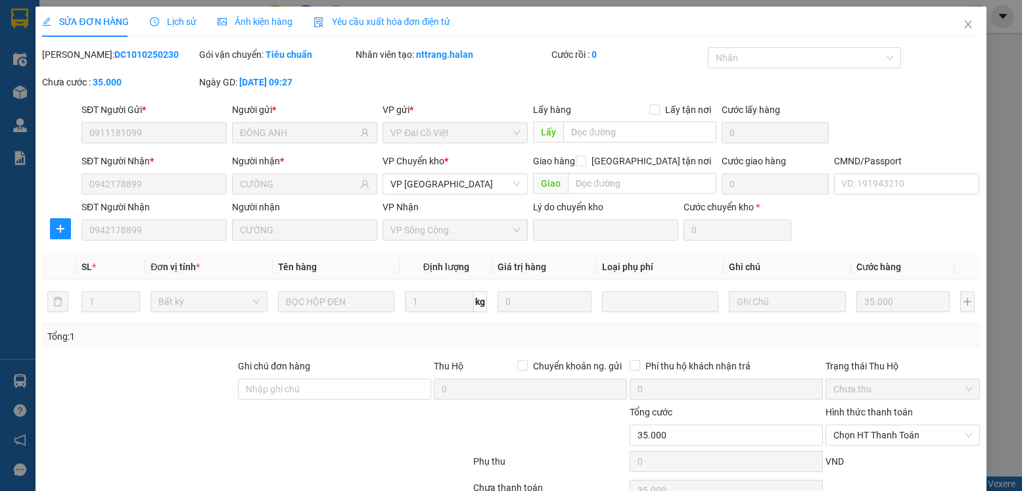
type input "0911181099"
type input "ĐÔNG ANH"
type input "0942178899"
type input "CƯỜNG"
type input "0"
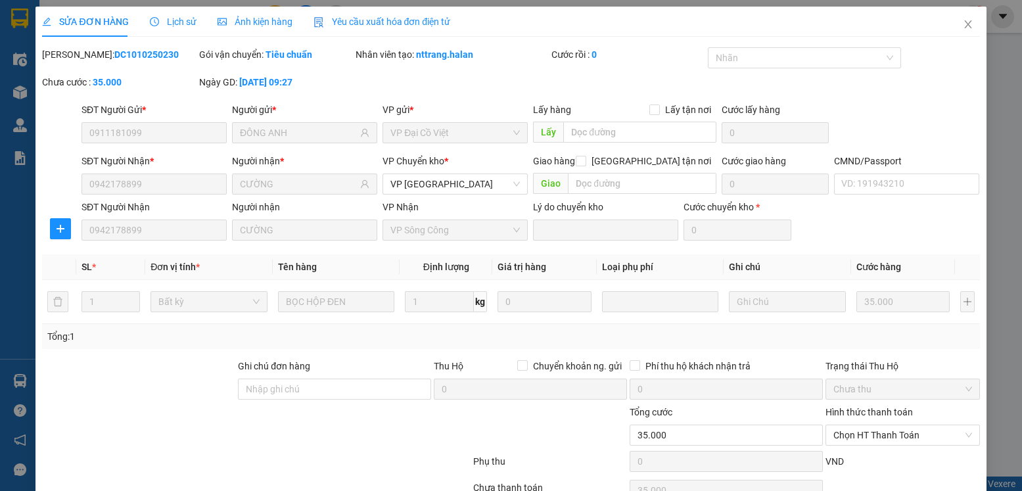
type input "35.000"
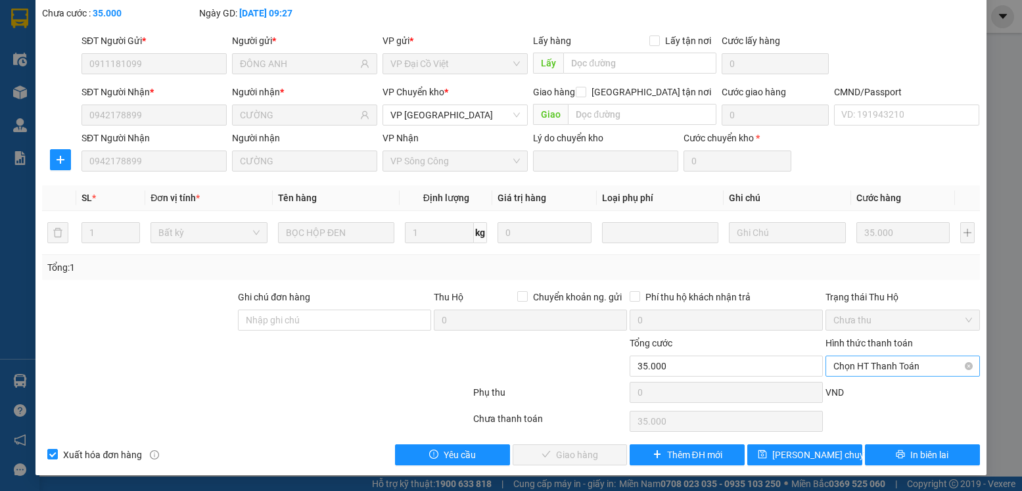
click at [847, 368] on span "Chọn HT Thanh Toán" at bounding box center [903, 366] width 138 height 20
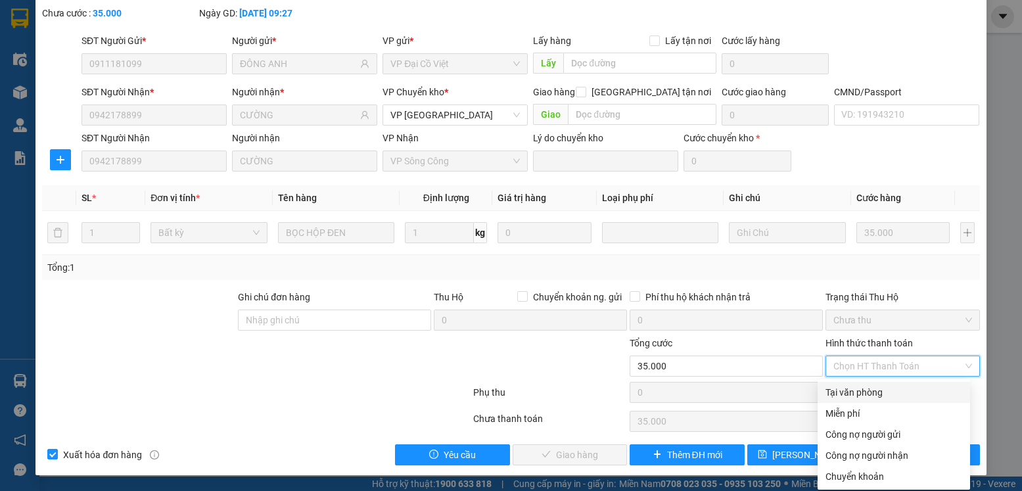
click at [846, 389] on div "Tại văn phòng" at bounding box center [894, 392] width 137 height 14
type input "0"
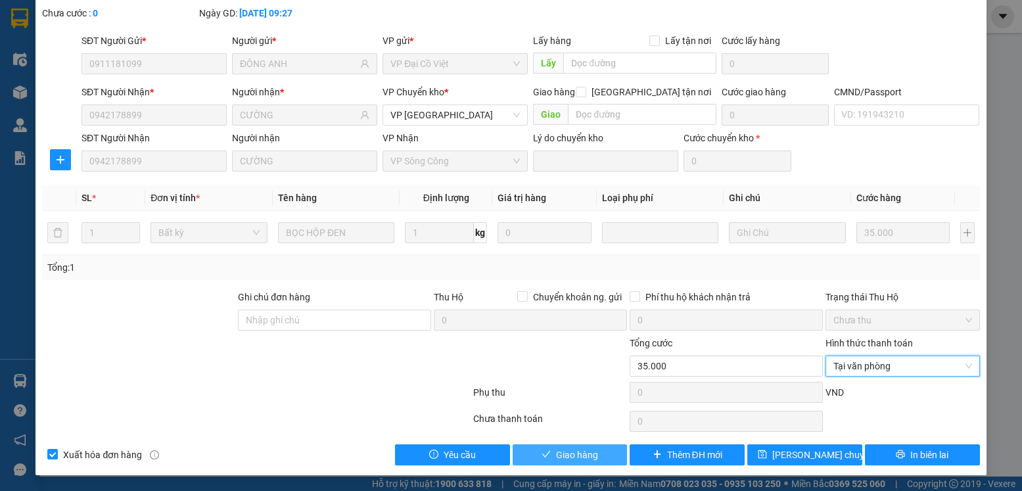
click at [561, 451] on span "Giao hàng" at bounding box center [577, 455] width 42 height 14
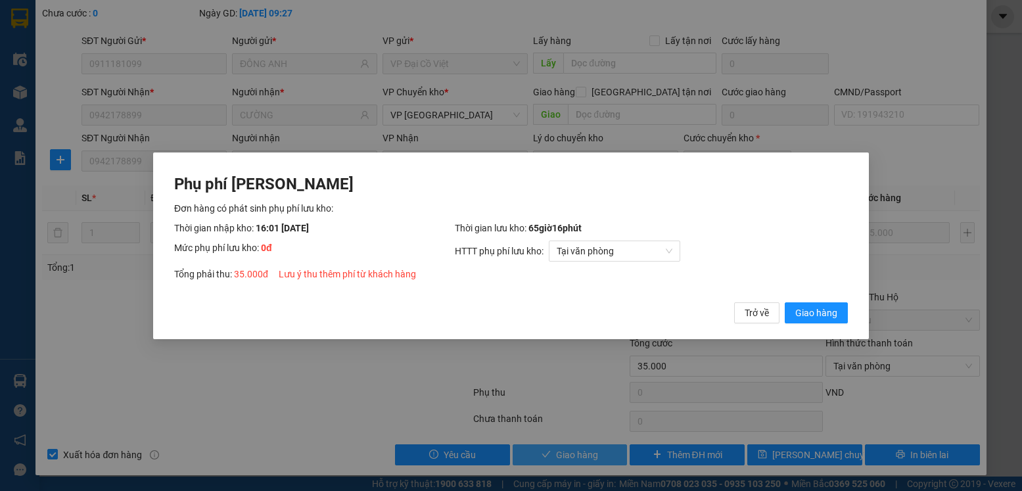
click at [785, 302] on button "Giao hàng" at bounding box center [816, 312] width 63 height 21
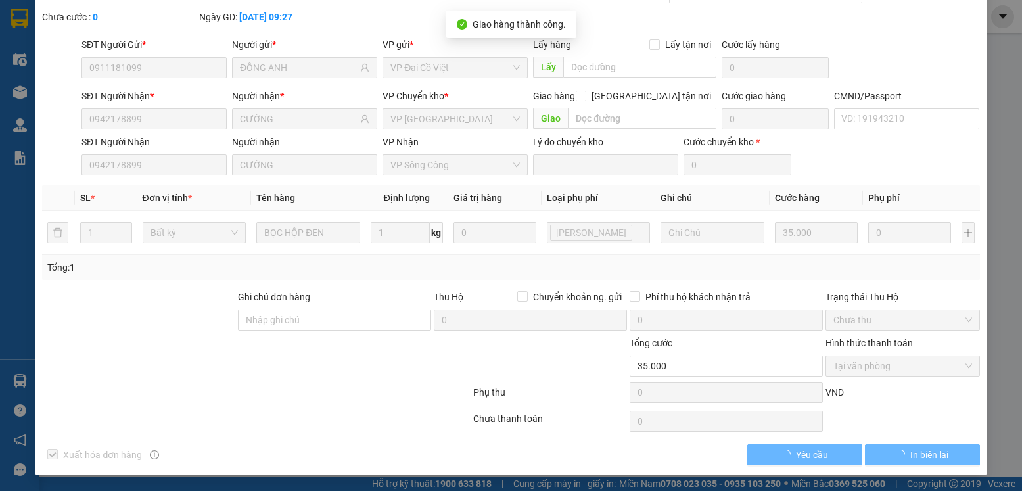
scroll to position [0, 0]
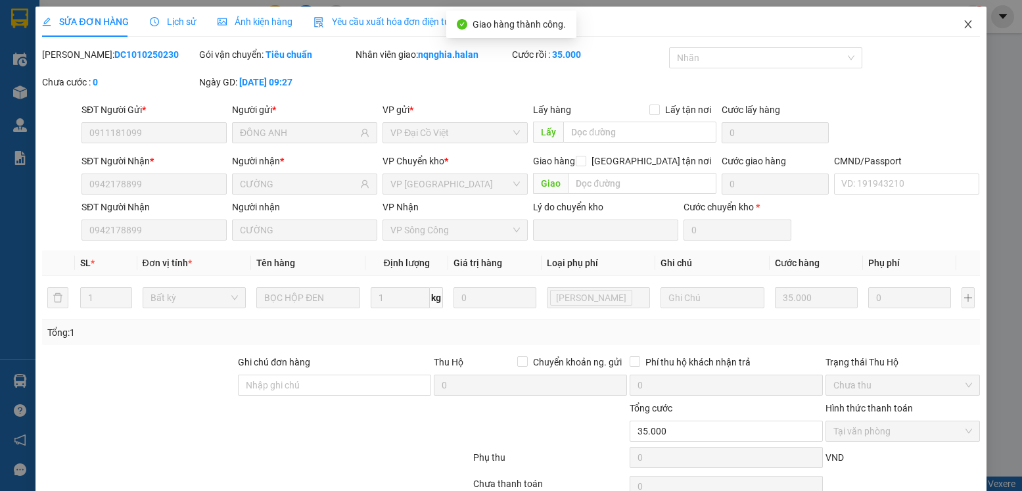
click at [950, 33] on span "Close" at bounding box center [968, 25] width 37 height 37
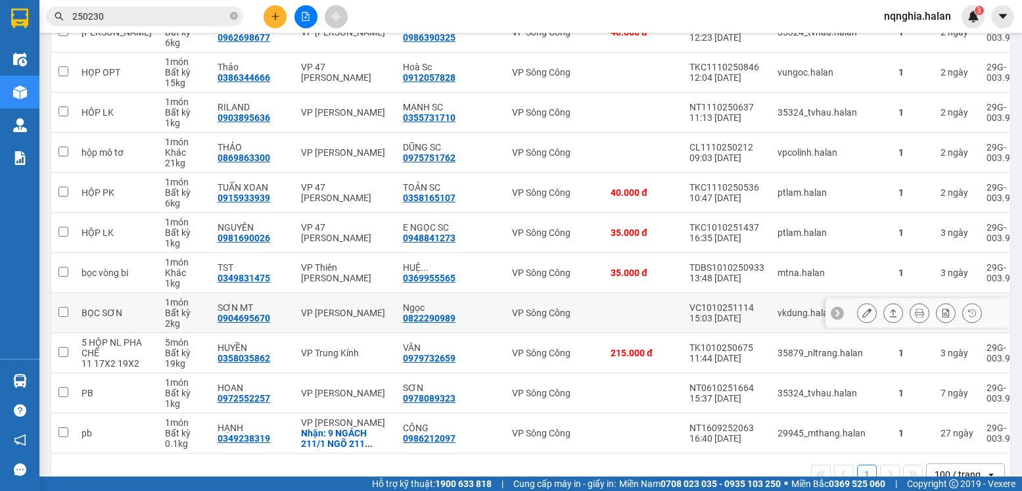
scroll to position [1149, 0]
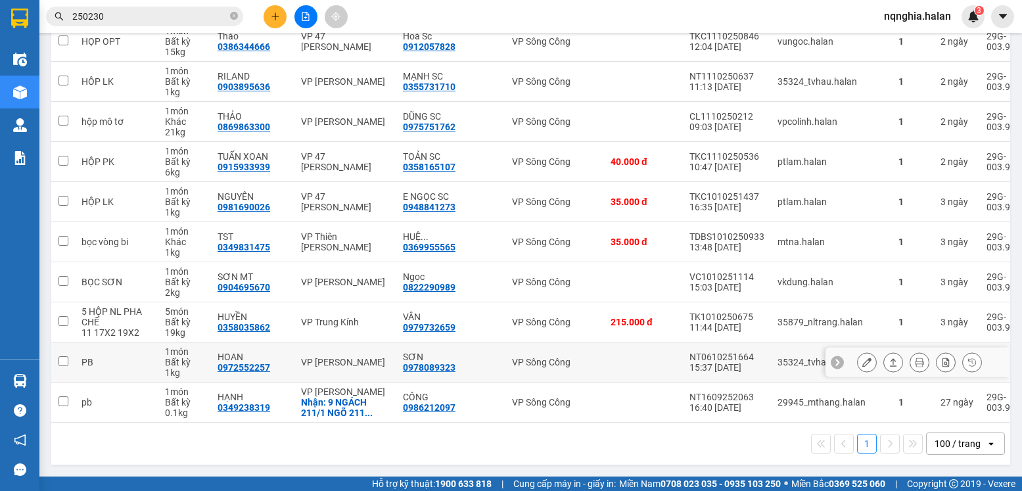
click at [632, 368] on td at bounding box center [643, 363] width 79 height 40
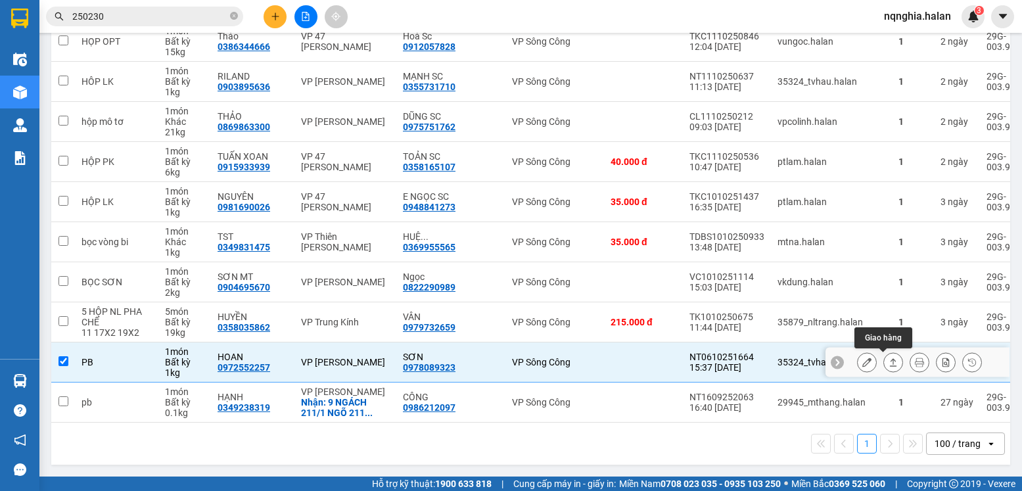
click at [884, 364] on button at bounding box center [893, 362] width 18 height 23
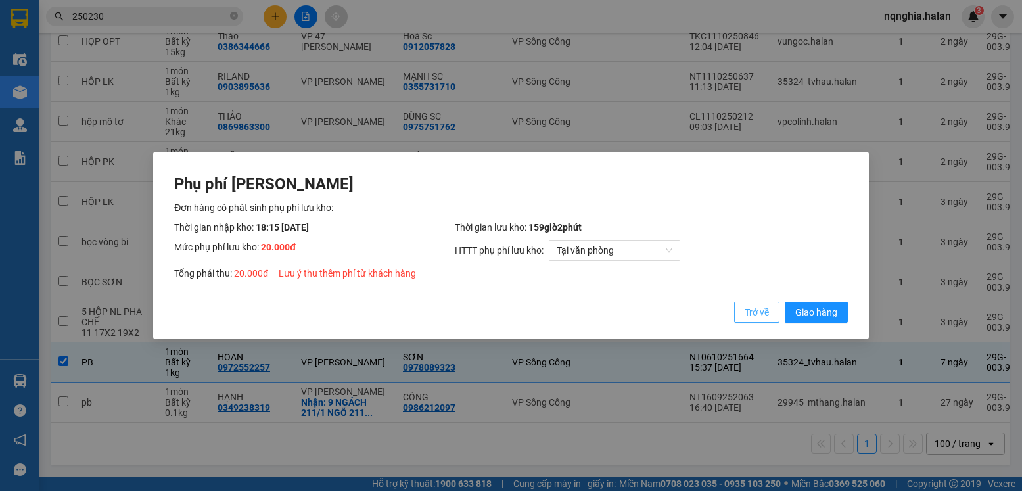
click at [757, 314] on span "Trở về" at bounding box center [757, 312] width 24 height 14
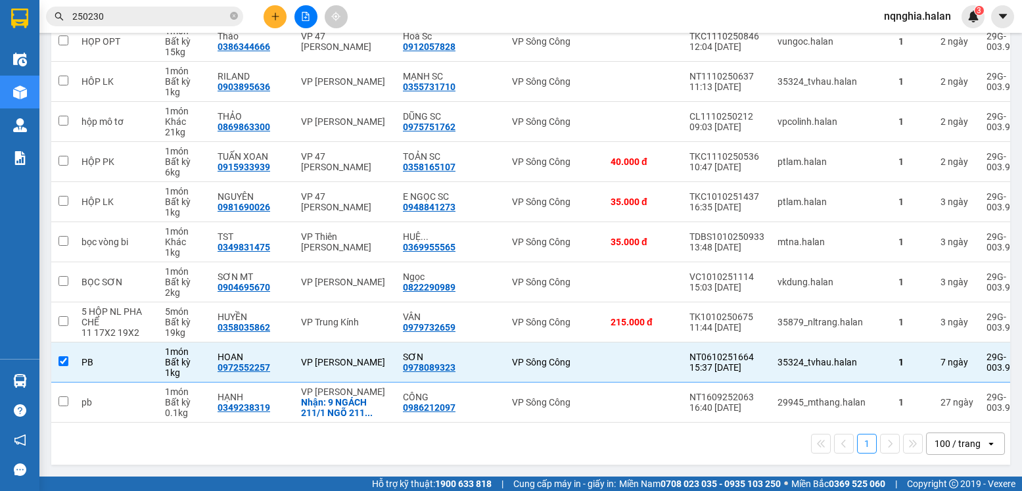
click at [565, 473] on main "ver 1.8.146 Kho gửi Trên xe Kho nhận Kho công nợ Hàng đã giao Đơn hàng 35 đơn K…" at bounding box center [511, 238] width 1022 height 477
click at [558, 444] on div "1 100 / trang open" at bounding box center [531, 444] width 949 height 22
click at [604, 365] on td at bounding box center [643, 363] width 79 height 40
checkbox input "false"
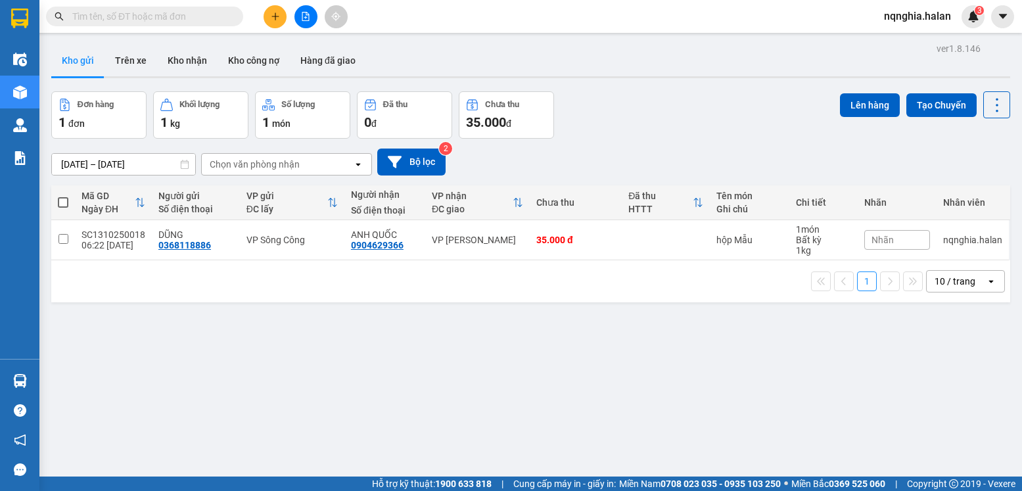
click at [199, 10] on input "text" at bounding box center [149, 16] width 155 height 14
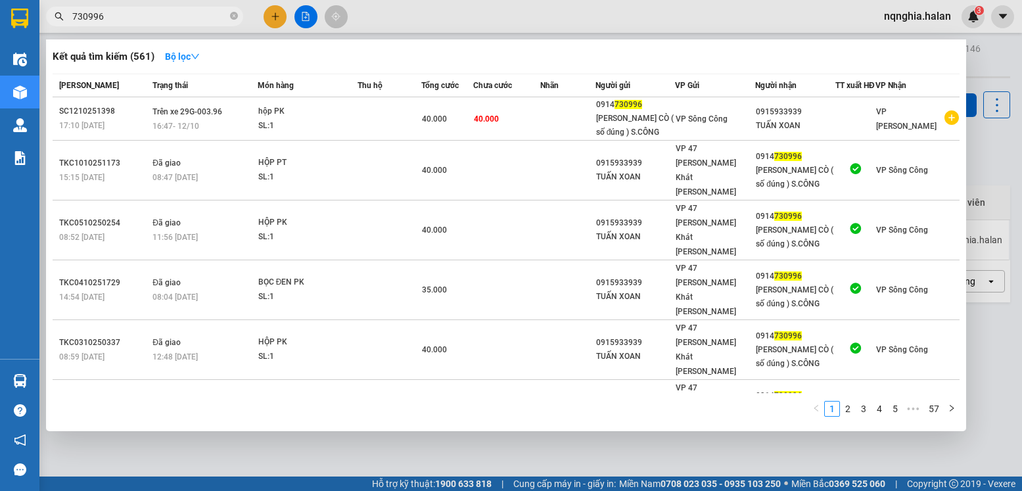
type input "730996"
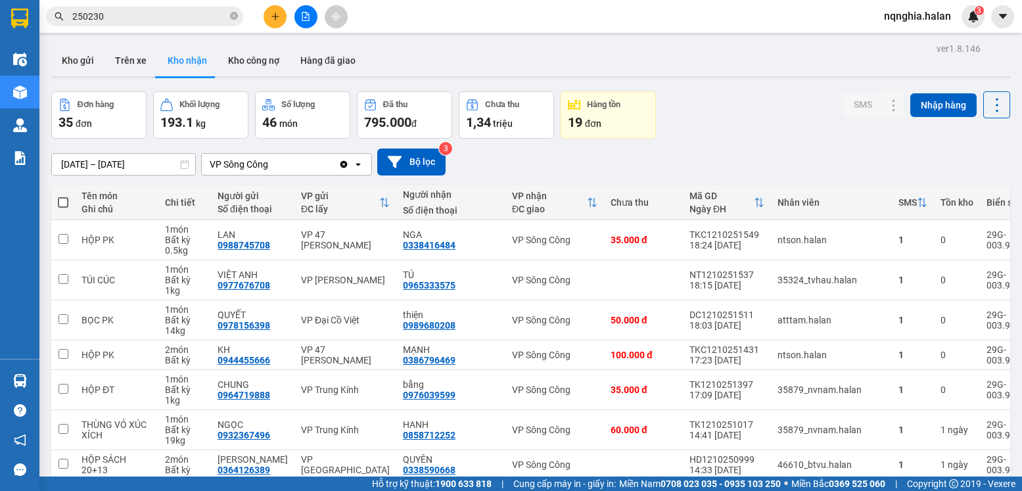
scroll to position [1149, 0]
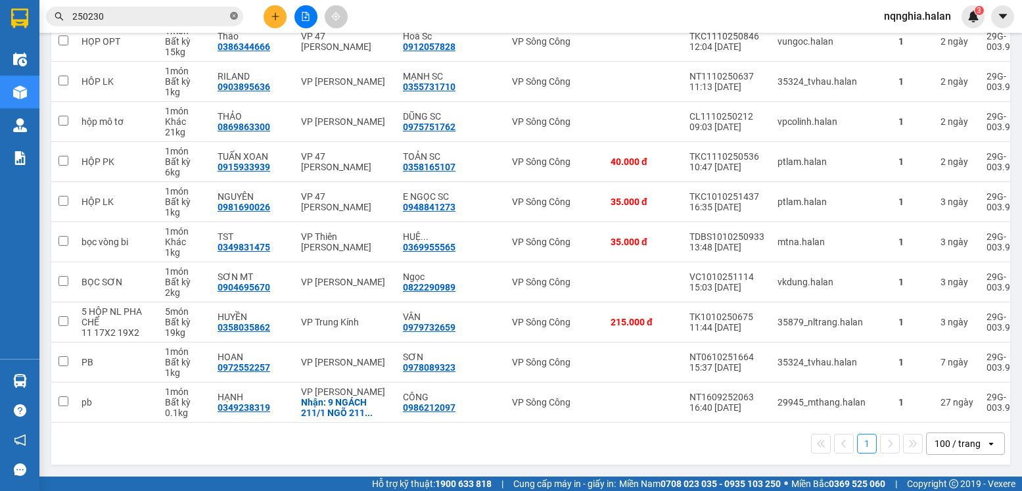
click at [233, 14] on icon "close-circle" at bounding box center [234, 16] width 8 height 8
click at [191, 25] on span at bounding box center [144, 17] width 197 height 20
click at [191, 18] on input "text" at bounding box center [149, 16] width 155 height 14
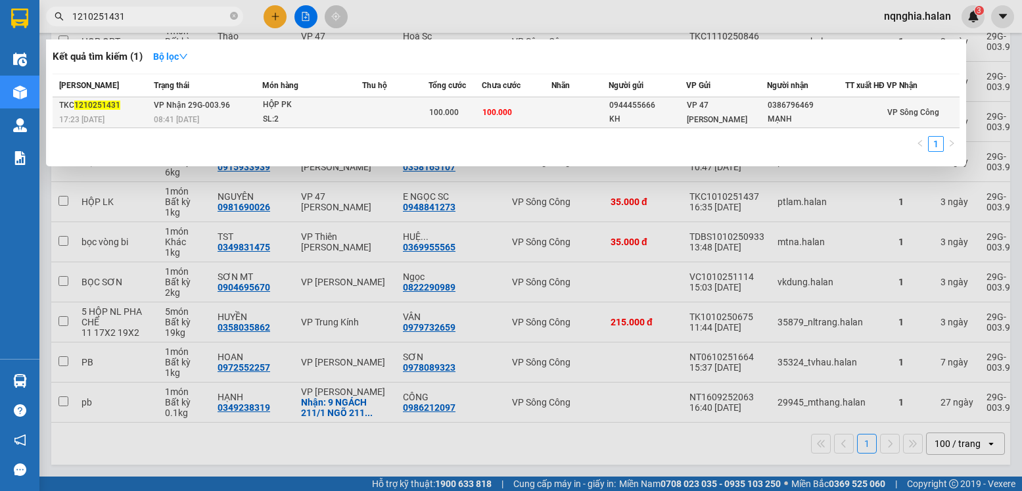
type input "1210251431"
click at [235, 111] on td "VP Nhận 29G-003.96 08:41 - 13/10" at bounding box center [207, 112] width 112 height 31
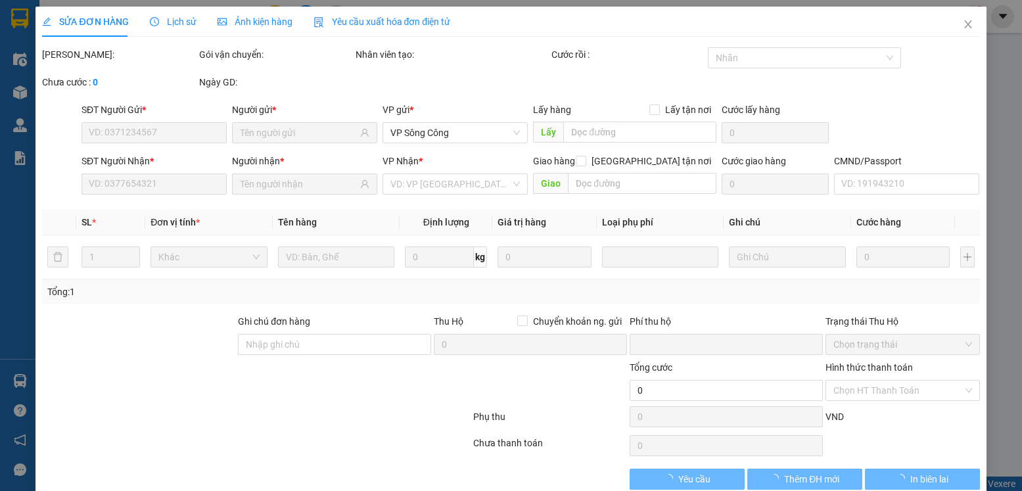
type input "0944455666"
type input "KH"
type input "0386796469"
type input "MẠNH"
checkbox input "true"
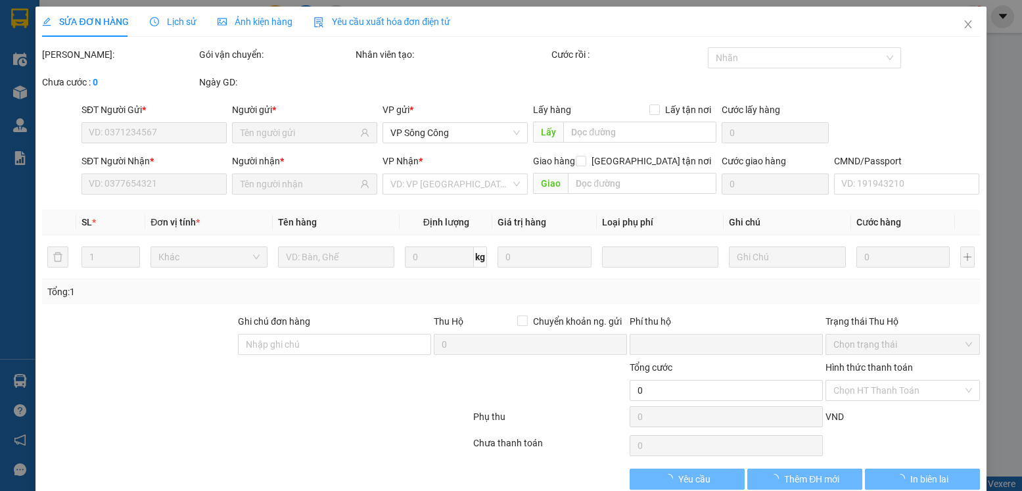
type input "0"
type input "100.000"
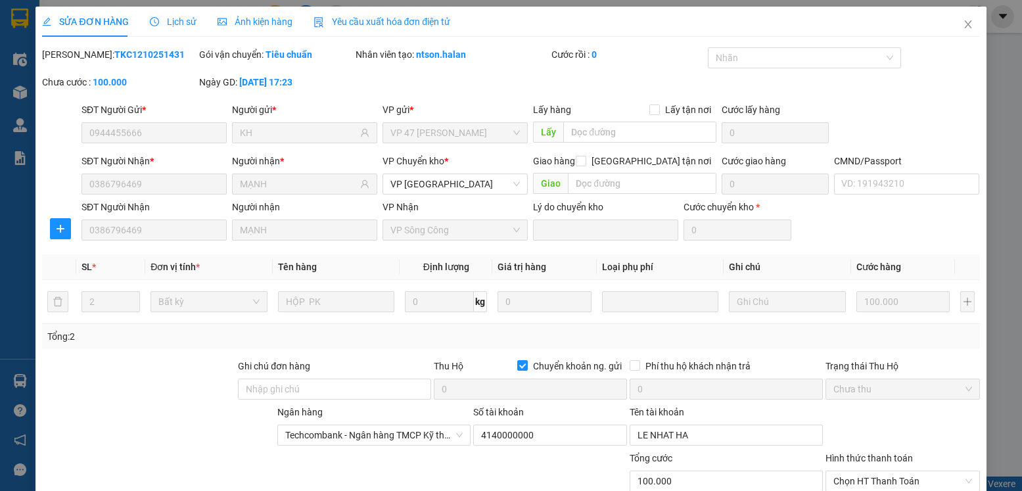
scroll to position [115, 0]
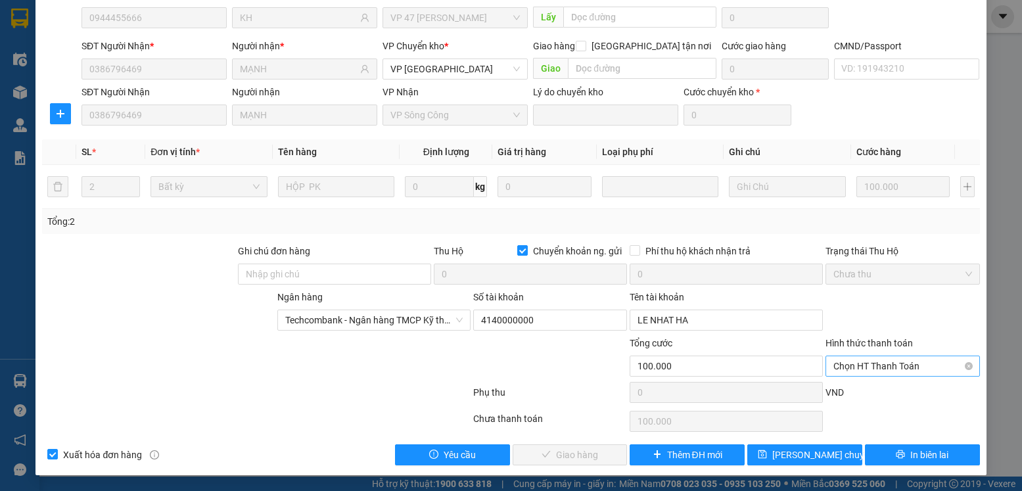
click at [875, 370] on span "Chọn HT Thanh Toán" at bounding box center [903, 366] width 138 height 20
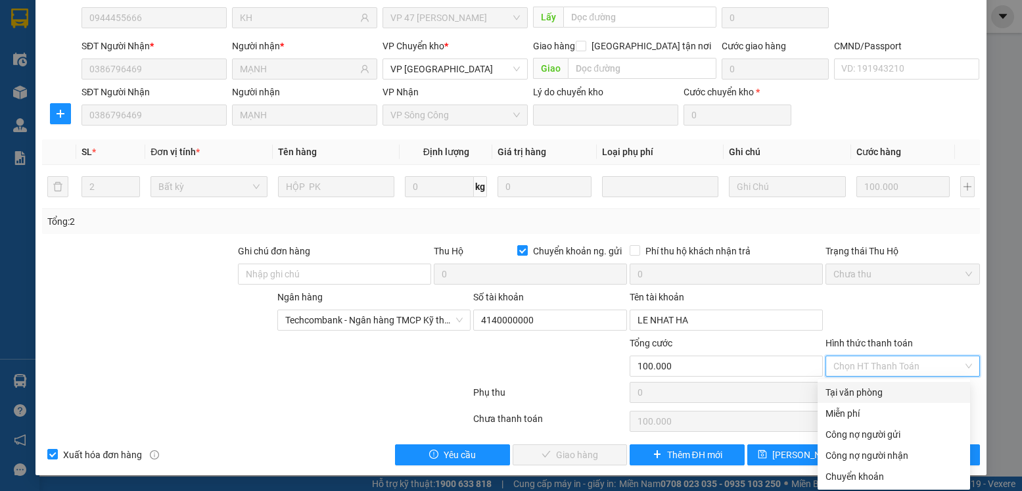
click at [847, 390] on div "Tại văn phòng" at bounding box center [894, 392] width 137 height 14
type input "0"
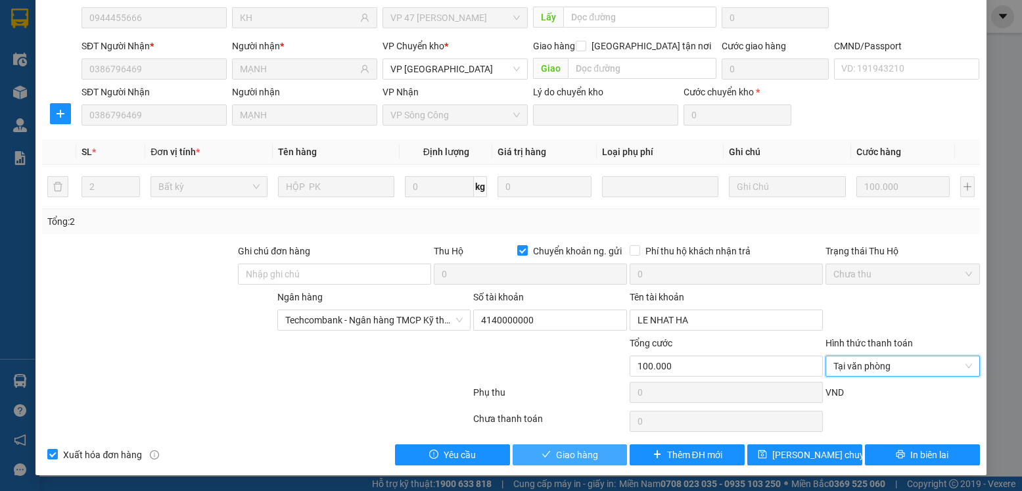
click at [588, 454] on span "Giao hàng" at bounding box center [577, 455] width 42 height 14
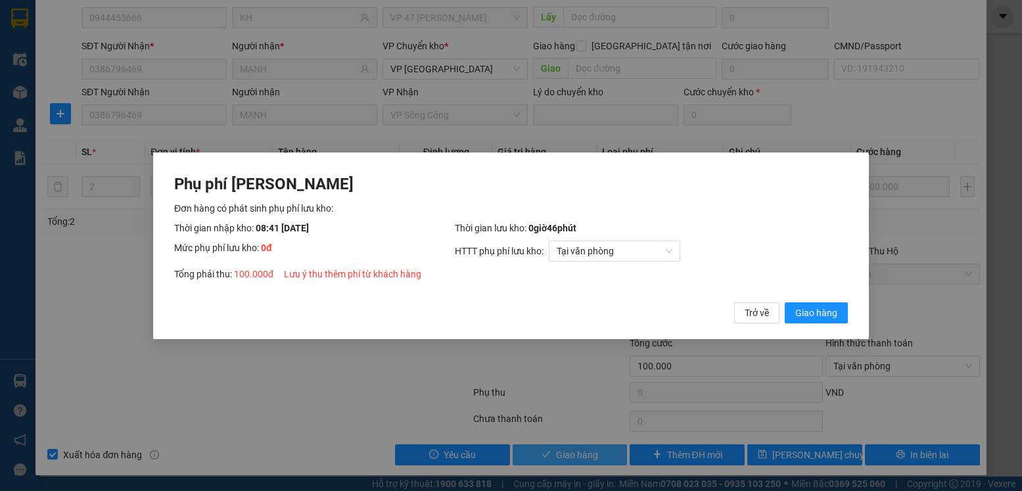
click at [785, 302] on button "Giao hàng" at bounding box center [816, 312] width 63 height 21
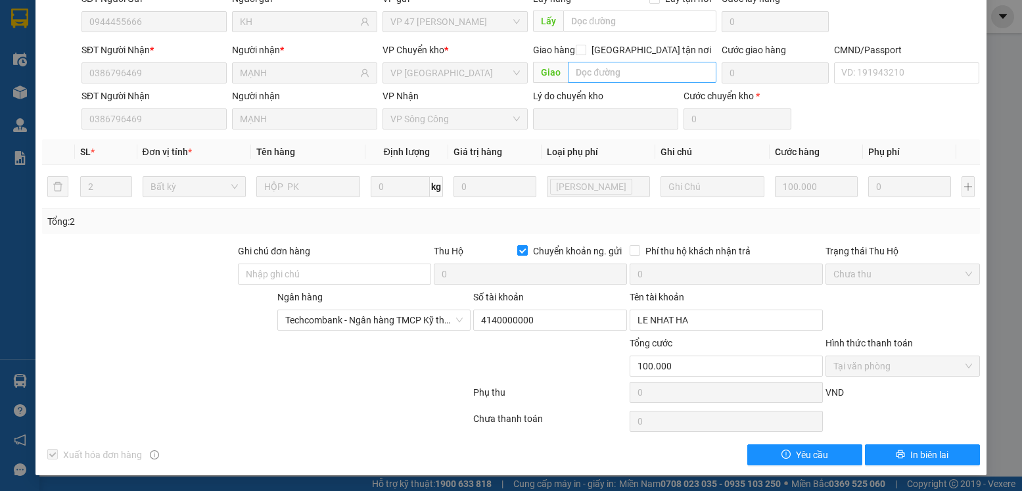
scroll to position [0, 0]
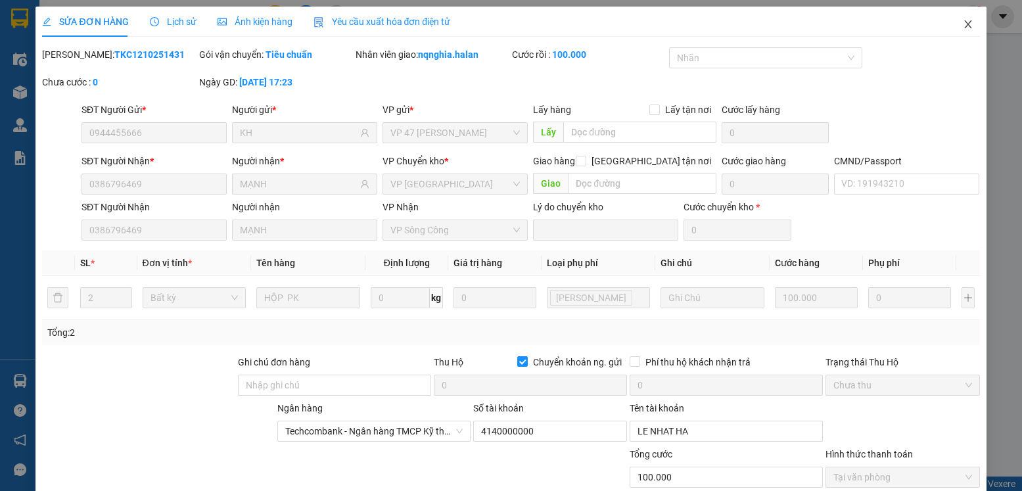
click at [968, 26] on span "Close" at bounding box center [968, 25] width 37 height 37
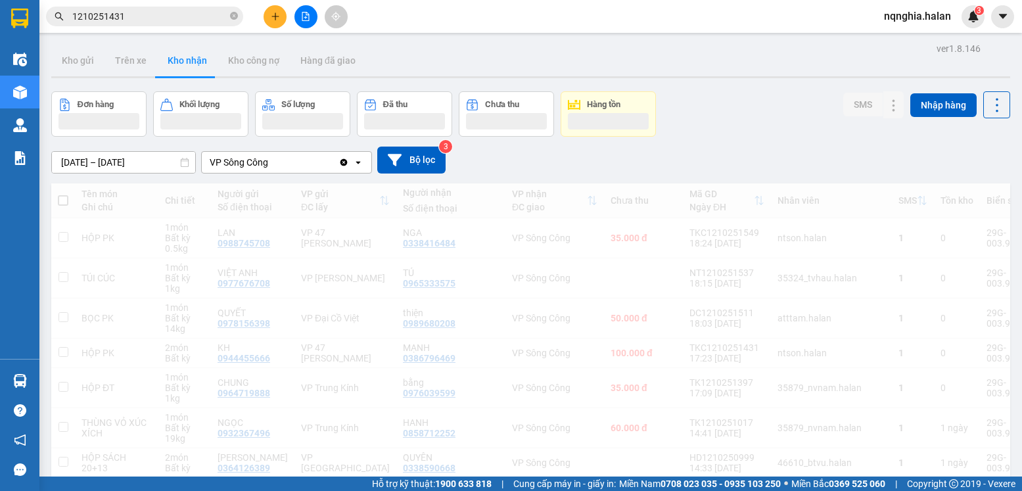
click at [274, 18] on icon "plus" at bounding box center [275, 16] width 9 height 9
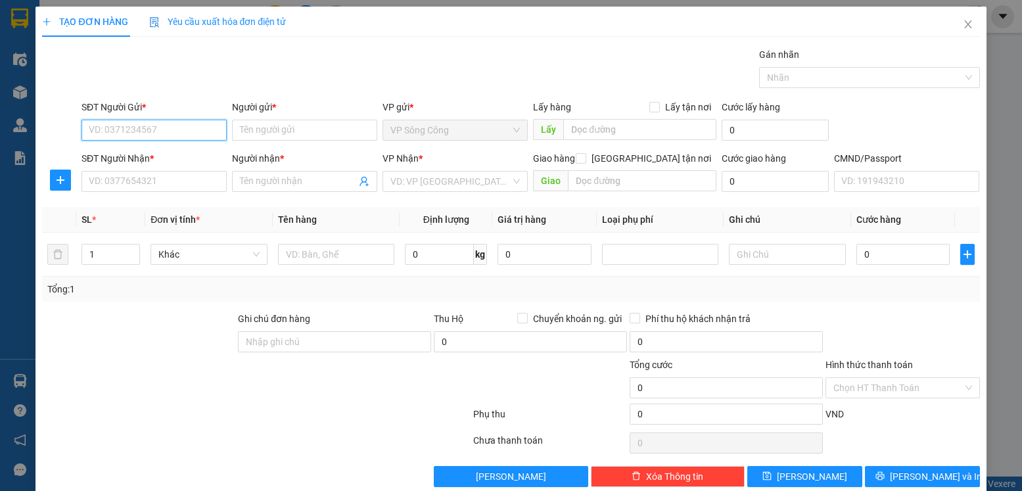
click at [152, 133] on input "SĐT Người Gửi *" at bounding box center [154, 130] width 145 height 21
click at [138, 183] on div "0349952880 - THOA" at bounding box center [153, 177] width 128 height 14
type input "0349952880"
type input "THOA"
type input "0349952880"
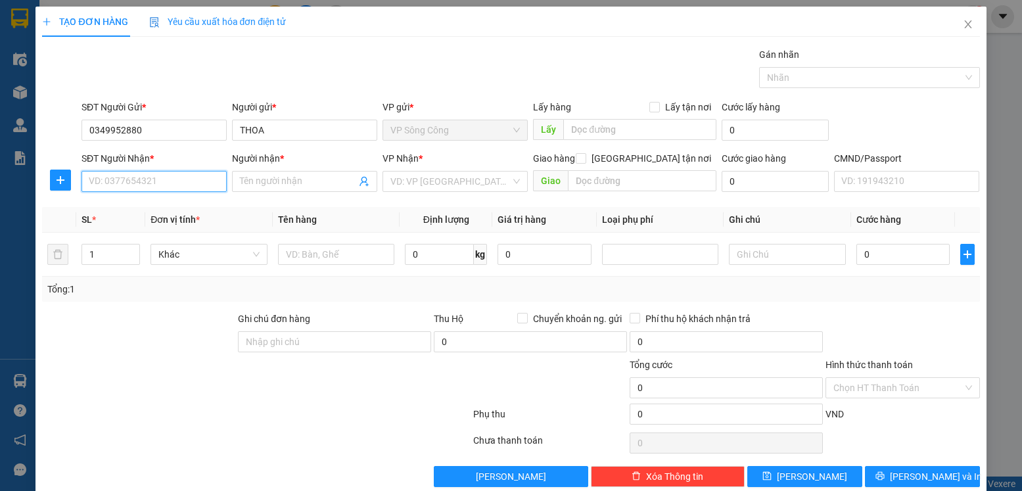
click at [159, 179] on input "SĐT Người Nhận *" at bounding box center [154, 181] width 145 height 21
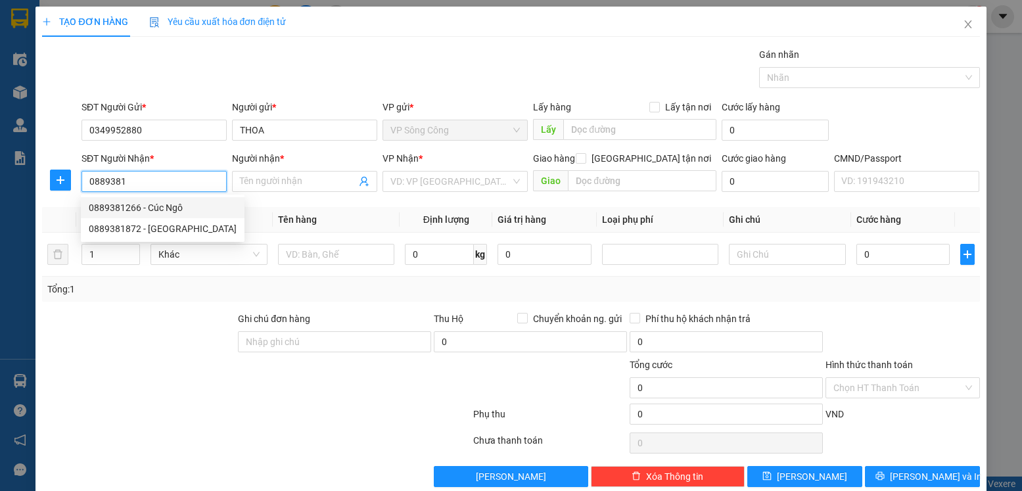
click at [179, 211] on div "0889381266 - Cúc Ngô" at bounding box center [163, 208] width 148 height 14
type input "0889381266"
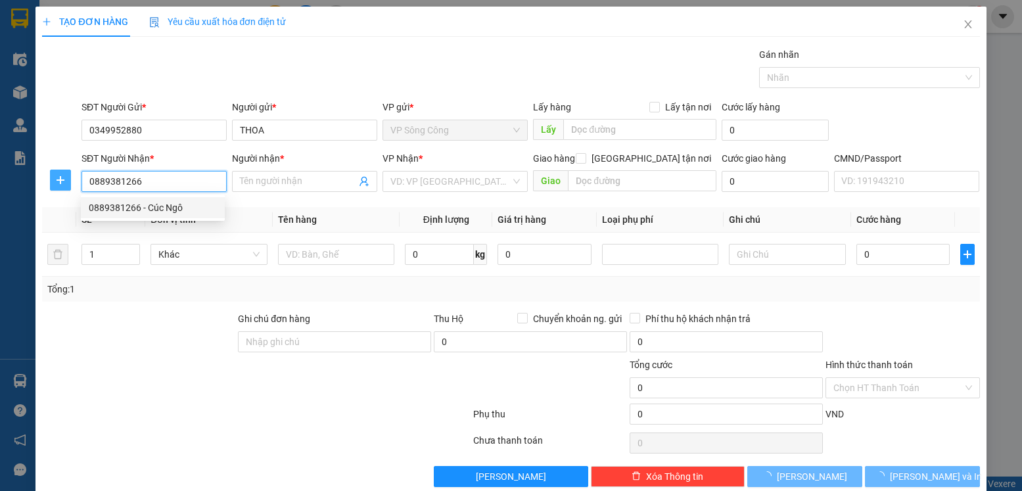
type input "Cúc Ngô"
type input "0889381266"
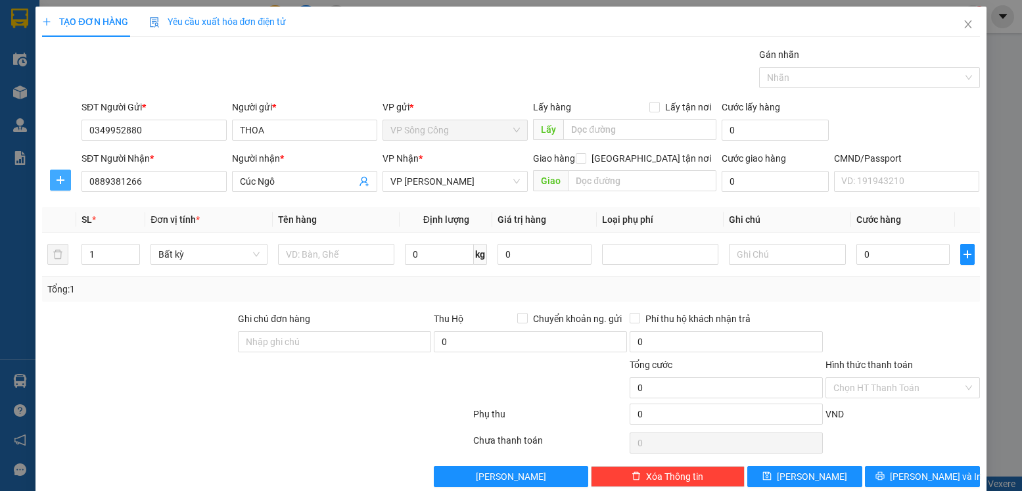
click at [66, 176] on span "plus" at bounding box center [61, 180] width 20 height 11
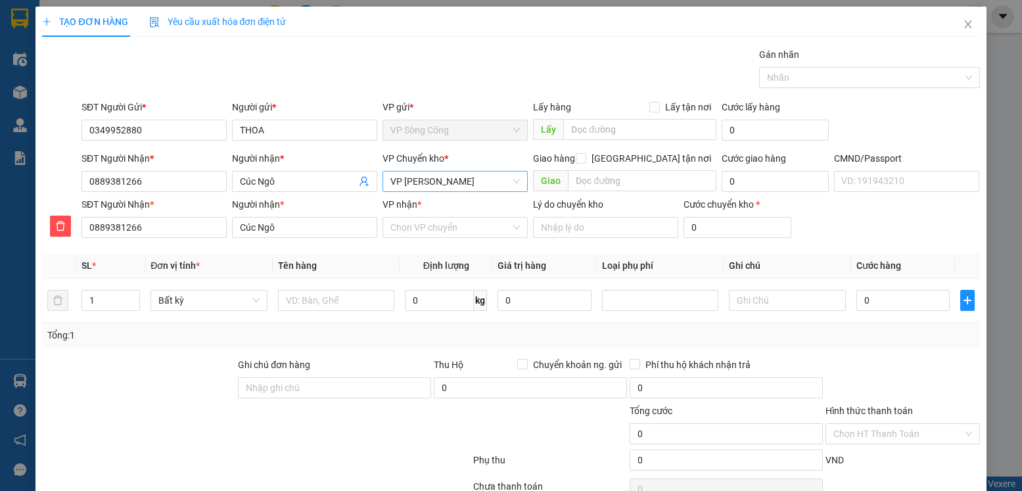
click at [459, 181] on span "VP [PERSON_NAME]" at bounding box center [456, 182] width 130 height 20
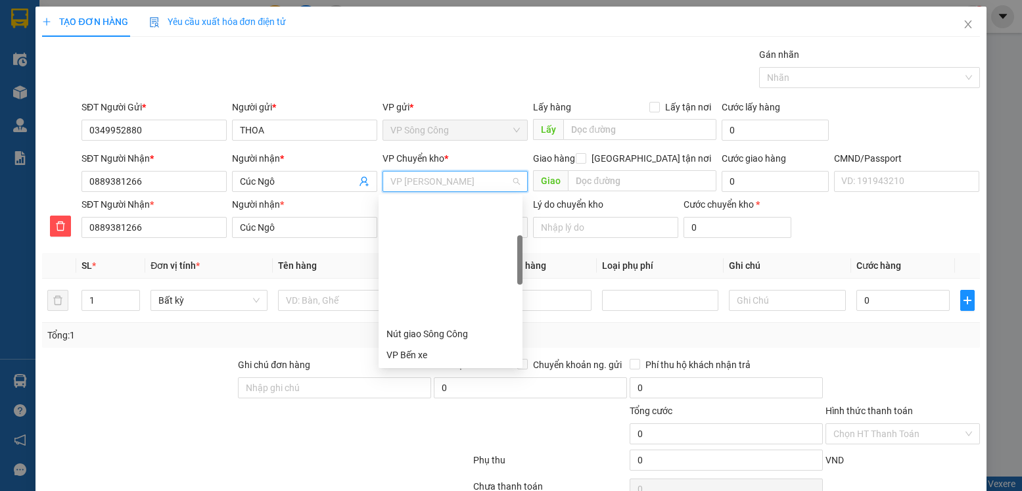
type input "y"
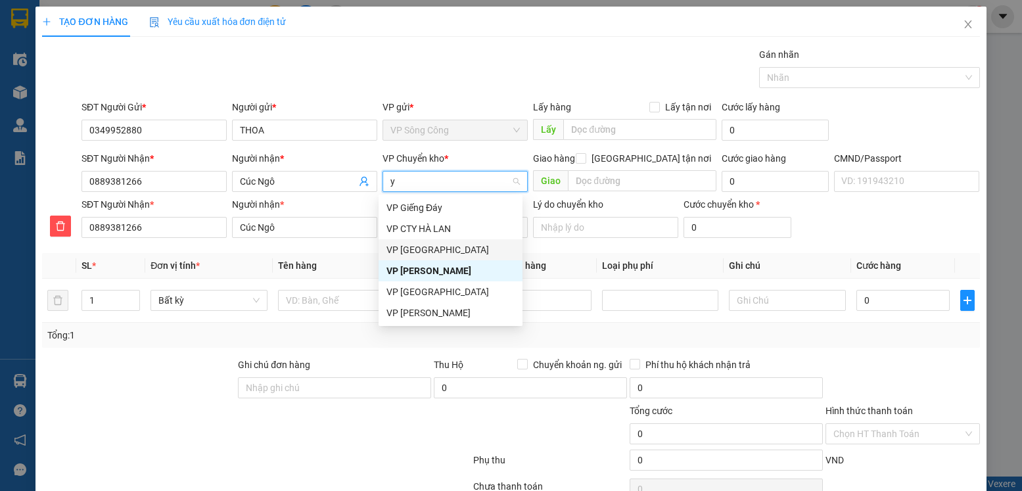
click at [441, 252] on div "VP [GEOGRAPHIC_DATA]" at bounding box center [451, 250] width 128 height 14
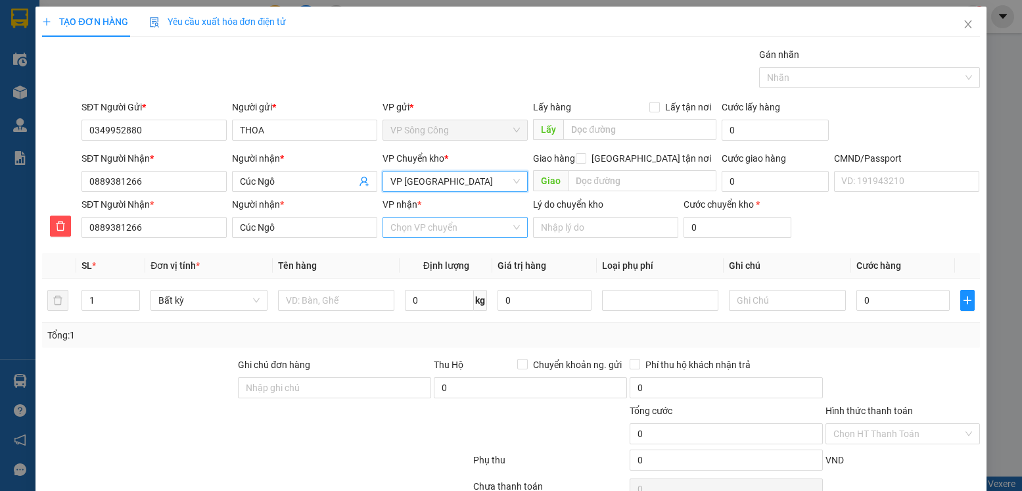
click at [449, 231] on input "VP nhận *" at bounding box center [451, 228] width 120 height 20
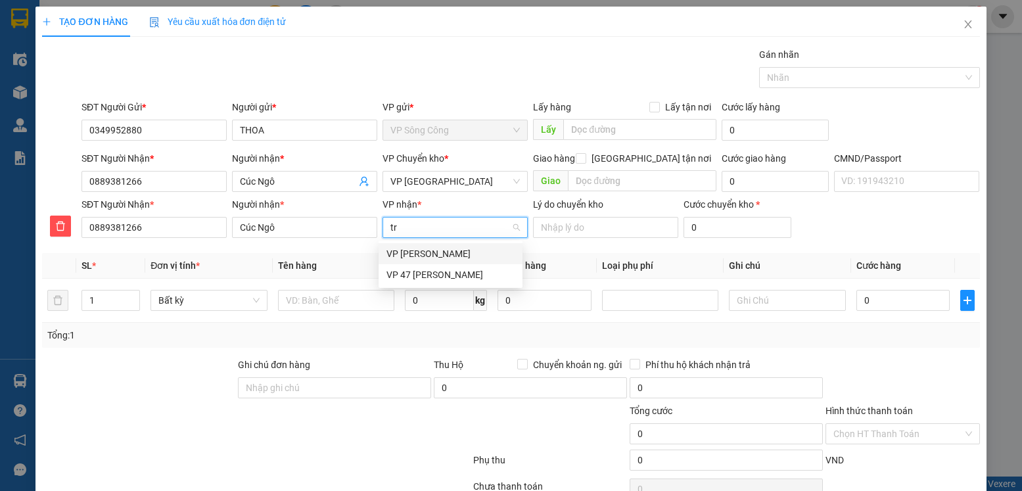
type input "trã"
click at [447, 250] on div "VP [PERSON_NAME]" at bounding box center [451, 254] width 128 height 14
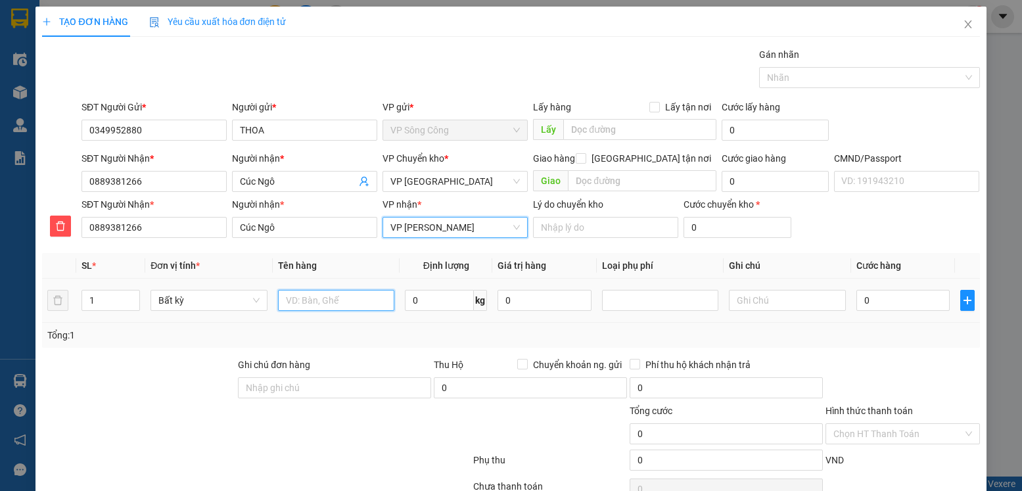
click at [352, 295] on input "text" at bounding box center [336, 300] width 117 height 21
type input "xốp đồ ăn"
drag, startPoint x: 418, startPoint y: 289, endPoint x: 425, endPoint y: 297, distance: 9.8
click at [420, 289] on span "0 kg" at bounding box center [446, 299] width 82 height 24
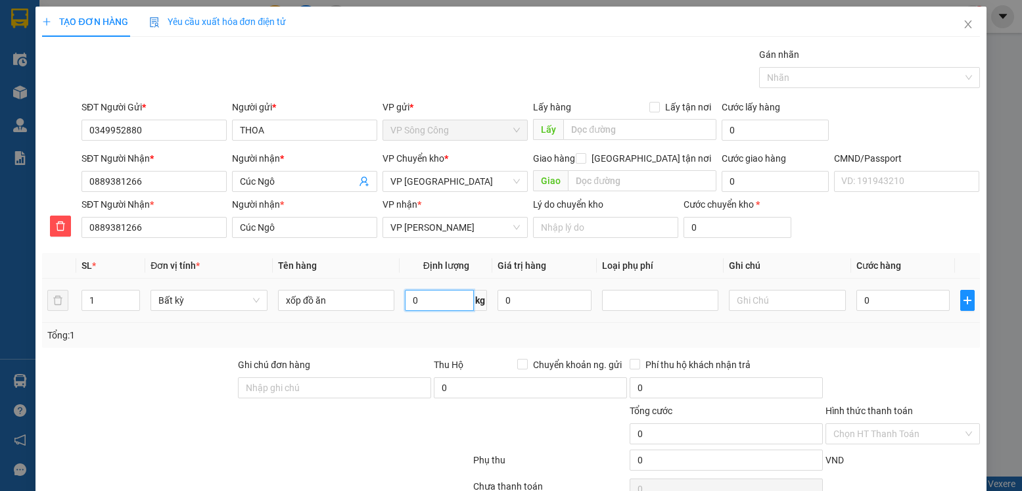
click at [425, 297] on input "0" at bounding box center [439, 300] width 69 height 21
type input "8"
click at [773, 341] on div "Tổng: 1" at bounding box center [510, 335] width 927 height 14
type input "40.000"
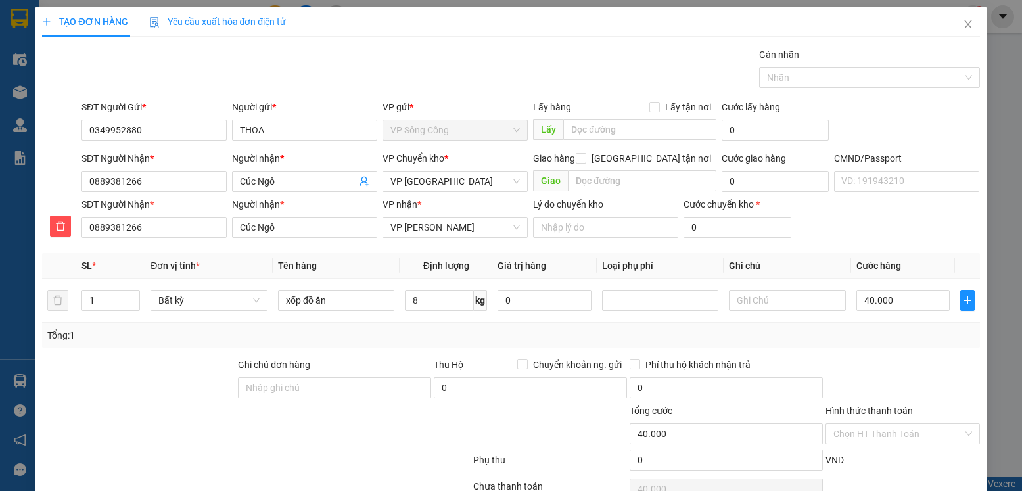
type input "40.000"
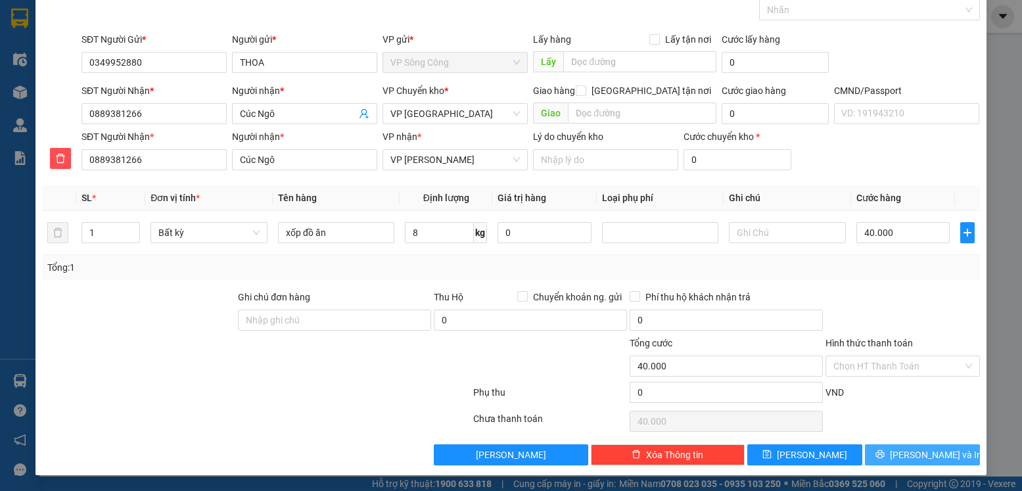
click at [902, 454] on span "[PERSON_NAME] và In" at bounding box center [936, 455] width 92 height 14
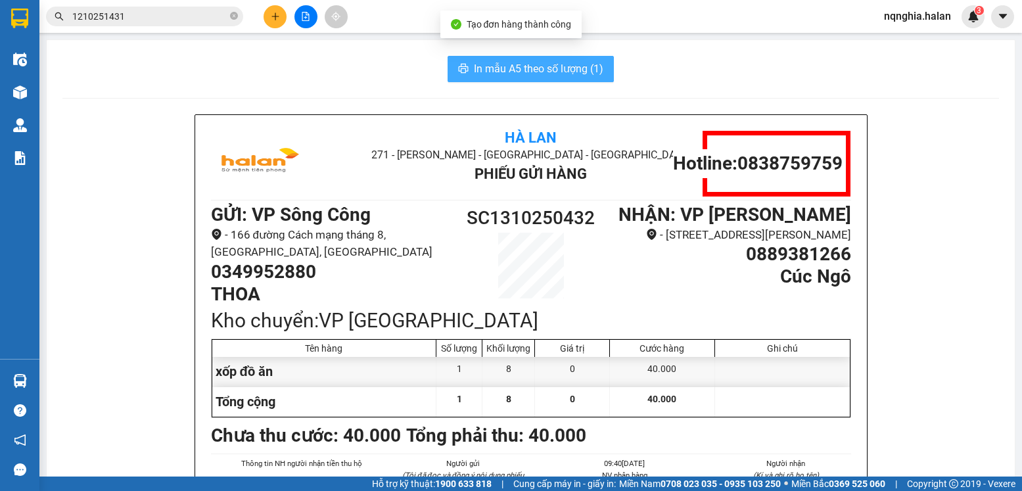
click at [502, 74] on span "In mẫu A5 theo số lượng (1)" at bounding box center [539, 68] width 130 height 16
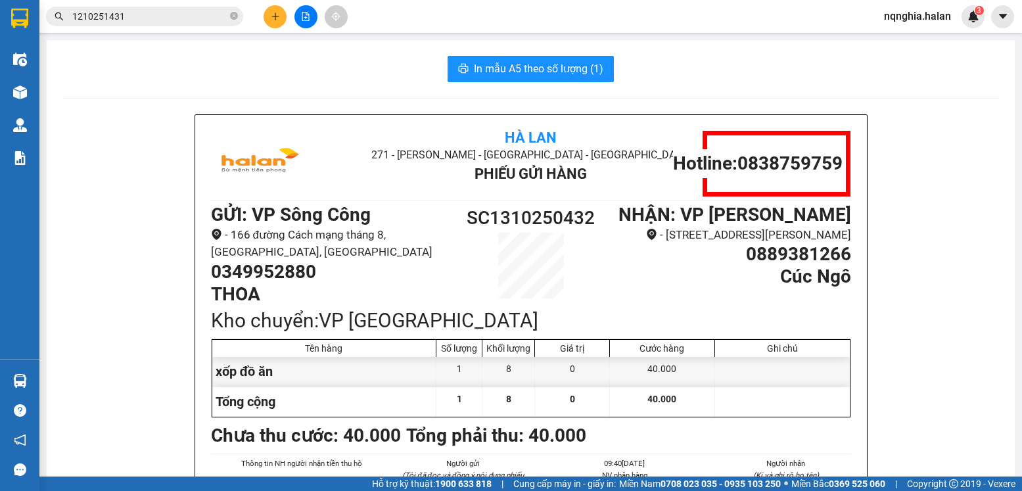
click at [158, 13] on input "1210251431" at bounding box center [149, 16] width 155 height 14
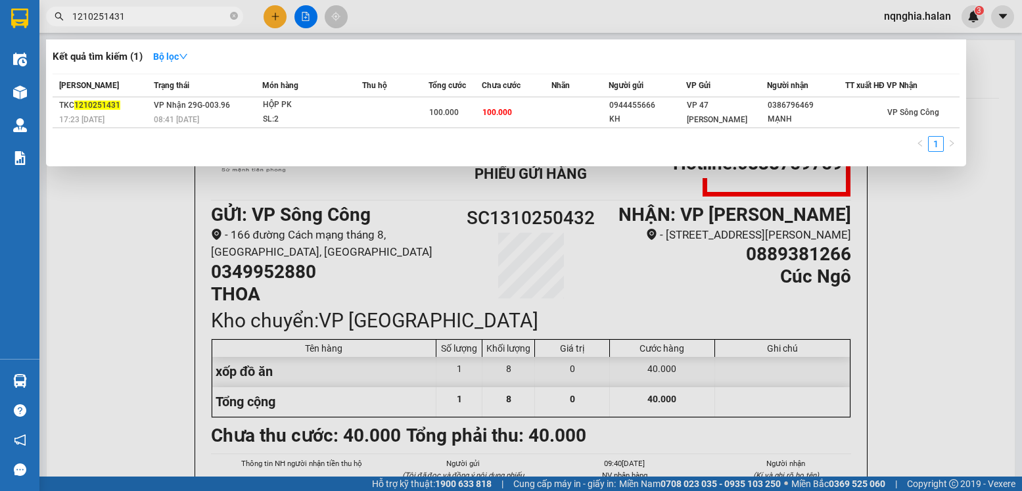
click at [158, 13] on input "1210251431" at bounding box center [149, 16] width 155 height 14
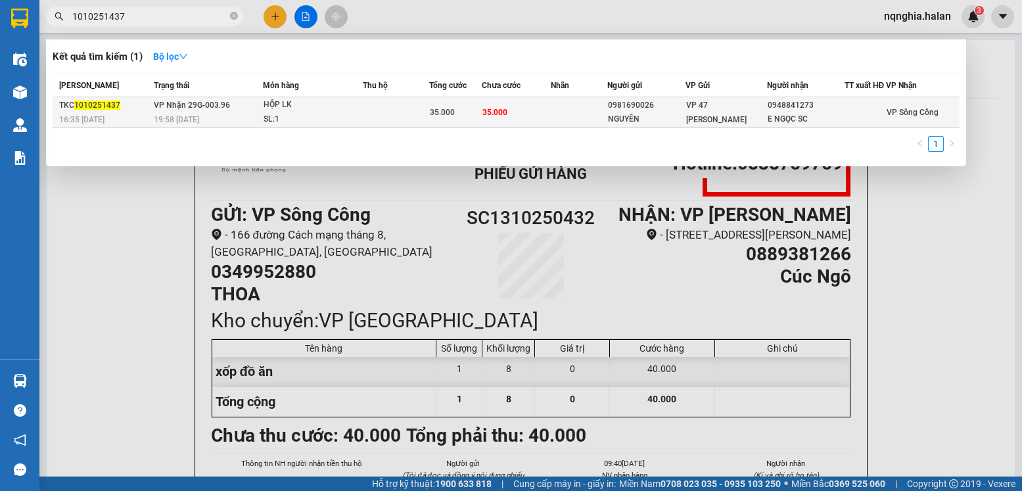
type input "1010251437"
click at [153, 112] on td "VP Nhận 29G-003.96 19:58 - 10/10" at bounding box center [207, 112] width 112 height 31
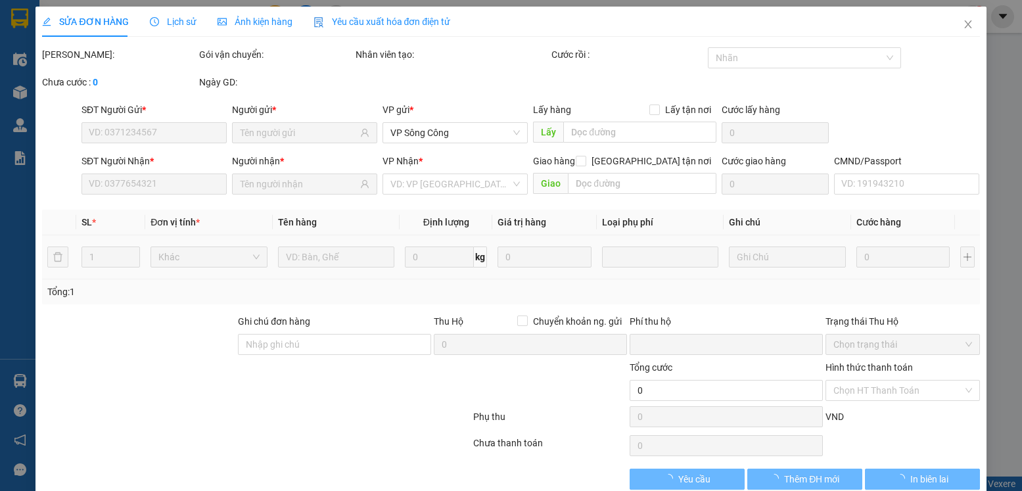
type input "0981690026"
type input "NGUYÊN"
type input "0948841273"
type input "E NGỌC SC"
type input "0"
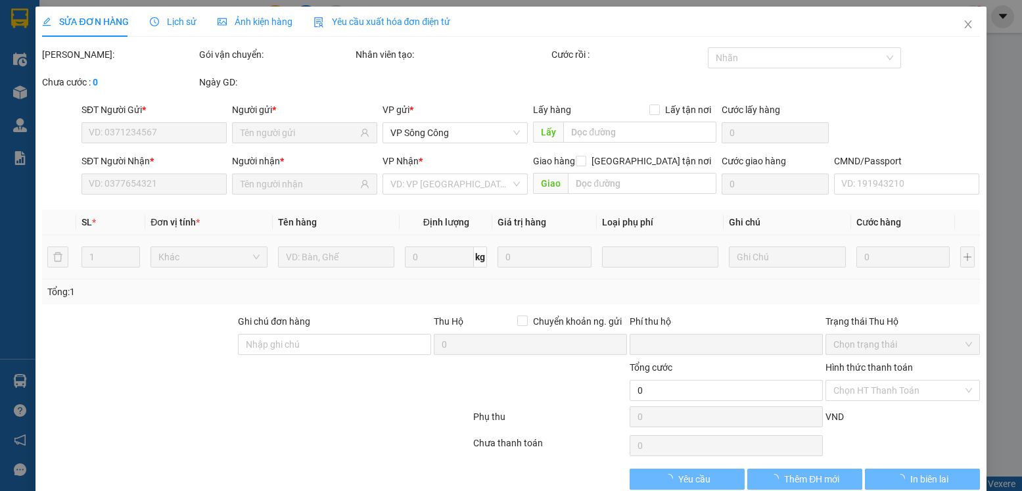
type input "35.000"
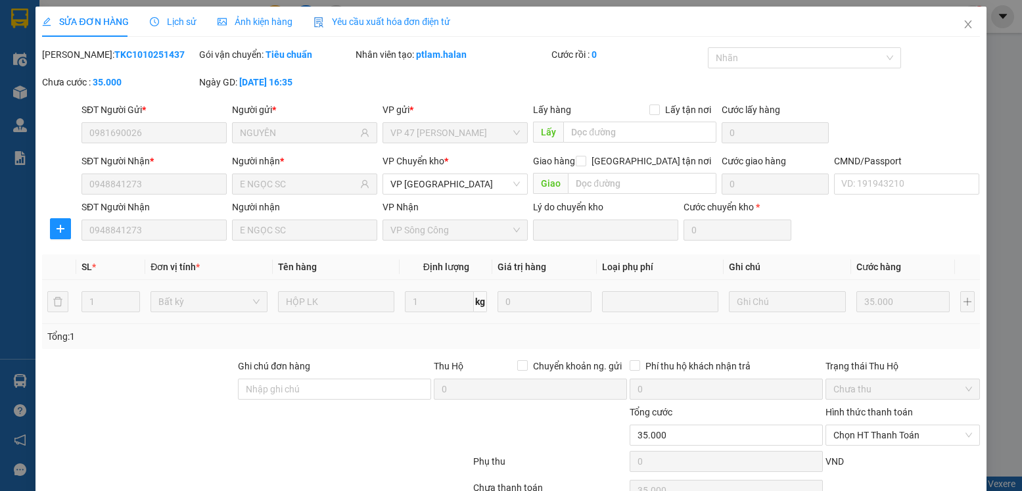
scroll to position [69, 0]
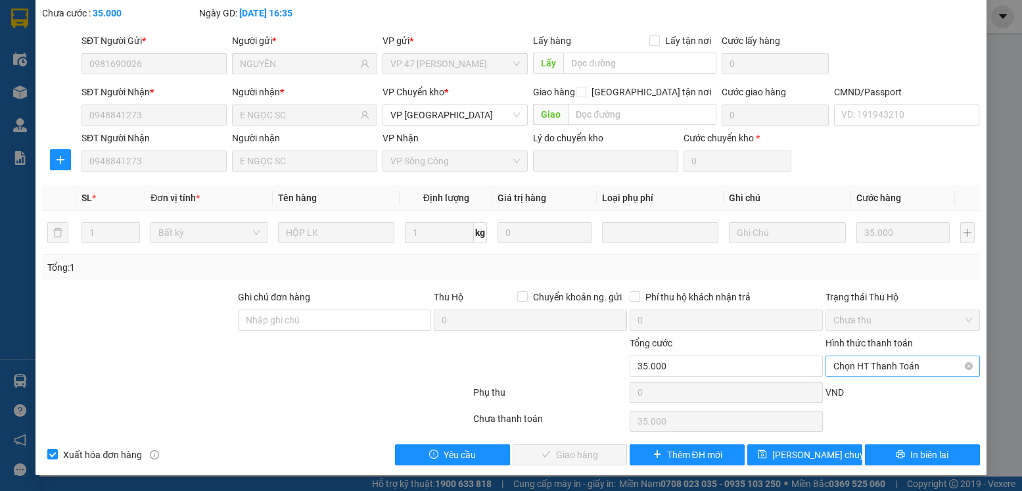
click at [886, 371] on span "Chọn HT Thanh Toán" at bounding box center [903, 366] width 138 height 20
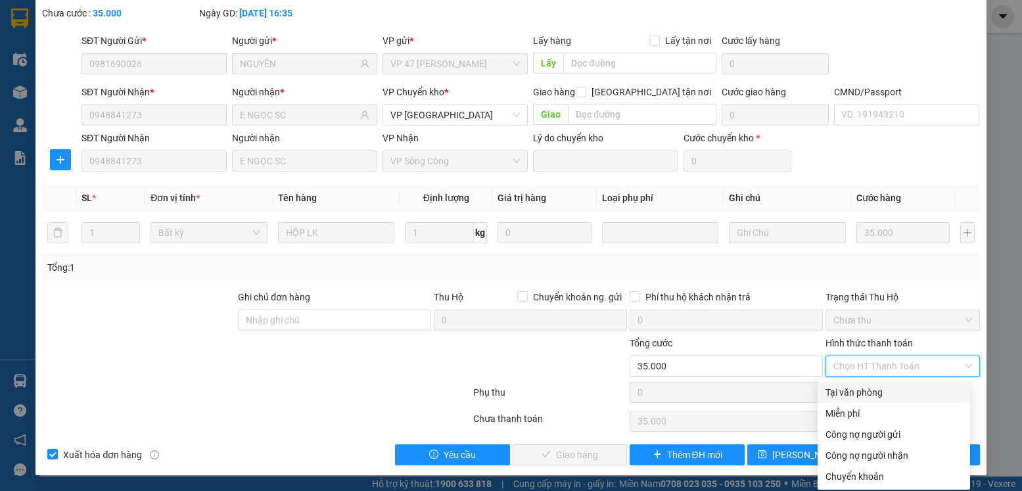
click at [842, 383] on div "Tại văn phòng" at bounding box center [894, 392] width 153 height 21
type input "0"
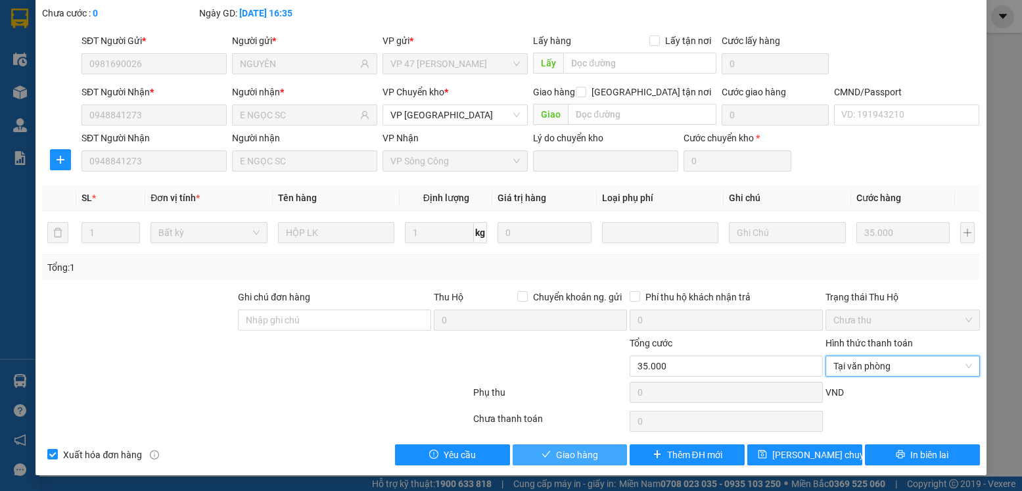
click at [567, 450] on span "Giao hàng" at bounding box center [577, 455] width 42 height 14
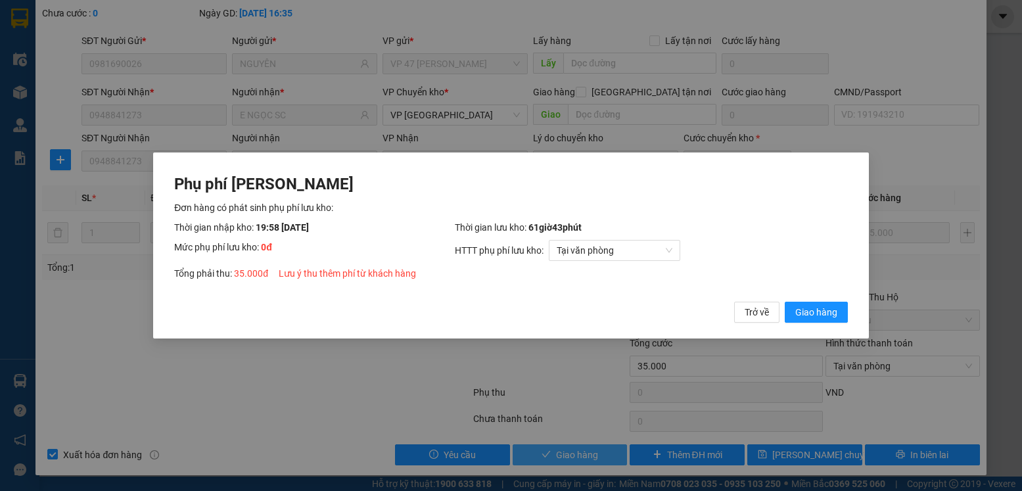
click at [785, 302] on button "Giao hàng" at bounding box center [816, 312] width 63 height 21
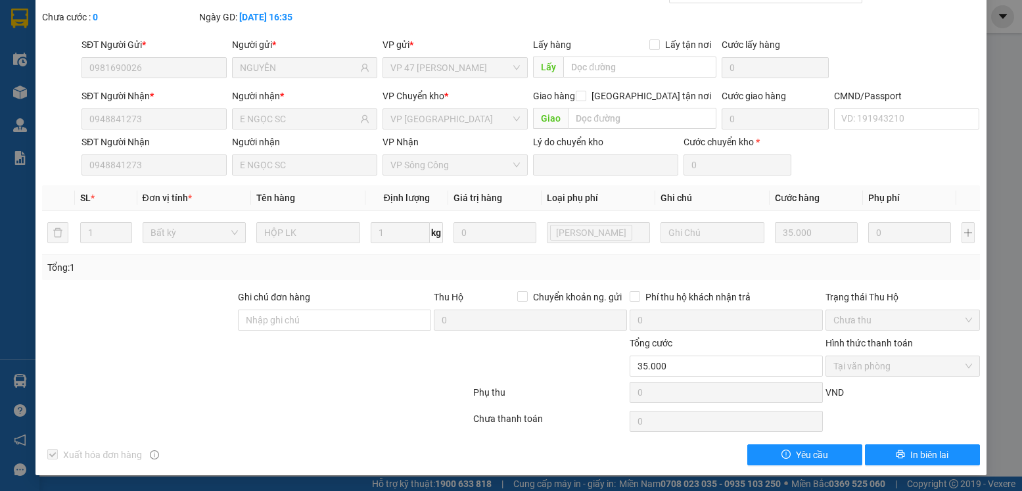
scroll to position [0, 0]
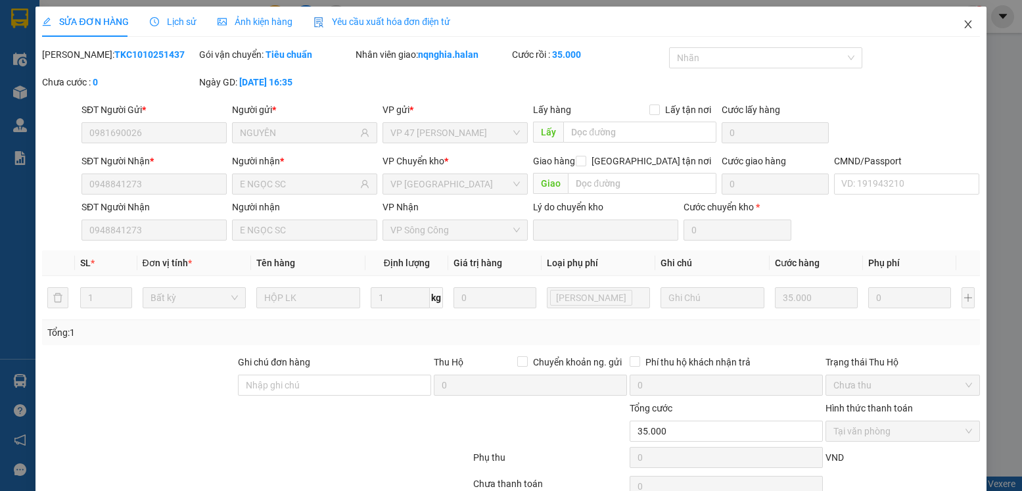
click at [968, 32] on span "Close" at bounding box center [968, 25] width 37 height 37
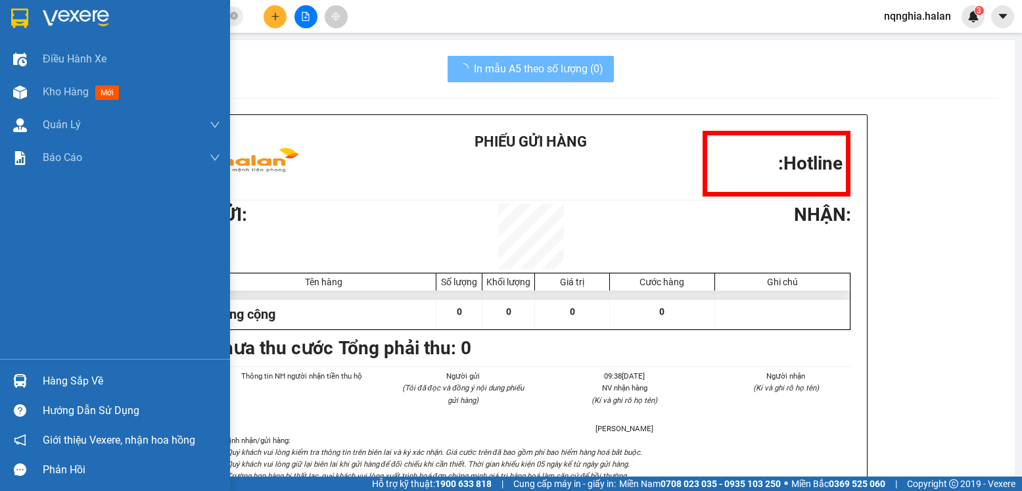
click at [19, 383] on img at bounding box center [20, 381] width 14 height 14
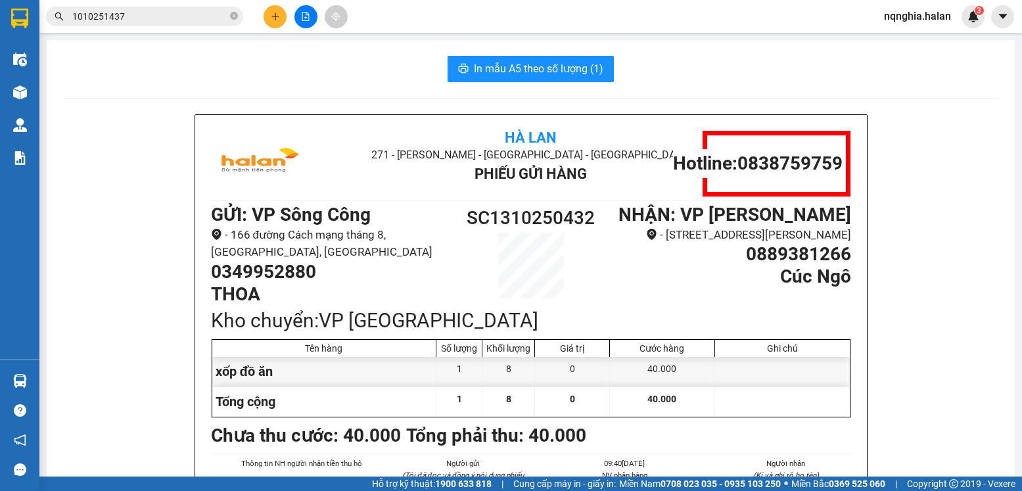
click at [143, 242] on section "Kết quả tìm kiếm ( 1 ) Bộ lọc Mã ĐH Trạng thái Món hàng Thu hộ Tổng cước Chưa c…" at bounding box center [511, 245] width 1022 height 491
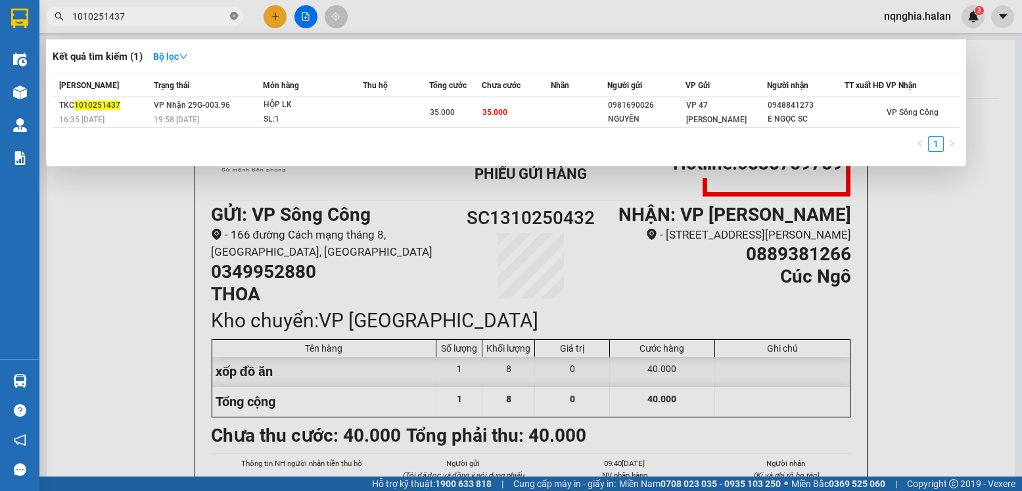
click at [233, 18] on icon "close-circle" at bounding box center [234, 16] width 8 height 8
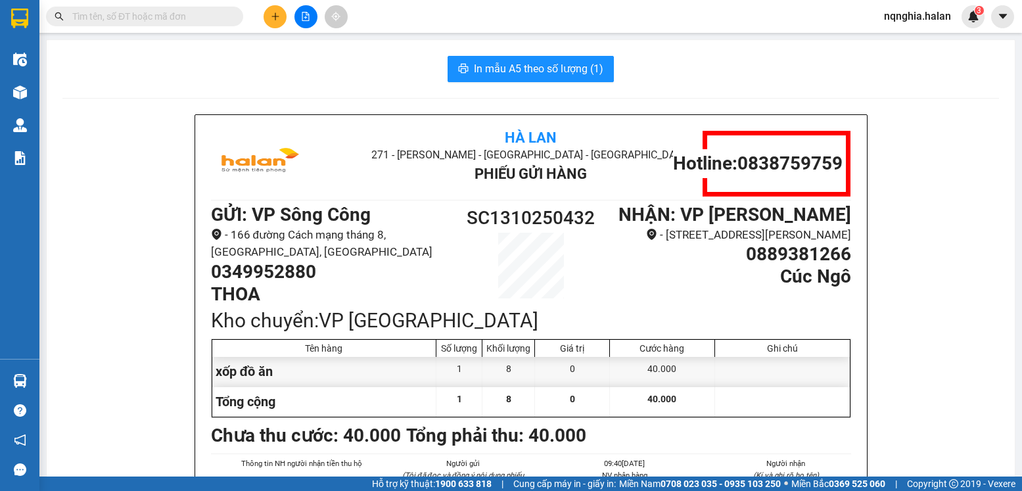
click at [203, 16] on input "text" at bounding box center [149, 16] width 155 height 14
click at [143, 9] on span at bounding box center [144, 17] width 197 height 20
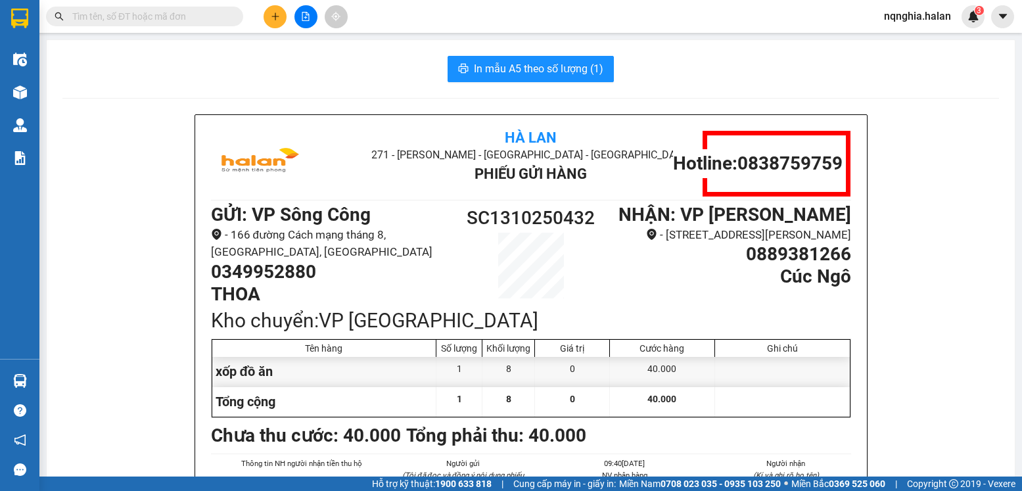
click at [143, 9] on input "text" at bounding box center [149, 16] width 155 height 14
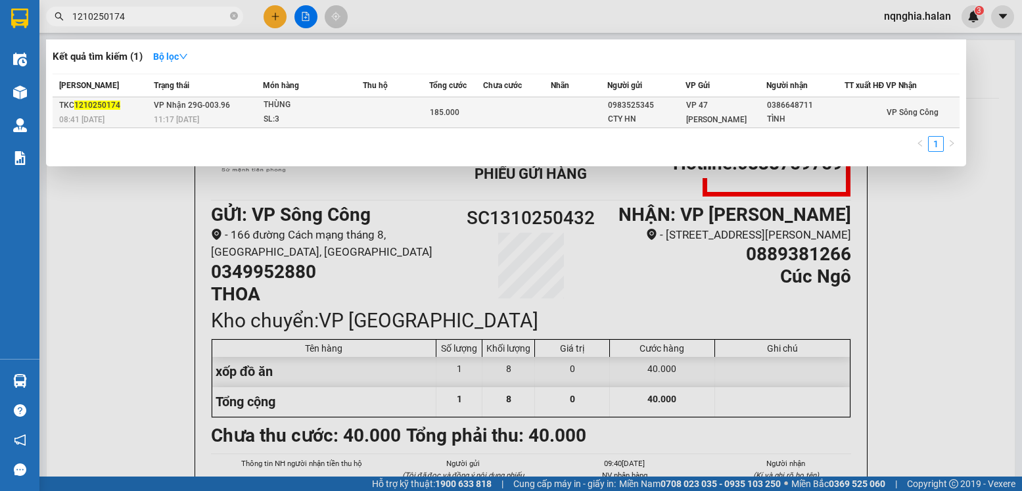
type input "1210250174"
click at [145, 122] on div "08:41 - 12/10" at bounding box center [104, 119] width 91 height 14
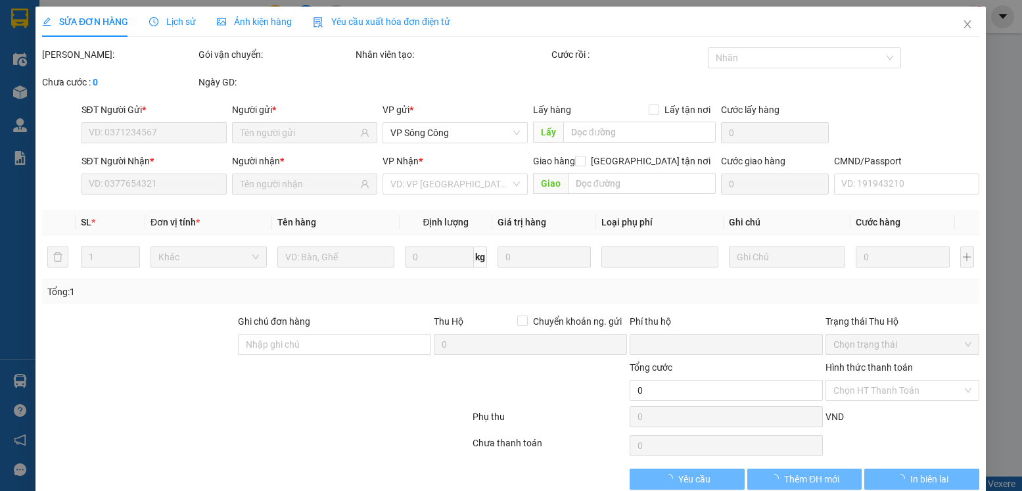
type input "0983525345"
type input "CTY HN"
type input "0386648711"
type input "TÌNH"
type input "0"
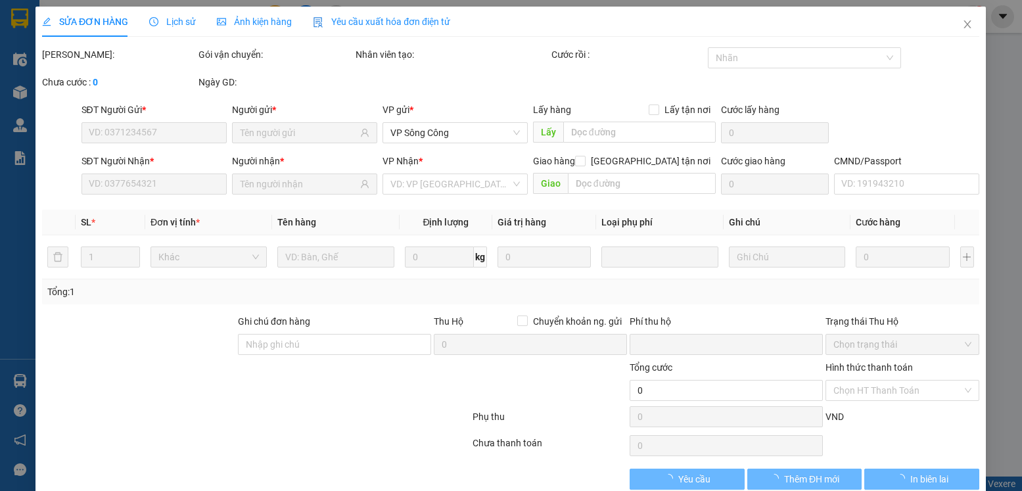
type input "185.000"
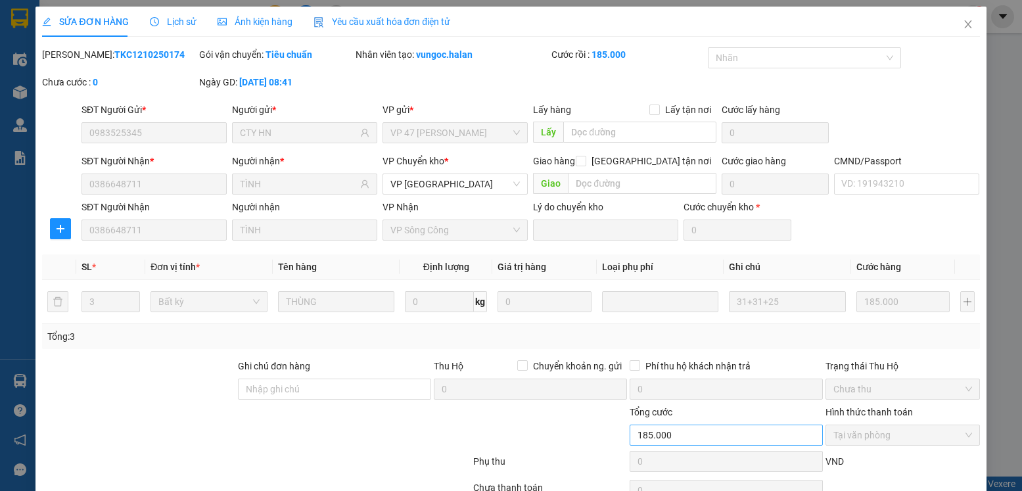
scroll to position [69, 0]
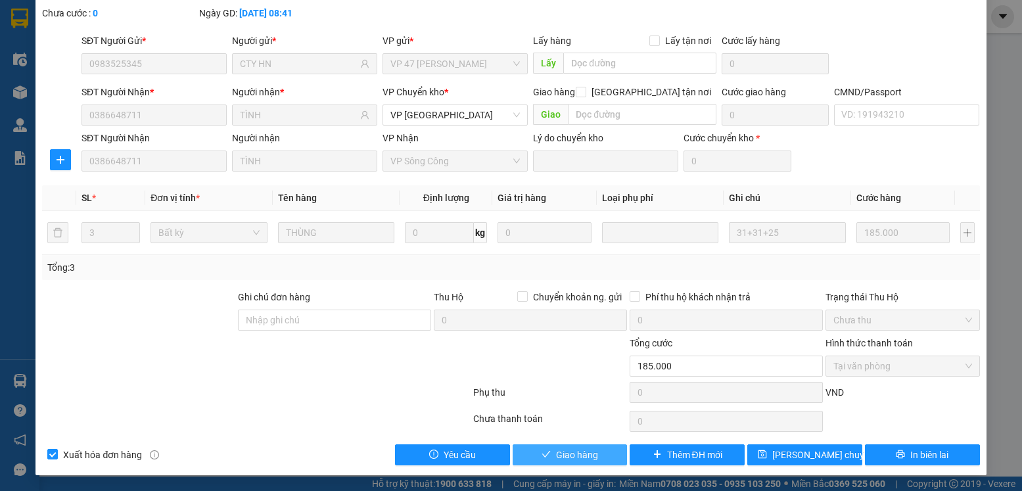
click at [581, 453] on span "Giao hàng" at bounding box center [577, 455] width 42 height 14
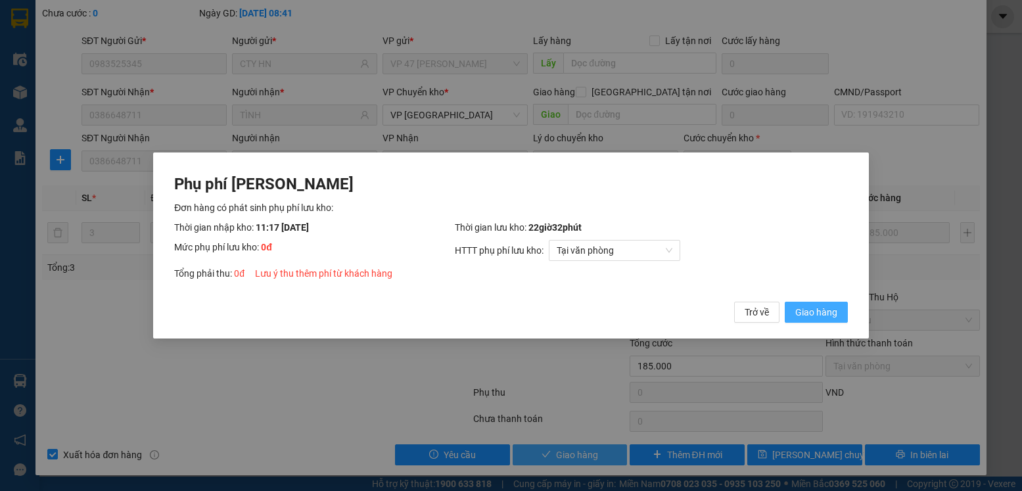
click at [785, 302] on button "Giao hàng" at bounding box center [816, 312] width 63 height 21
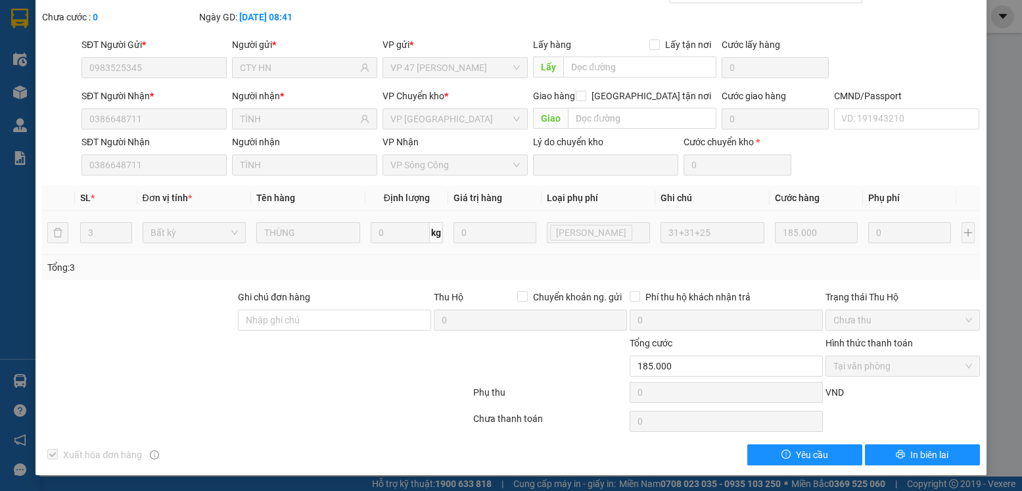
scroll to position [0, 0]
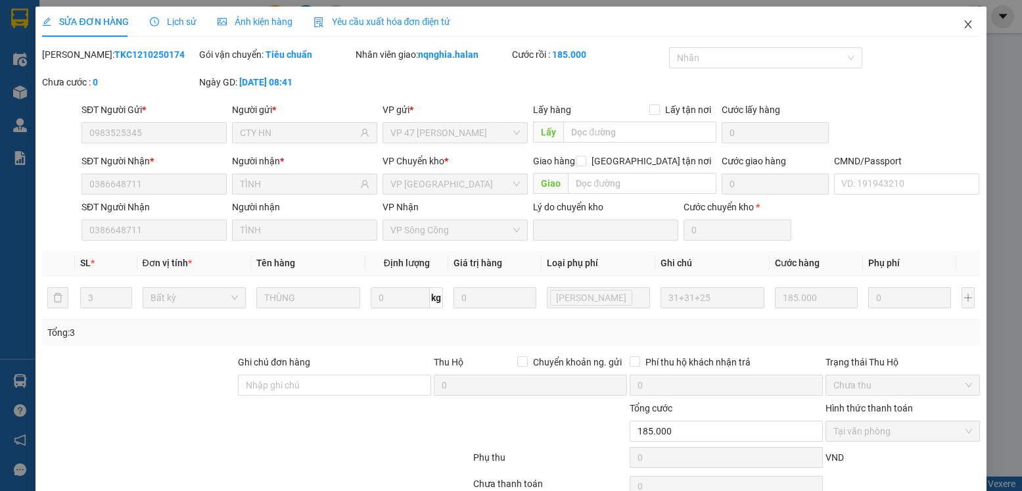
click at [967, 20] on span "Close" at bounding box center [968, 25] width 37 height 37
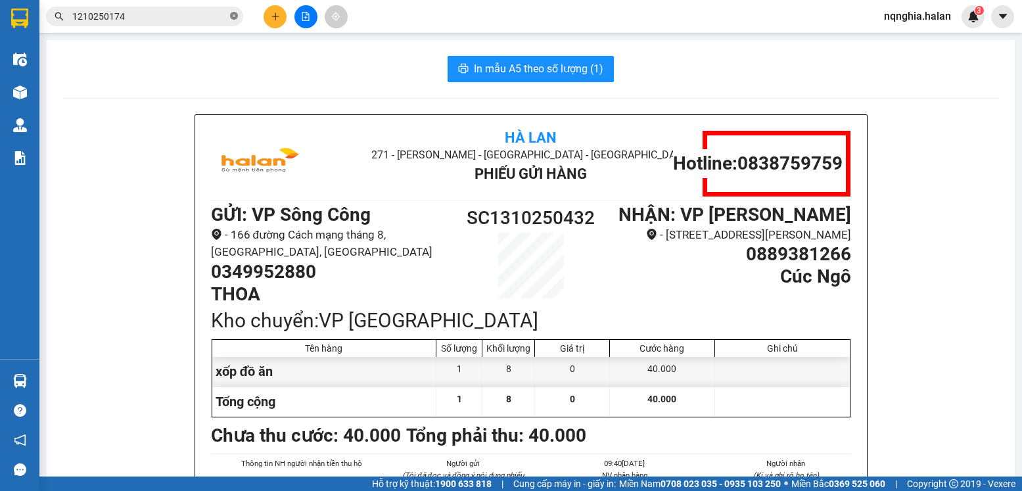
click at [233, 16] on icon "close-circle" at bounding box center [234, 16] width 8 height 8
click at [188, 13] on input "text" at bounding box center [149, 16] width 155 height 14
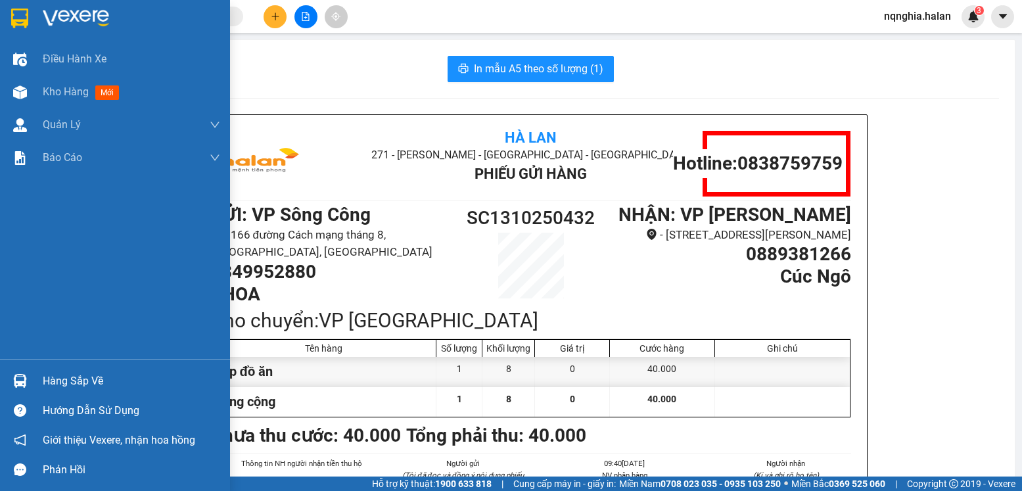
click at [24, 387] on img at bounding box center [20, 381] width 14 height 14
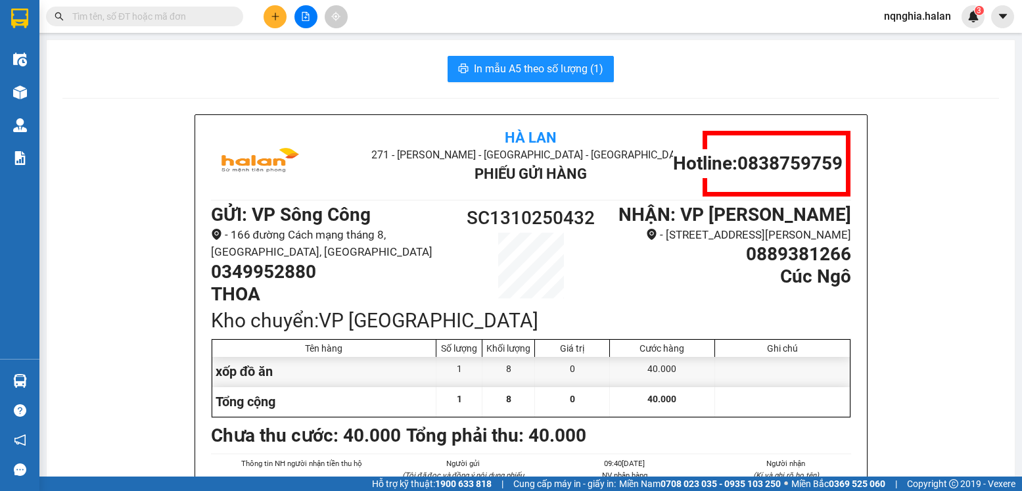
click at [204, 185] on section "Kết quả tìm kiếm ( 1 ) Bộ lọc Mã ĐH Trạng thái Món hàng Thu hộ Tổng cước Chưa c…" at bounding box center [511, 245] width 1022 height 491
click at [187, 21] on input "text" at bounding box center [149, 16] width 155 height 14
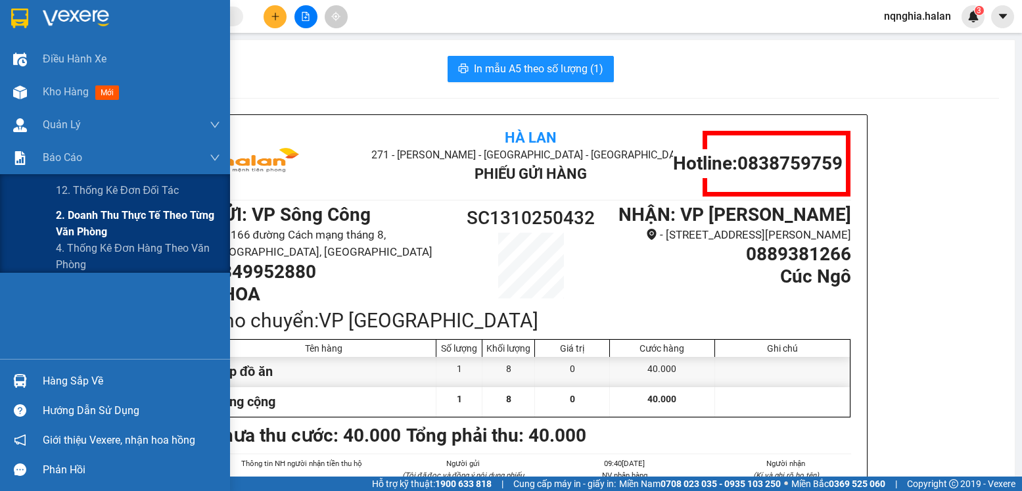
click at [60, 228] on span "2. Doanh thu thực tế theo từng văn phòng" at bounding box center [138, 223] width 164 height 33
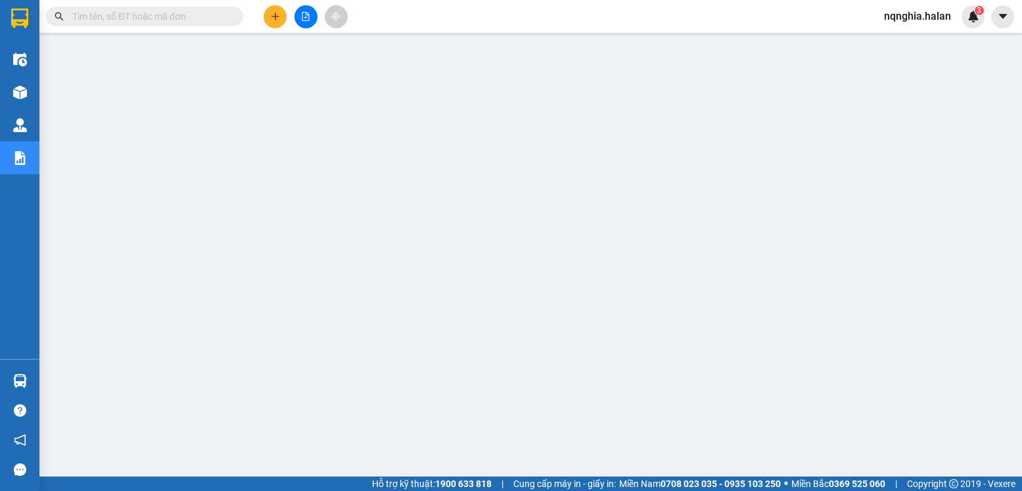
click at [131, 21] on input "text" at bounding box center [149, 16] width 155 height 14
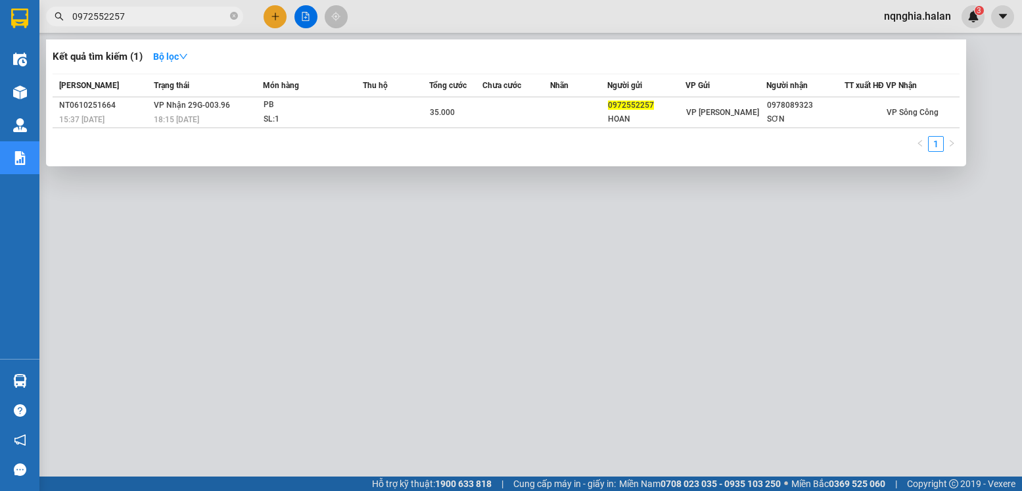
type input "0972552257"
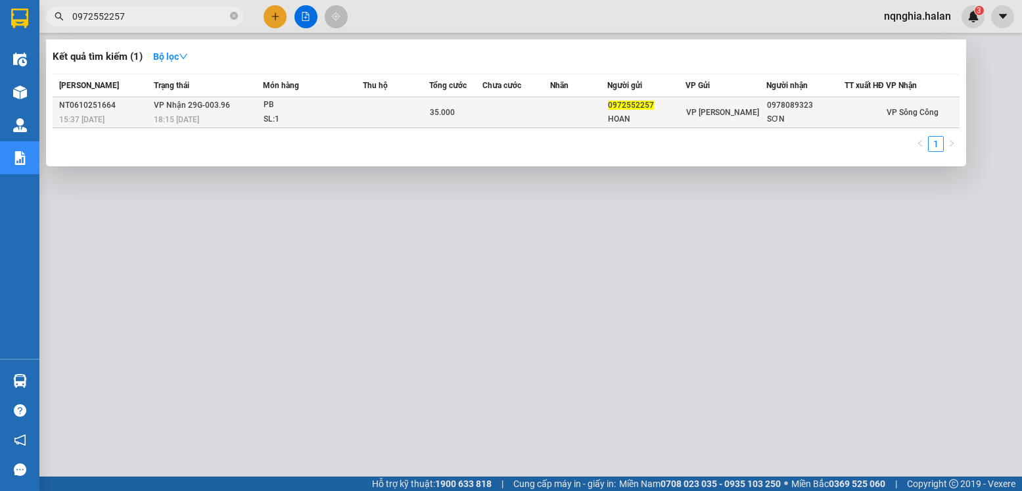
click at [438, 114] on div "35.000" at bounding box center [456, 112] width 52 height 14
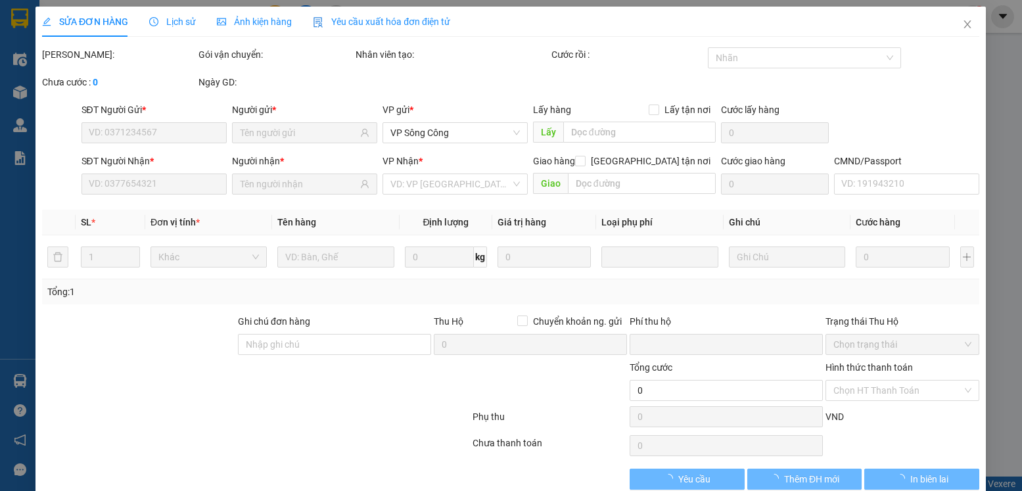
type input "0972552257"
type input "HOAN"
type input "0978089323"
type input "SƠN"
type input "0"
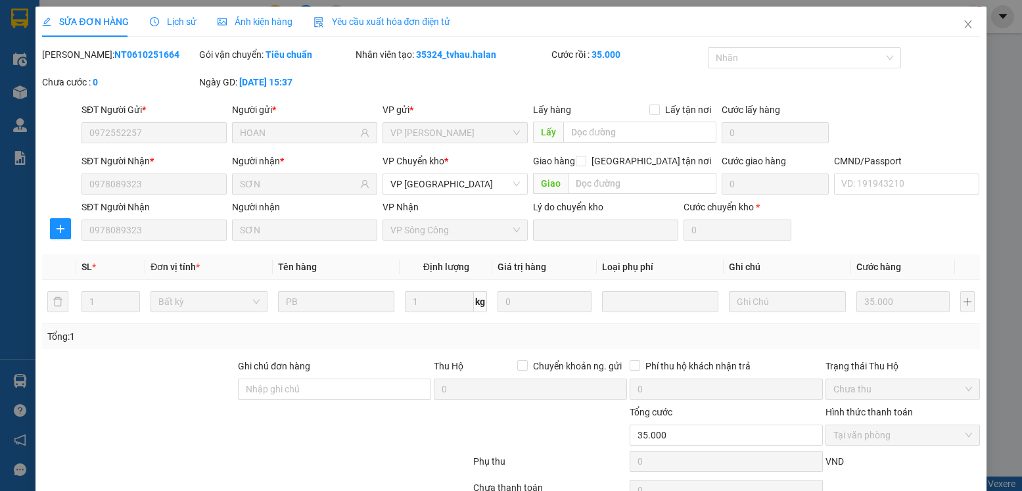
scroll to position [69, 0]
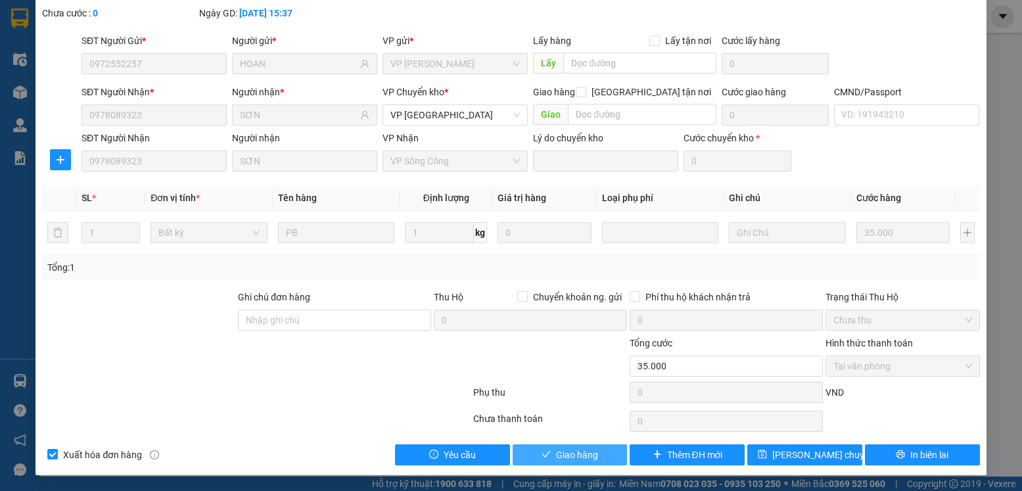
click at [573, 458] on span "Giao hàng" at bounding box center [577, 455] width 42 height 14
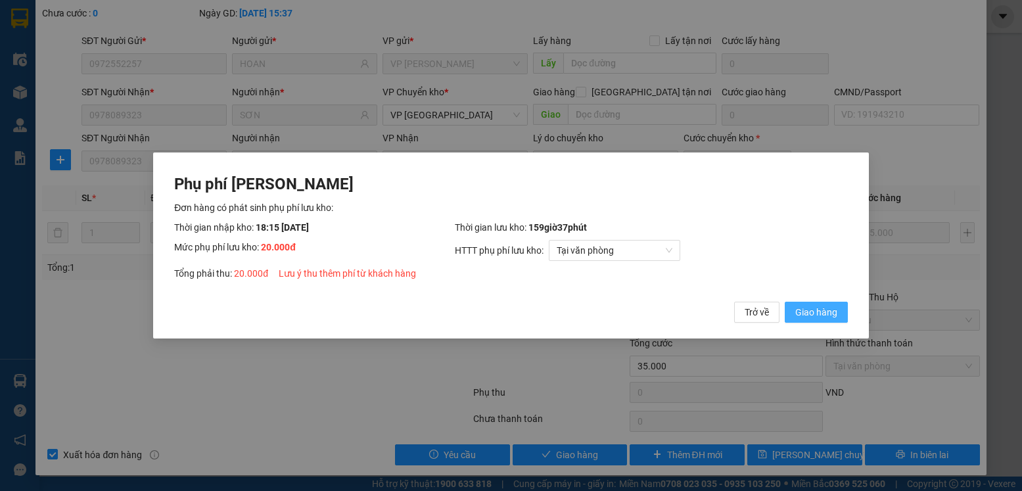
click at [825, 309] on span "Giao hàng" at bounding box center [817, 312] width 42 height 14
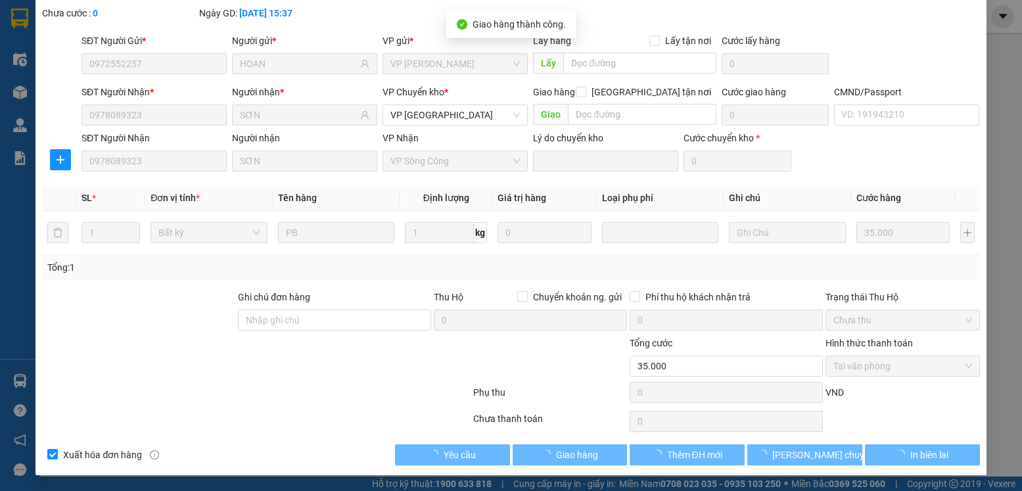
scroll to position [0, 0]
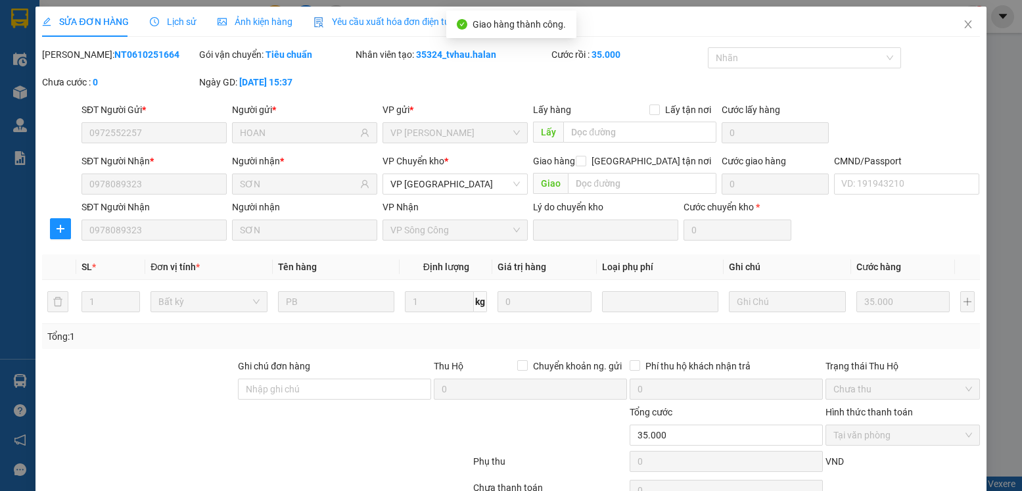
type input "55.000"
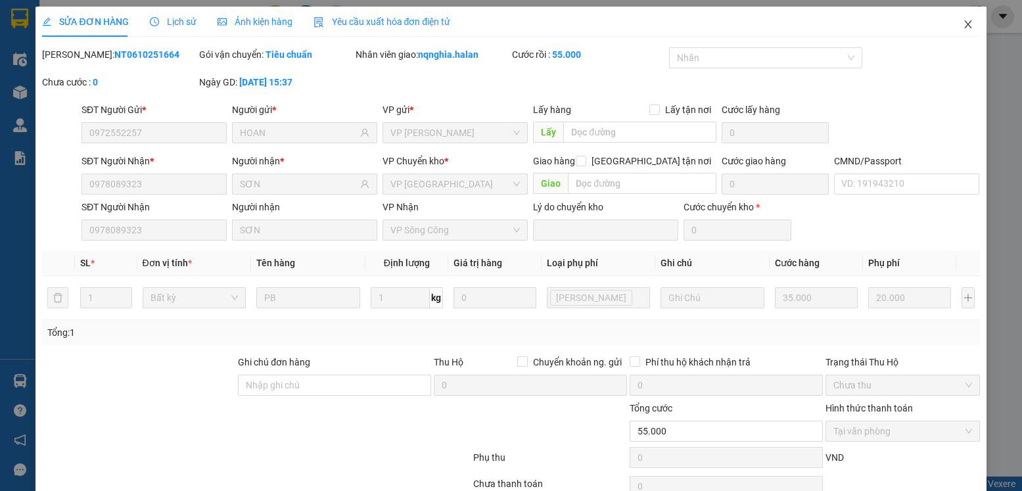
click at [963, 28] on icon "close" at bounding box center [968, 24] width 11 height 11
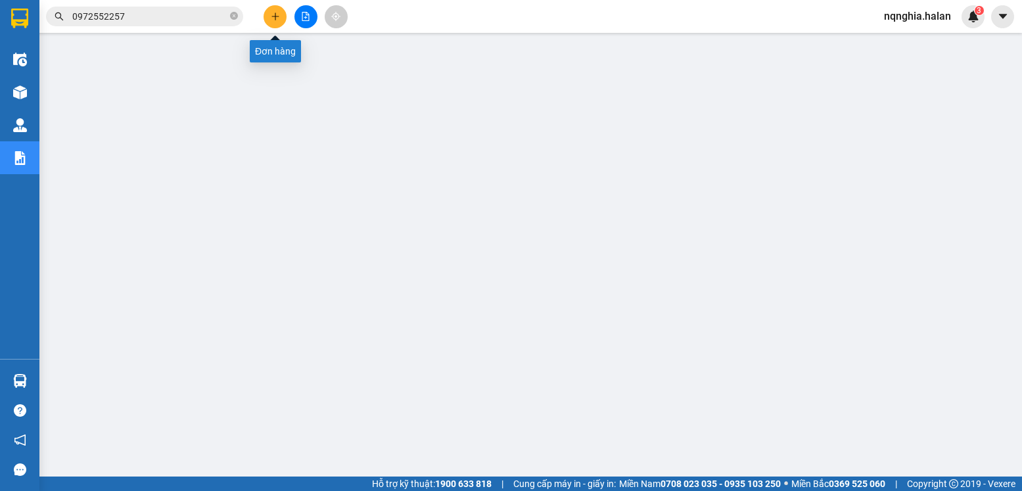
click at [272, 18] on icon "plus" at bounding box center [275, 16] width 9 height 9
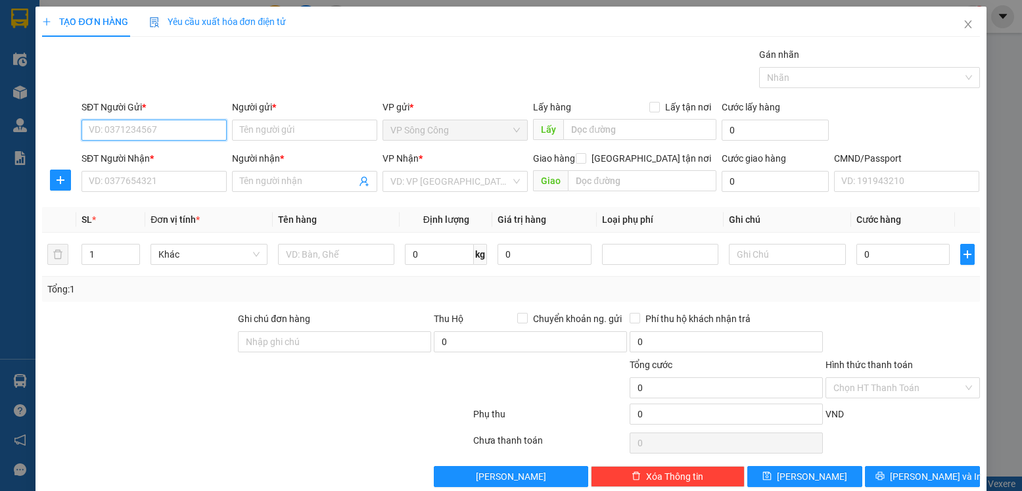
click at [153, 123] on input "SĐT Người Gửi *" at bounding box center [154, 130] width 145 height 21
type input "0852774963"
click at [186, 166] on div "0852774963 - Tuấn" at bounding box center [153, 156] width 144 height 21
type input "Tuấn"
type input "0852774963"
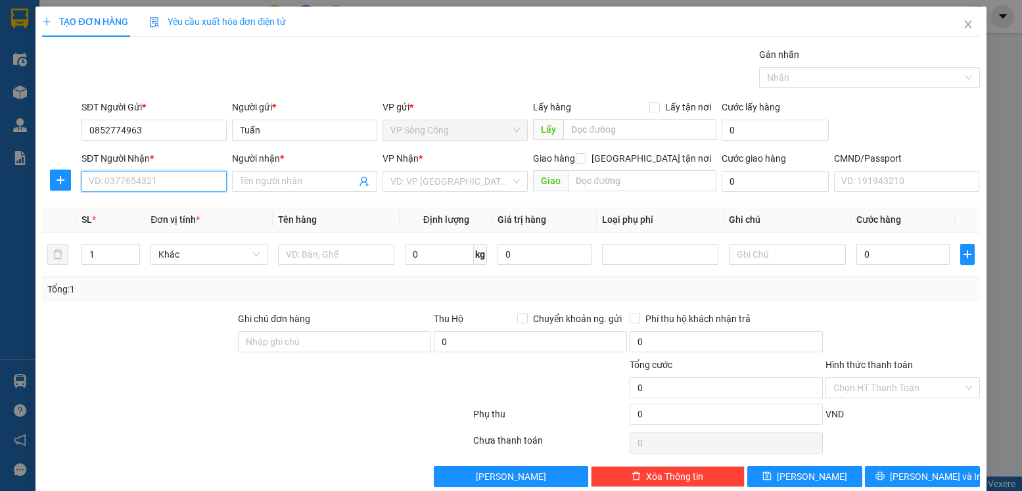
click at [185, 177] on input "SĐT Người Nhận *" at bounding box center [154, 181] width 145 height 21
click at [173, 206] on div "0328661651 - ly" at bounding box center [153, 208] width 128 height 14
type input "0328661651"
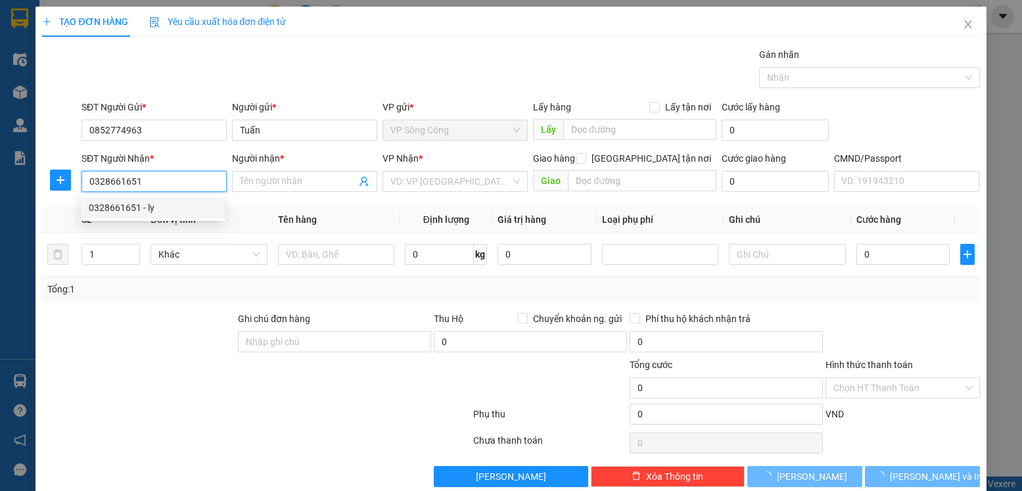
type input "ly"
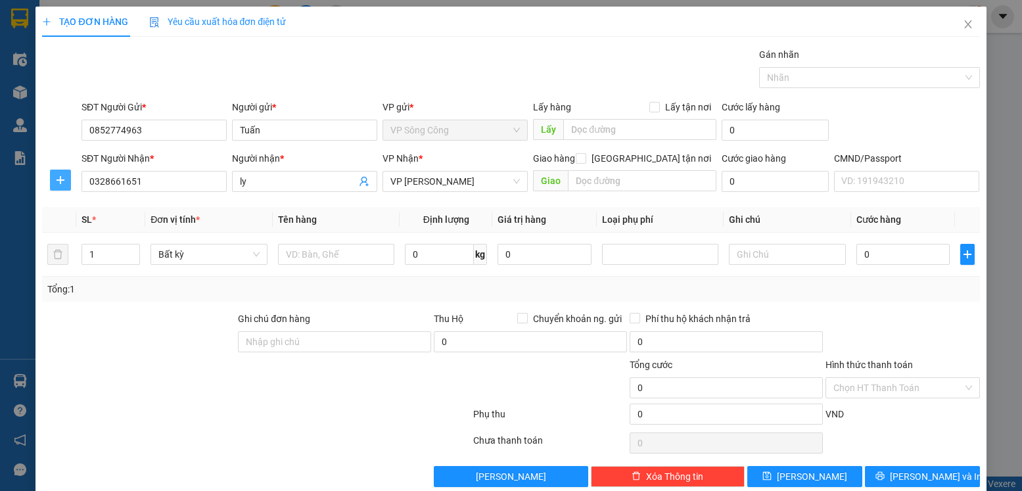
click at [62, 182] on icon "plus" at bounding box center [60, 180] width 11 height 11
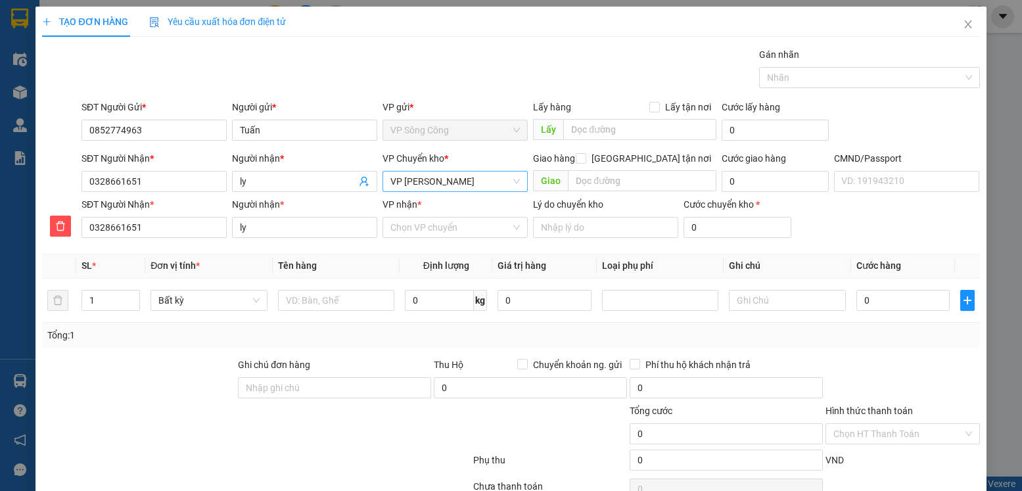
click at [473, 191] on span "VP [PERSON_NAME]" at bounding box center [456, 182] width 130 height 20
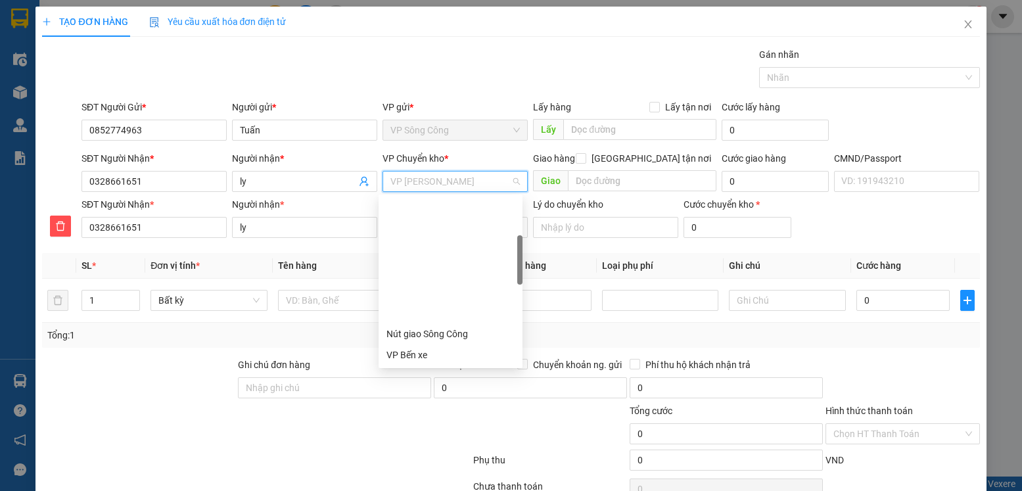
scroll to position [147, 0]
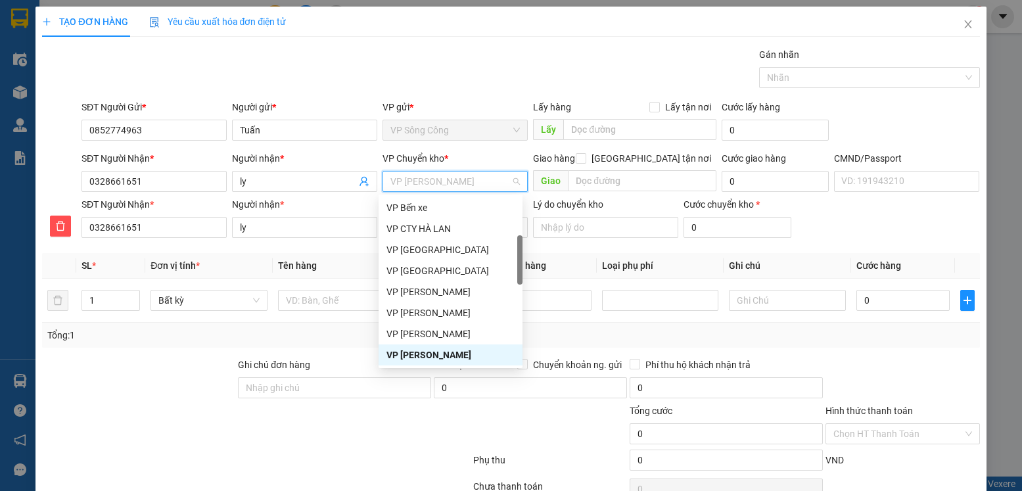
type input "y"
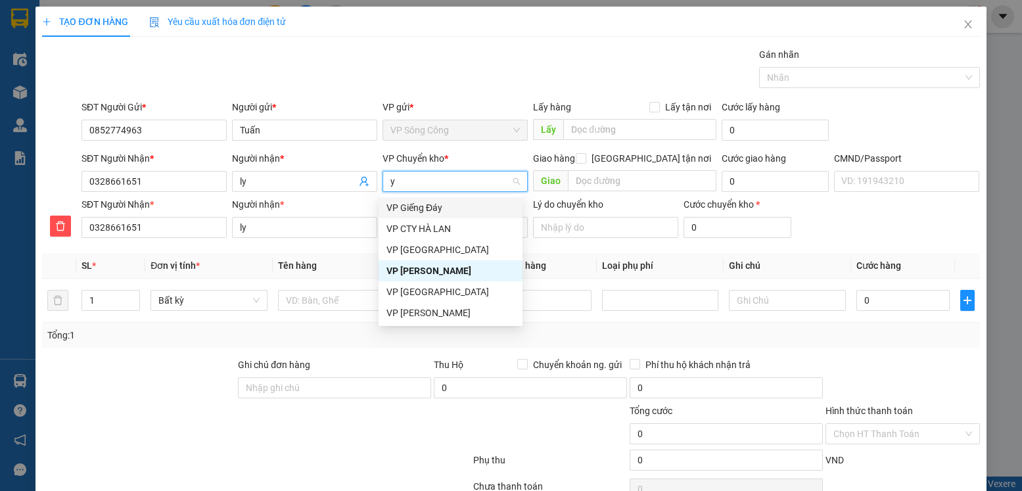
scroll to position [0, 0]
click at [427, 248] on div "VP [GEOGRAPHIC_DATA]" at bounding box center [451, 250] width 128 height 14
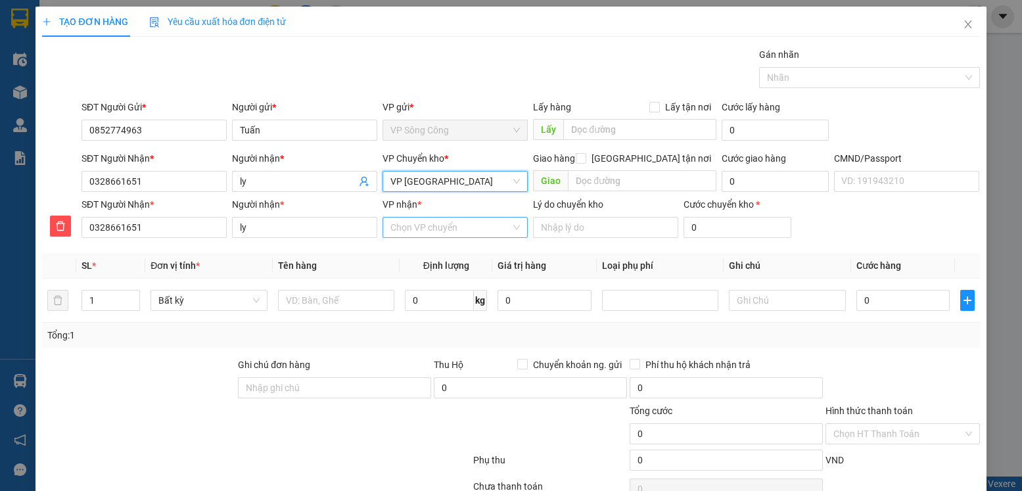
click at [431, 231] on input "VP nhận *" at bounding box center [451, 228] width 120 height 20
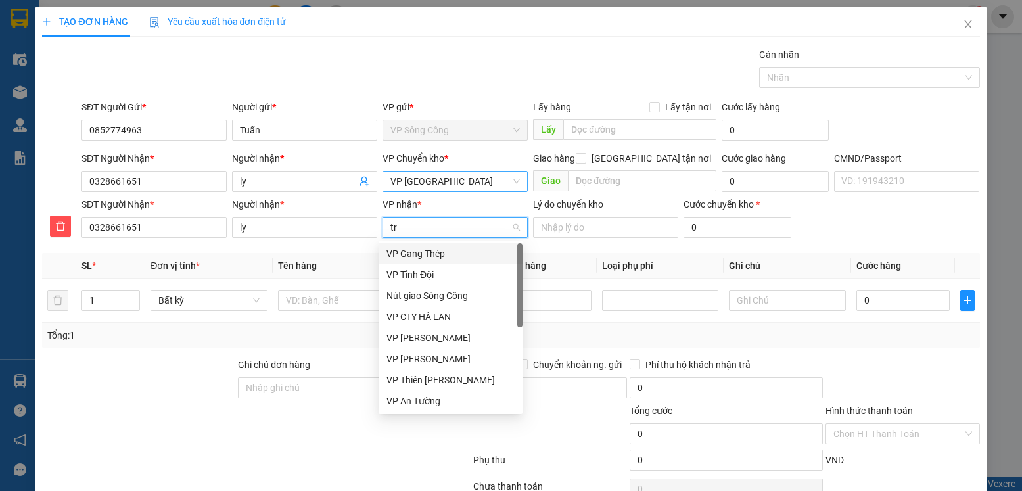
type input "tra"
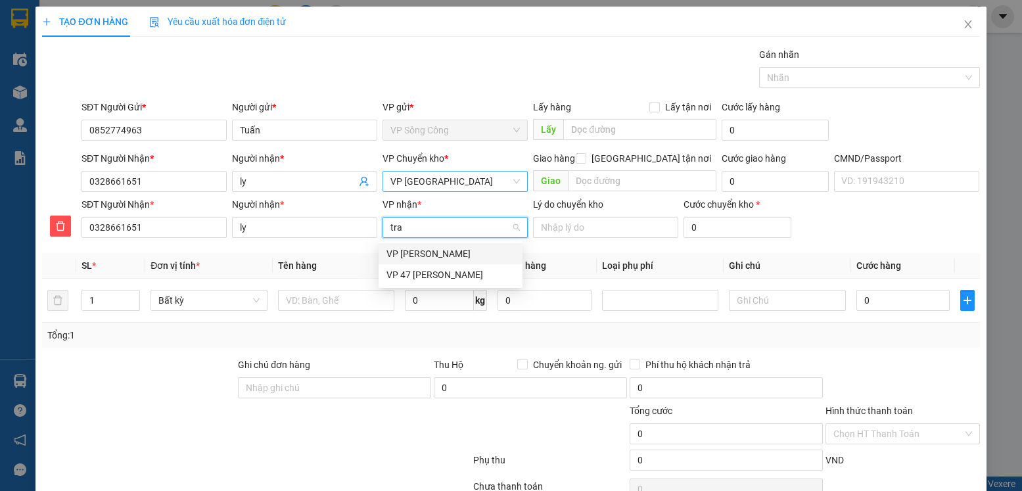
click at [439, 245] on div "VP [PERSON_NAME]" at bounding box center [451, 253] width 144 height 21
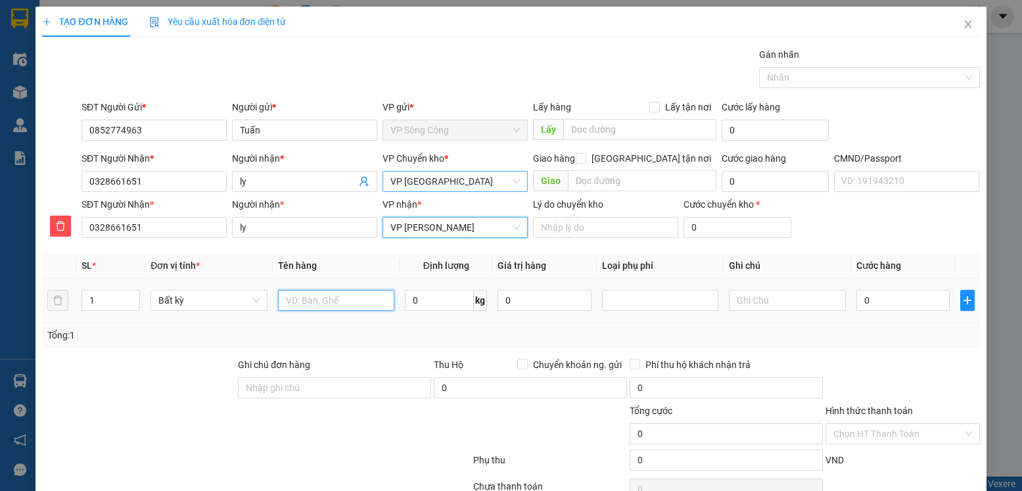
click at [337, 306] on input "text" at bounding box center [336, 300] width 117 height 21
type input "tải quần áo"
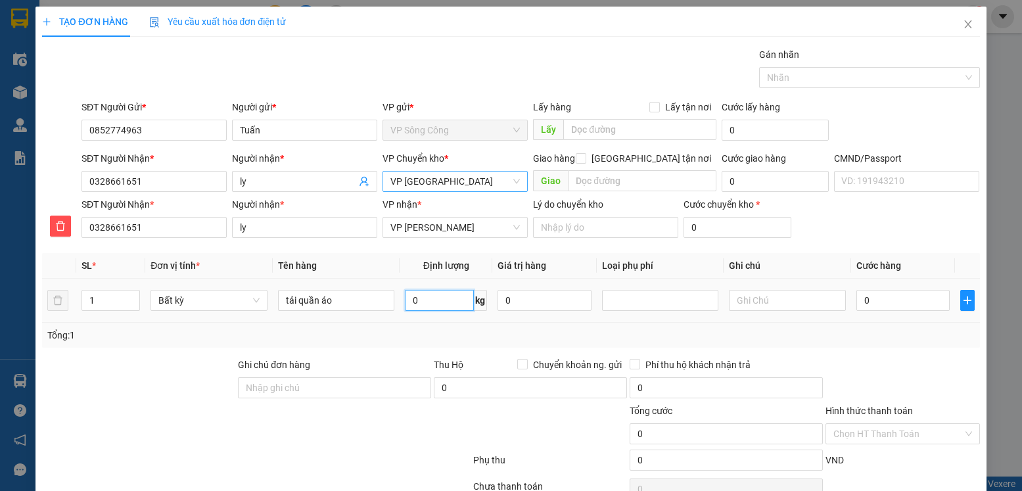
click at [428, 290] on input "0" at bounding box center [439, 300] width 69 height 21
type input "14"
click at [892, 353] on div "Transit Pickup Surcharge Ids Transit Deliver Surcharge Ids Transit Deliver Surc…" at bounding box center [511, 290] width 938 height 486
type input "50.000"
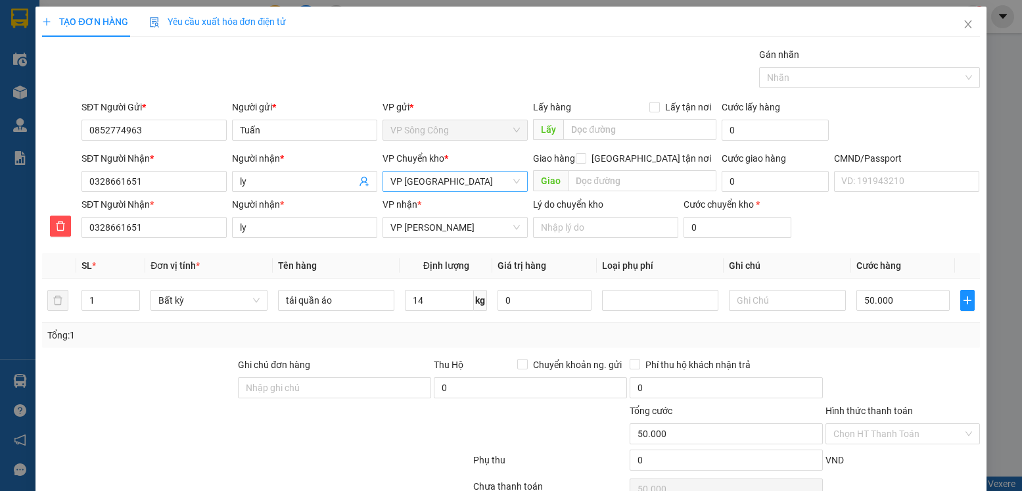
scroll to position [66, 0]
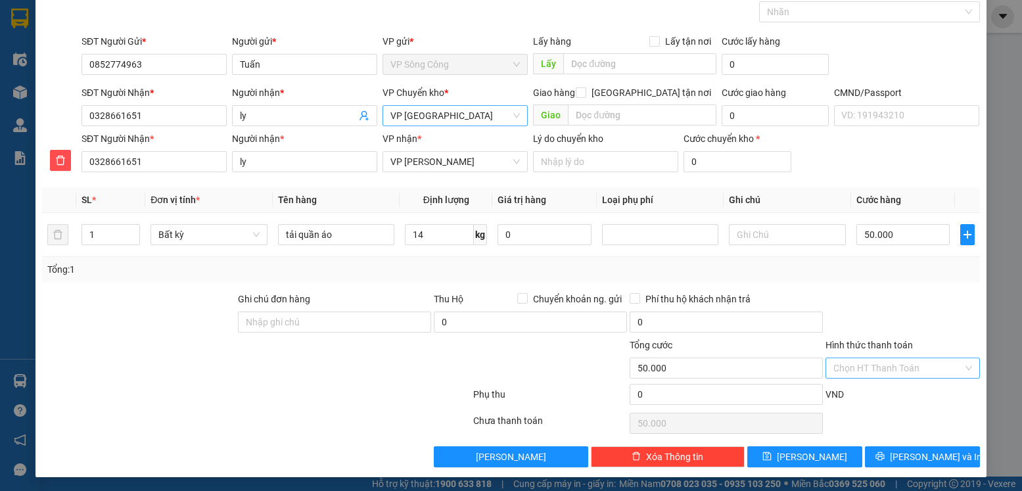
click at [877, 376] on input "Hình thức thanh toán" at bounding box center [898, 368] width 129 height 20
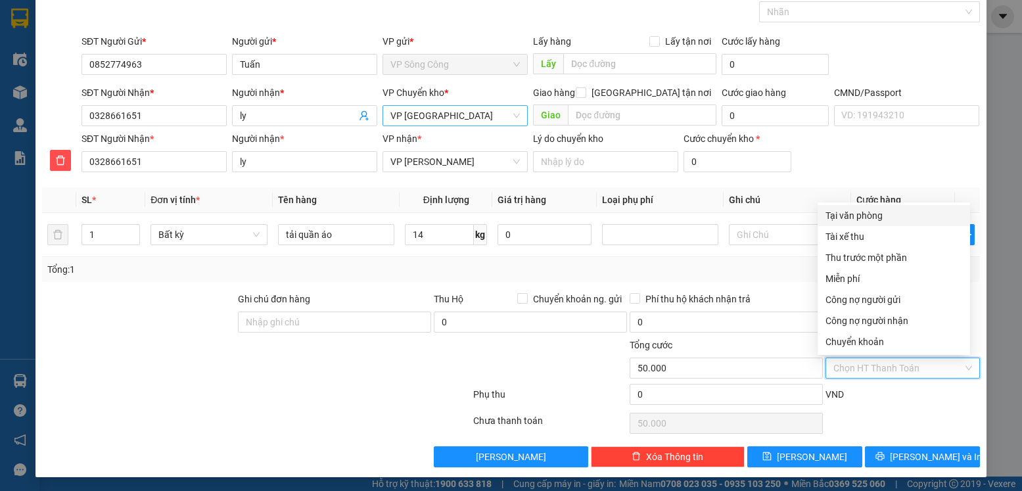
click at [871, 206] on div "Tại văn phòng" at bounding box center [894, 215] width 153 height 21
type input "0"
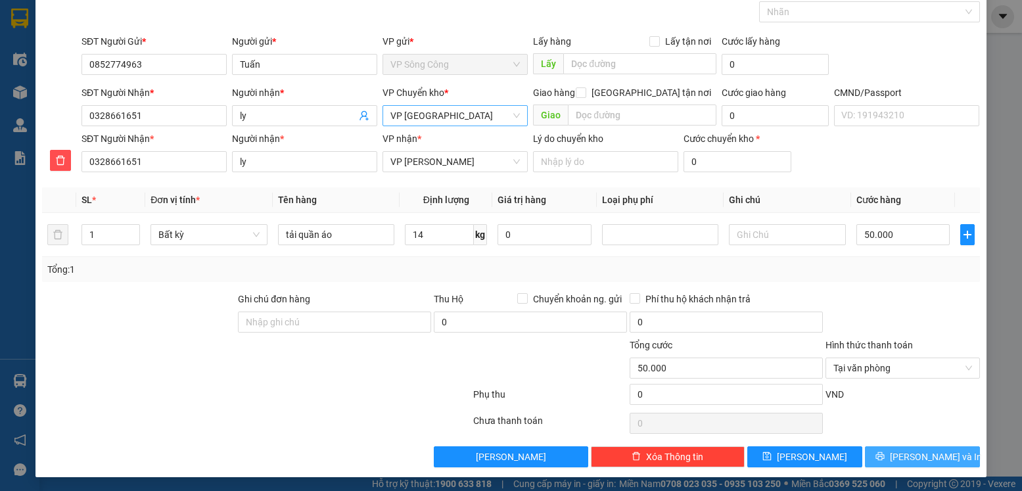
click at [931, 461] on span "[PERSON_NAME] và In" at bounding box center [936, 457] width 92 height 14
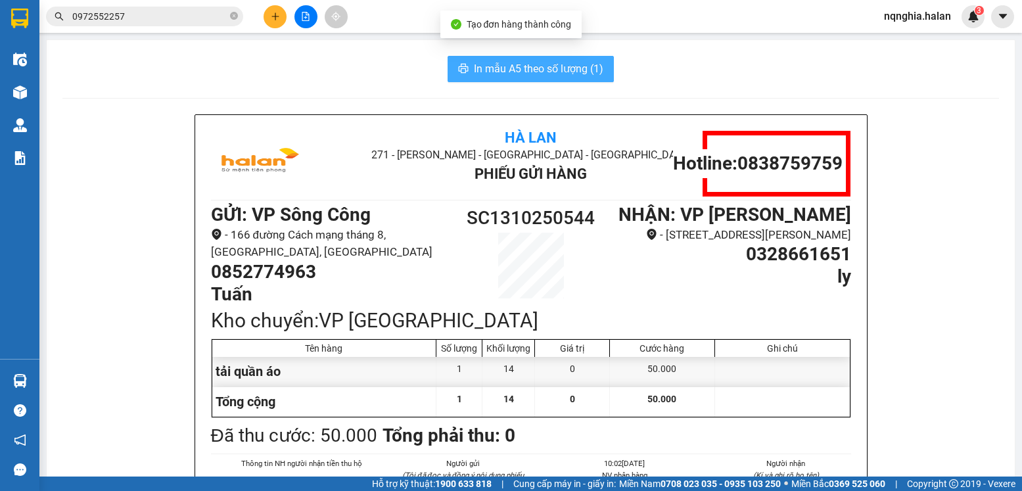
click at [542, 74] on span "In mẫu A5 theo số lượng (1)" at bounding box center [539, 68] width 130 height 16
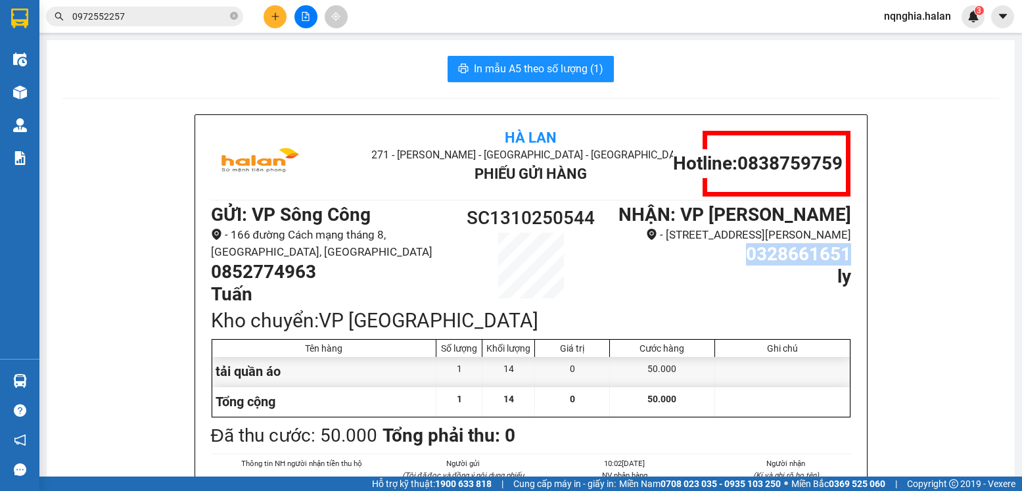
drag, startPoint x: 739, startPoint y: 273, endPoint x: 856, endPoint y: 277, distance: 117.1
click at [856, 277] on div "Hà Lan 271 - Dương Tự Minh - Phường Tân Long - Thái Nguyên Phiếu Gửi Hàng Hotli…" at bounding box center [531, 353] width 672 height 477
copy h1 "0328661651"
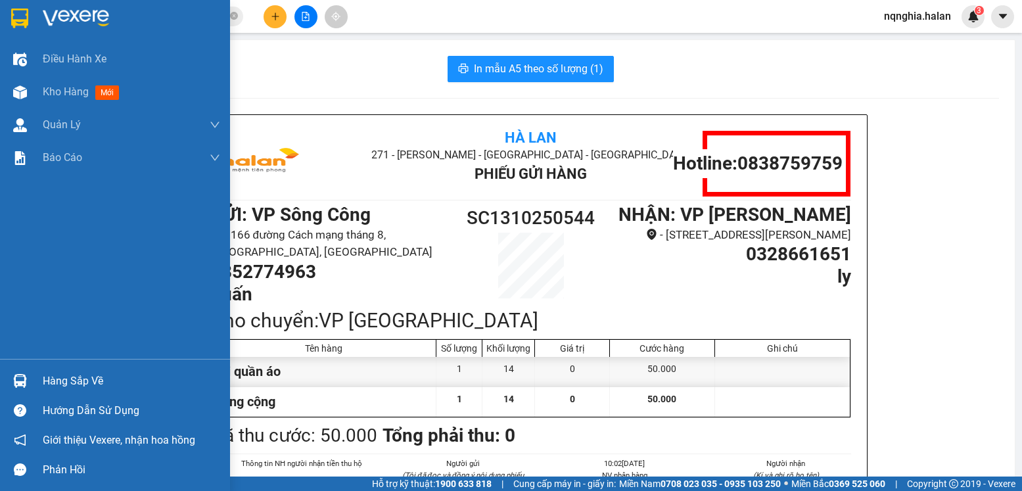
click at [9, 375] on div at bounding box center [20, 381] width 23 height 23
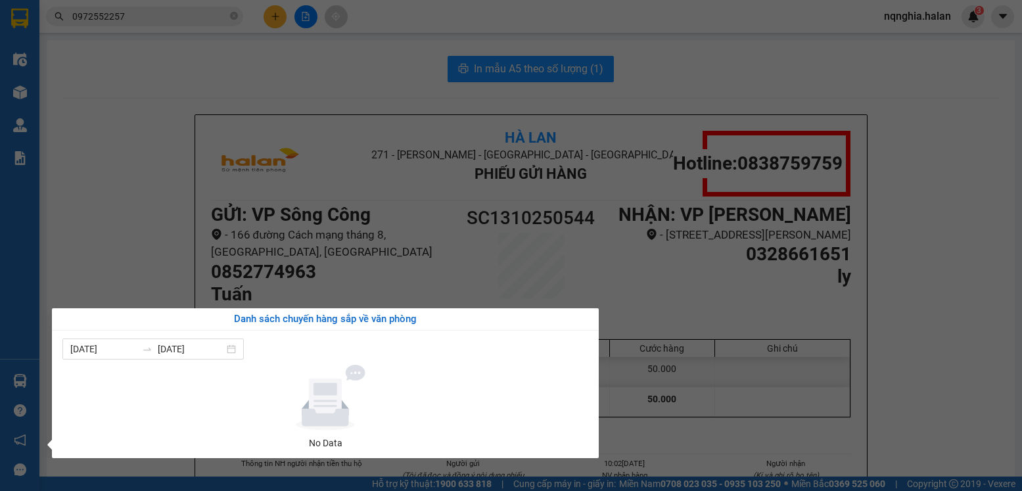
click at [140, 264] on section "Kết quả tìm kiếm ( 1 ) Bộ lọc Mã ĐH Trạng thái Món hàng Thu hộ Tổng cước Chưa c…" at bounding box center [511, 245] width 1022 height 491
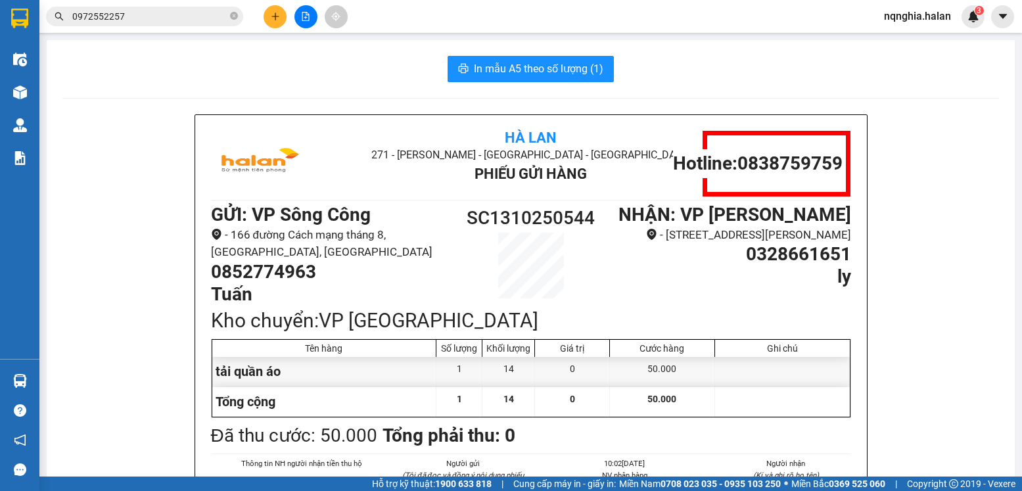
click at [135, 10] on input "0972552257" at bounding box center [149, 16] width 155 height 14
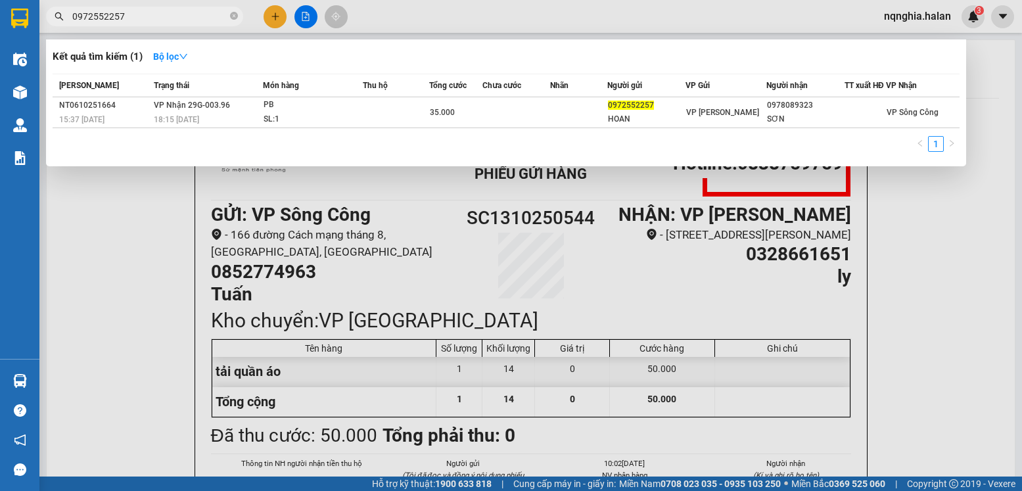
click at [135, 10] on input "0972552257" at bounding box center [149, 16] width 155 height 14
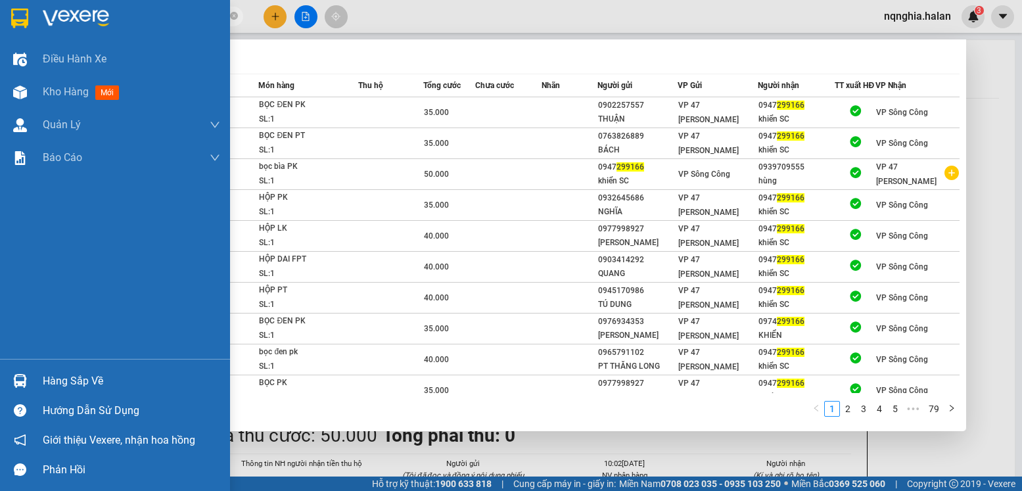
click at [36, 386] on div "Hàng sắp về" at bounding box center [115, 381] width 230 height 30
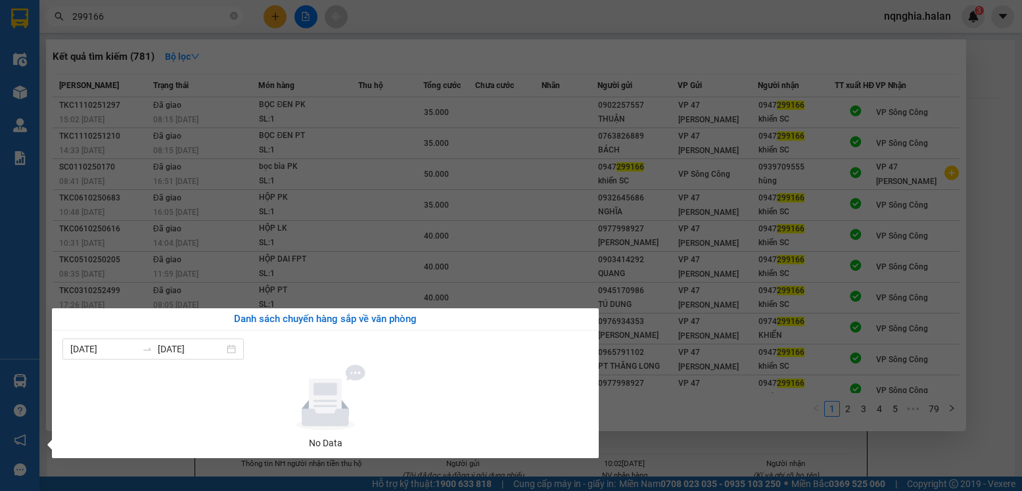
click at [262, 277] on section "Kết quả tìm kiếm ( 781 ) Bộ lọc Mã ĐH Trạng thái Món hàng Thu hộ Tổng cước Chưa…" at bounding box center [511, 245] width 1022 height 491
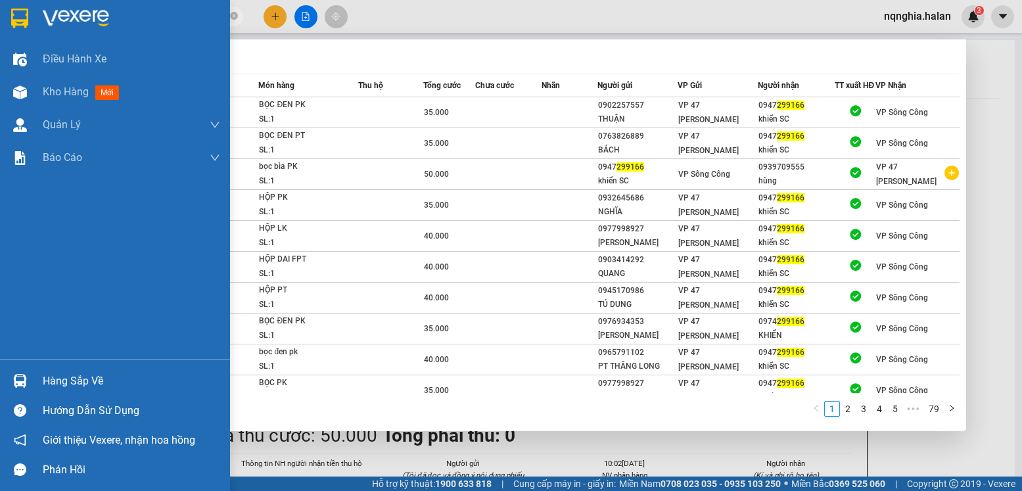
click at [7, 373] on div "Hàng sắp về" at bounding box center [115, 381] width 230 height 30
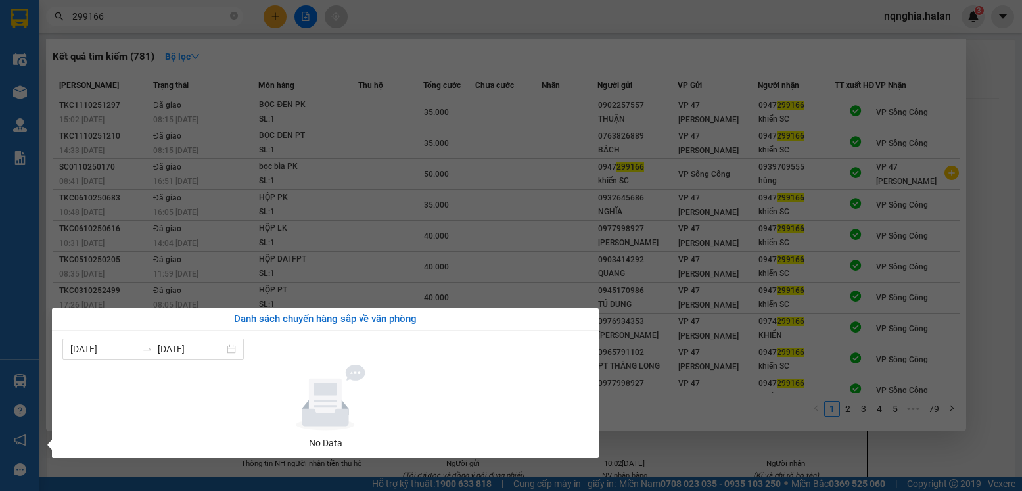
click at [745, 442] on section "Kết quả tìm kiếm ( 781 ) Bộ lọc Mã ĐH Trạng thái Món hàng Thu hộ Tổng cước Chưa…" at bounding box center [511, 245] width 1022 height 491
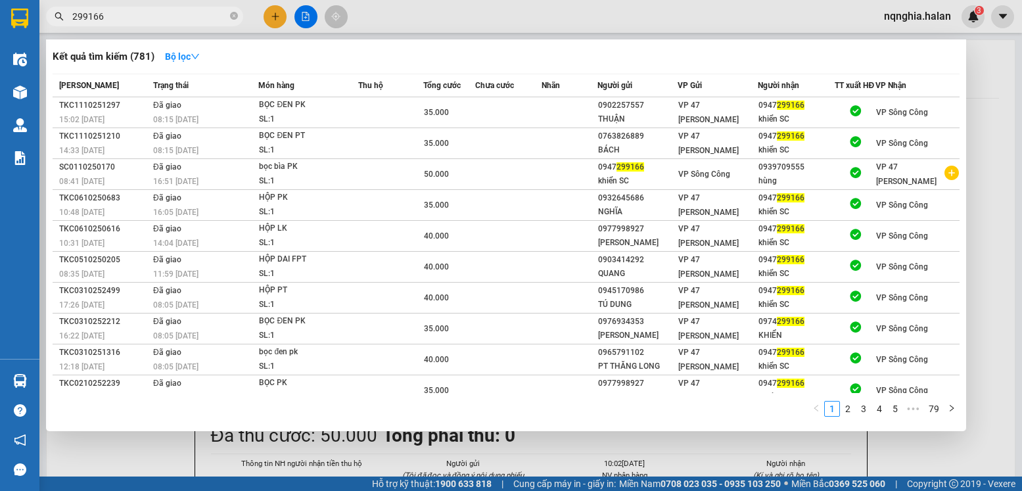
click at [745, 442] on div at bounding box center [511, 245] width 1022 height 491
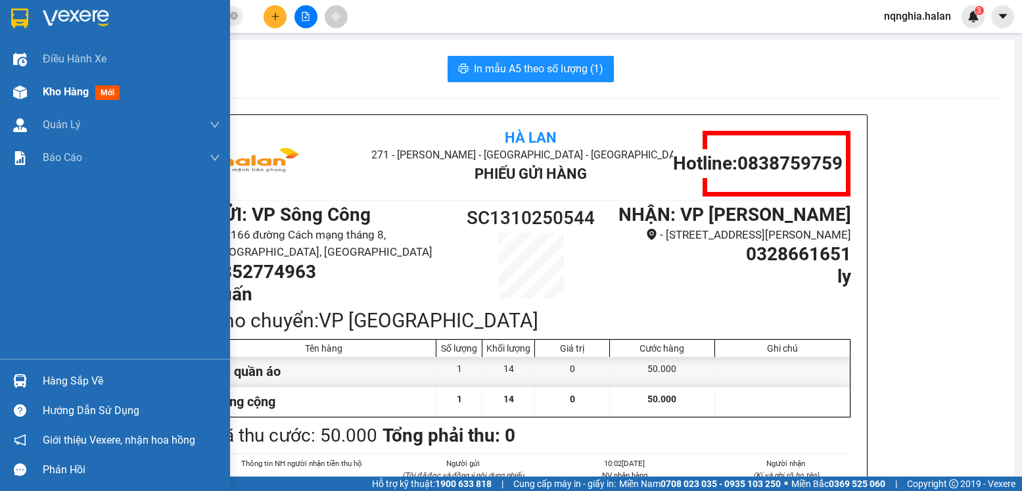
click at [24, 98] on img at bounding box center [20, 92] width 14 height 14
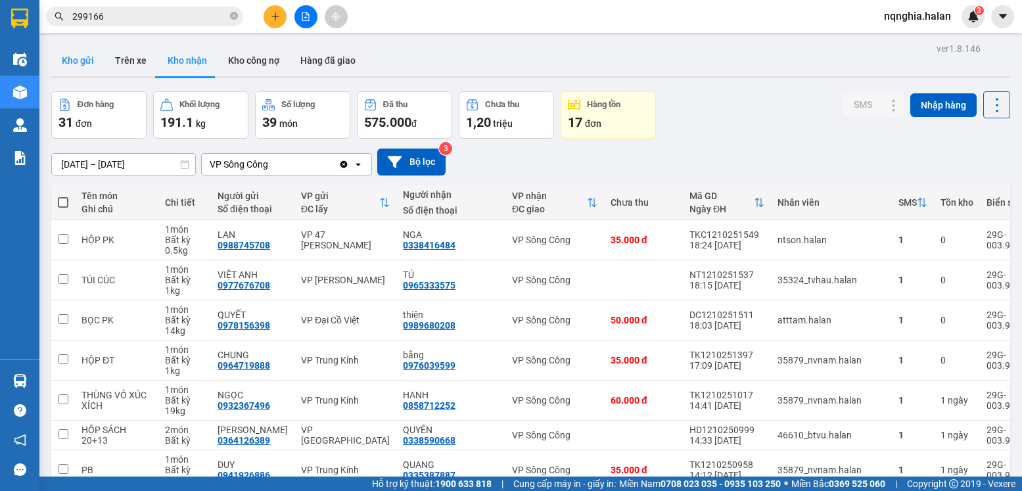
click at [82, 73] on button "Kho gửi" at bounding box center [77, 61] width 53 height 32
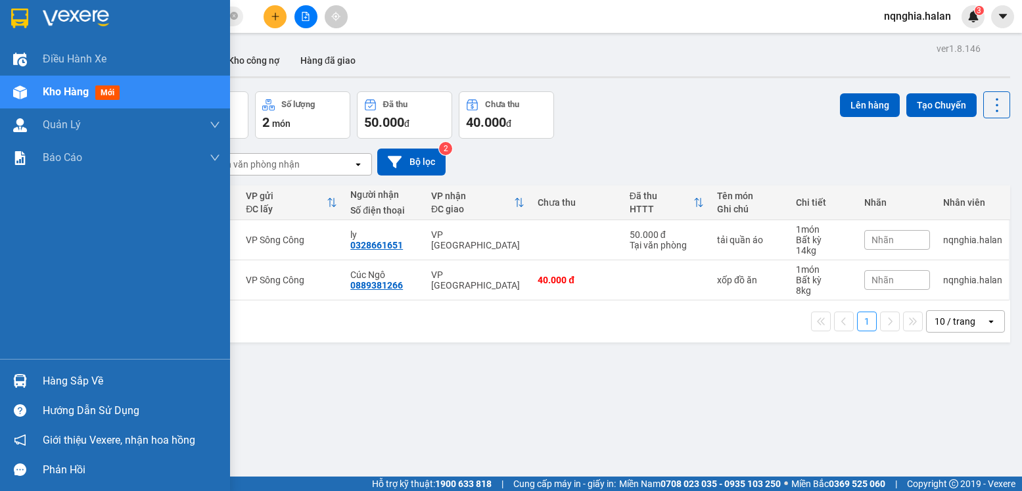
click at [11, 375] on div at bounding box center [20, 381] width 23 height 23
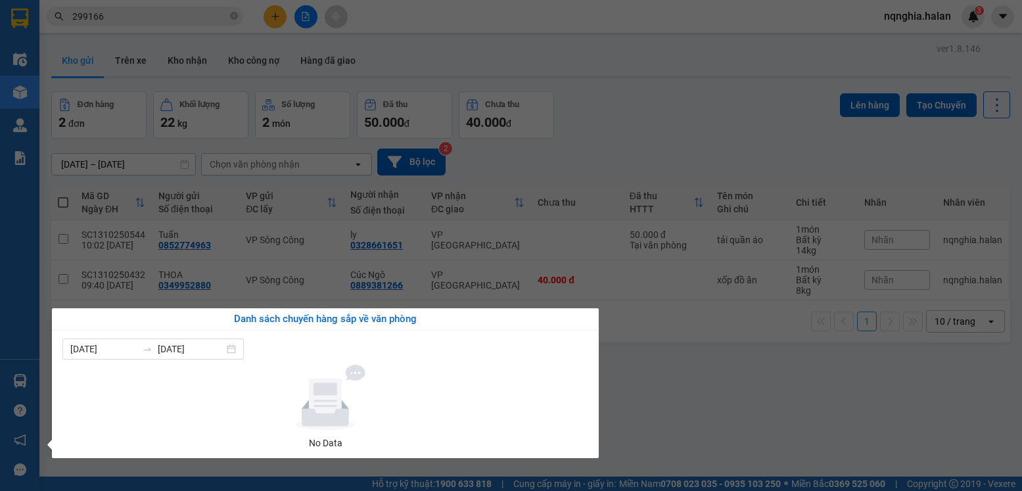
click at [126, 17] on section "Kết quả tìm kiếm ( 781 ) Bộ lọc Mã ĐH Trạng thái Món hàng Thu hộ Tổng cước Chưa…" at bounding box center [511, 245] width 1022 height 491
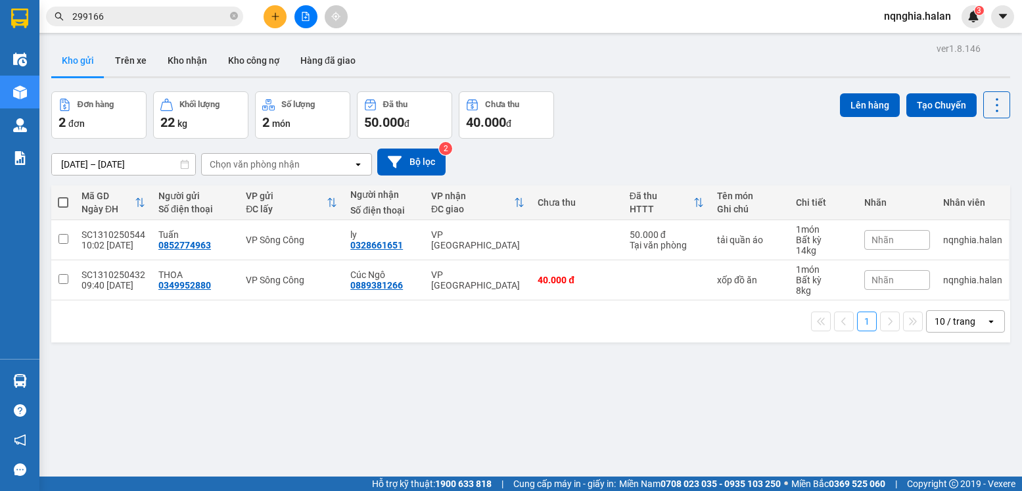
click at [126, 17] on input "299166" at bounding box center [149, 16] width 155 height 14
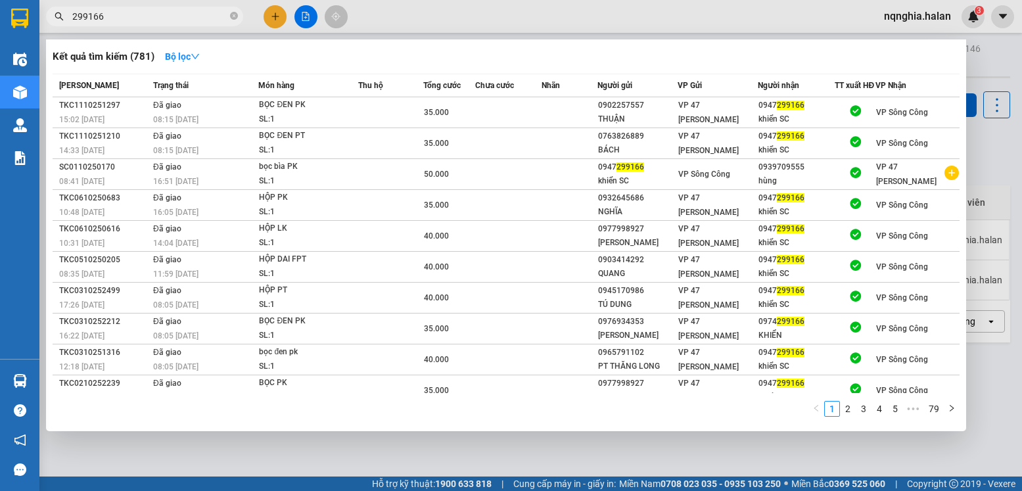
type input "4"
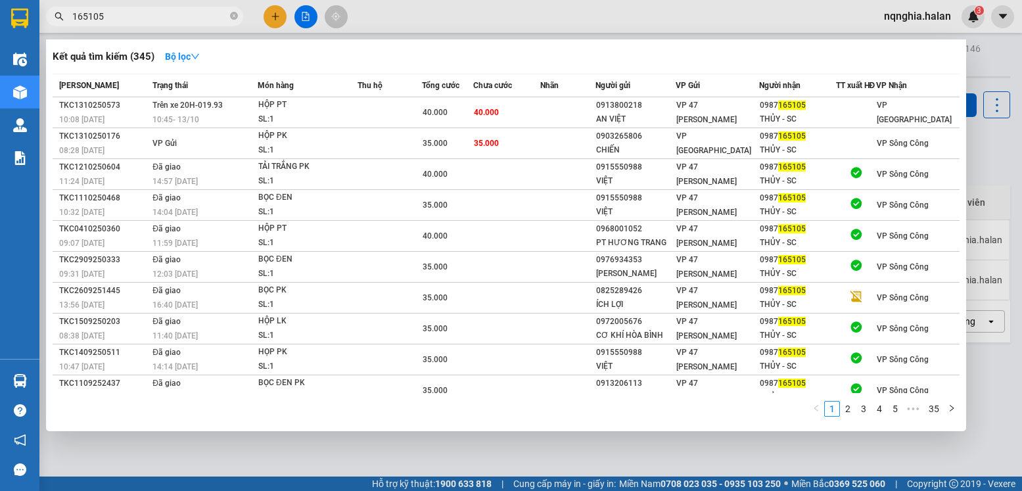
type input "165105"
click at [403, 460] on div at bounding box center [511, 245] width 1022 height 491
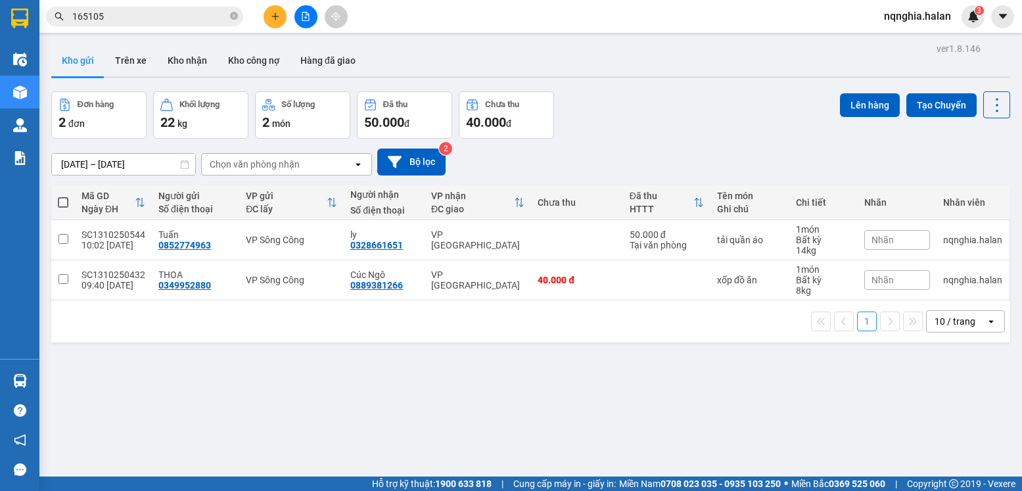
click at [400, 458] on div "ver 1.8.146 Kho gửi Trên xe Kho nhận Kho công nợ Hàng đã giao Đơn hàng 2 đơn Kh…" at bounding box center [531, 284] width 970 height 491
click at [68, 203] on th at bounding box center [63, 202] width 24 height 35
click at [63, 205] on span at bounding box center [63, 202] width 11 height 11
click at [63, 196] on input "checkbox" at bounding box center [63, 196] width 0 height 0
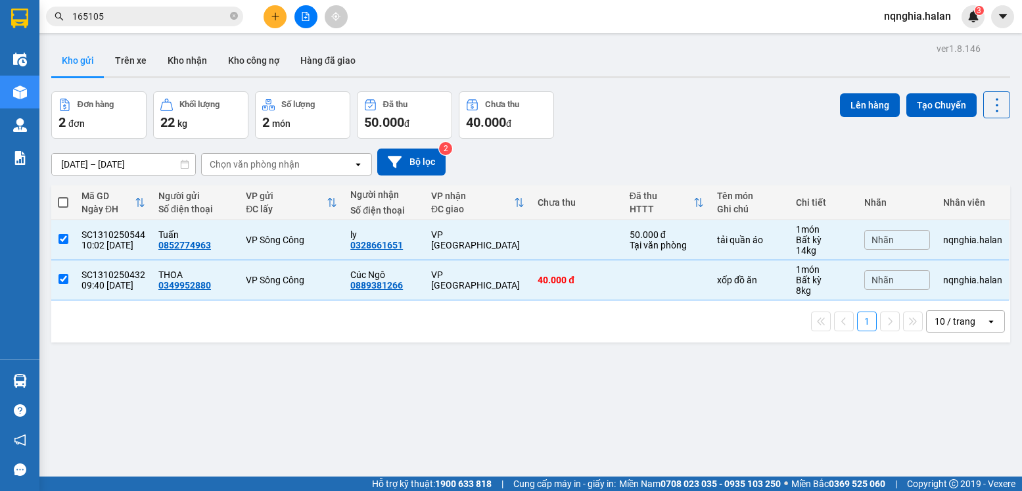
checkbox input "true"
click at [851, 101] on button "Lên hàng" at bounding box center [870, 105] width 60 height 24
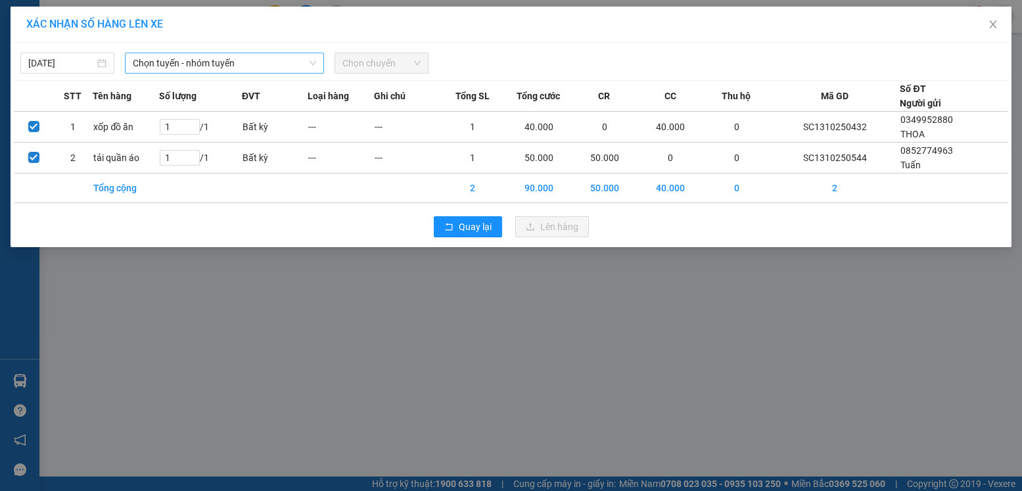
click at [179, 67] on span "Chọn tuyến - nhóm tuyến" at bounding box center [224, 63] width 183 height 20
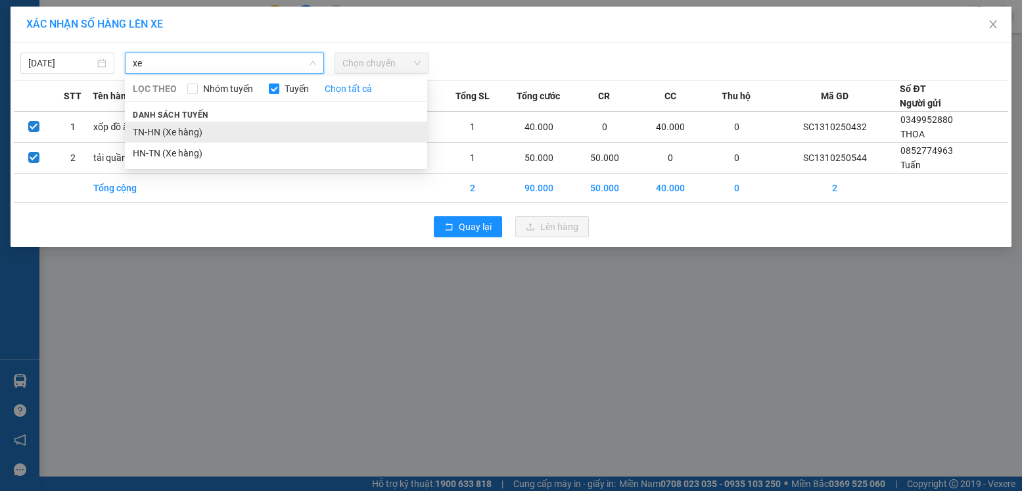
type input "xe"
click at [163, 125] on li "TN-HN (Xe hàng)" at bounding box center [276, 132] width 302 height 21
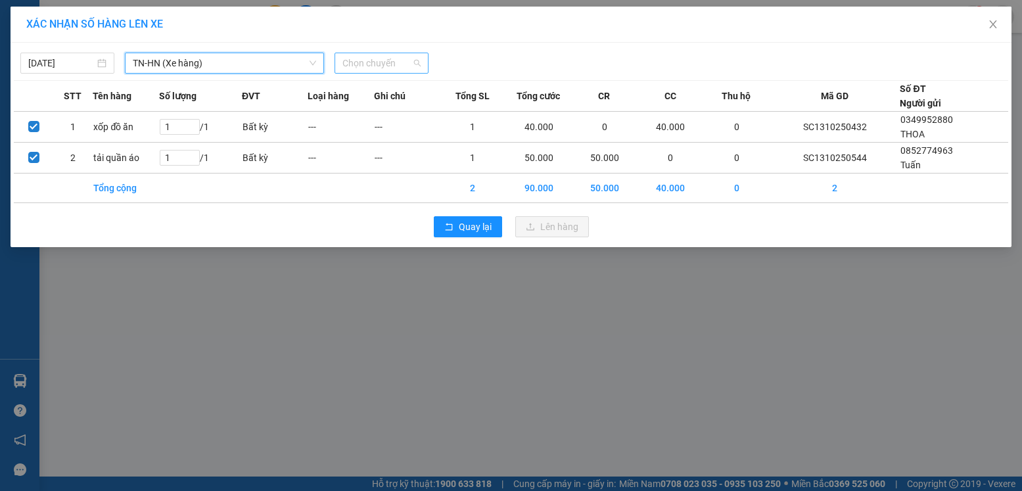
click at [381, 57] on span "Chọn chuyến" at bounding box center [382, 63] width 78 height 20
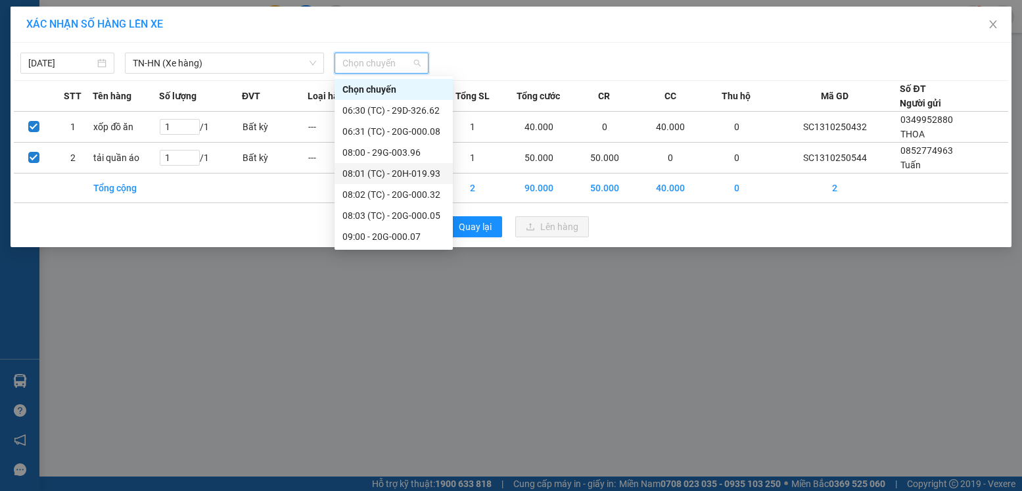
scroll to position [231, 0]
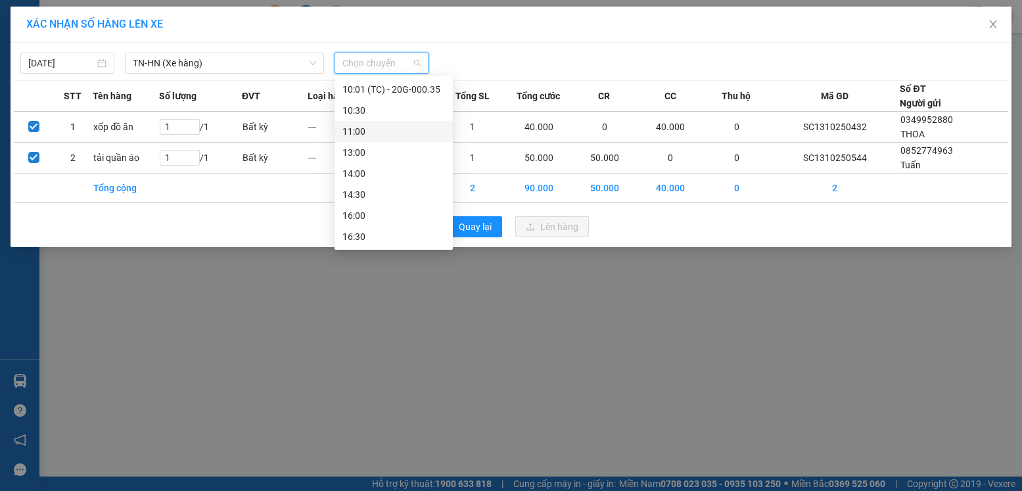
click at [358, 135] on div "11:00" at bounding box center [394, 131] width 103 height 14
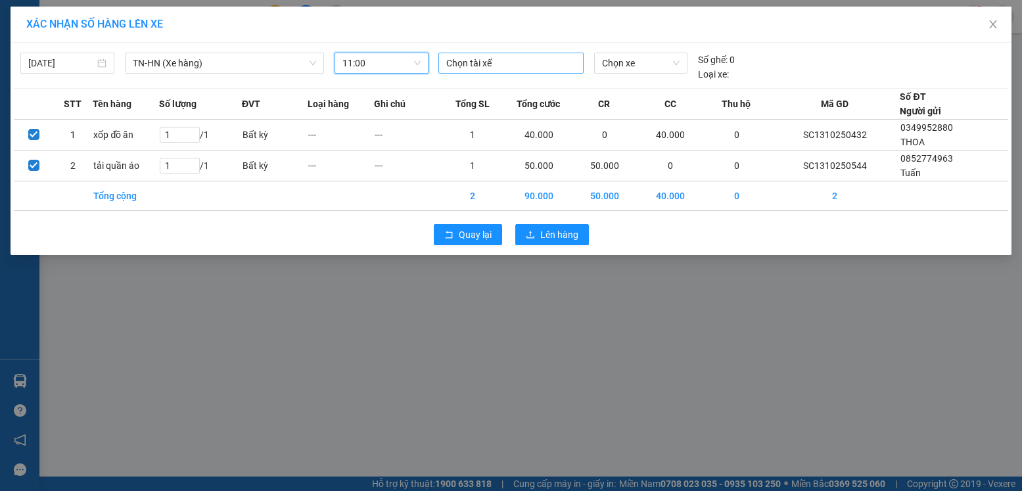
click at [510, 61] on div at bounding box center [511, 63] width 139 height 16
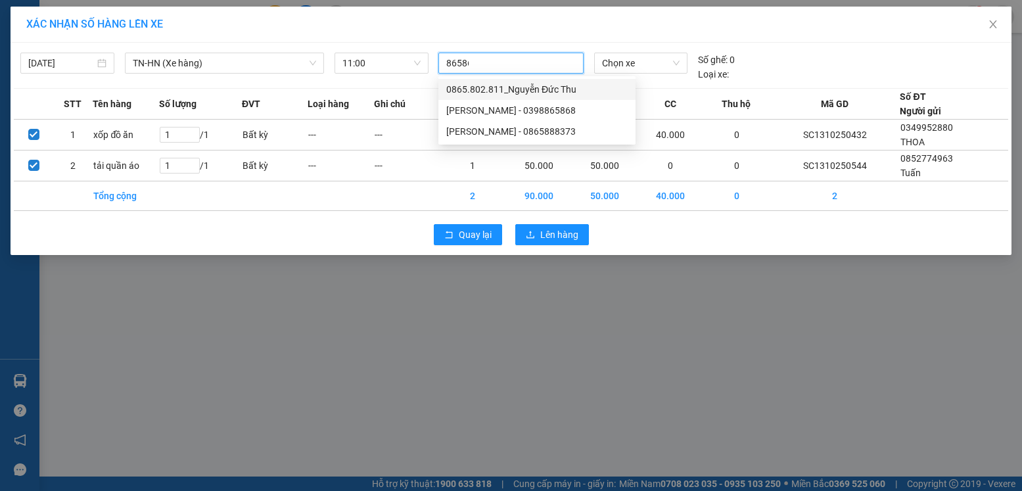
type input "865868"
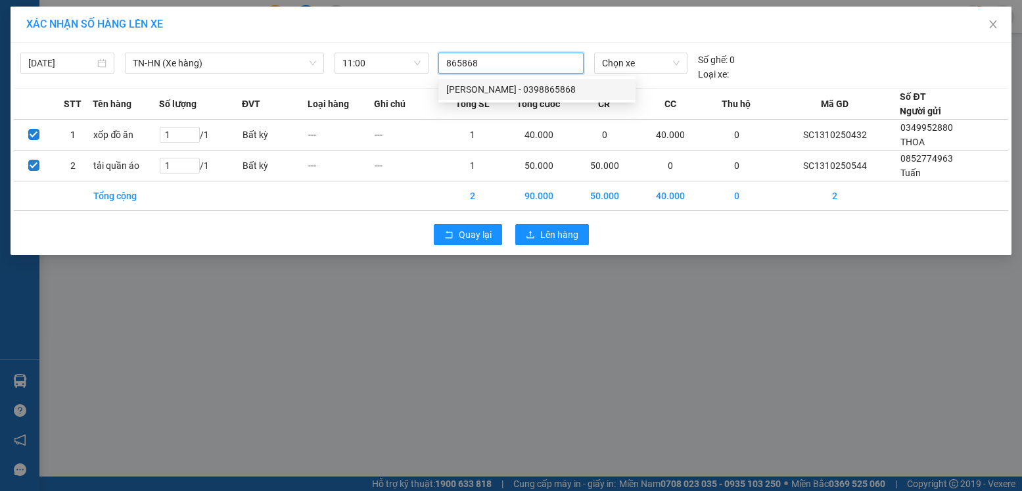
click at [509, 85] on div "[PERSON_NAME] - 0398865868" at bounding box center [536, 89] width 181 height 14
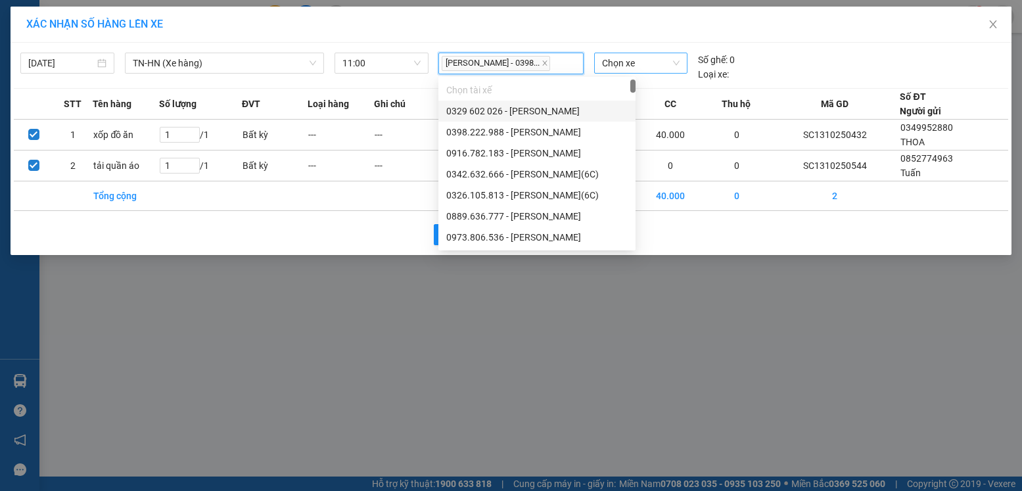
click at [609, 70] on span "Chọn xe" at bounding box center [641, 63] width 78 height 20
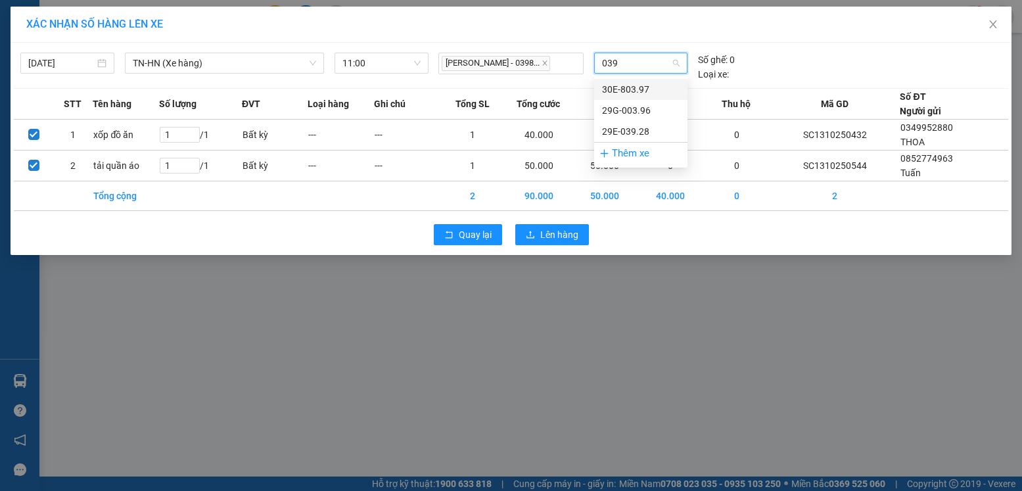
type input "0396"
click at [617, 86] on div "29G-003.96" at bounding box center [641, 89] width 78 height 14
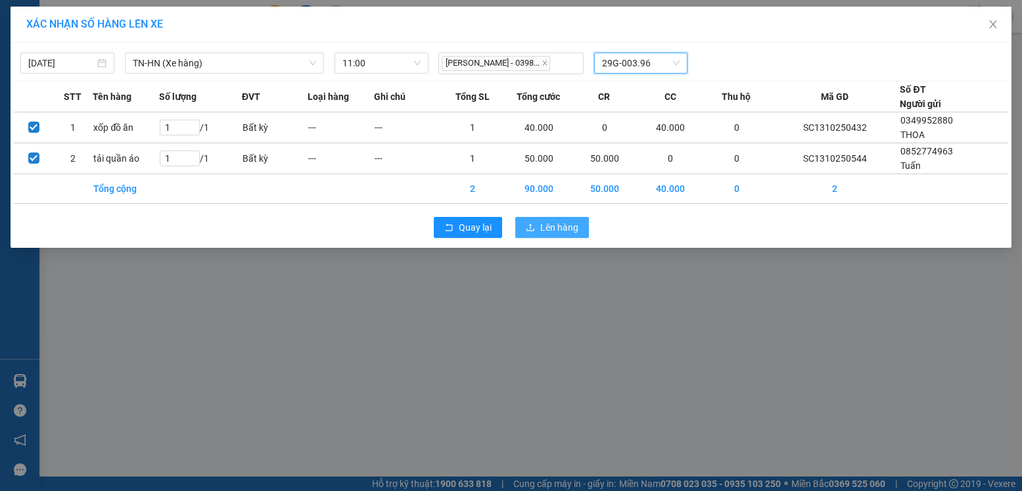
click at [560, 229] on span "Lên hàng" at bounding box center [559, 227] width 38 height 14
